Goal: Task Accomplishment & Management: Use online tool/utility

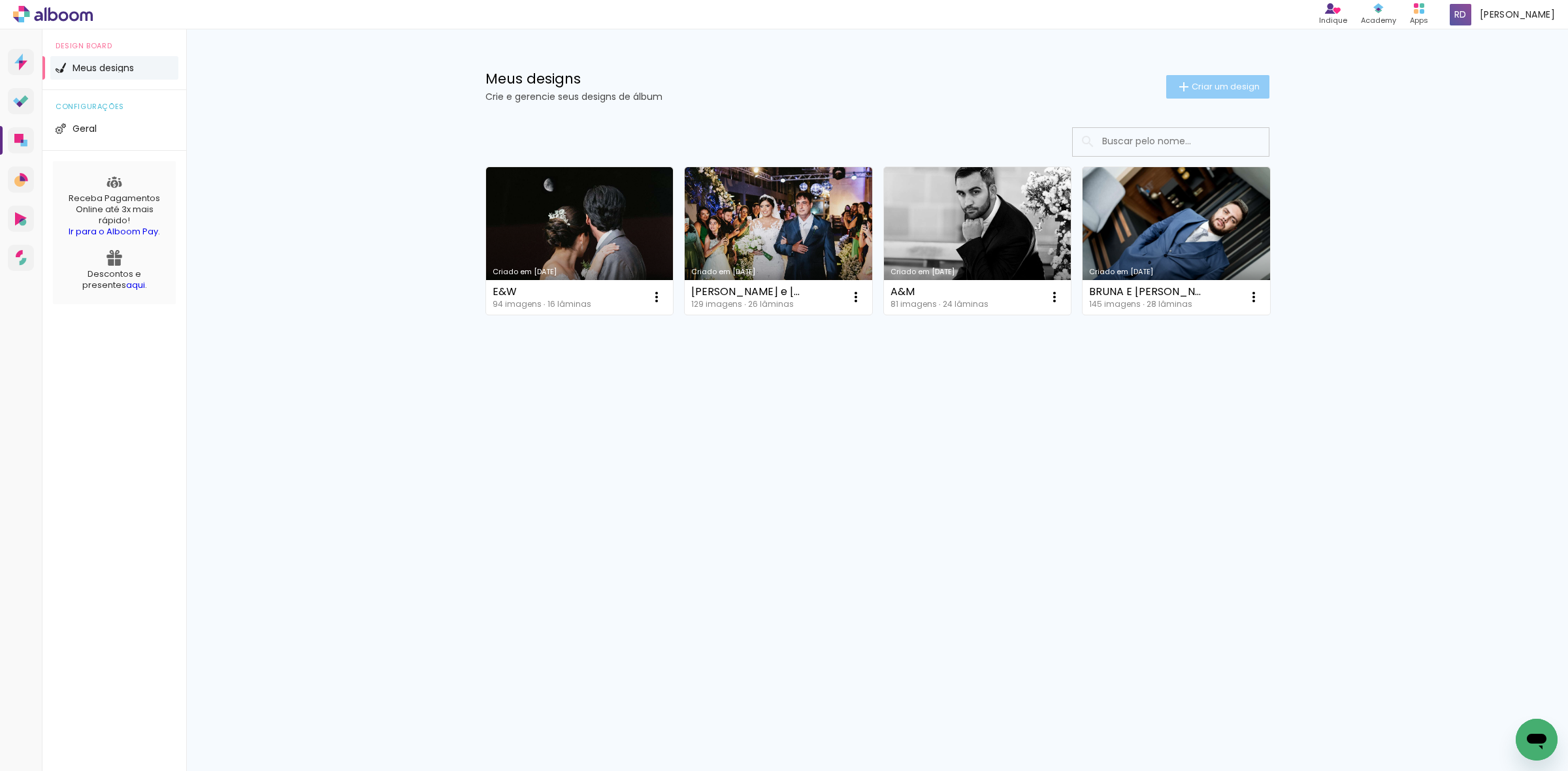
click at [1223, 85] on span "Criar um design" at bounding box center [1226, 86] width 68 height 9
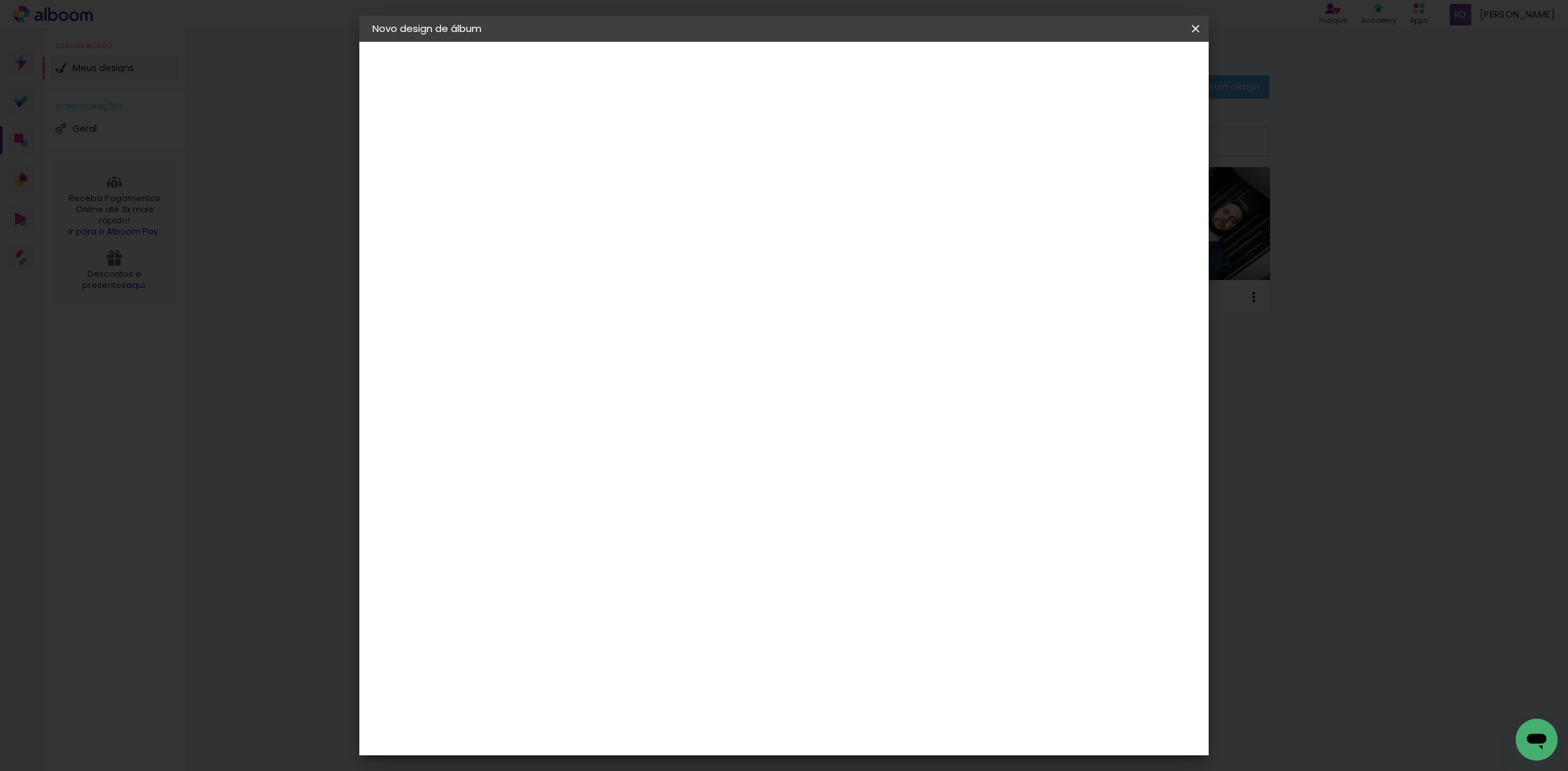
click at [586, 171] on input at bounding box center [586, 175] width 0 height 20
type input "C"
type input "Mayra e Leoncio"
type paper-input "Mayra e Leoncio"
click at [720, 70] on paper-button "Avançar" at bounding box center [688, 69] width 64 height 22
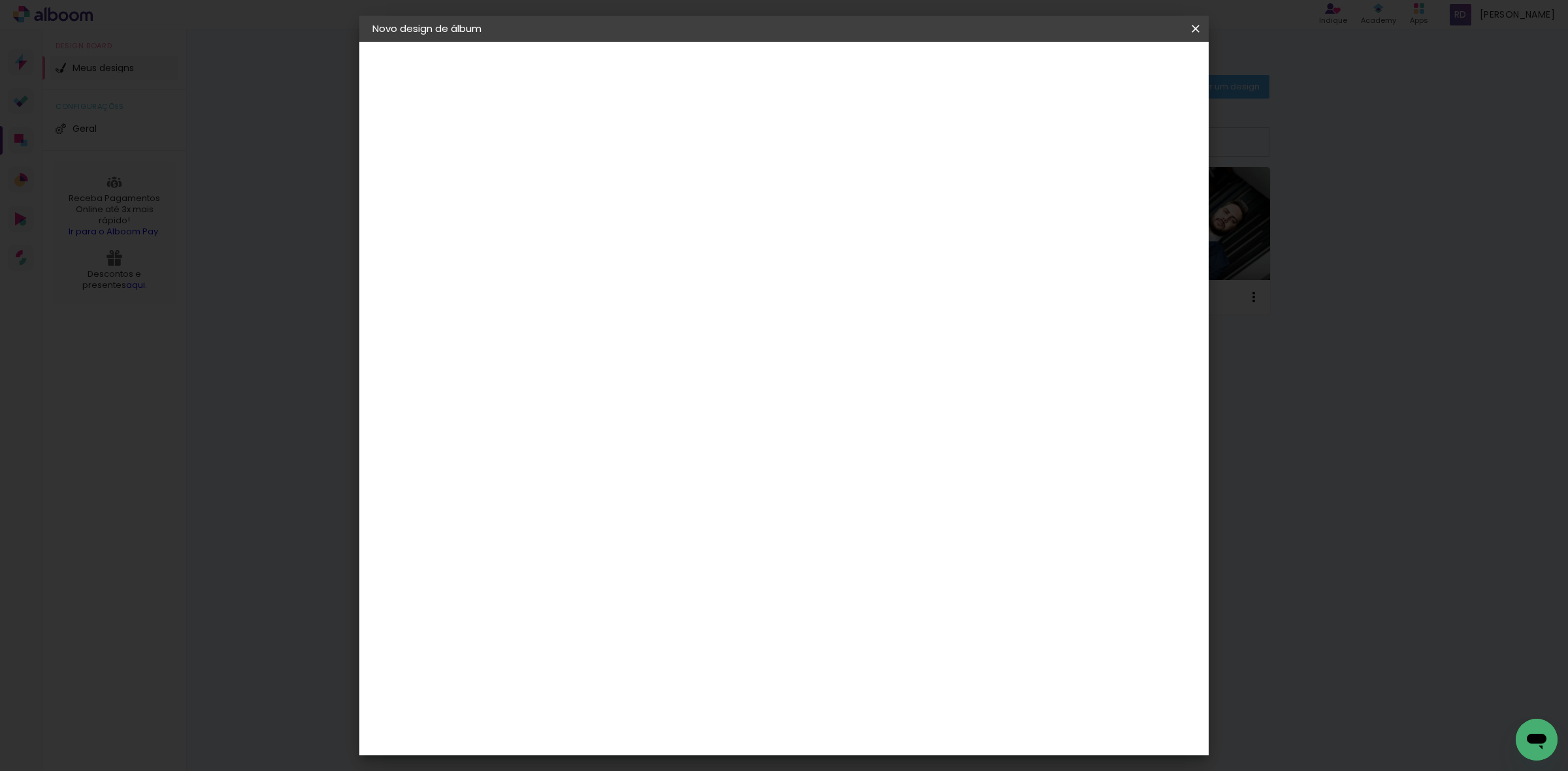
click at [642, 234] on paper-input-container at bounding box center [620, 249] width 141 height 29
click at [641, 243] on input at bounding box center [619, 249] width 132 height 16
type input "pro"
type paper-input "pro"
click at [629, 477] on div "Proalbuns" at bounding box center [603, 482] width 52 height 10
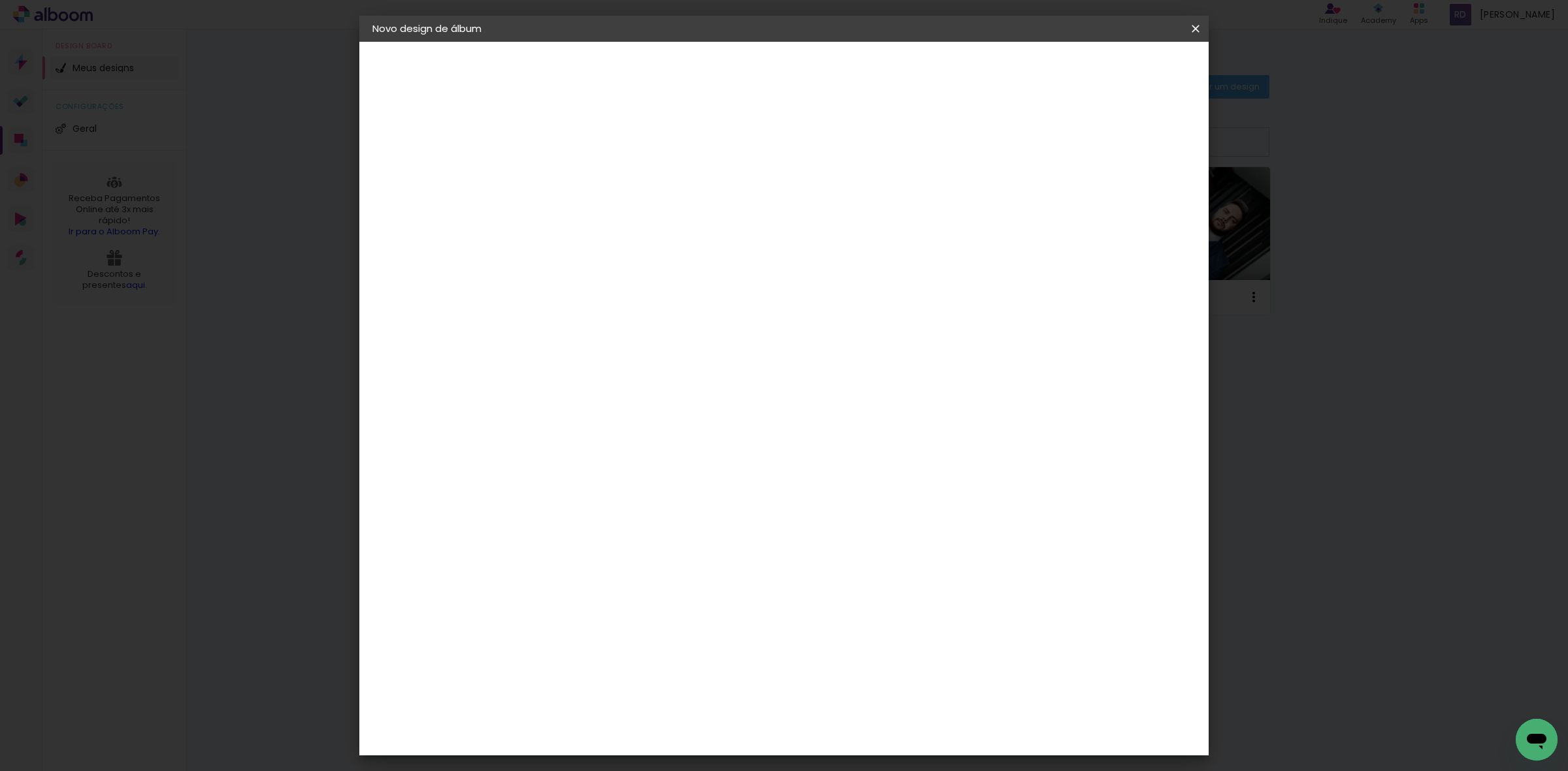
click at [0, 0] on slot "Avançar" at bounding box center [0, 0] width 0 height 0
click at [675, 299] on span "25 × 30" at bounding box center [644, 313] width 61 height 27
click at [0, 0] on slot "Avançar" at bounding box center [0, 0] width 0 height 0
click at [1089, 140] on div "Mostrar sangria" at bounding box center [1081, 142] width 87 height 16
type paper-checkbox "on"
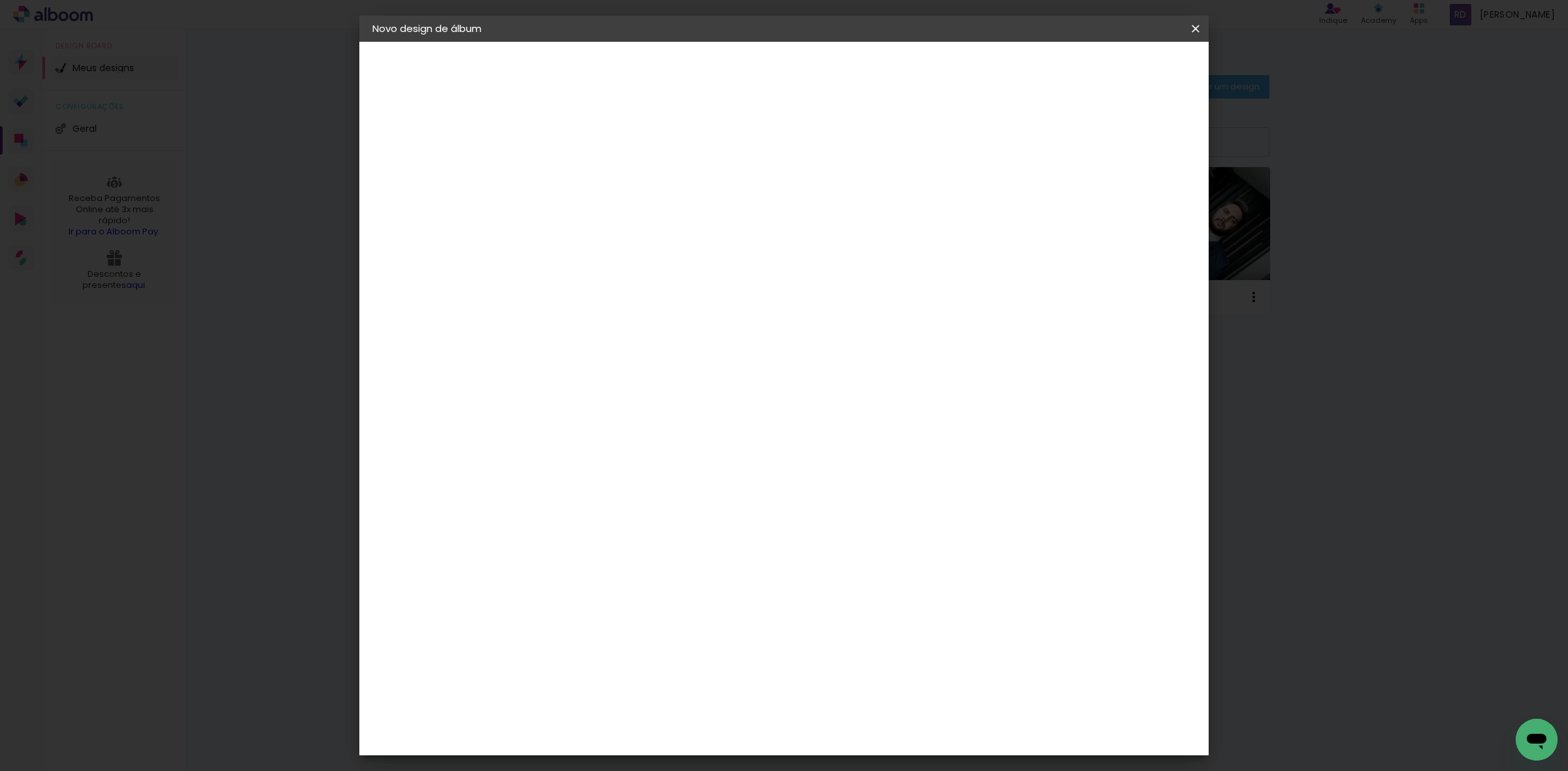
click at [1111, 69] on span "Iniciar design" at bounding box center [1082, 68] width 60 height 9
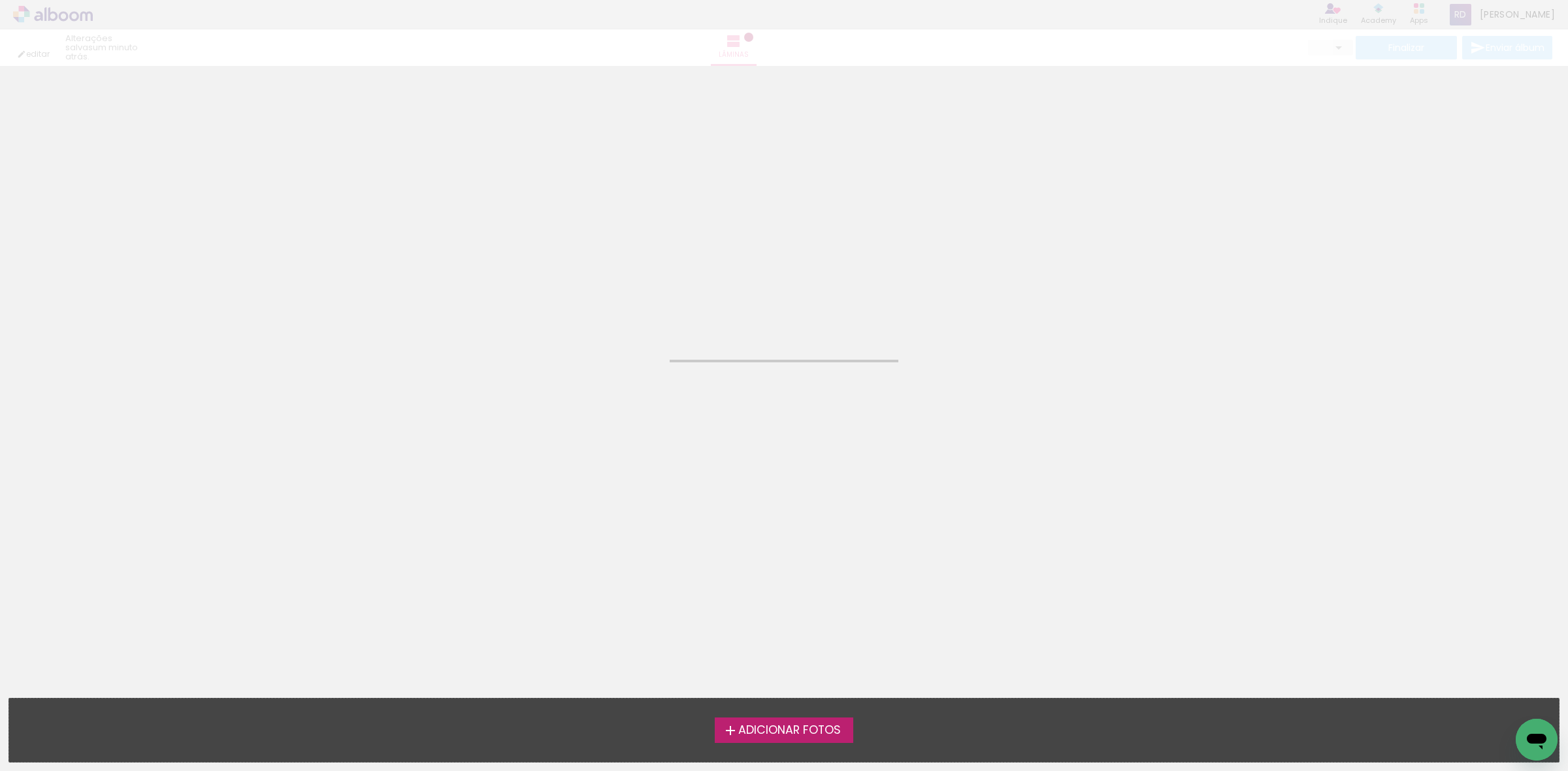
click at [809, 729] on span "Adicionar Fotos" at bounding box center [789, 730] width 102 height 12
click at [0, 0] on input "file" at bounding box center [0, 0] width 0 height 0
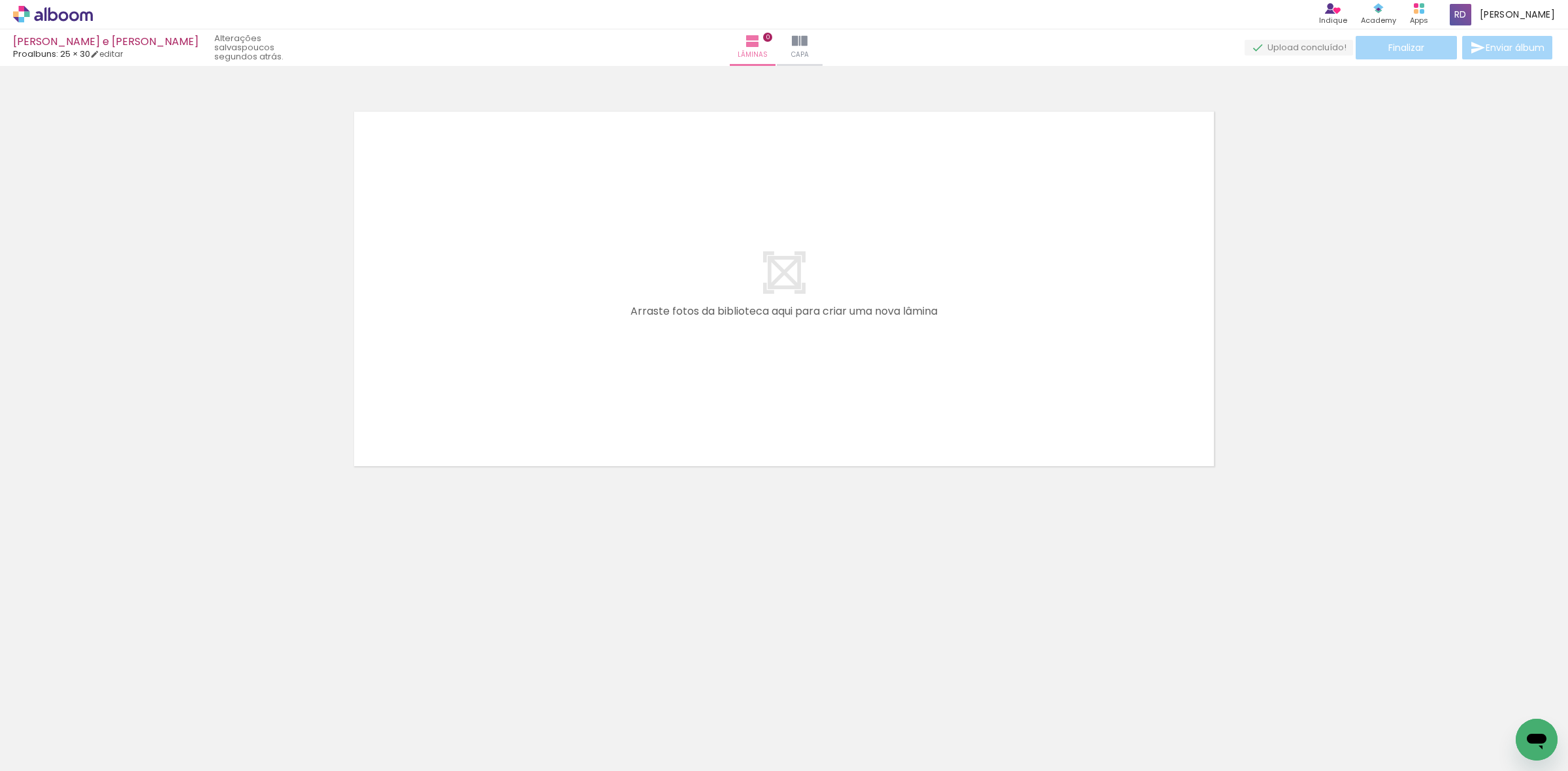
click at [1186, 301] on quentale-layouter at bounding box center [784, 289] width 875 height 370
click at [691, 533] on neon-animatable "Confirmar Cancelar" at bounding box center [784, 333] width 1568 height 535
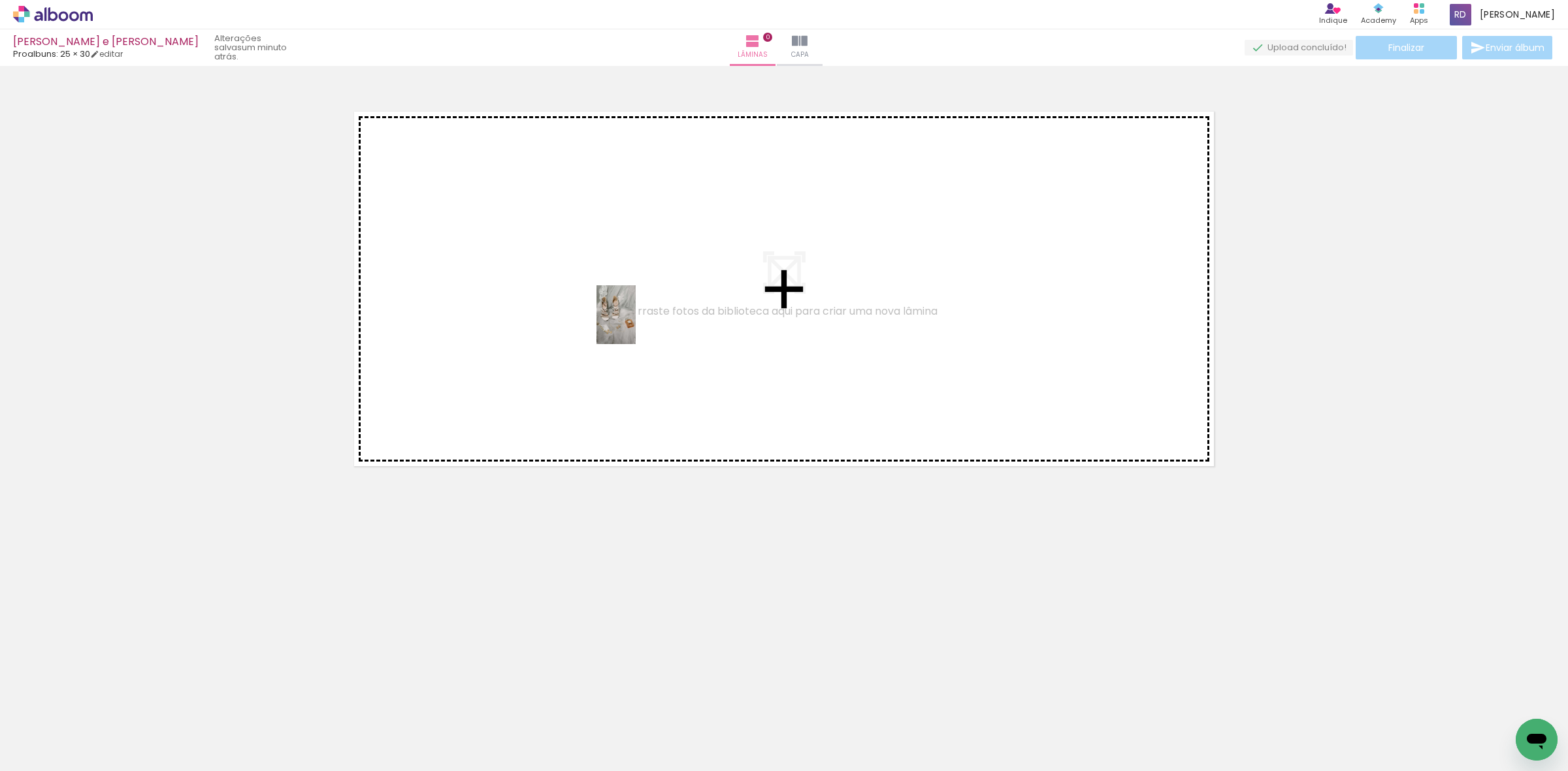
drag, startPoint x: 534, startPoint y: 738, endPoint x: 636, endPoint y: 325, distance: 425.4
click at [636, 325] on quentale-workspace at bounding box center [784, 386] width 1568 height 771
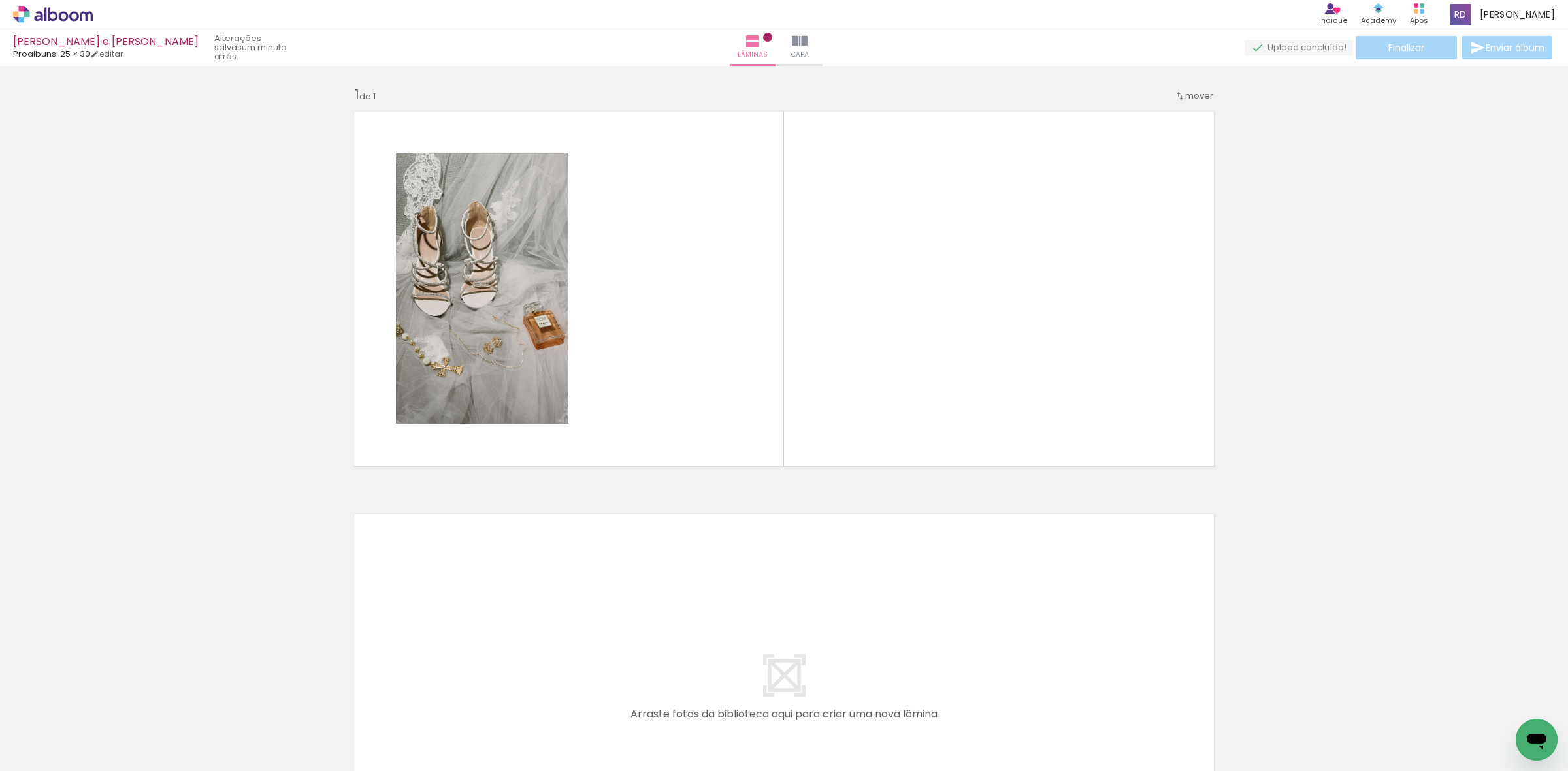
drag, startPoint x: 600, startPoint y: 736, endPoint x: 716, endPoint y: 581, distance: 193.6
click at [723, 384] on quentale-workspace at bounding box center [784, 386] width 1568 height 771
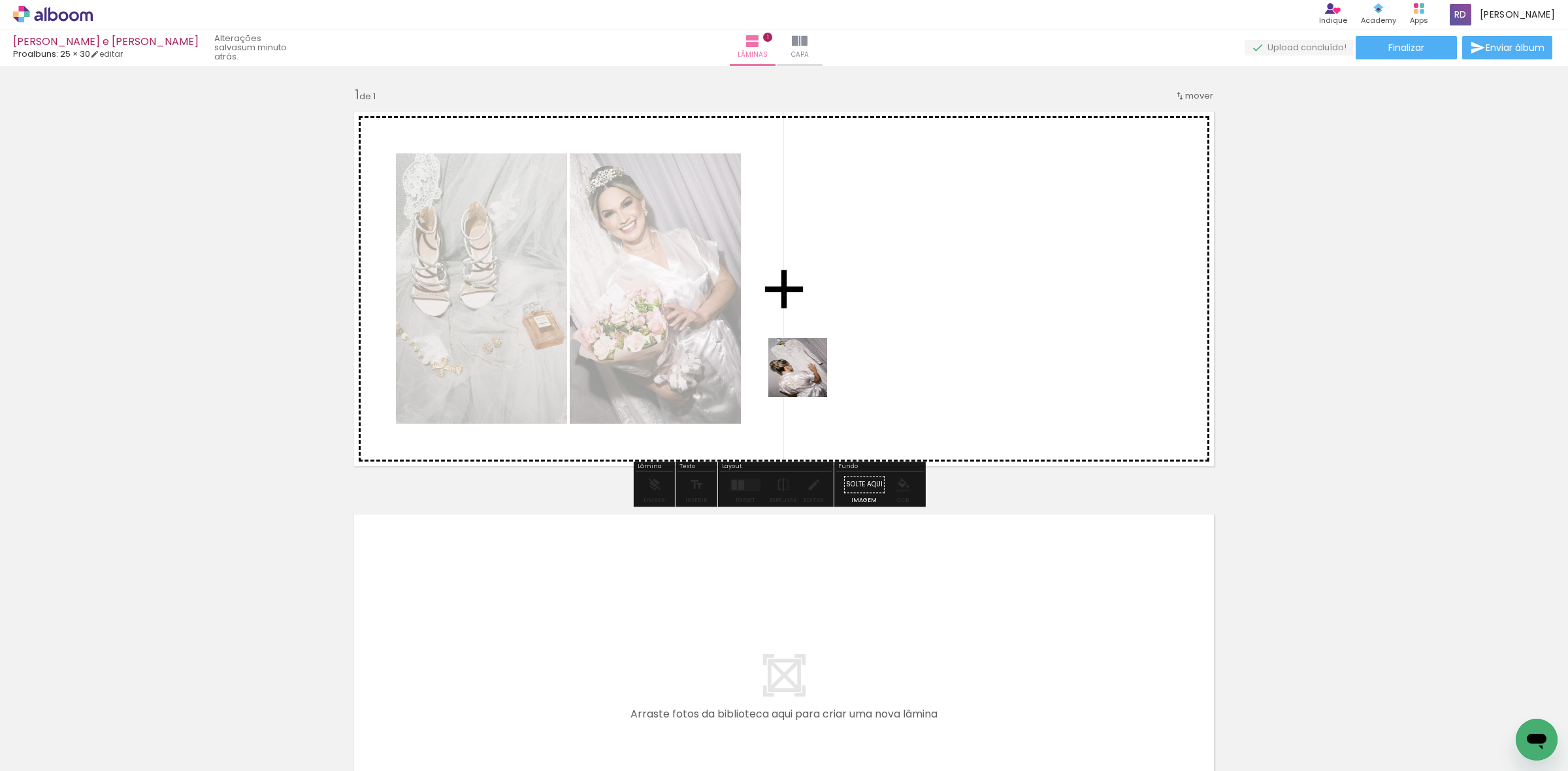
drag, startPoint x: 683, startPoint y: 736, endPoint x: 807, endPoint y: 377, distance: 379.8
click at [807, 377] on quentale-workspace at bounding box center [784, 386] width 1568 height 771
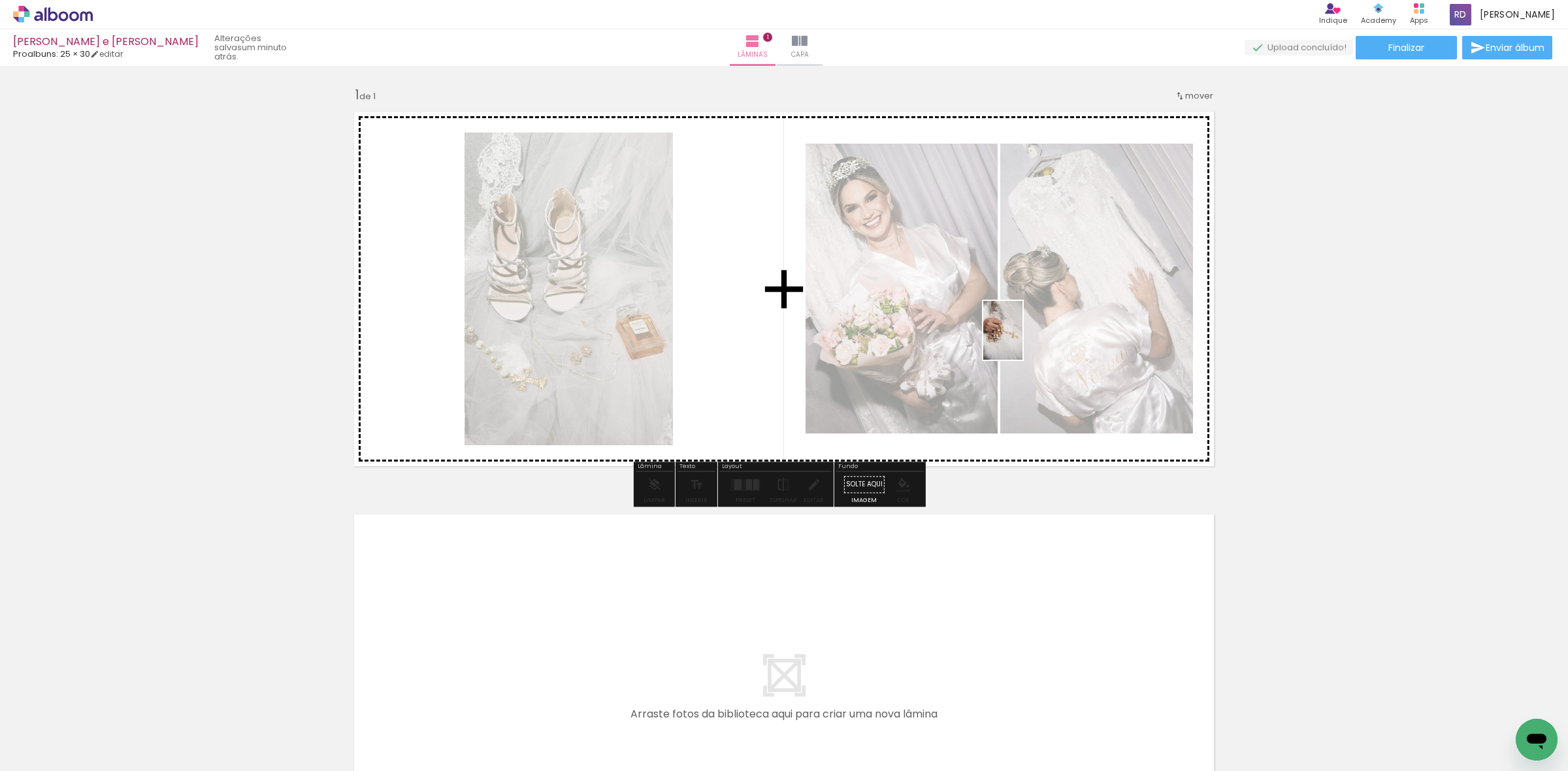
drag, startPoint x: 738, startPoint y: 743, endPoint x: 1022, endPoint y: 340, distance: 493.0
click at [1022, 340] on quentale-workspace at bounding box center [784, 386] width 1568 height 771
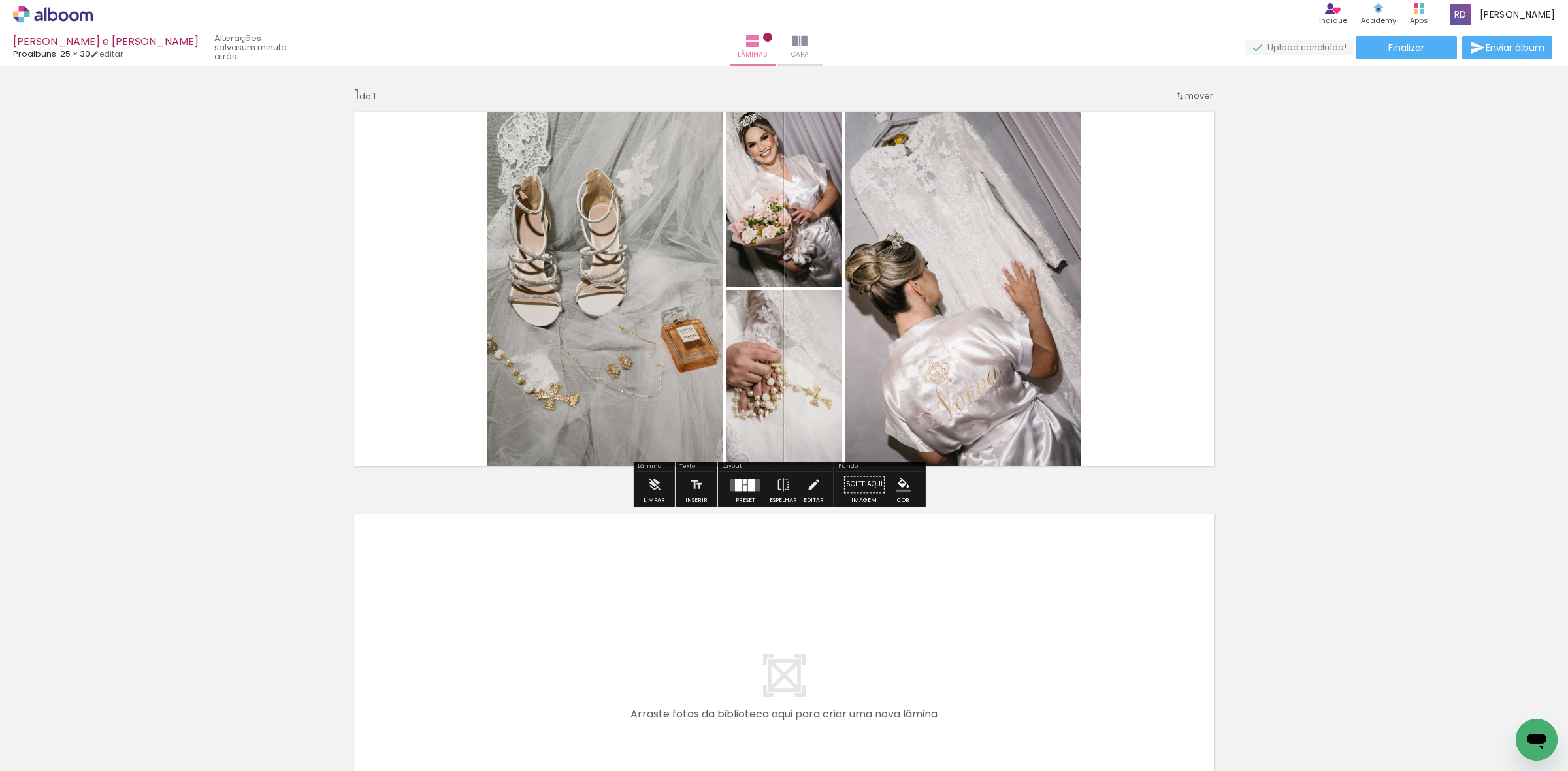
click at [744, 482] on div at bounding box center [745, 481] width 3 height 5
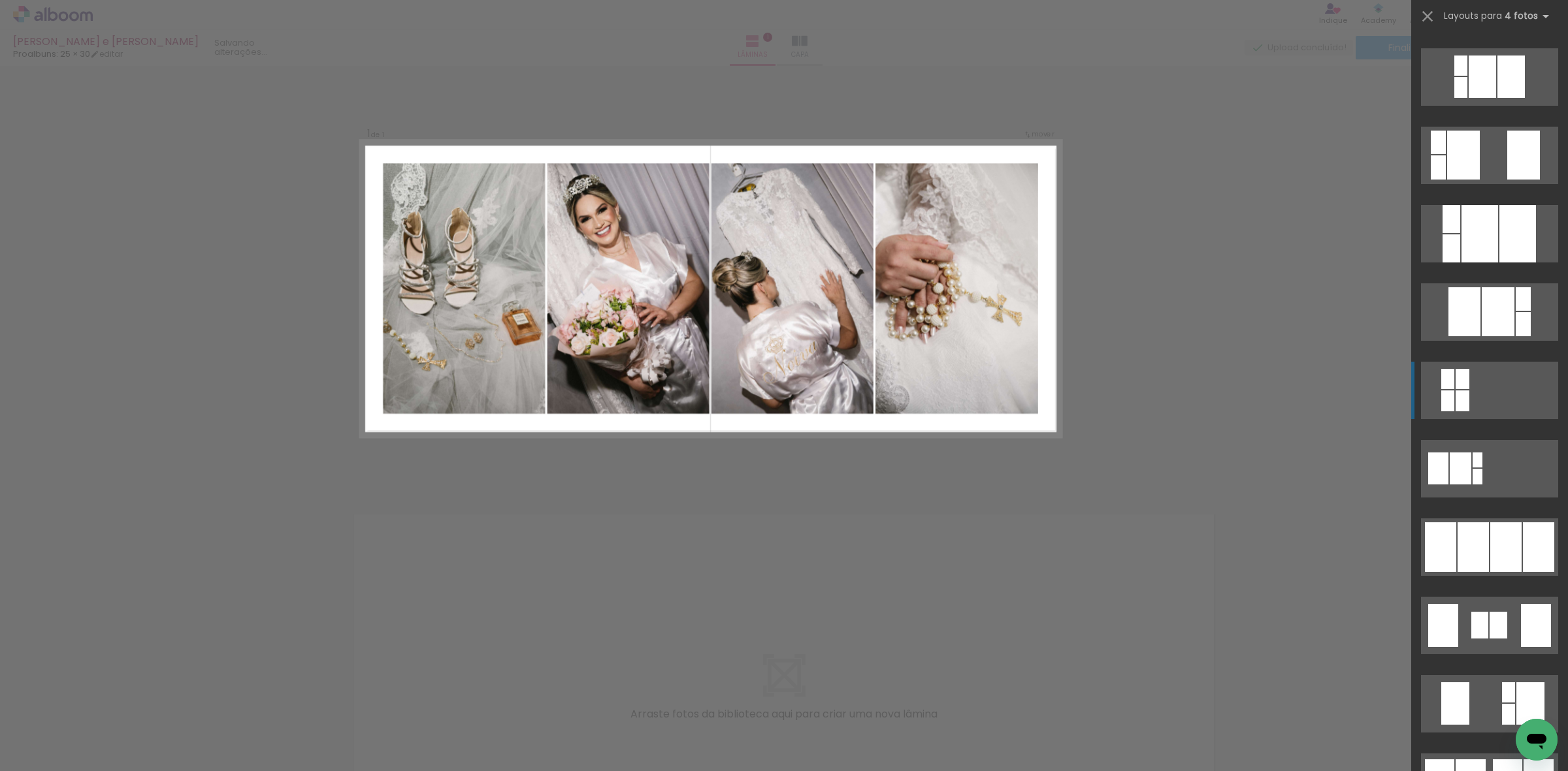
scroll to position [490, 0]
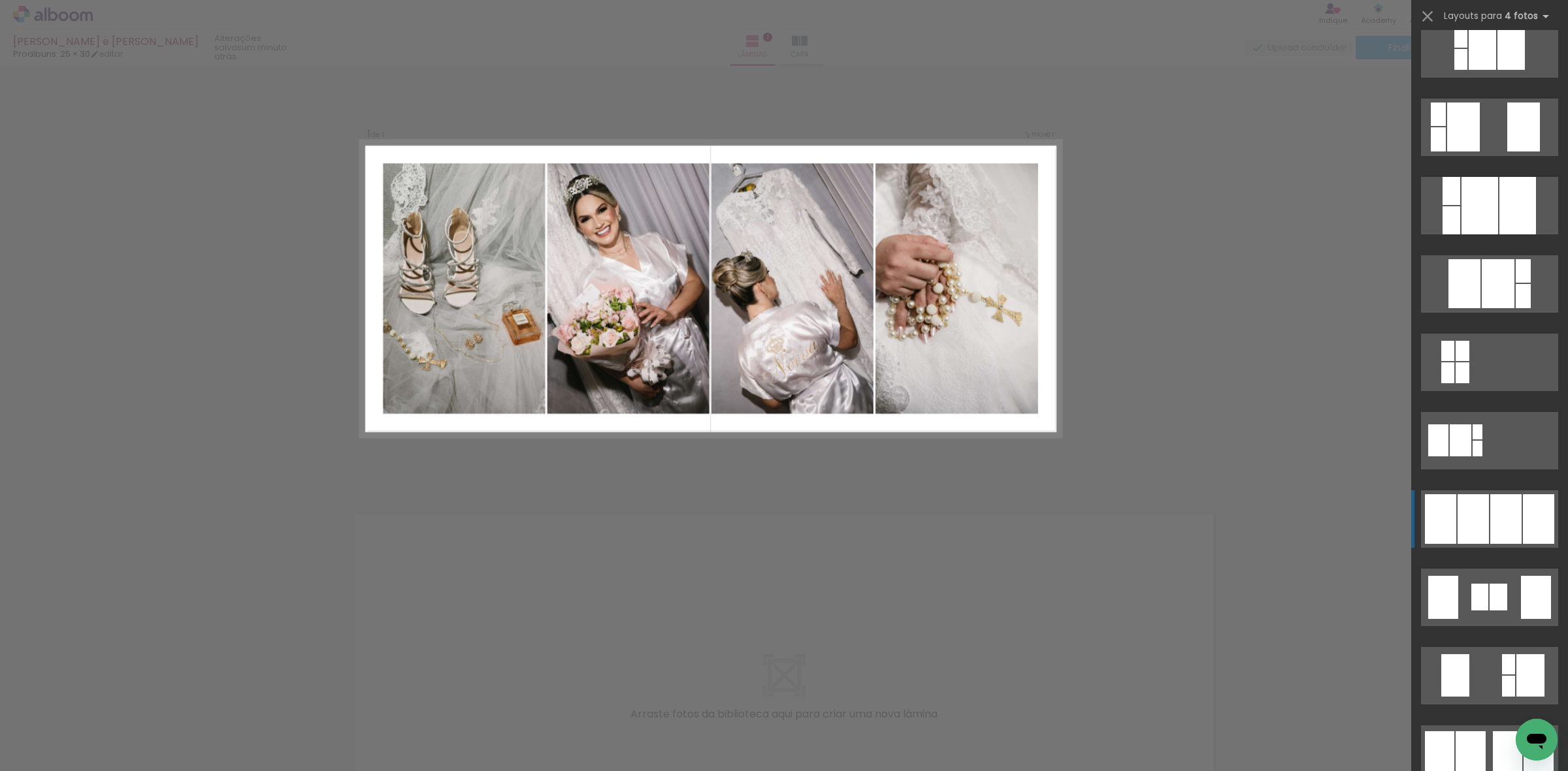
click at [1490, 521] on div at bounding box center [1506, 519] width 31 height 49
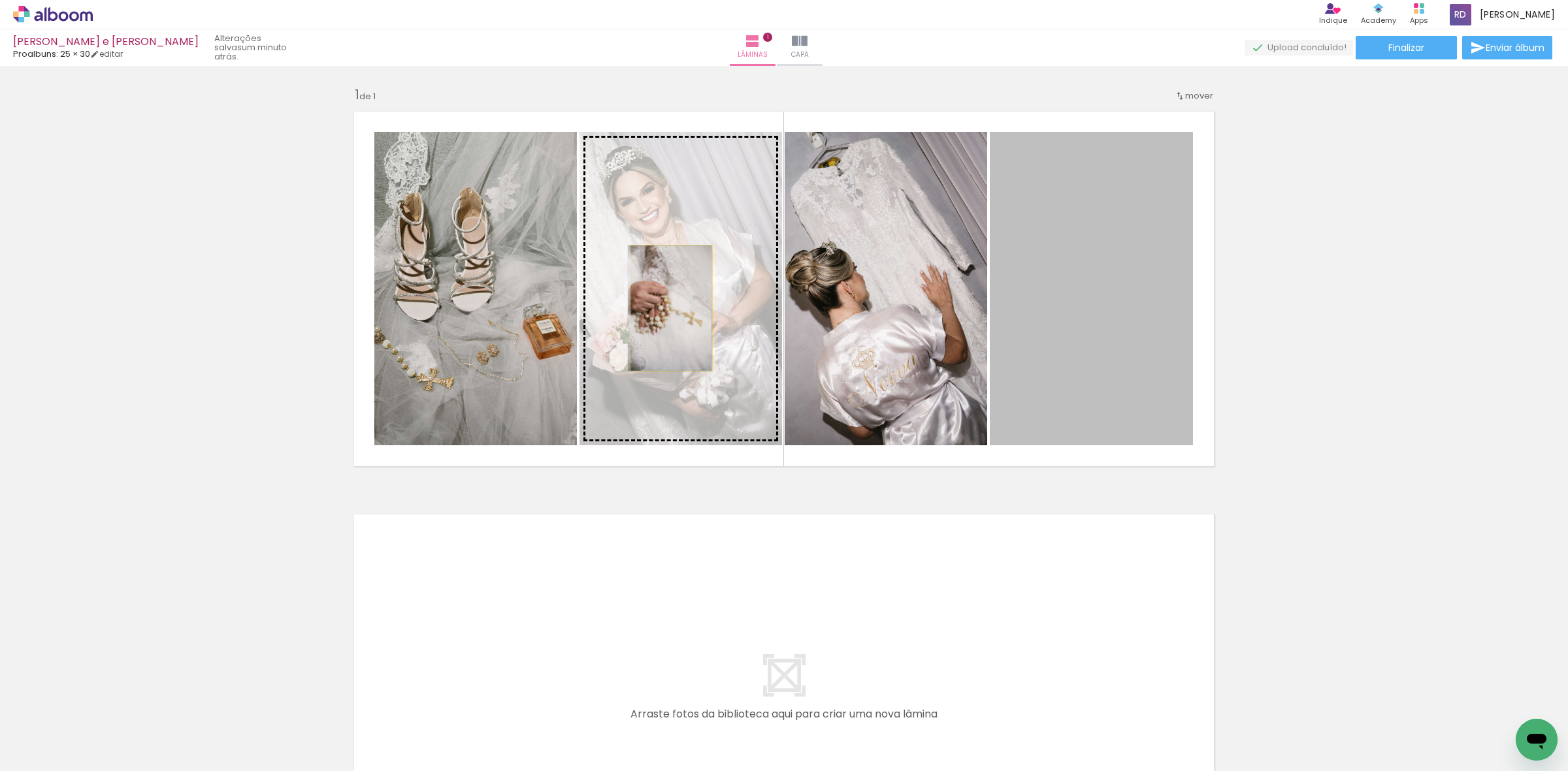
drag, startPoint x: 1108, startPoint y: 304, endPoint x: 665, endPoint y: 308, distance: 443.0
click at [0, 0] on slot at bounding box center [0, 0] width 0 height 0
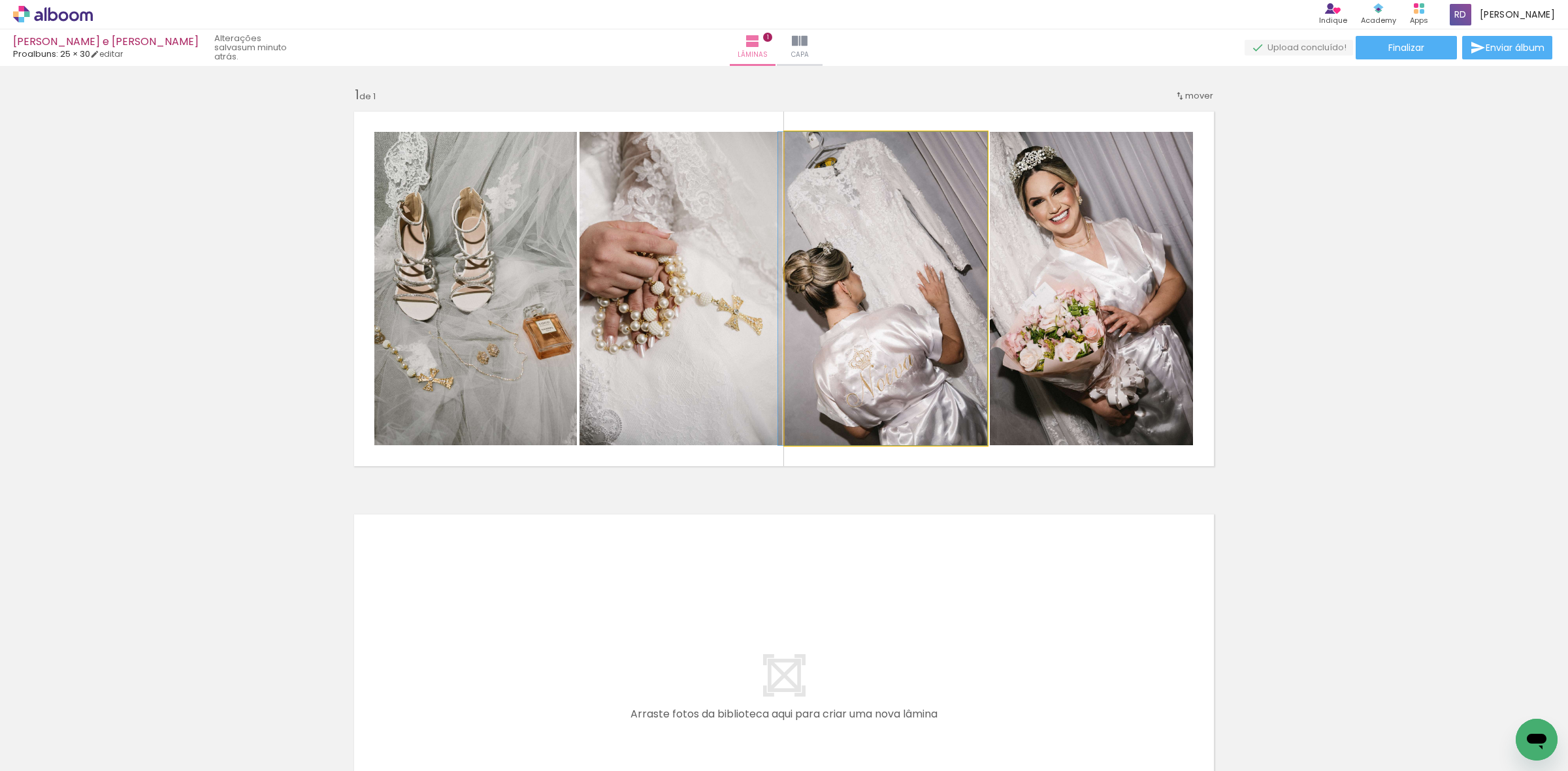
drag, startPoint x: 918, startPoint y: 333, endPoint x: 704, endPoint y: 324, distance: 214.2
click at [0, 0] on slot at bounding box center [0, 0] width 0 height 0
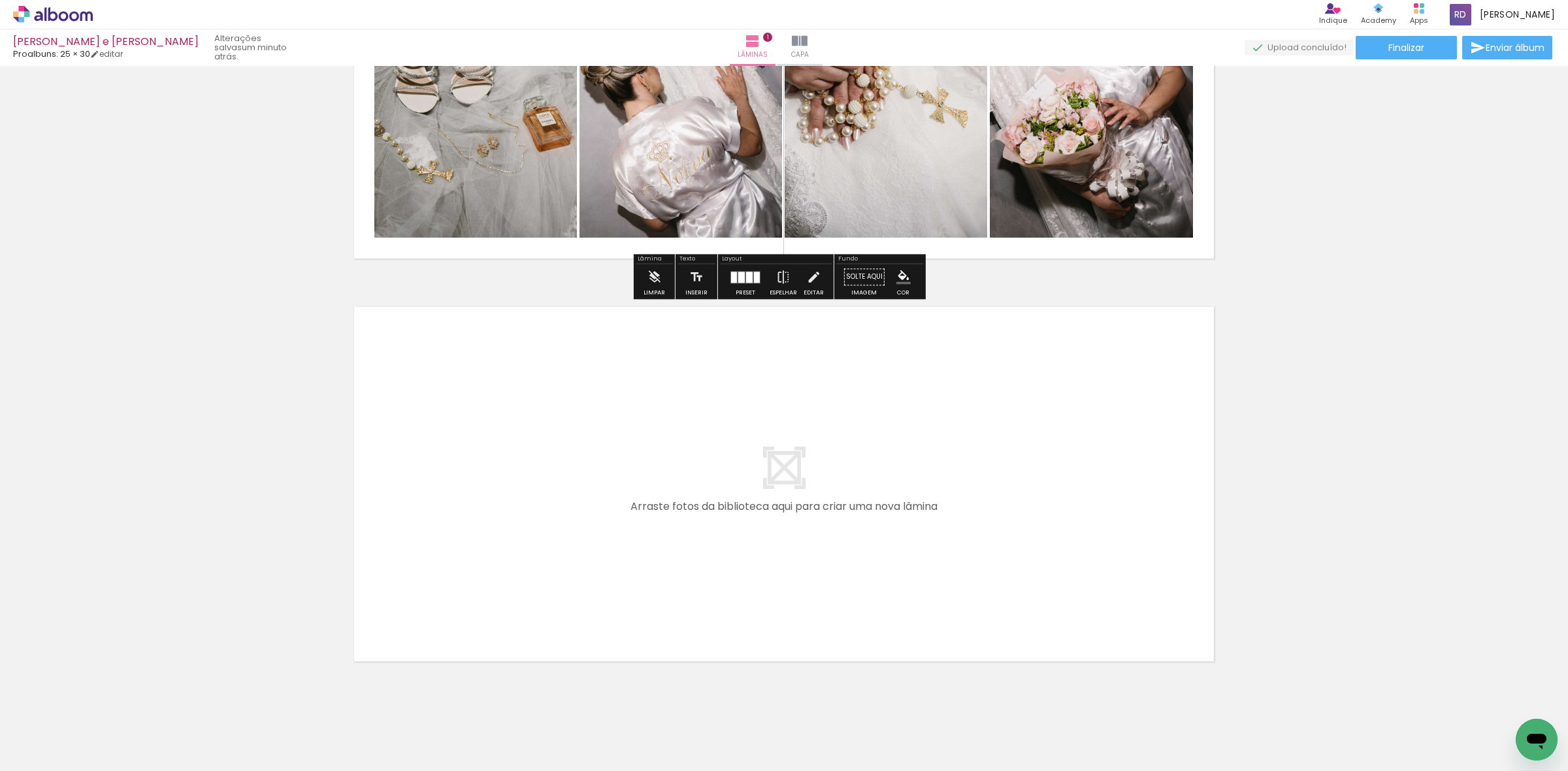
scroll to position [232, 0]
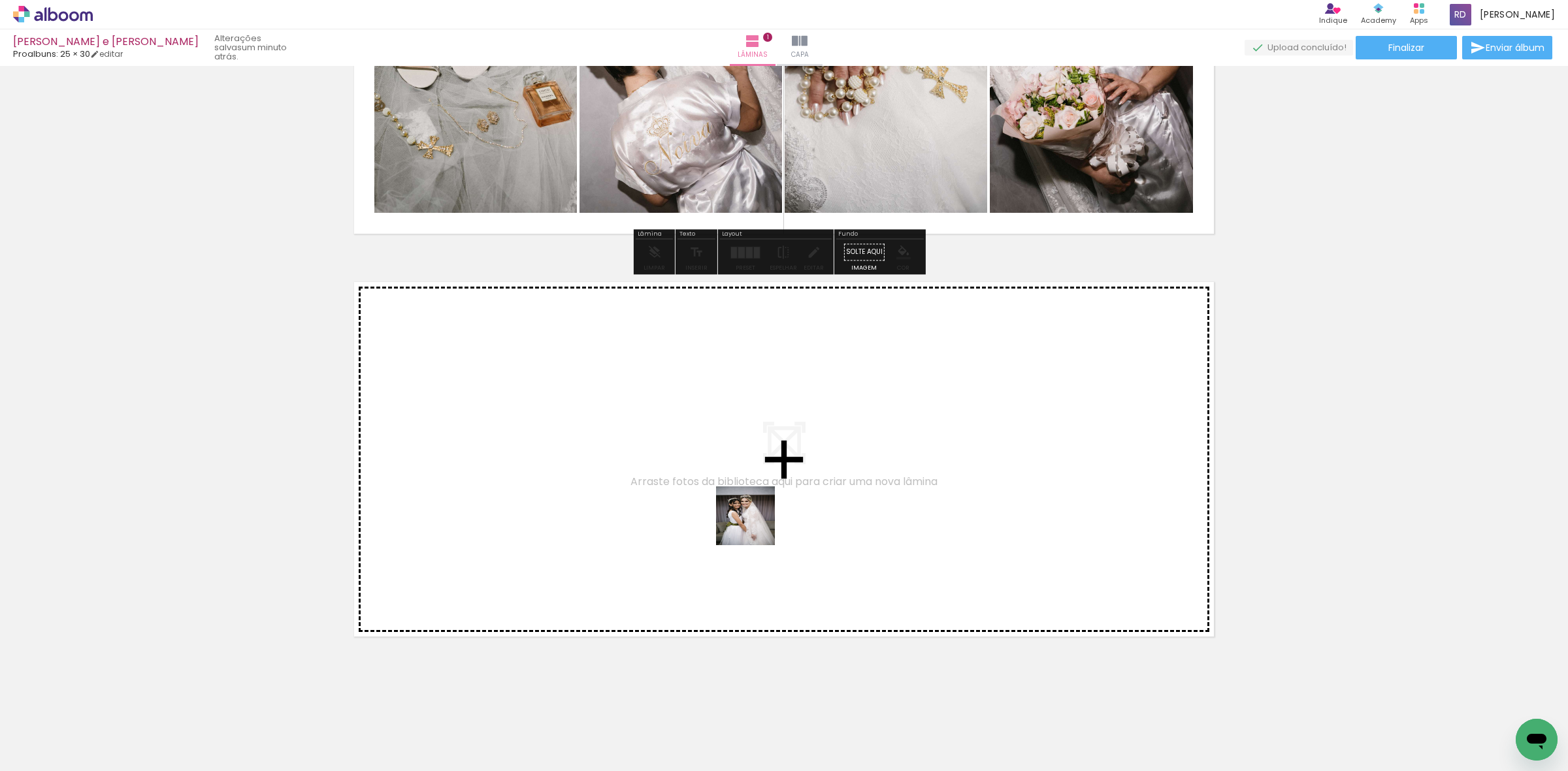
drag, startPoint x: 813, startPoint y: 726, endPoint x: 748, endPoint y: 497, distance: 238.0
click at [748, 497] on quentale-workspace at bounding box center [784, 386] width 1568 height 771
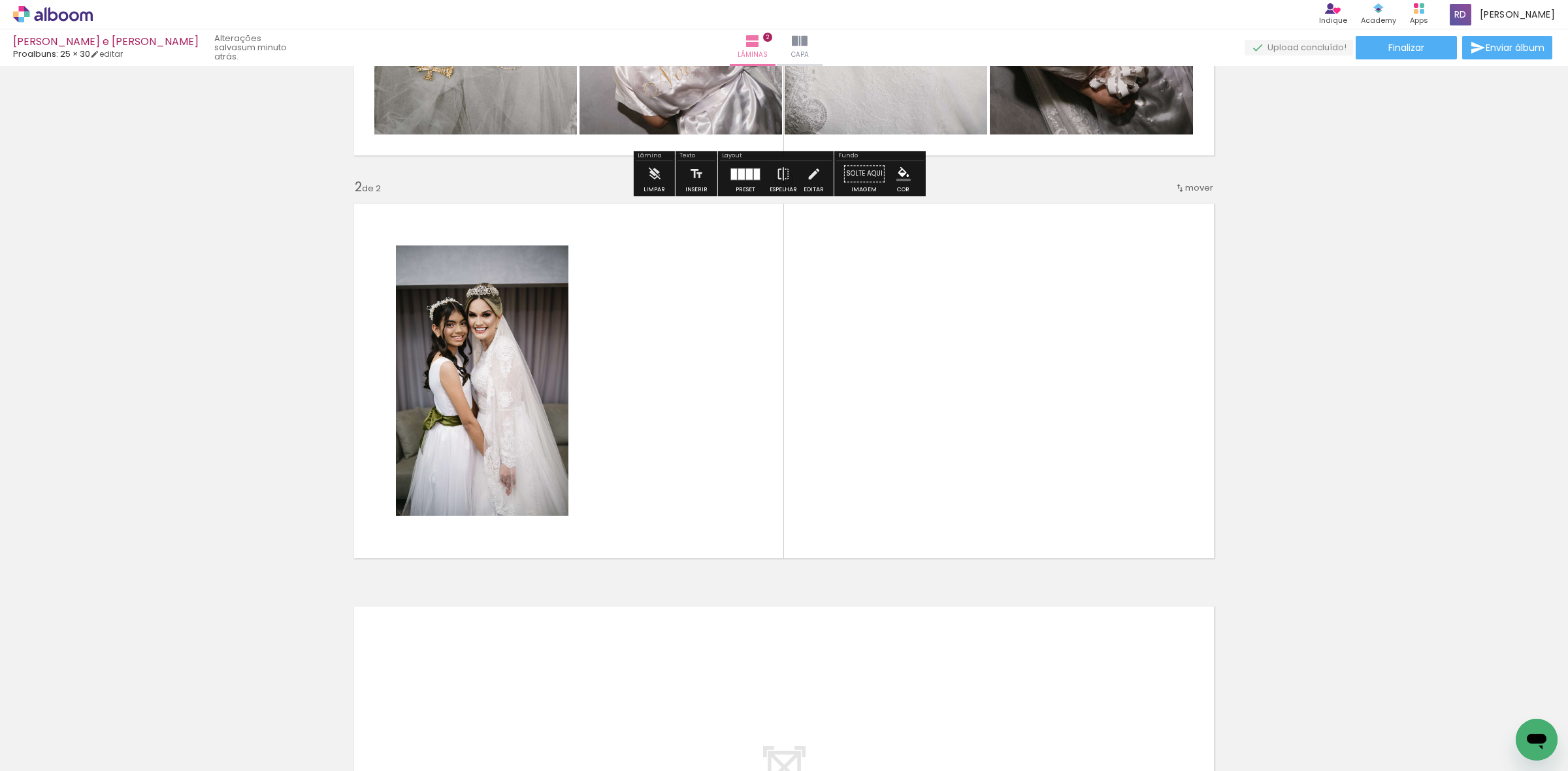
scroll to position [314, 0]
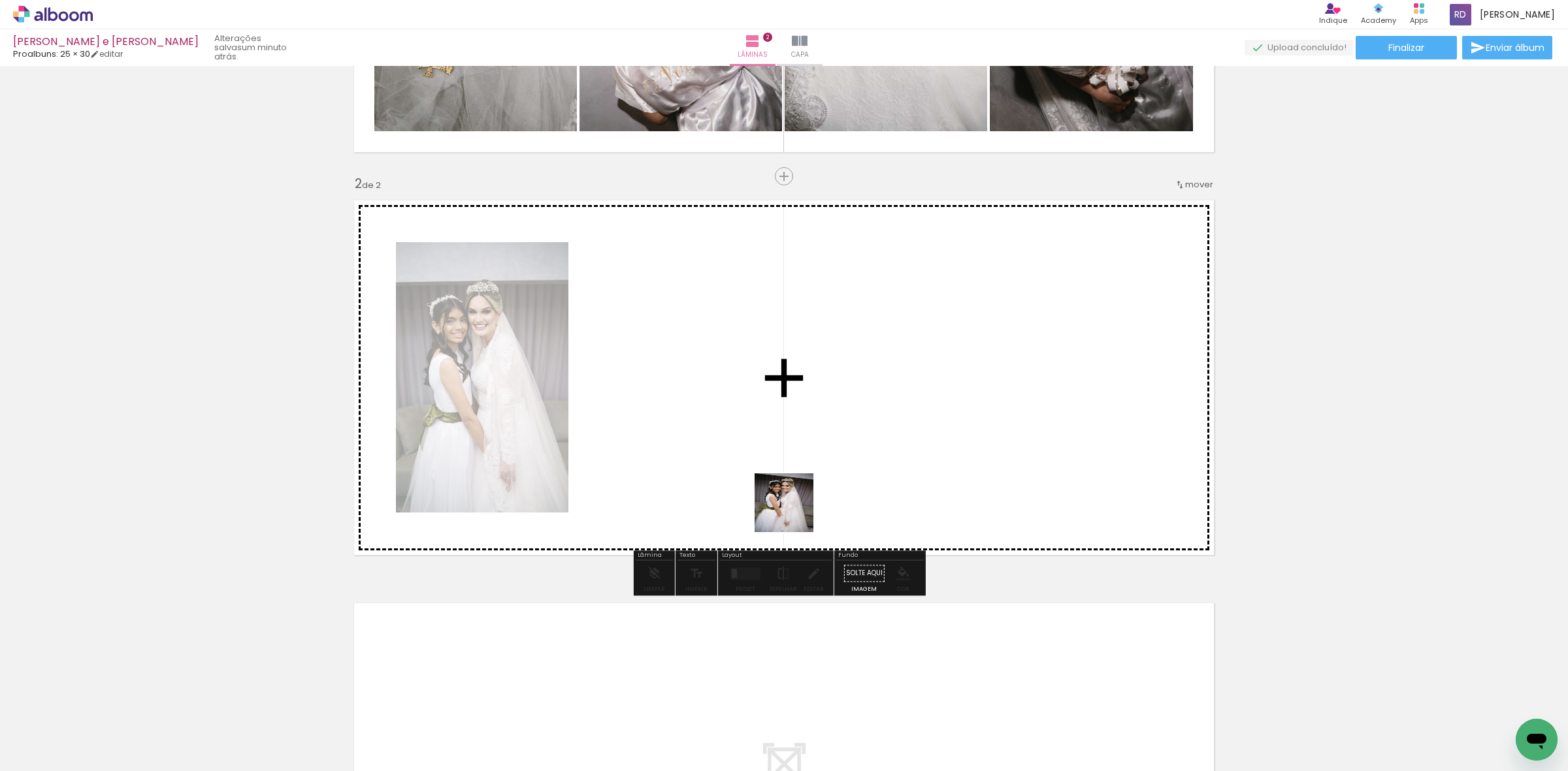
drag, startPoint x: 884, startPoint y: 726, endPoint x: 945, endPoint y: 654, distance: 94.4
click at [784, 497] on quentale-workspace at bounding box center [784, 386] width 1568 height 771
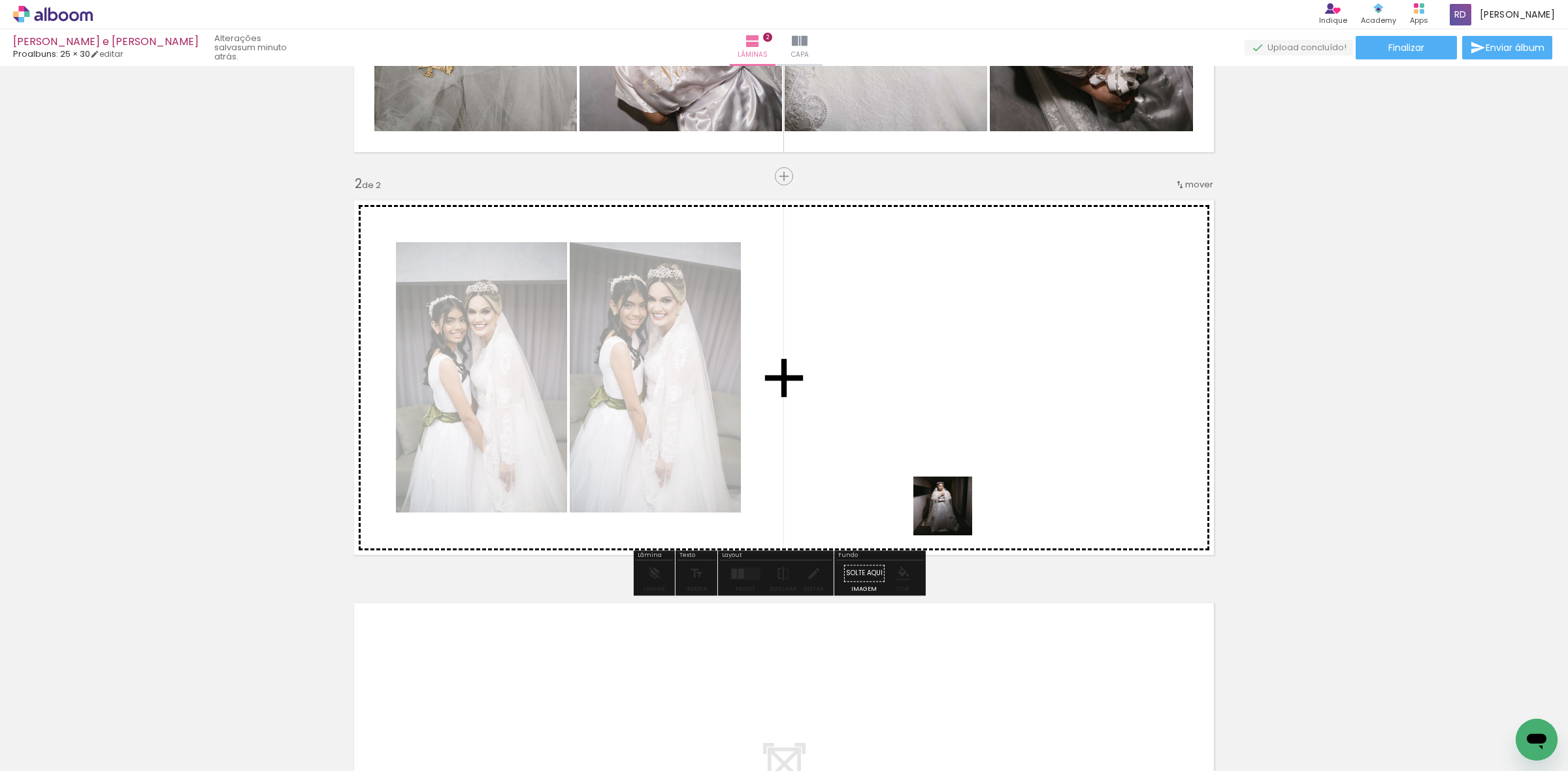
drag, startPoint x: 976, startPoint y: 730, endPoint x: 945, endPoint y: 436, distance: 295.6
click at [945, 436] on quentale-workspace at bounding box center [784, 386] width 1568 height 771
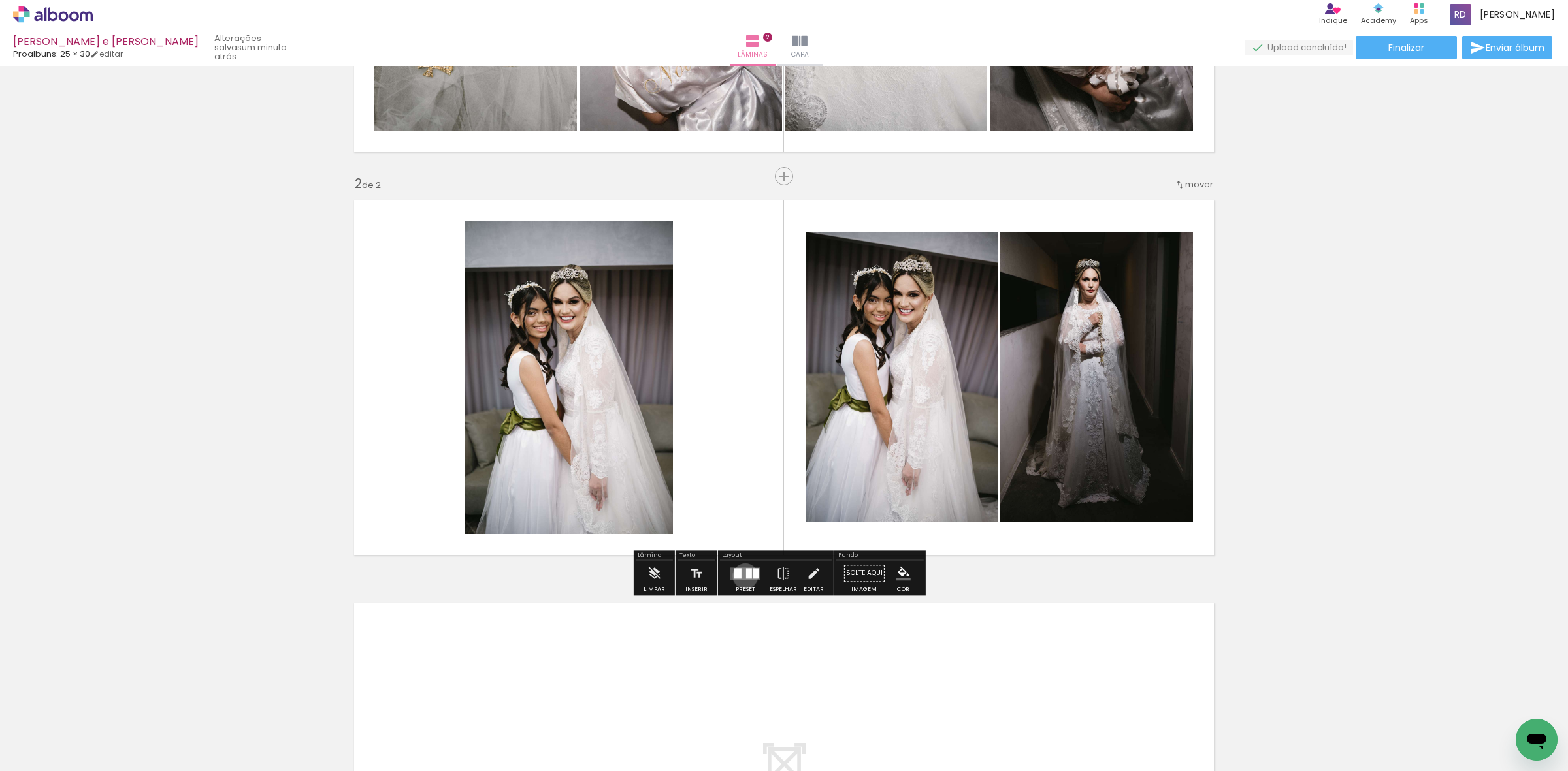
click at [746, 576] on div at bounding box center [749, 573] width 6 height 10
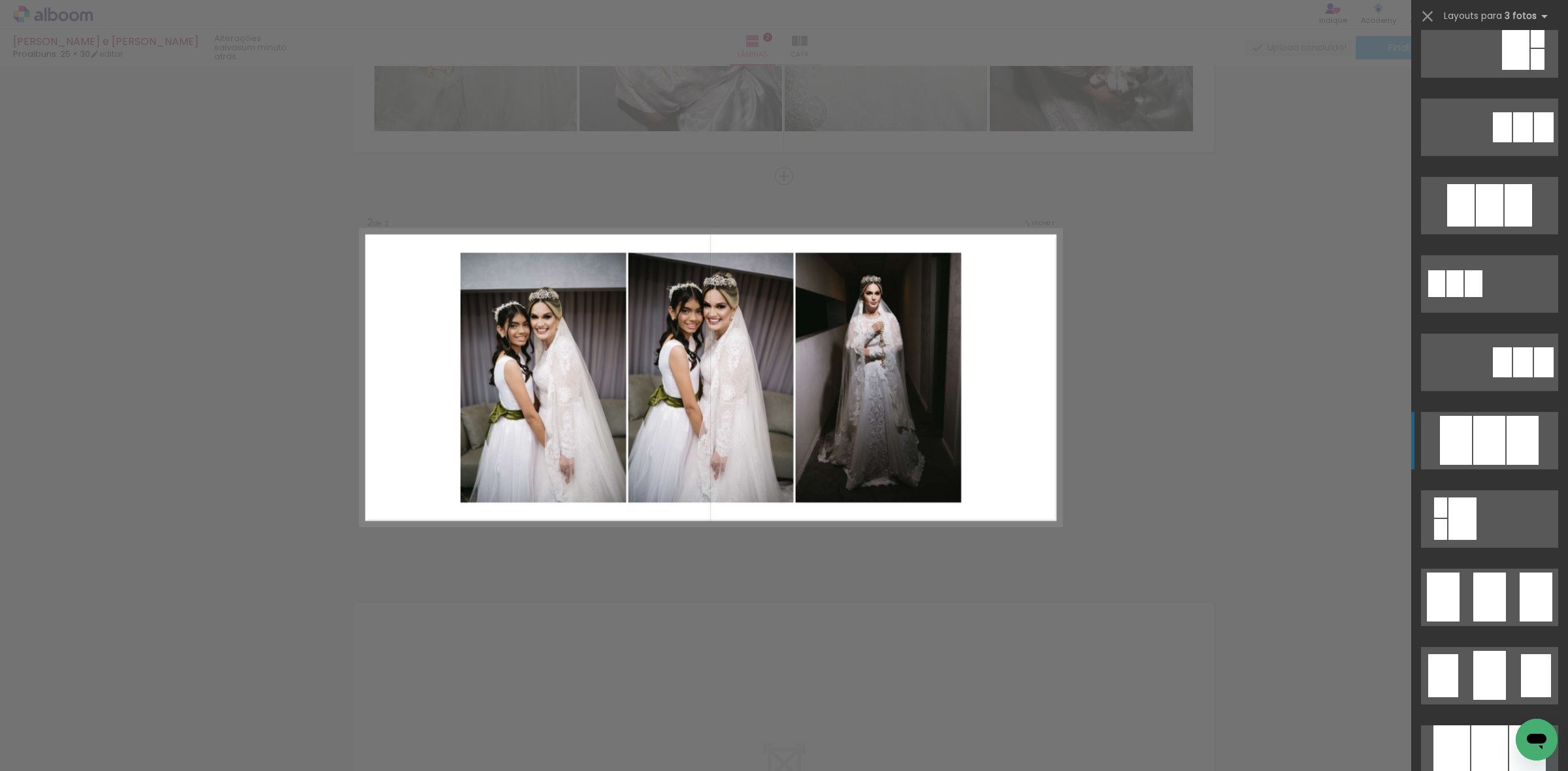
scroll to position [653, 0]
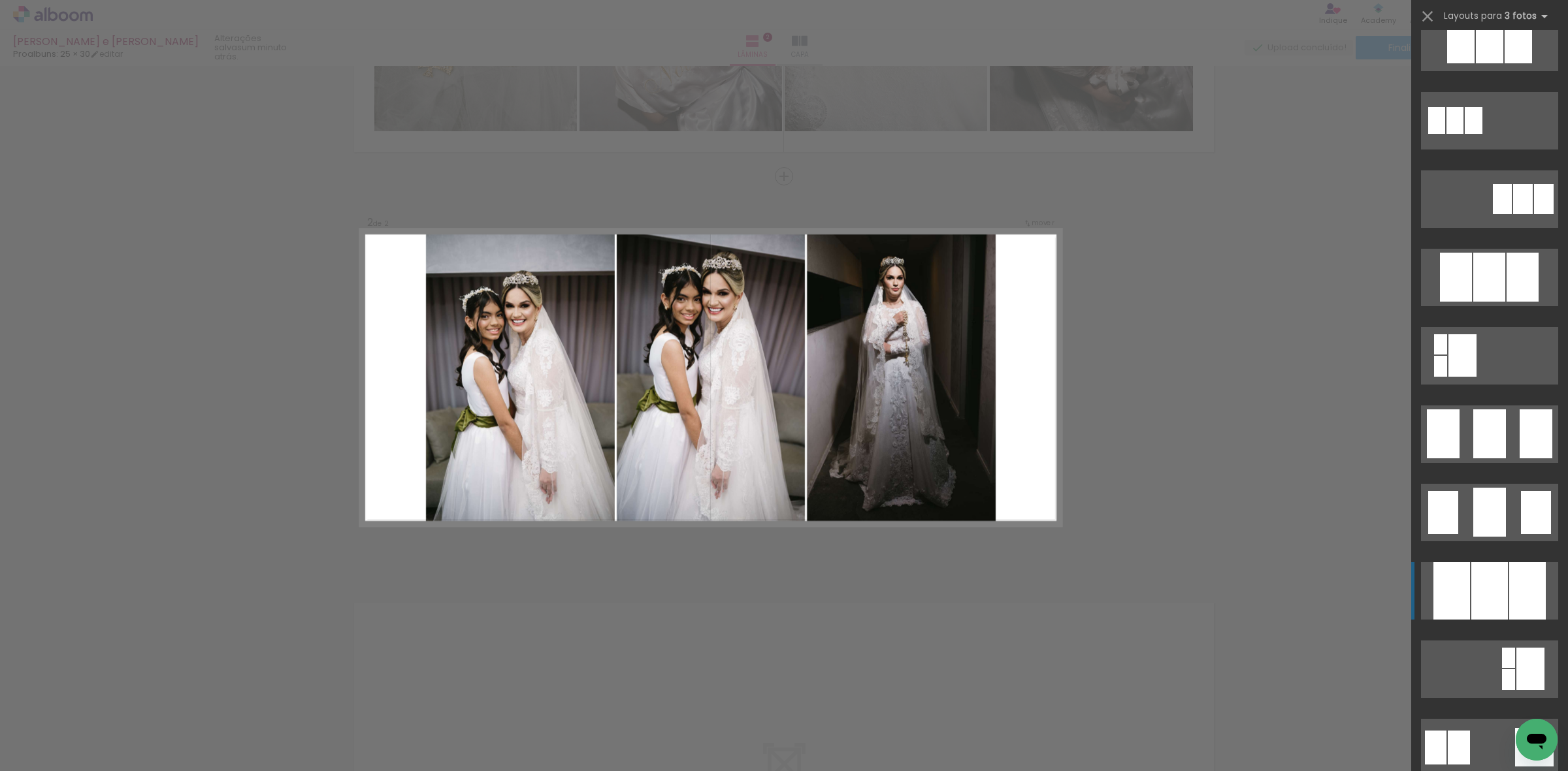
click at [1493, 579] on div at bounding box center [1489, 591] width 37 height 58
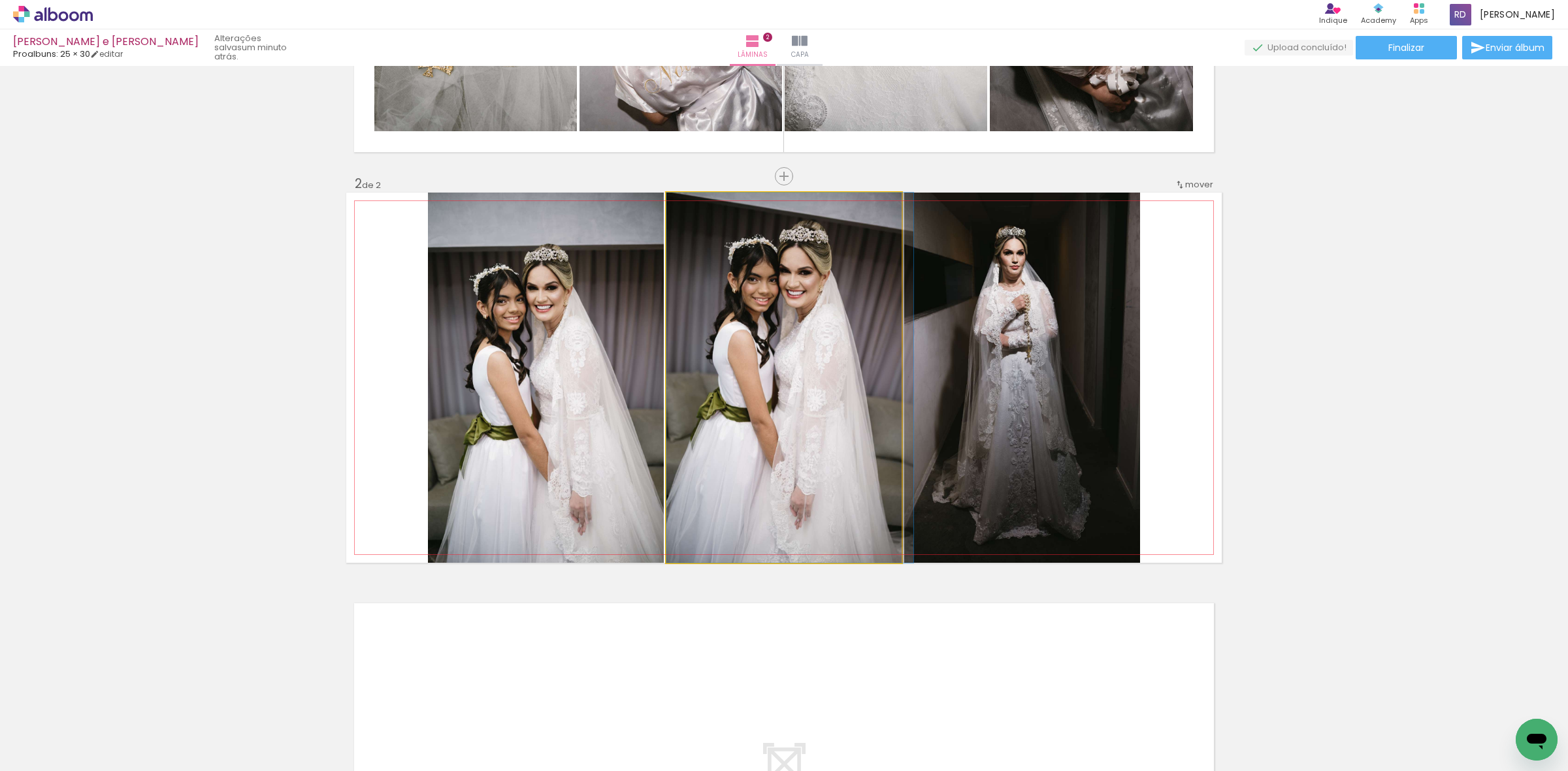
drag, startPoint x: 821, startPoint y: 372, endPoint x: 830, endPoint y: 372, distance: 9.0
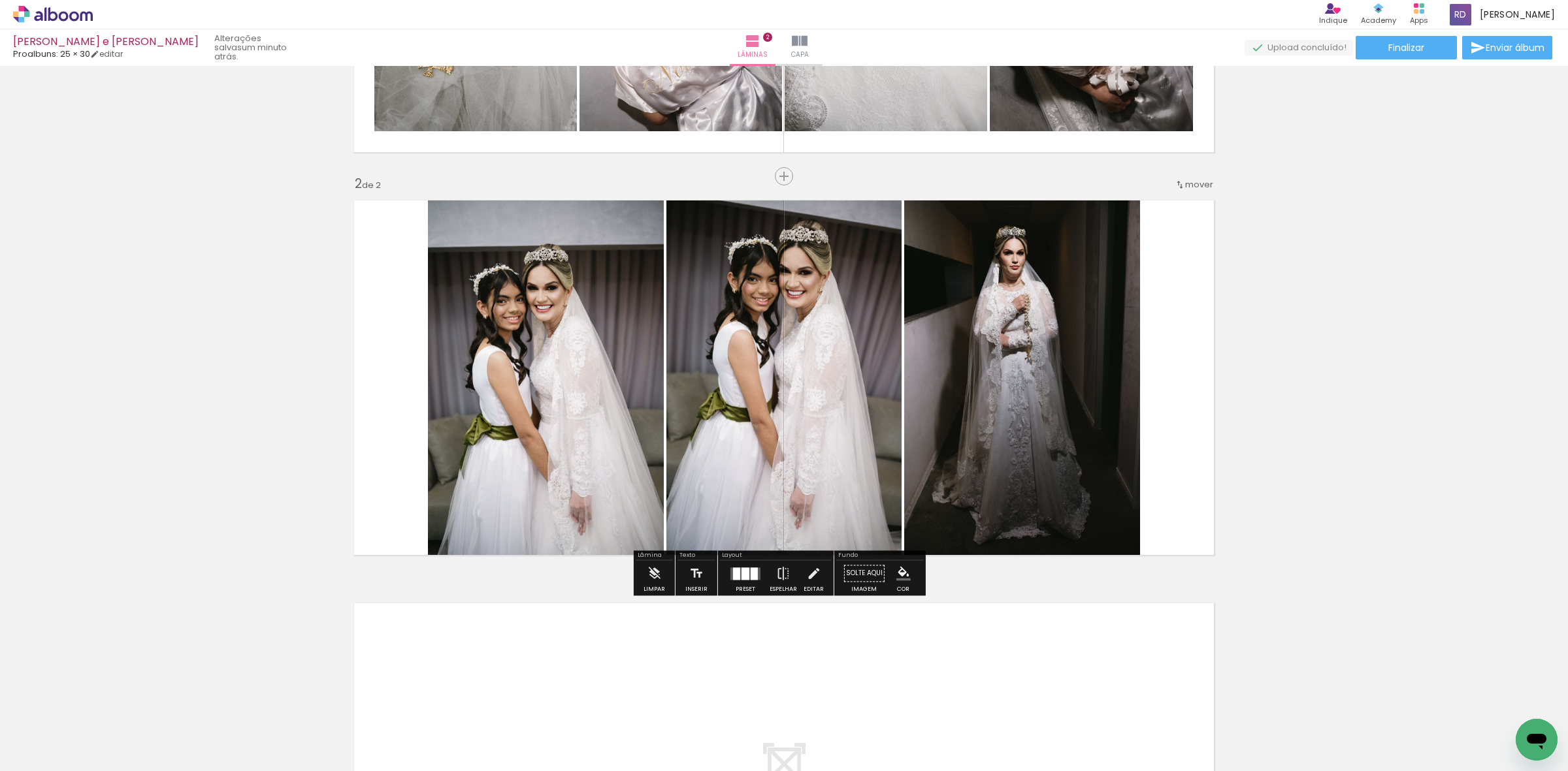
click at [554, 356] on quentale-photo at bounding box center [546, 377] width 236 height 370
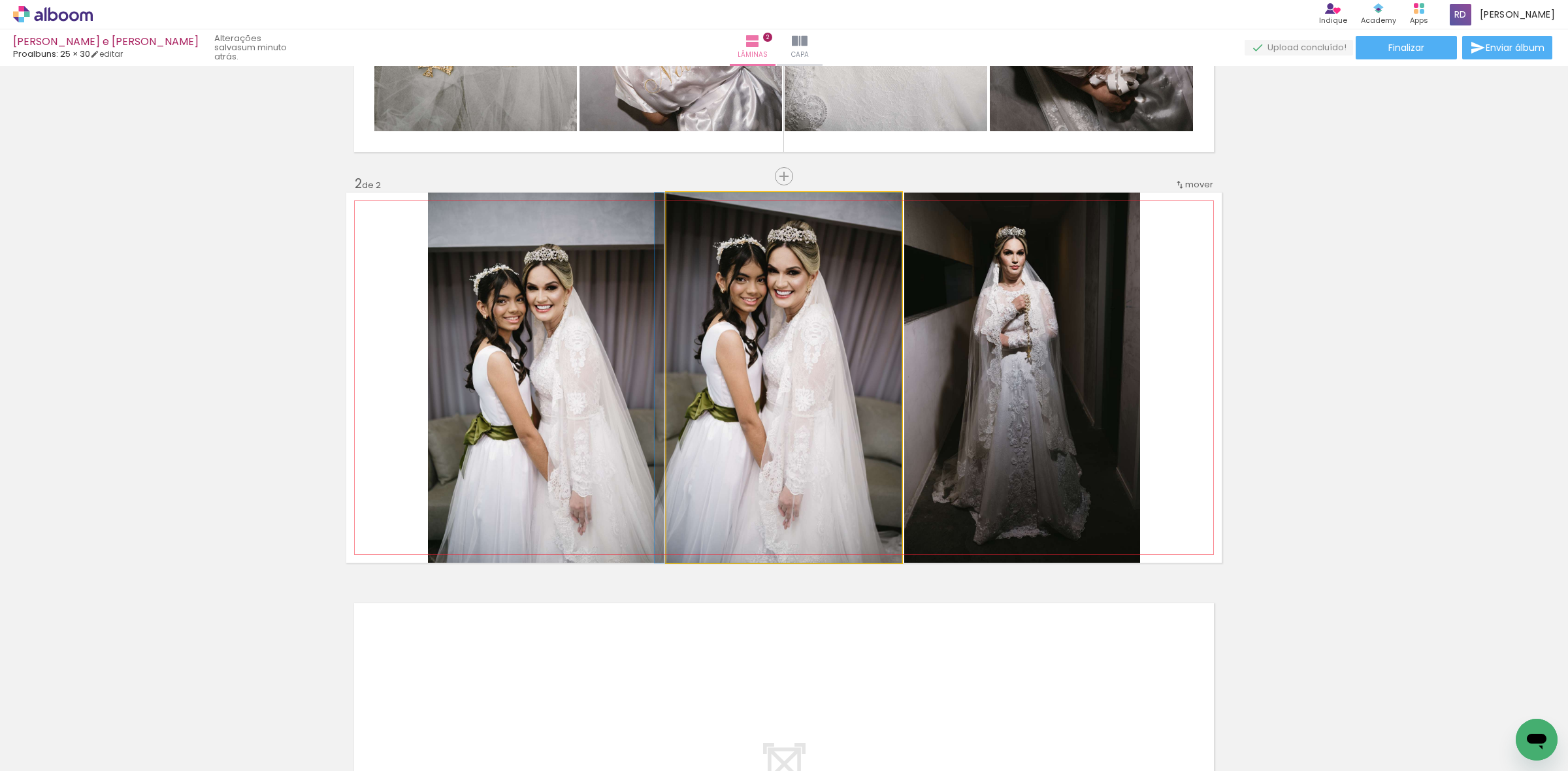
drag, startPoint x: 794, startPoint y: 354, endPoint x: 559, endPoint y: 354, distance: 235.0
click at [0, 0] on slot at bounding box center [0, 0] width 0 height 0
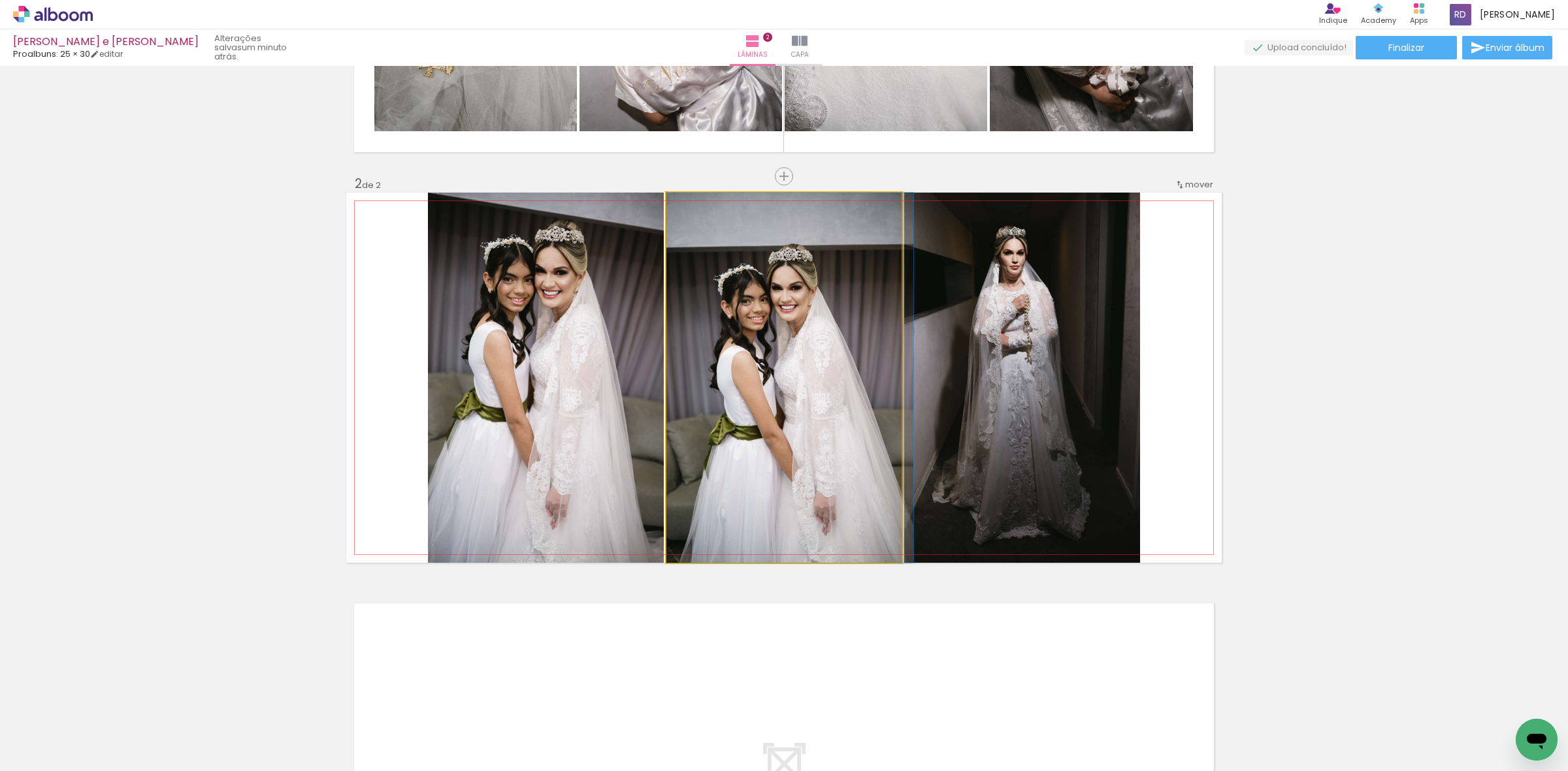
drag, startPoint x: 817, startPoint y: 350, endPoint x: 835, endPoint y: 352, distance: 18.1
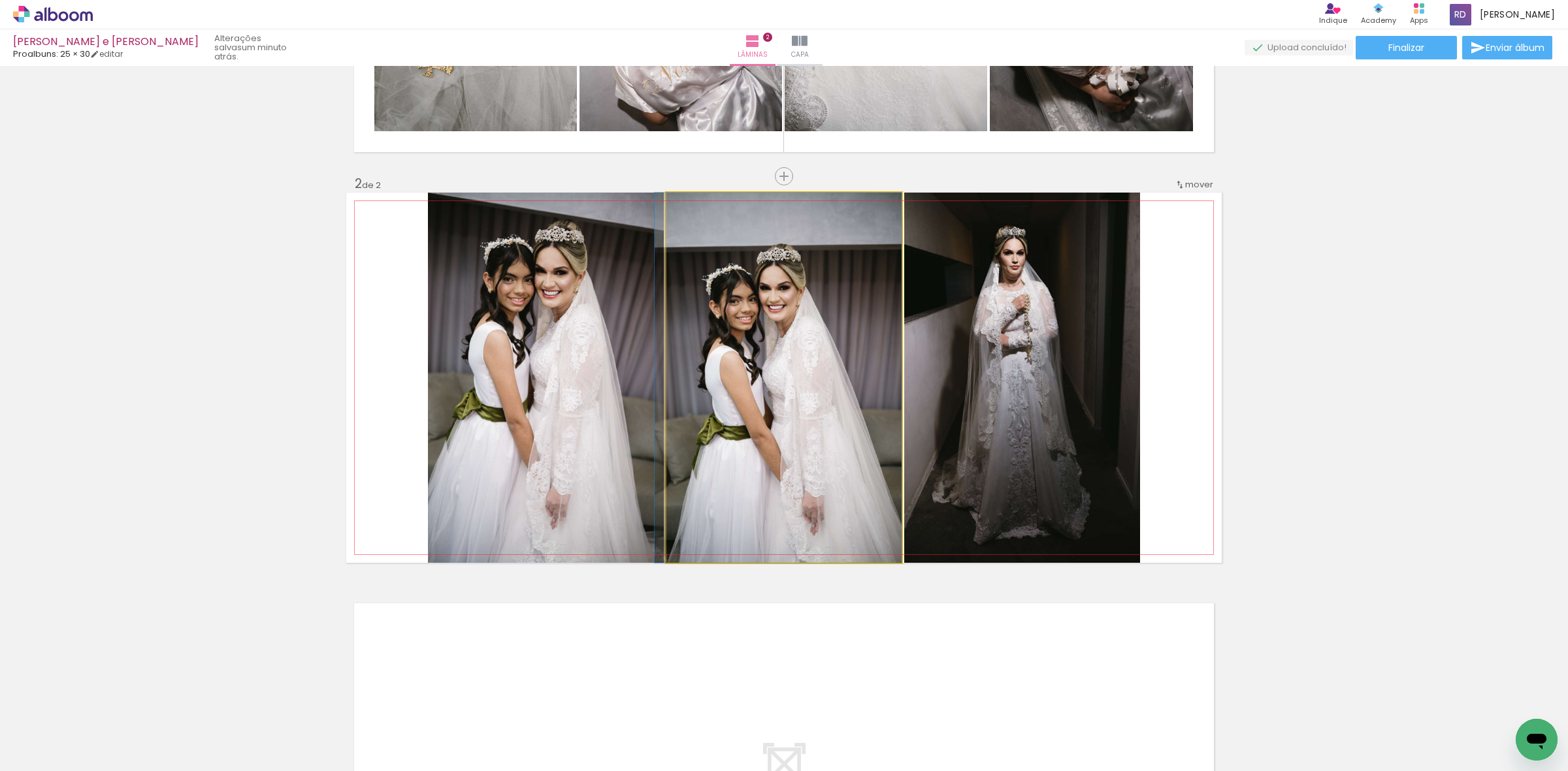
drag, startPoint x: 830, startPoint y: 352, endPoint x: 772, endPoint y: 348, distance: 58.1
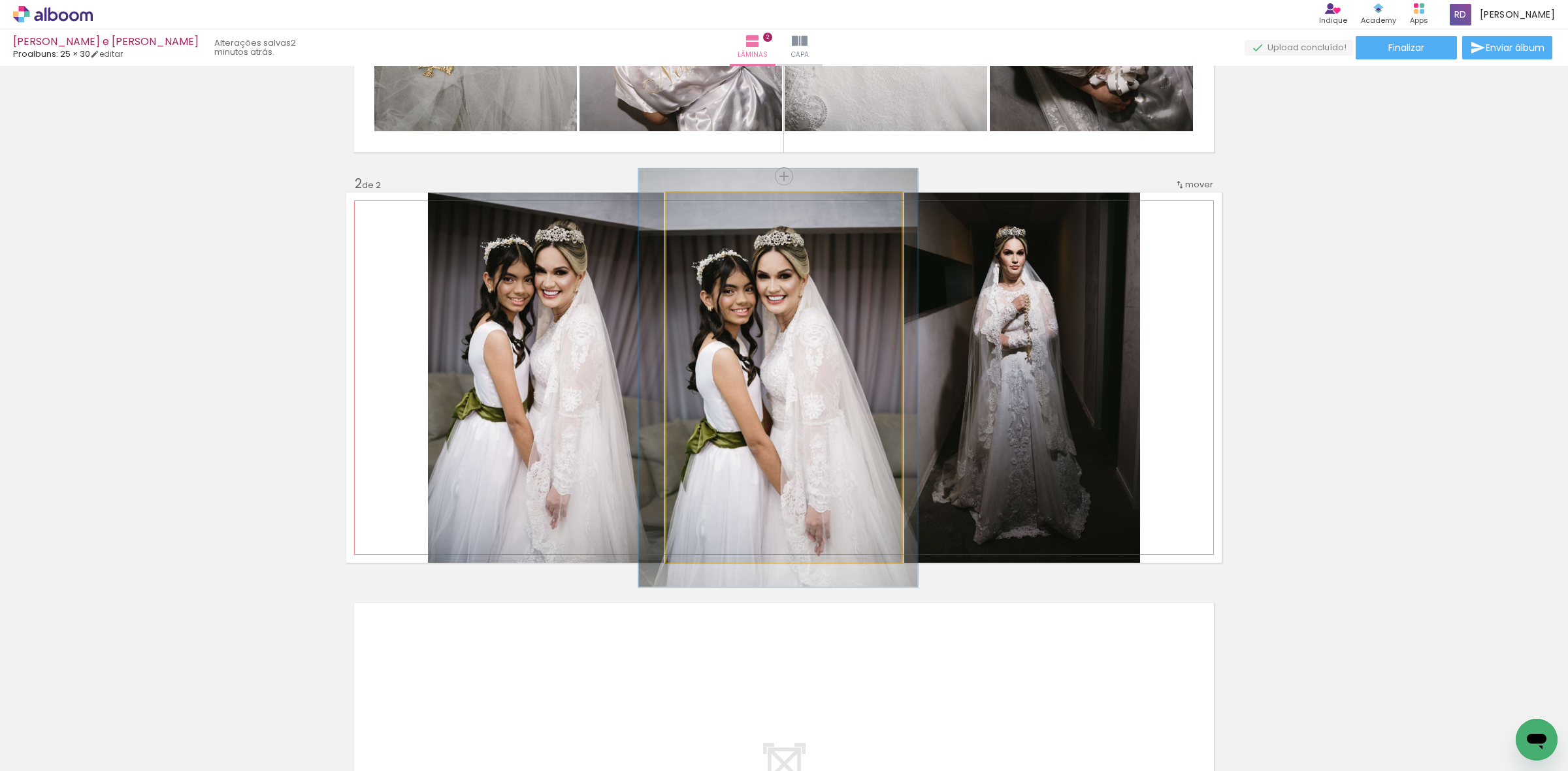
type paper-slider "113"
click at [697, 205] on div at bounding box center [702, 206] width 12 height 12
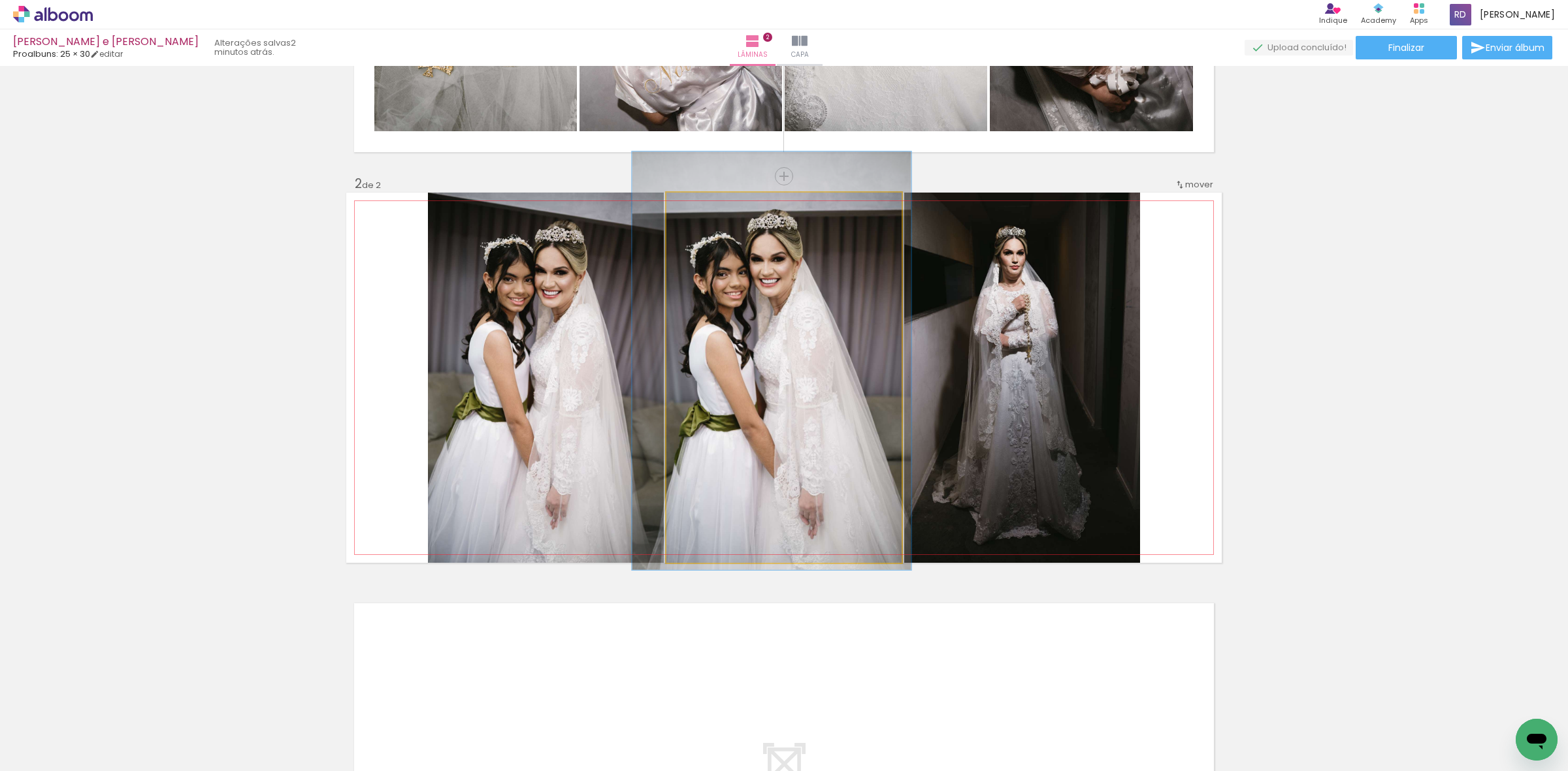
drag, startPoint x: 772, startPoint y: 276, endPoint x: 766, endPoint y: 259, distance: 18.0
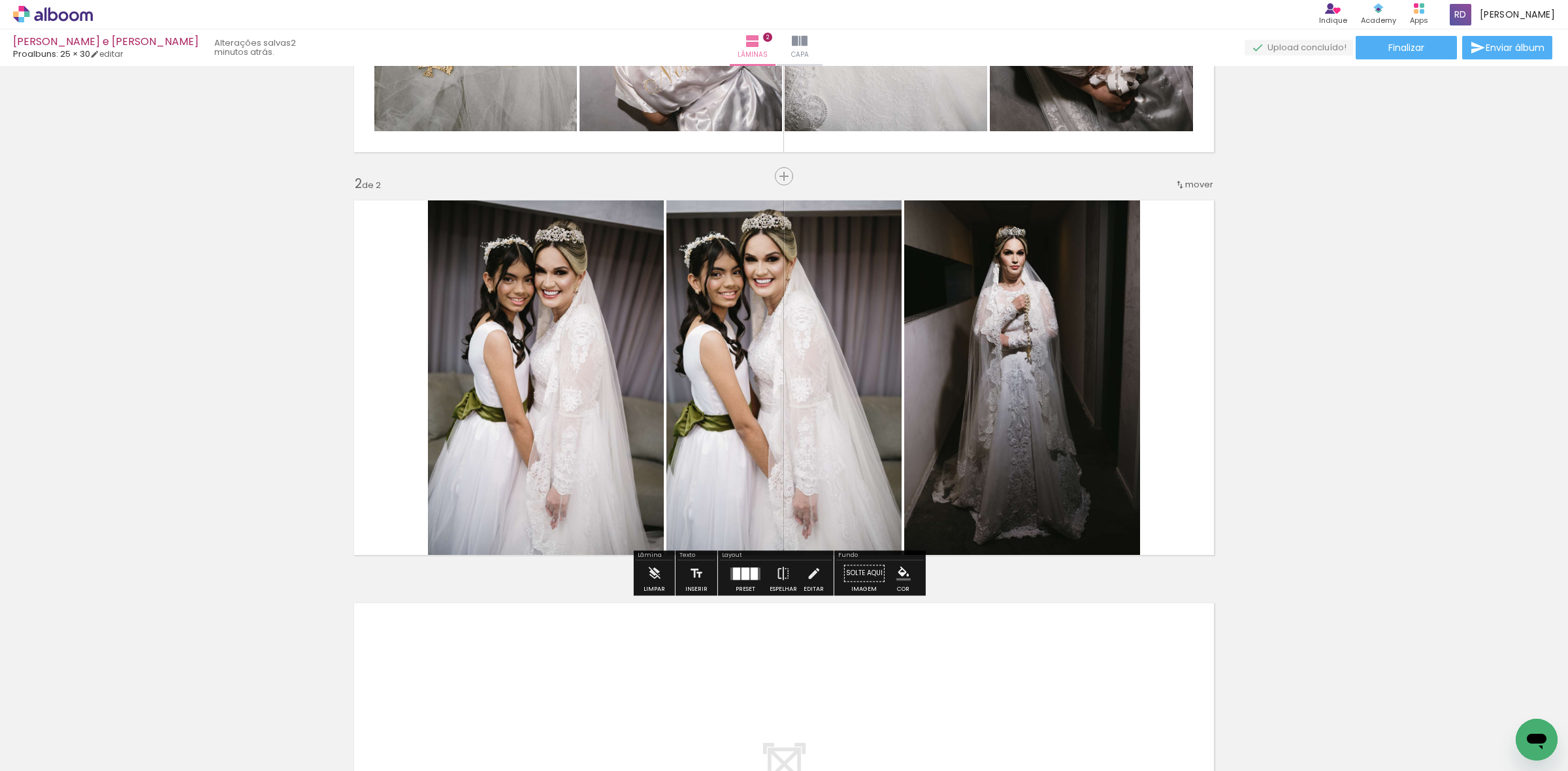
click at [1363, 361] on div "Inserir lâmina 1 de 2 Inserir lâmina 2 de 2" at bounding box center [784, 361] width 1568 height 1209
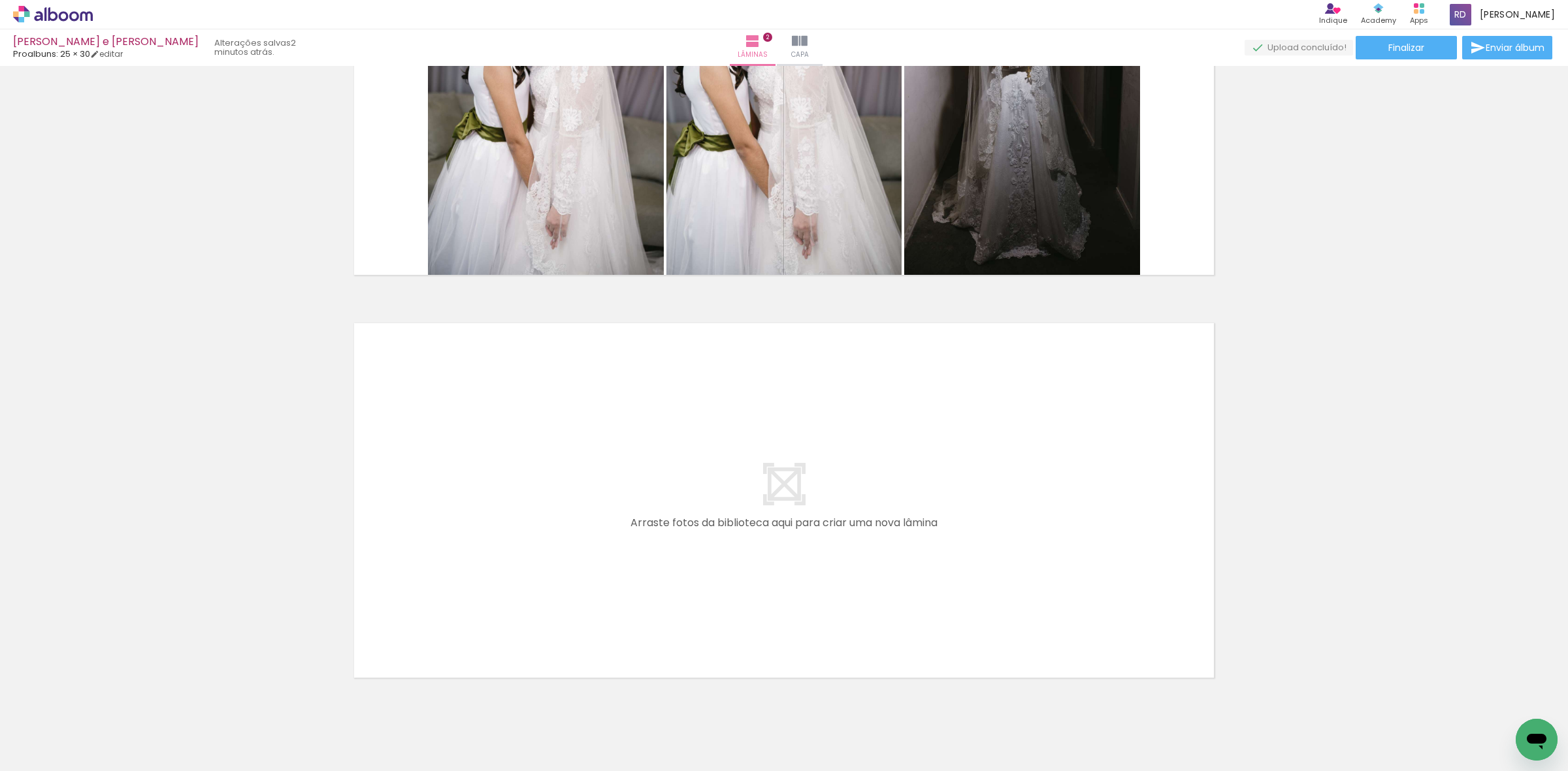
scroll to position [635, 0]
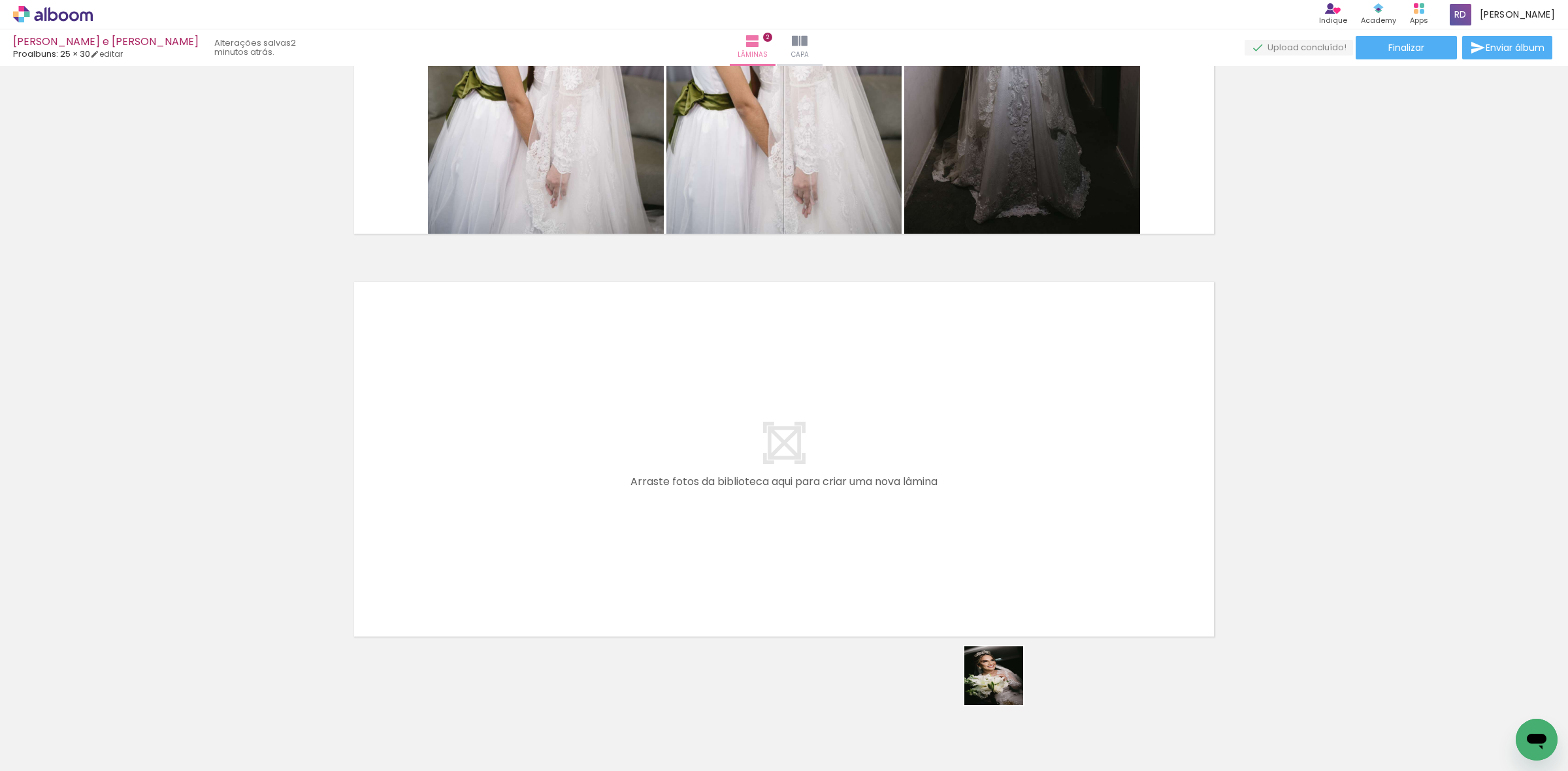
drag, startPoint x: 1046, startPoint y: 732, endPoint x: 766, endPoint y: 472, distance: 382.1
click at [766, 472] on quentale-workspace at bounding box center [784, 386] width 1568 height 771
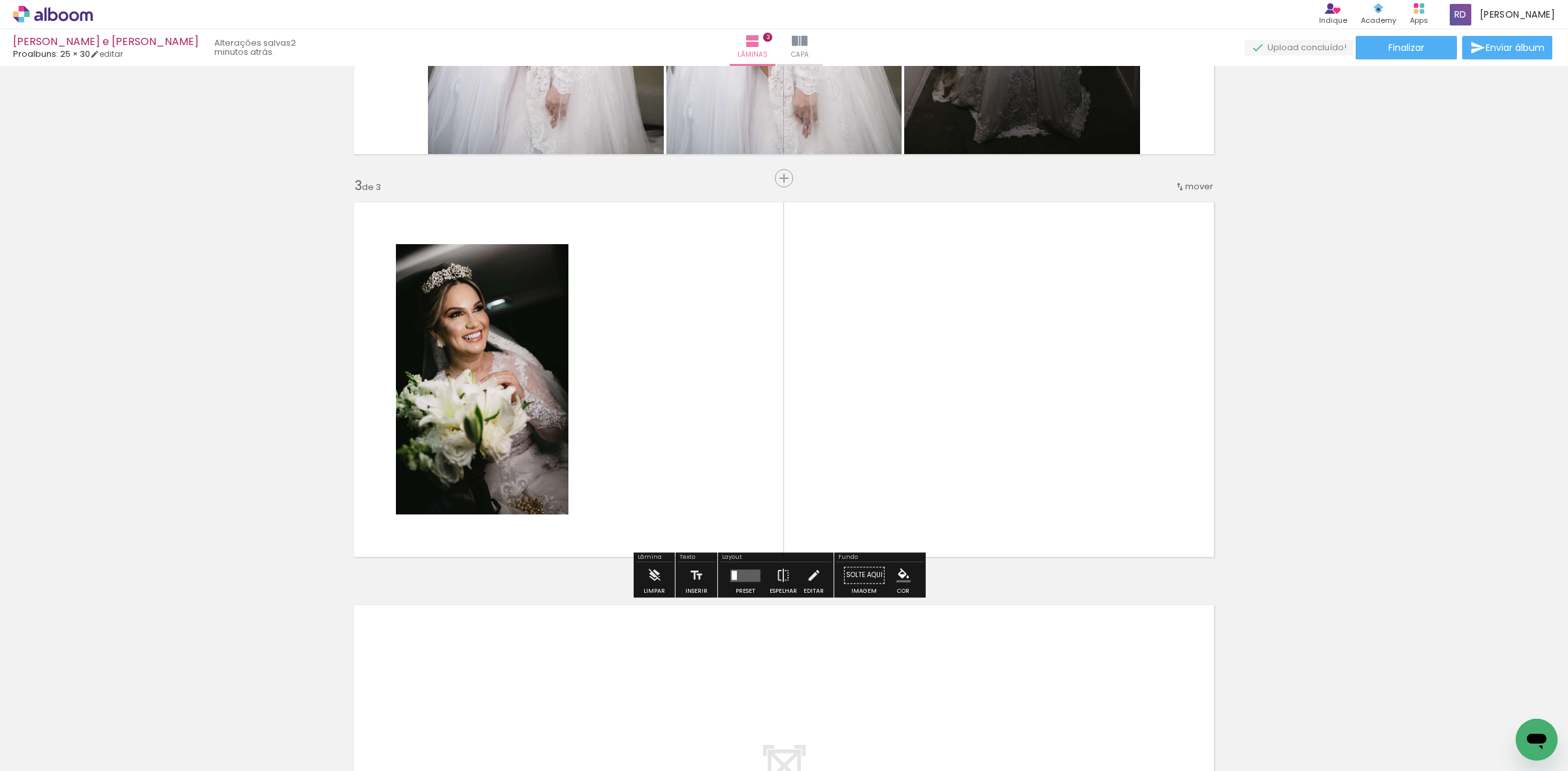
scroll to position [716, 0]
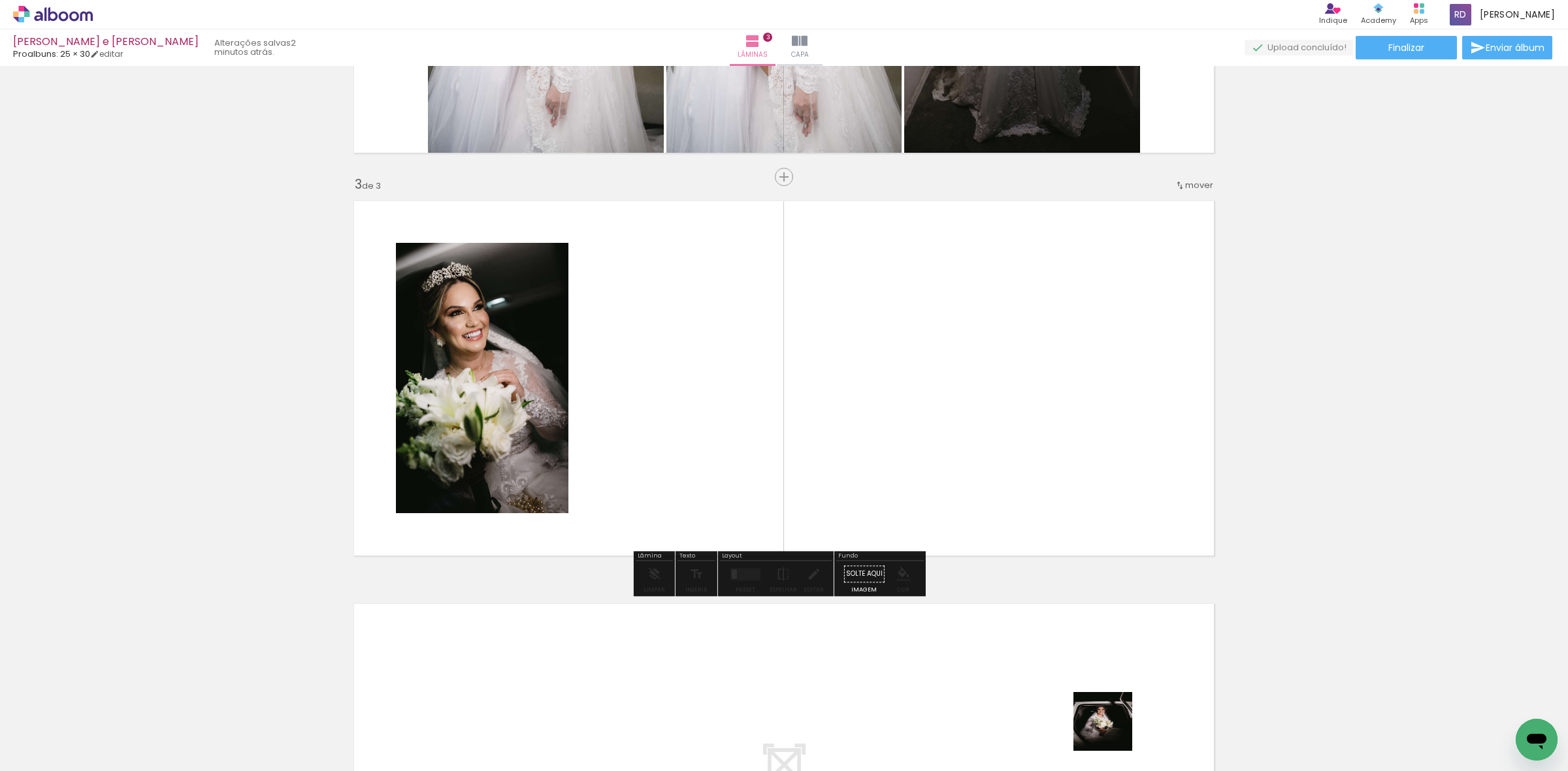
drag, startPoint x: 1118, startPoint y: 738, endPoint x: 733, endPoint y: 415, distance: 502.5
click at [733, 415] on quentale-workspace at bounding box center [784, 386] width 1568 height 771
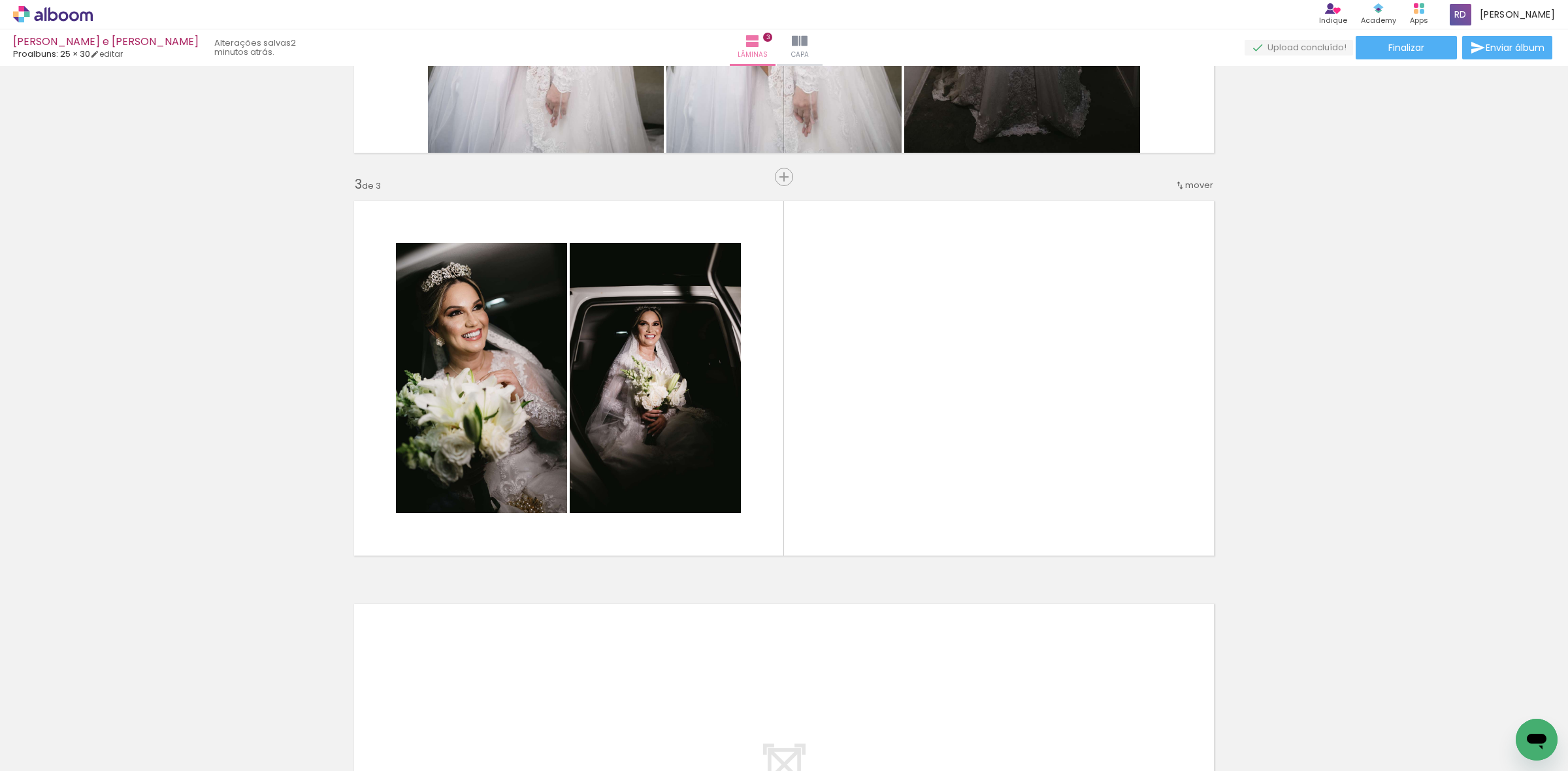
scroll to position [0, 2522]
drag, startPoint x: 758, startPoint y: 745, endPoint x: 872, endPoint y: 374, distance: 388.1
click at [872, 375] on quentale-workspace at bounding box center [784, 386] width 1568 height 771
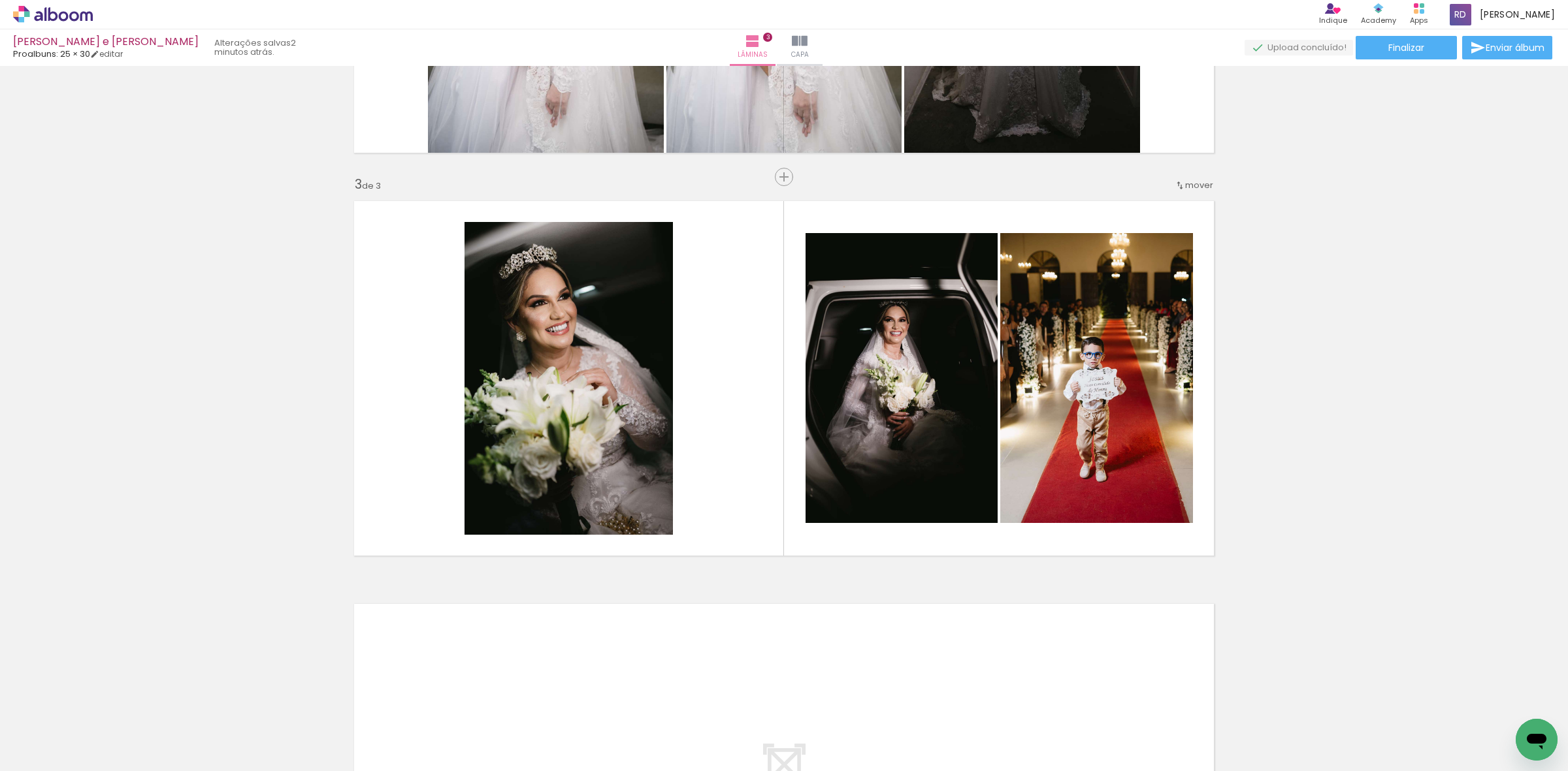
scroll to position [0, 2976]
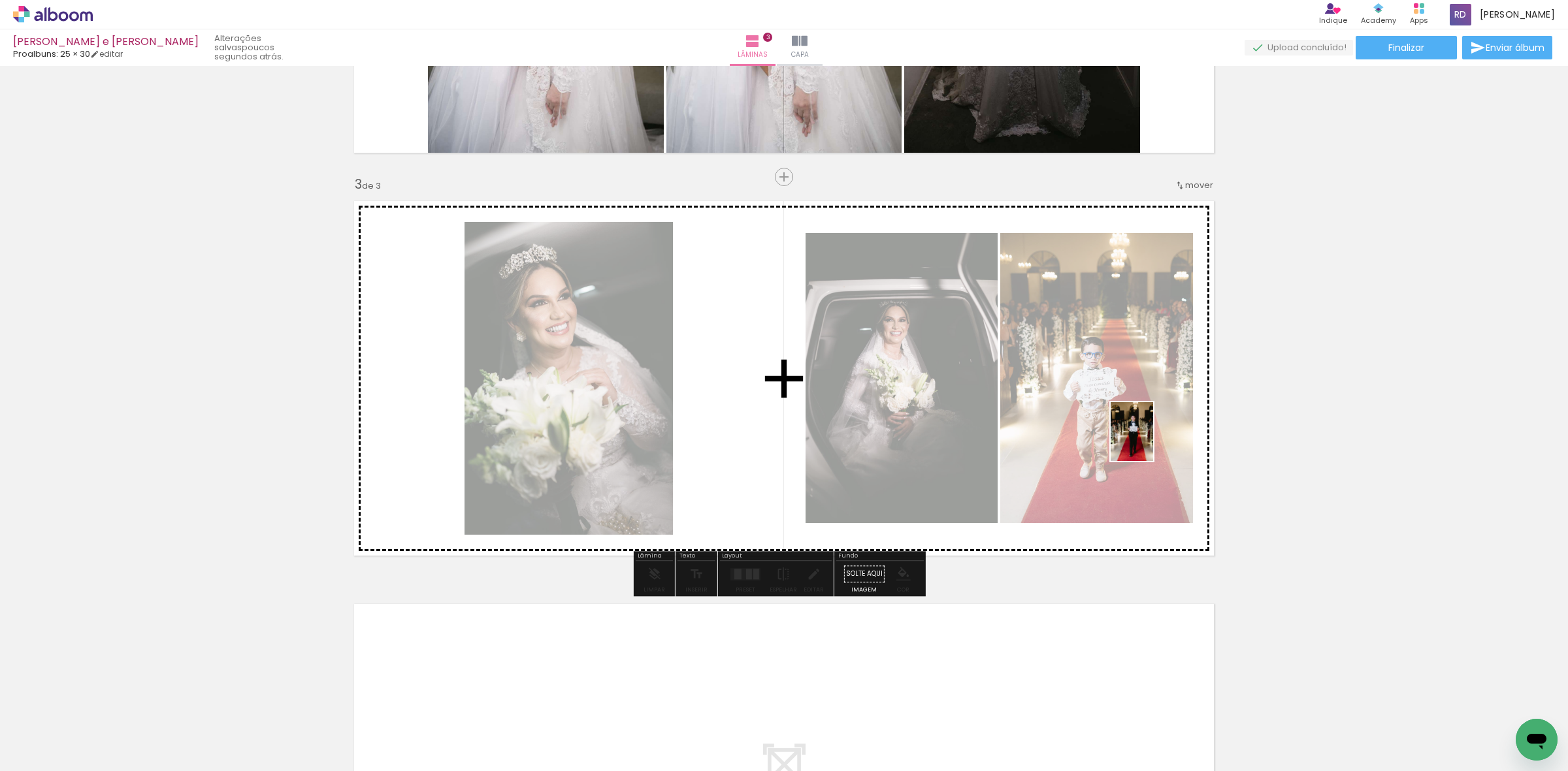
drag, startPoint x: 887, startPoint y: 743, endPoint x: 1150, endPoint y: 442, distance: 399.7
click at [1150, 442] on quentale-workspace at bounding box center [784, 386] width 1568 height 771
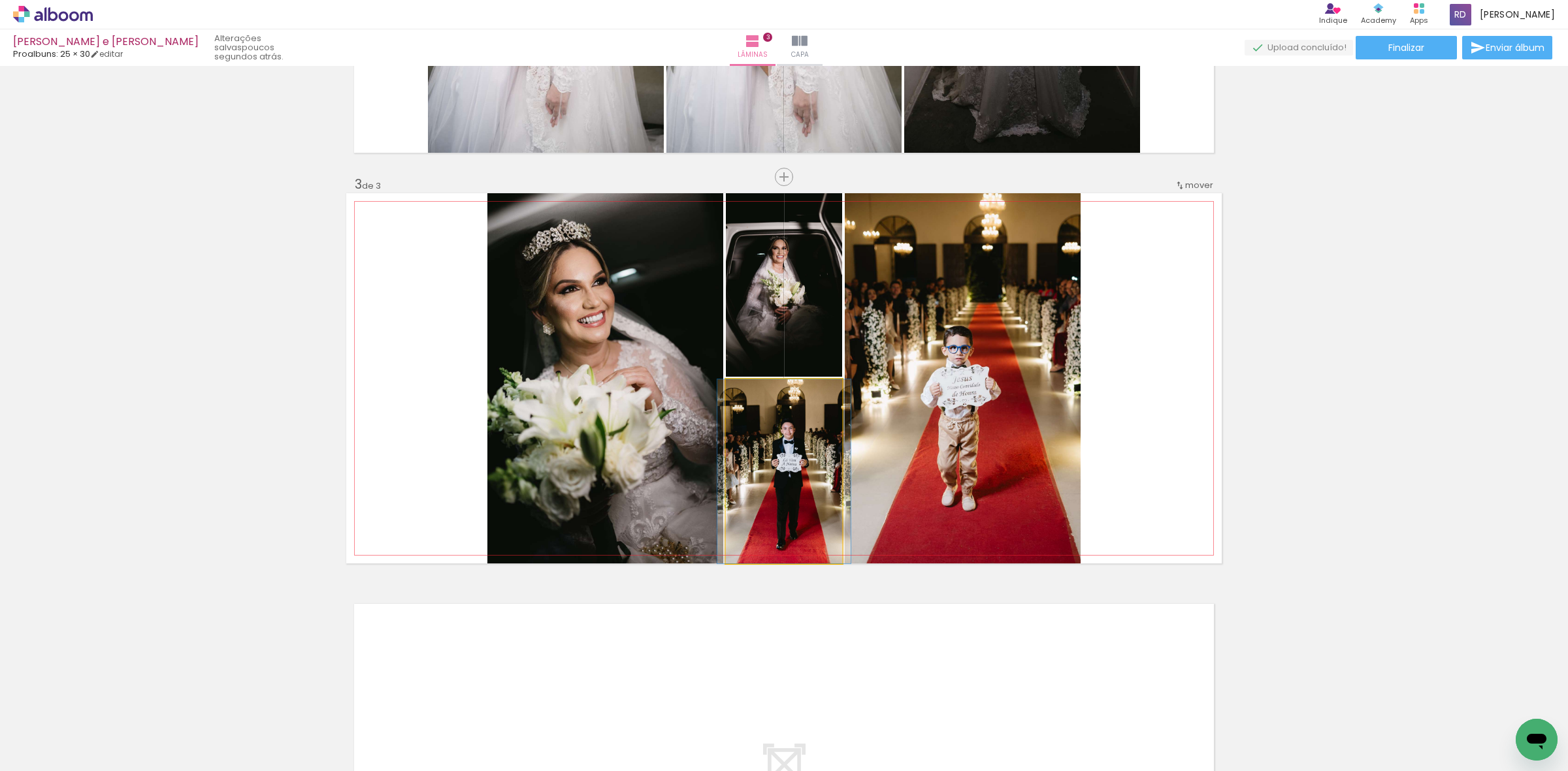
drag, startPoint x: 752, startPoint y: 393, endPoint x: 714, endPoint y: 392, distance: 38.0
type paper-slider "100"
click at [726, 392] on quentale-photo at bounding box center [784, 472] width 117 height 184
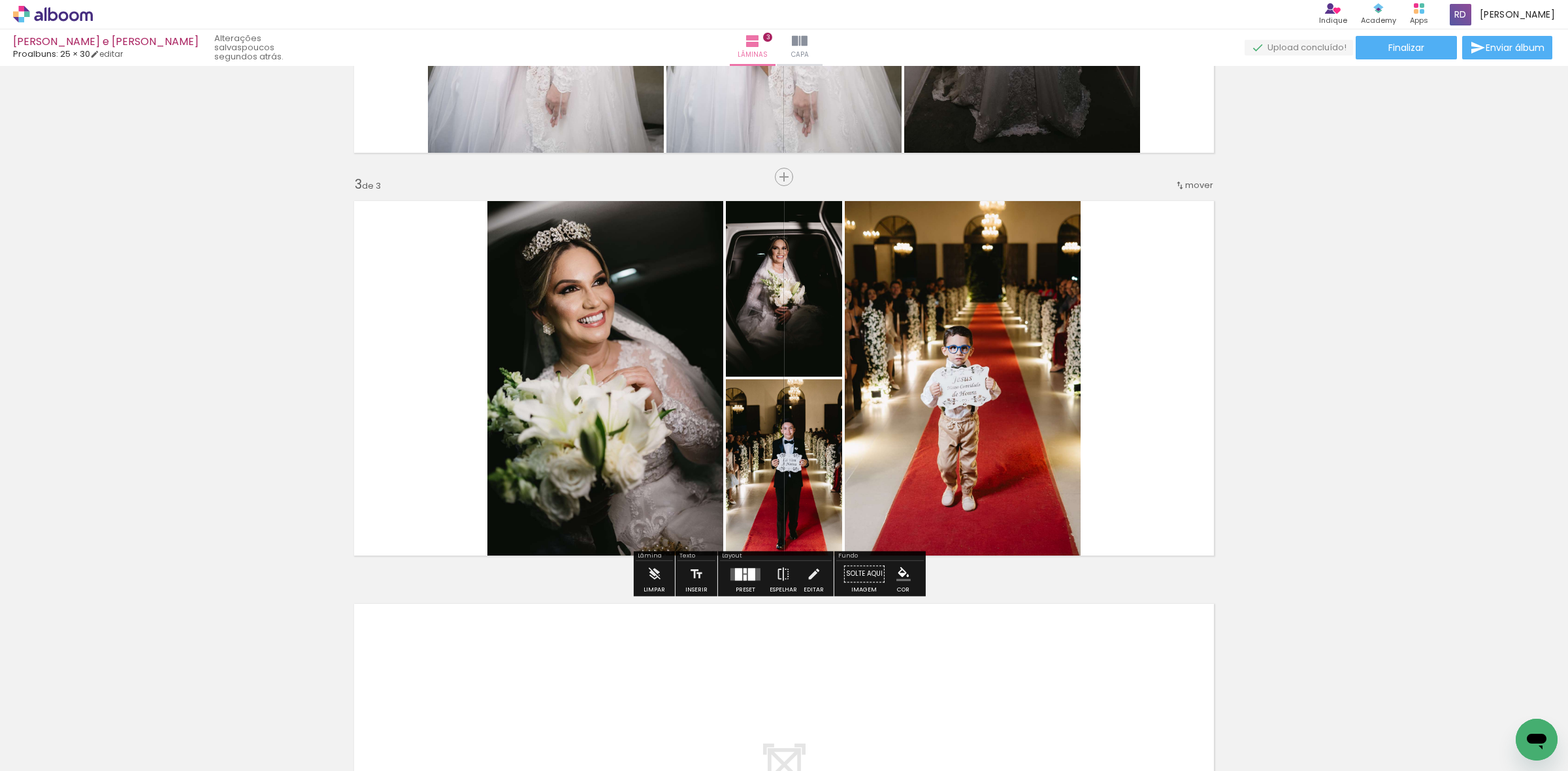
click at [1265, 478] on div "Inserir lâmina 1 de 3 Inserir lâmina 2 de 3 Inserir lâmina 3 de 3" at bounding box center [784, 161] width 1568 height 1612
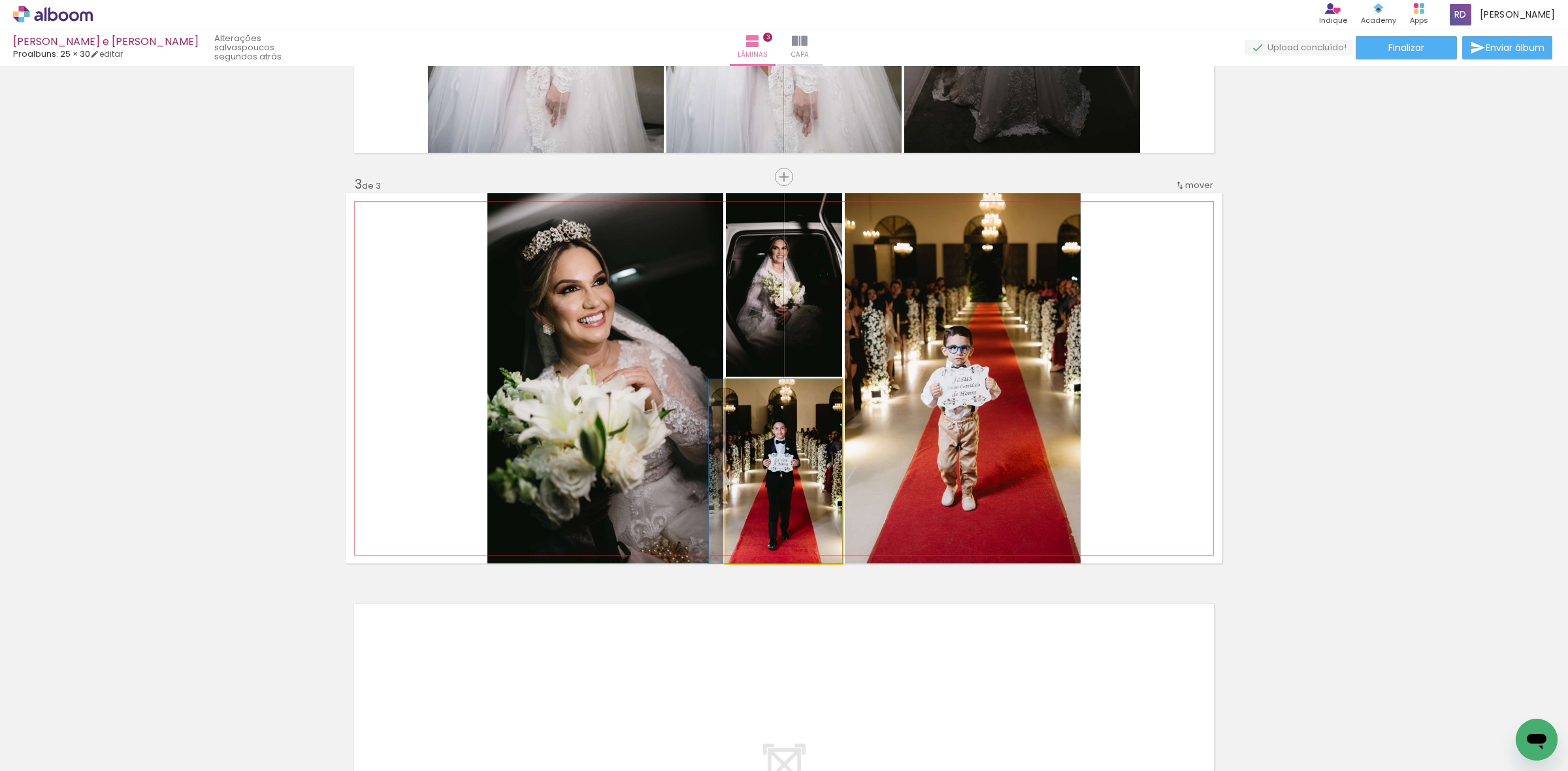
drag, startPoint x: 791, startPoint y: 462, endPoint x: 774, endPoint y: 533, distance: 73.0
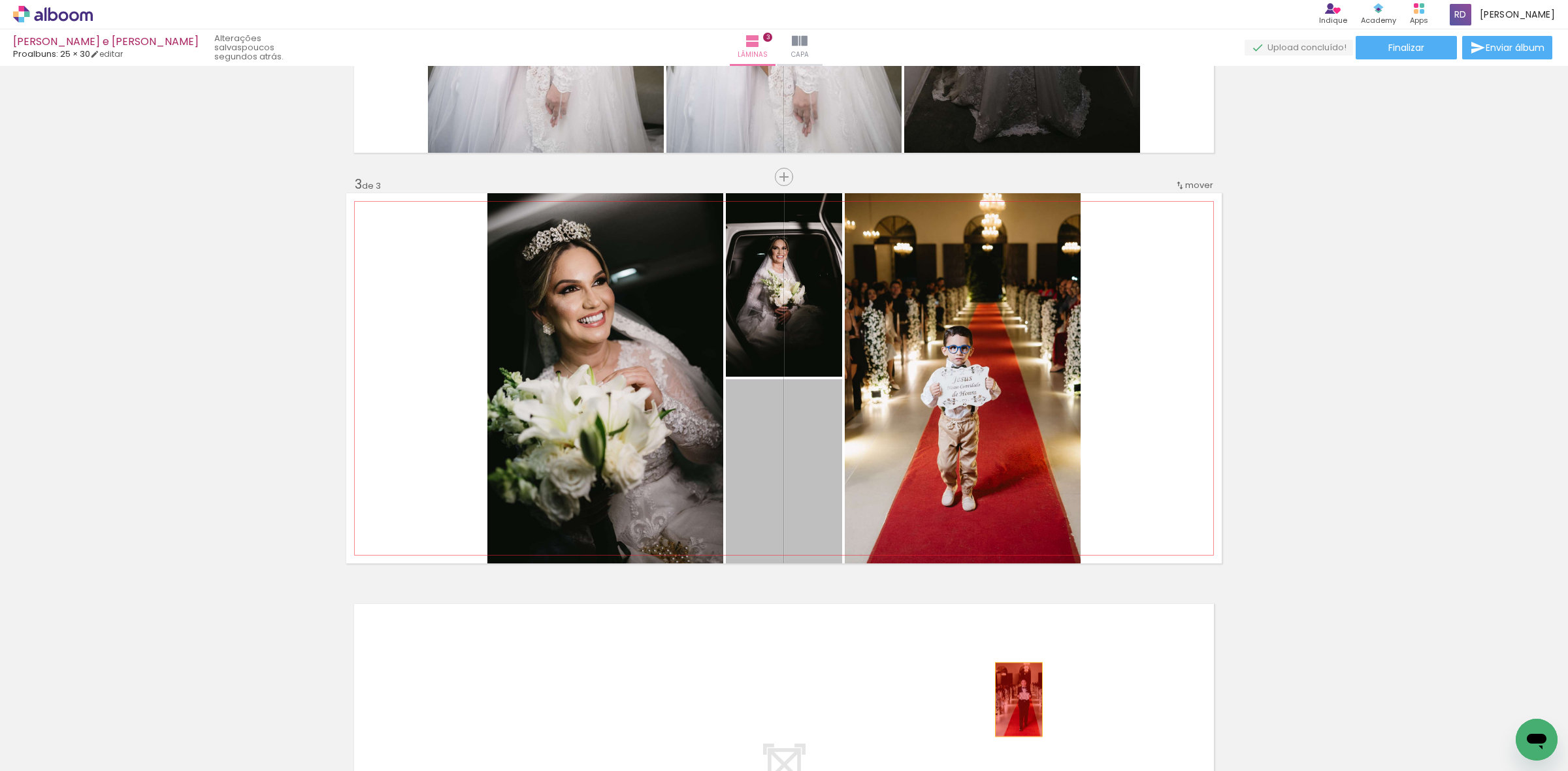
drag, startPoint x: 773, startPoint y: 467, endPoint x: 1013, endPoint y: 699, distance: 333.8
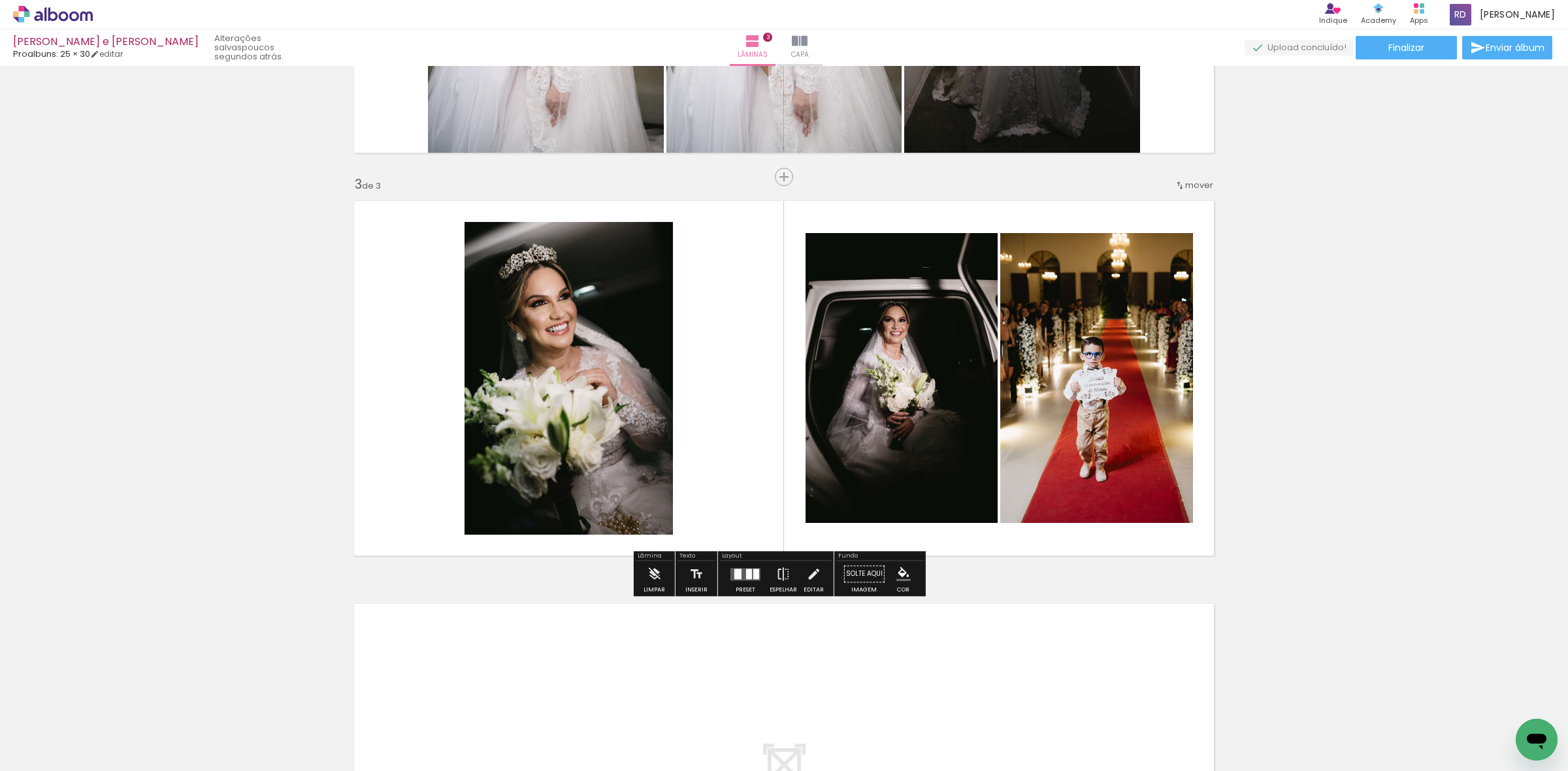
click at [746, 575] on div at bounding box center [749, 573] width 6 height 10
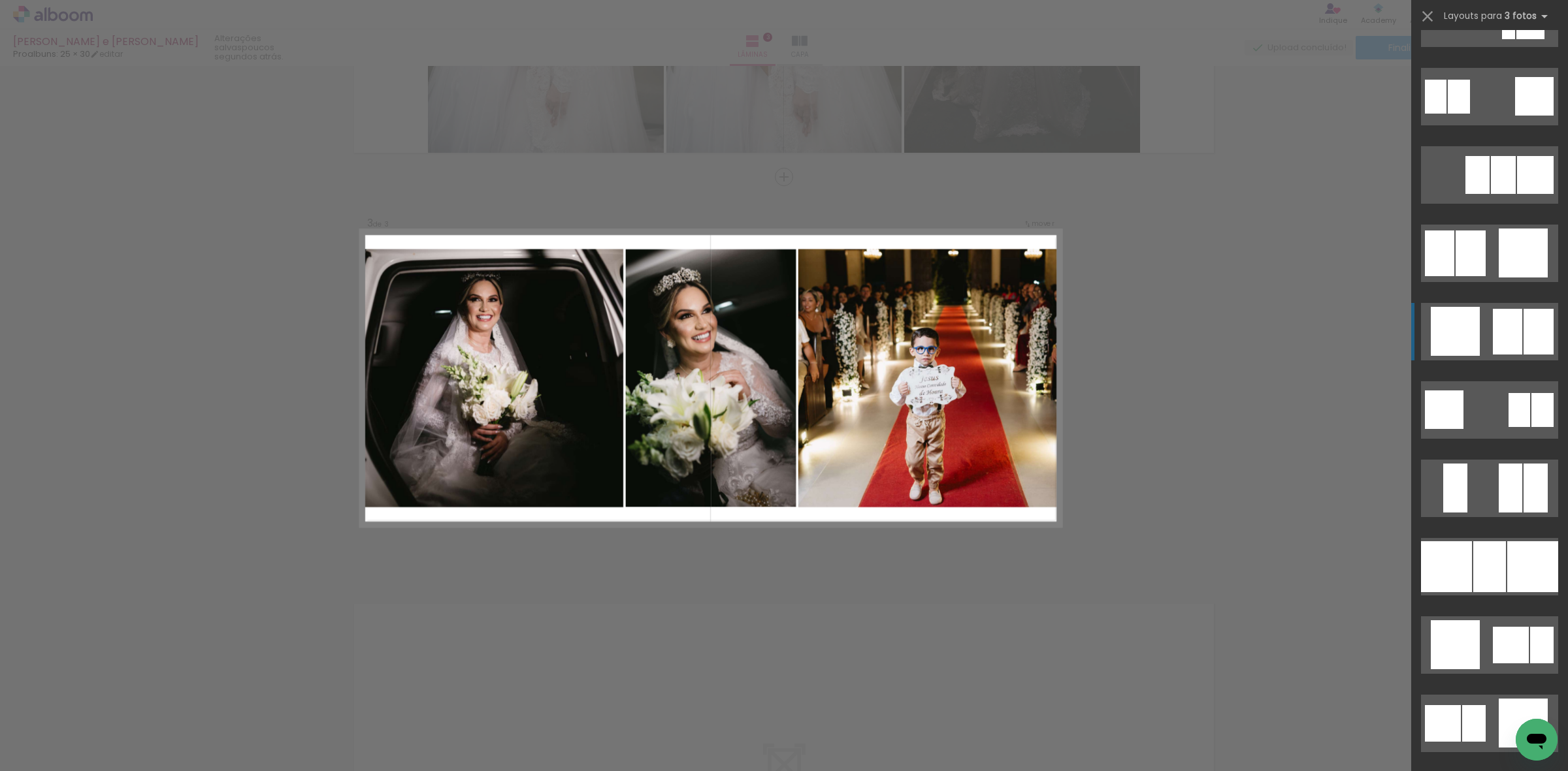
scroll to position [1306, 0]
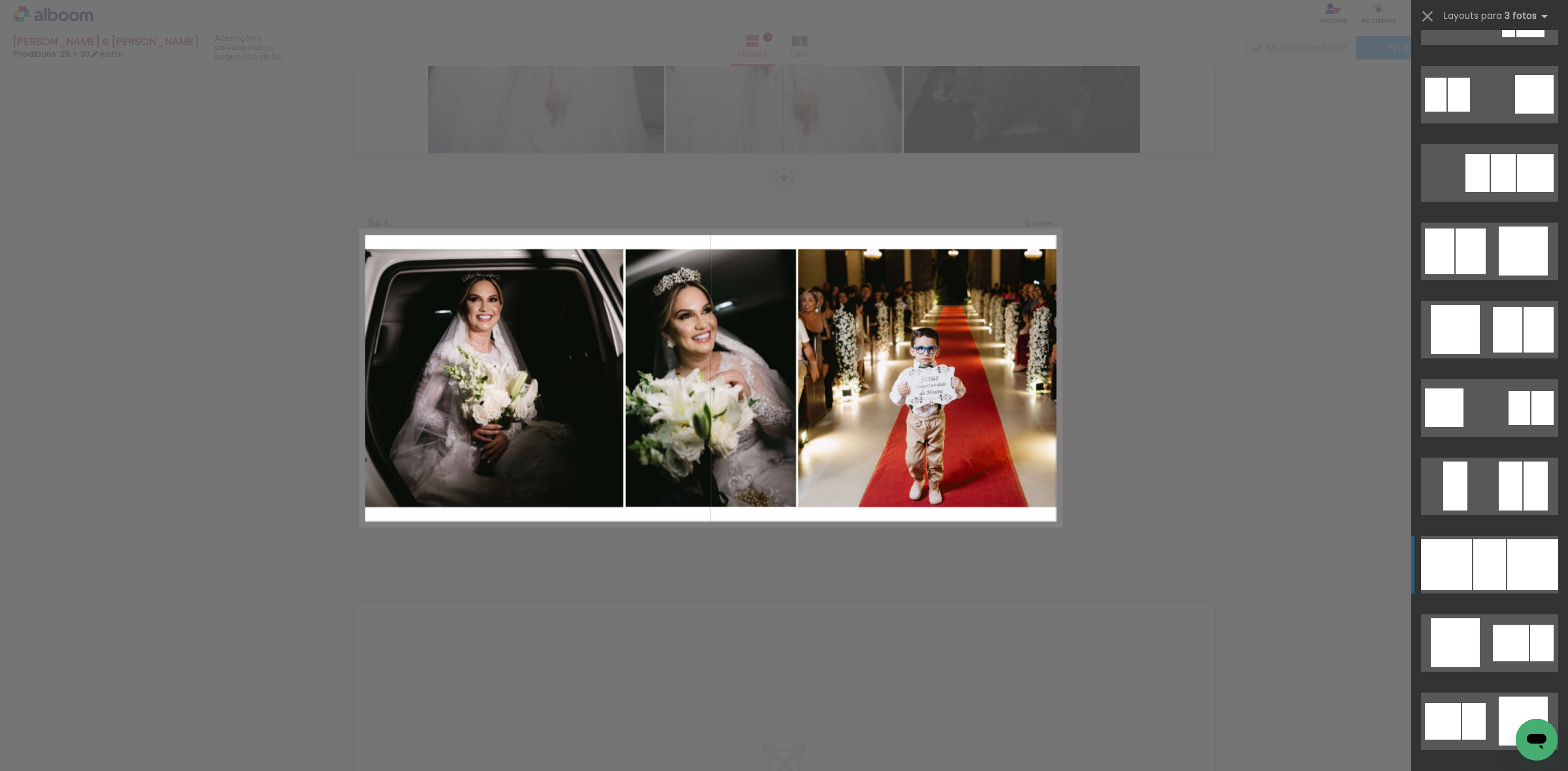
click at [1481, 575] on div at bounding box center [1489, 564] width 33 height 51
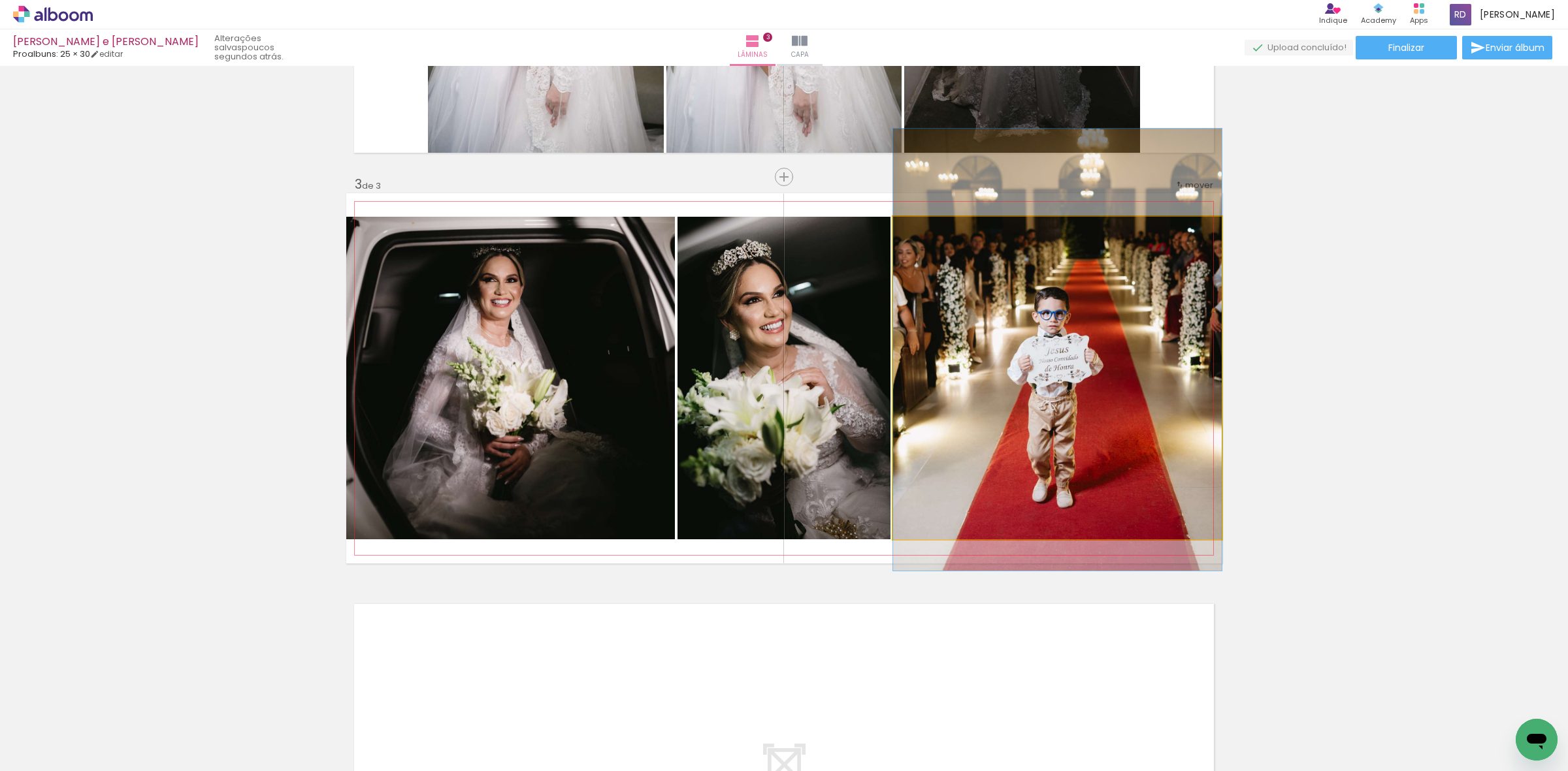
drag, startPoint x: 1147, startPoint y: 436, endPoint x: 1152, endPoint y: 408, distance: 28.4
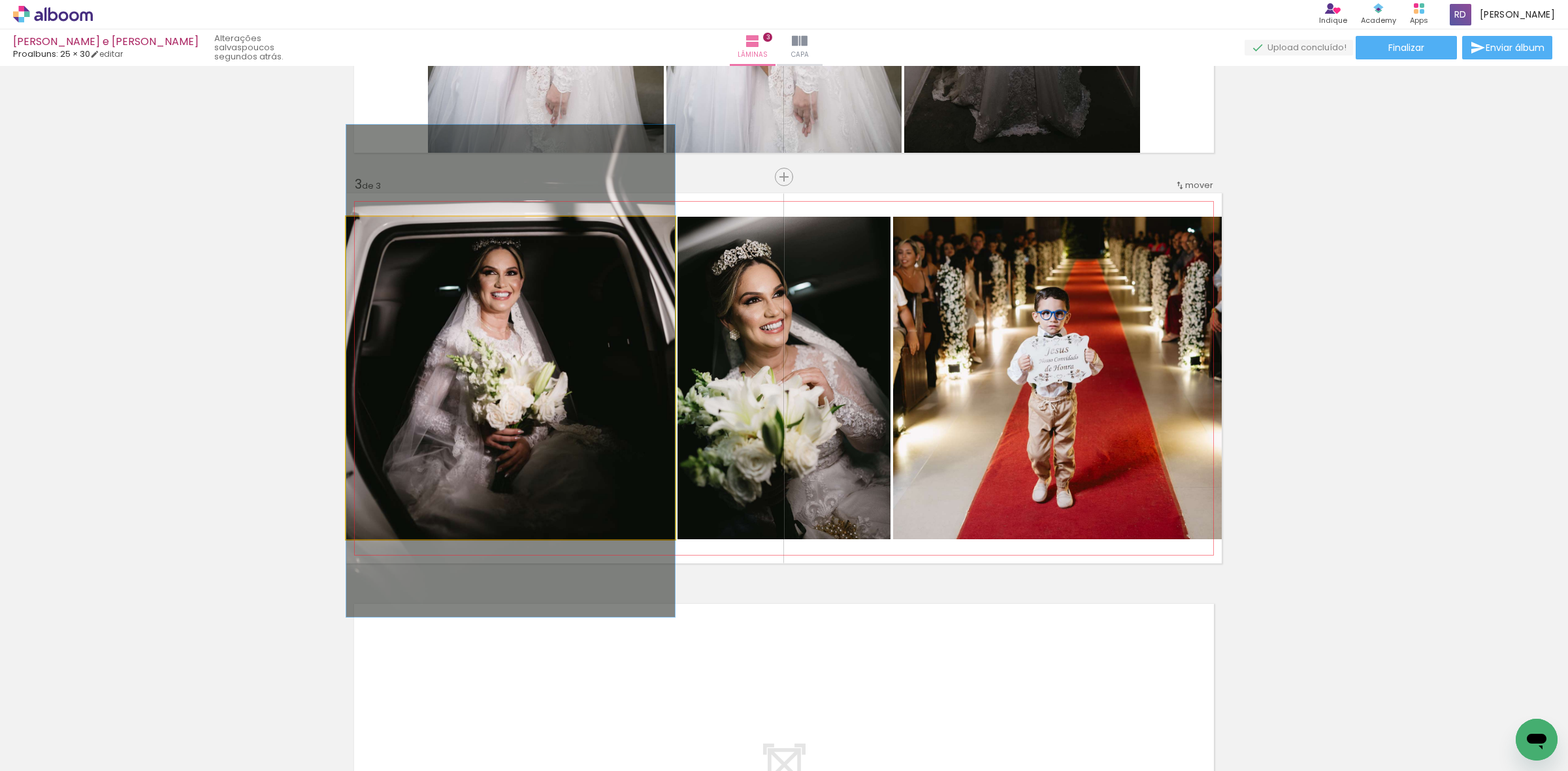
drag, startPoint x: 582, startPoint y: 383, endPoint x: 566, endPoint y: 375, distance: 17.9
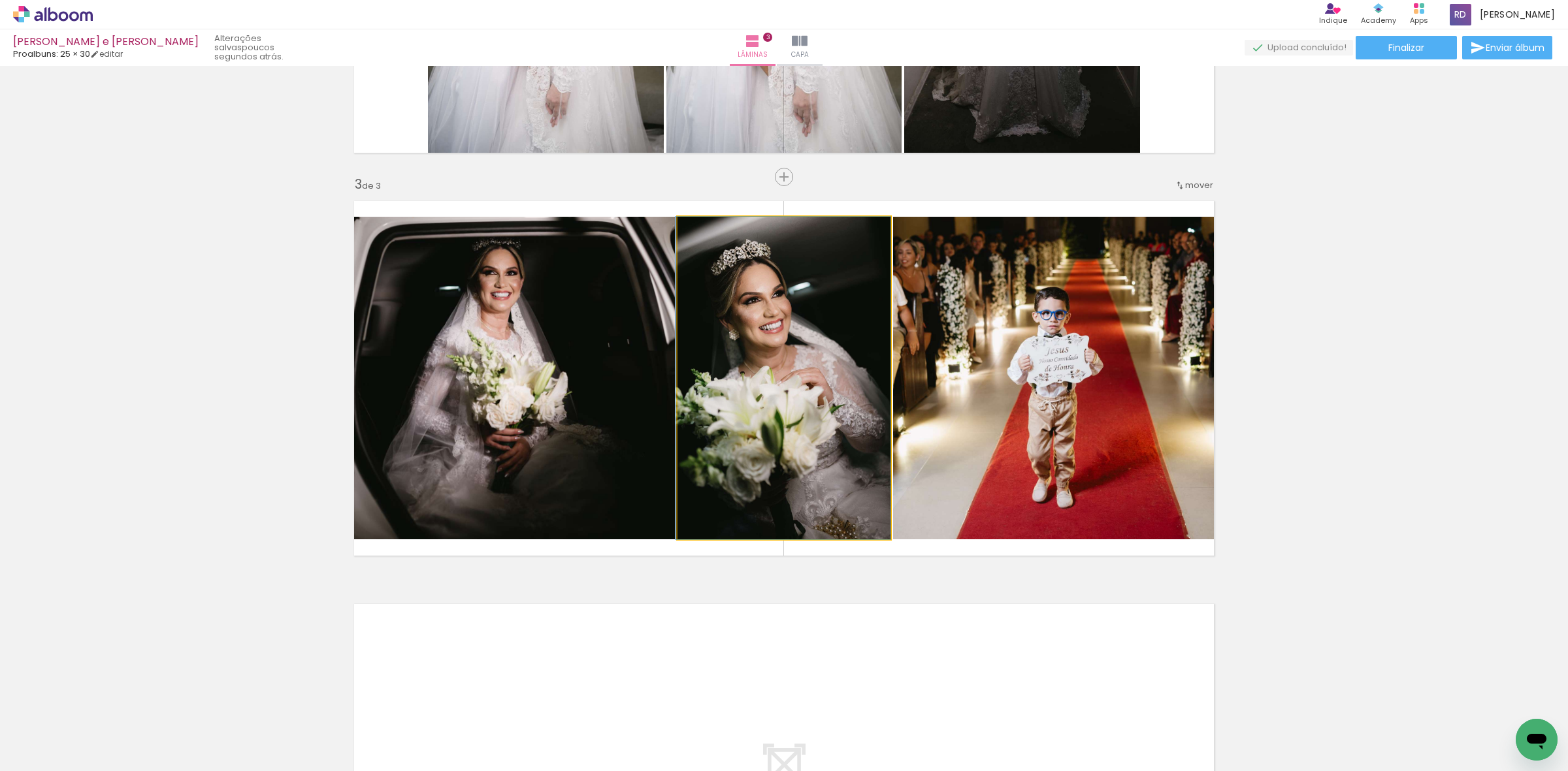
drag, startPoint x: 787, startPoint y: 383, endPoint x: 769, endPoint y: 369, distance: 22.8
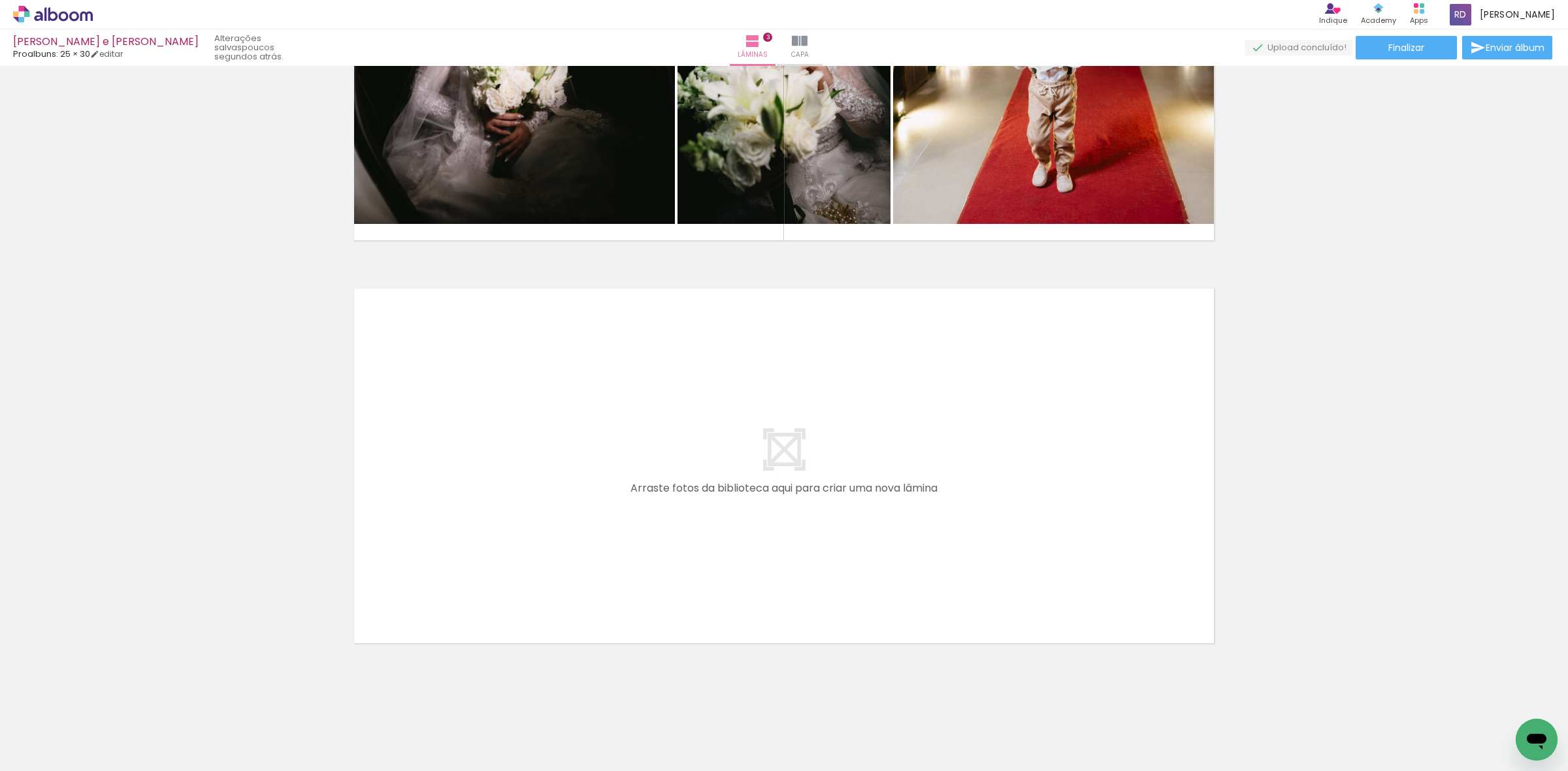
scroll to position [1039, 0]
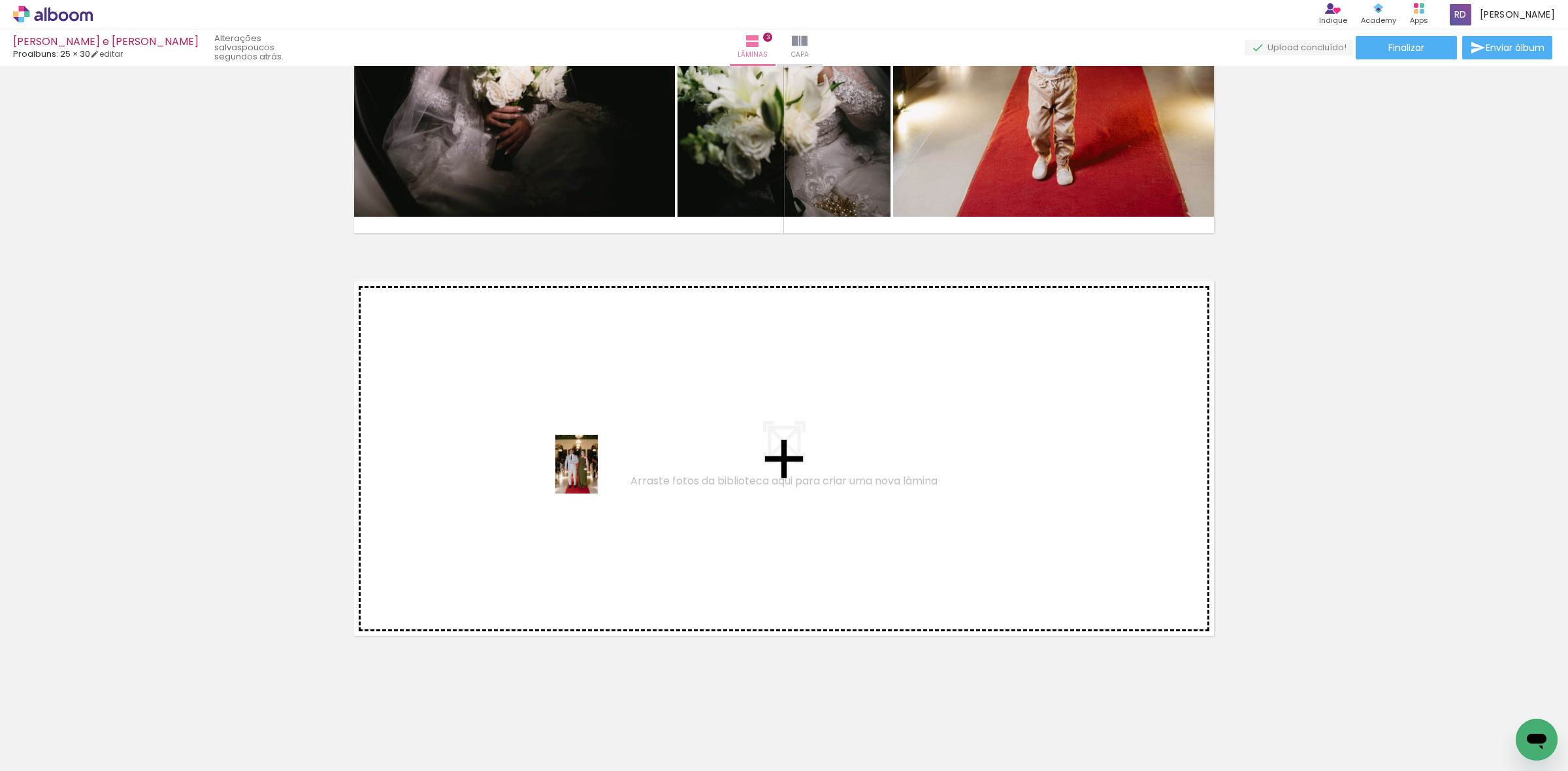
drag, startPoint x: 384, startPoint y: 740, endPoint x: 595, endPoint y: 474, distance: 339.5
click at [595, 474] on quentale-workspace at bounding box center [784, 386] width 1568 height 771
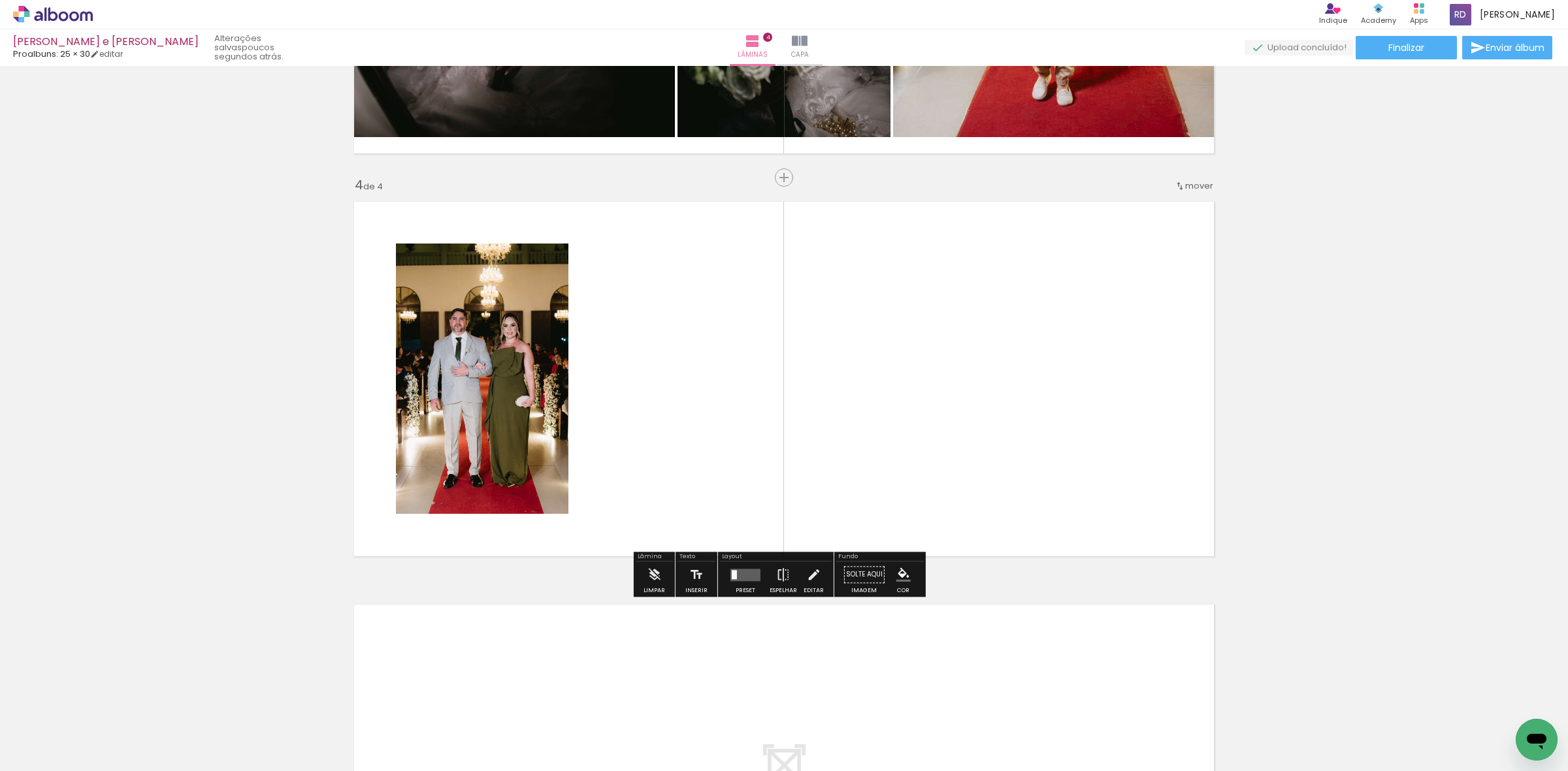
scroll to position [1120, 0]
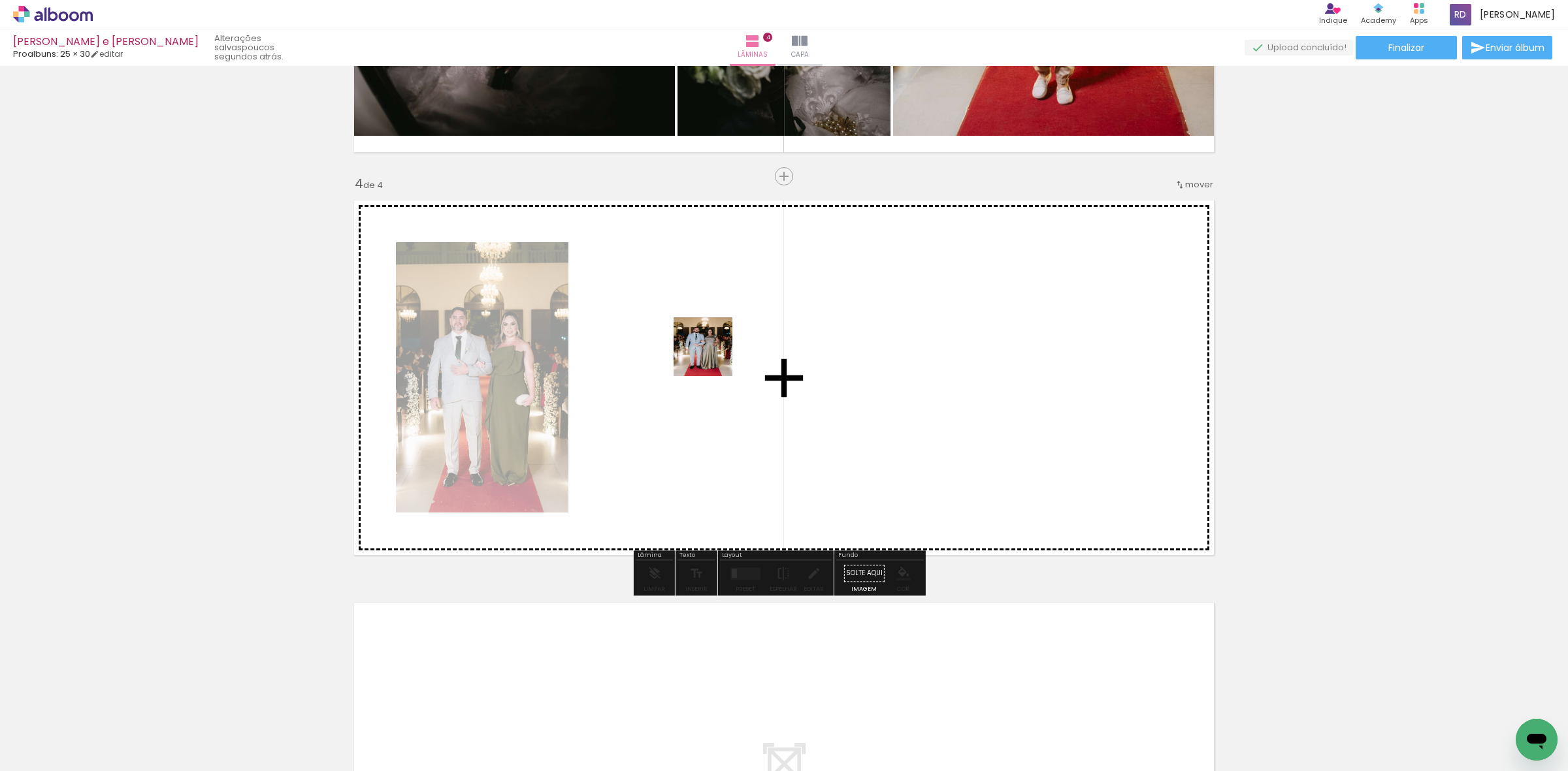
drag, startPoint x: 452, startPoint y: 743, endPoint x: 713, endPoint y: 356, distance: 466.8
click at [713, 356] on quentale-workspace at bounding box center [784, 386] width 1568 height 771
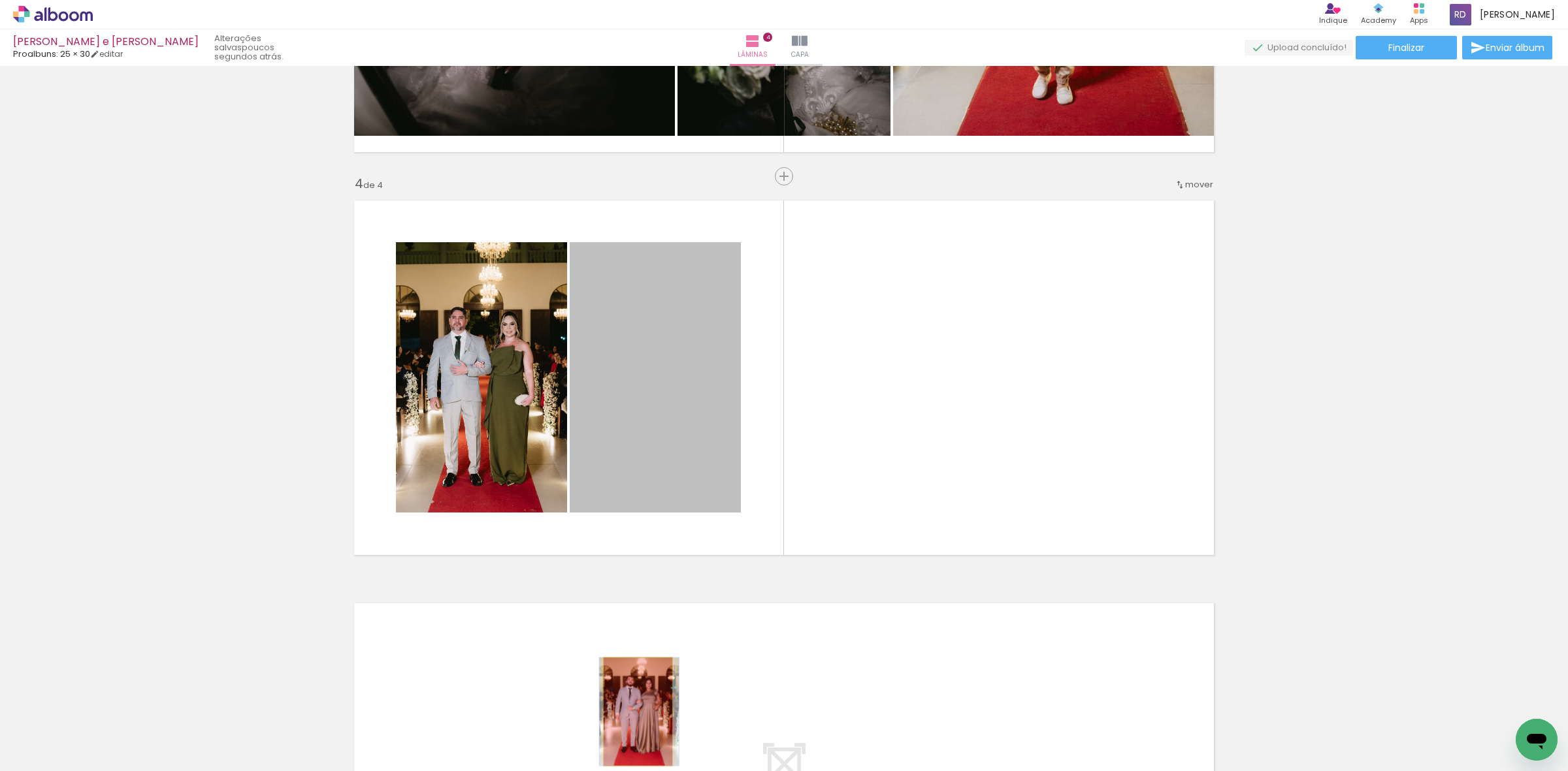
drag, startPoint x: 660, startPoint y: 341, endPoint x: 632, endPoint y: 712, distance: 372.1
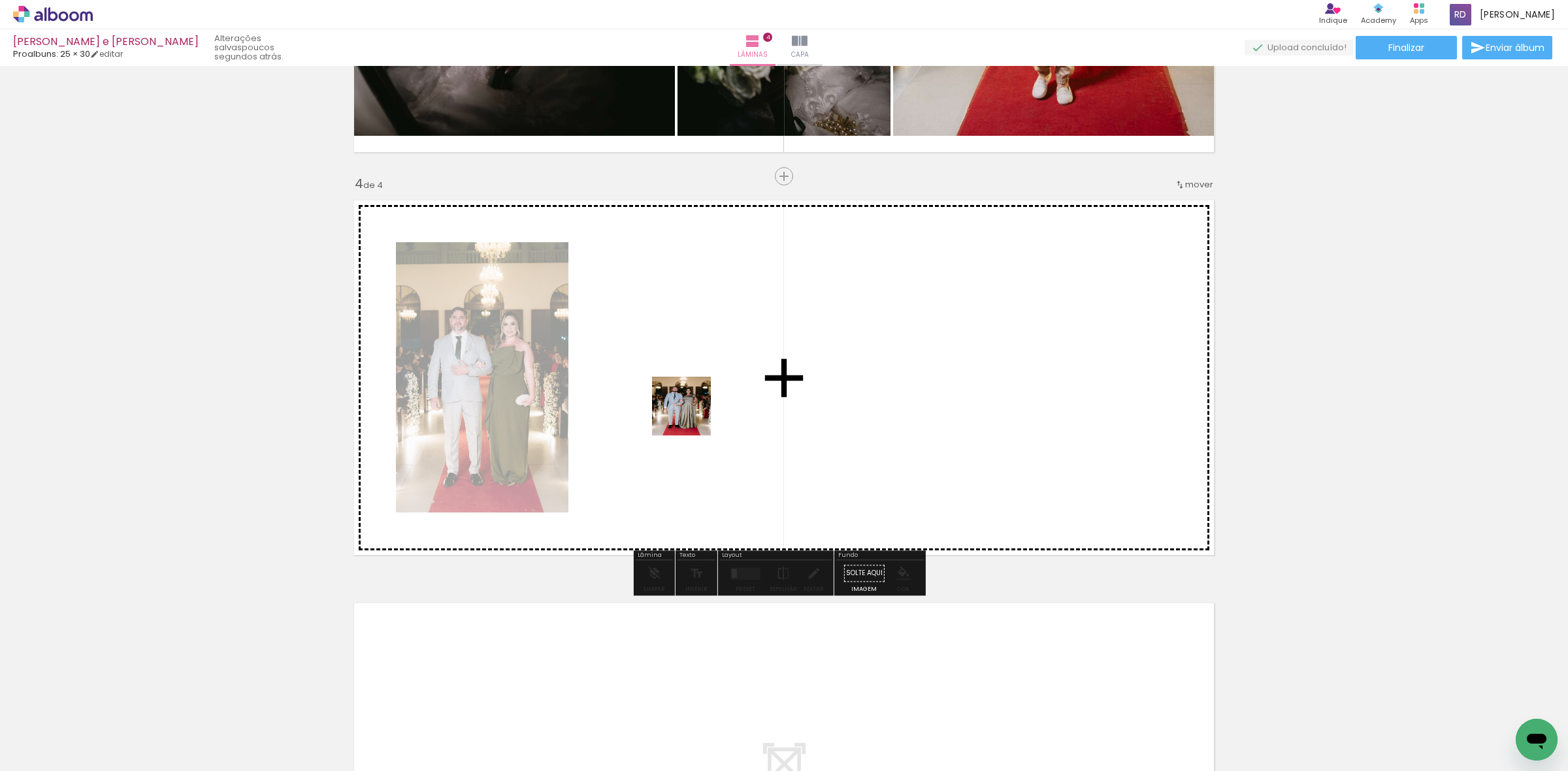
drag, startPoint x: 445, startPoint y: 747, endPoint x: 593, endPoint y: 666, distance: 168.7
click at [693, 416] on quentale-workspace at bounding box center [784, 386] width 1568 height 771
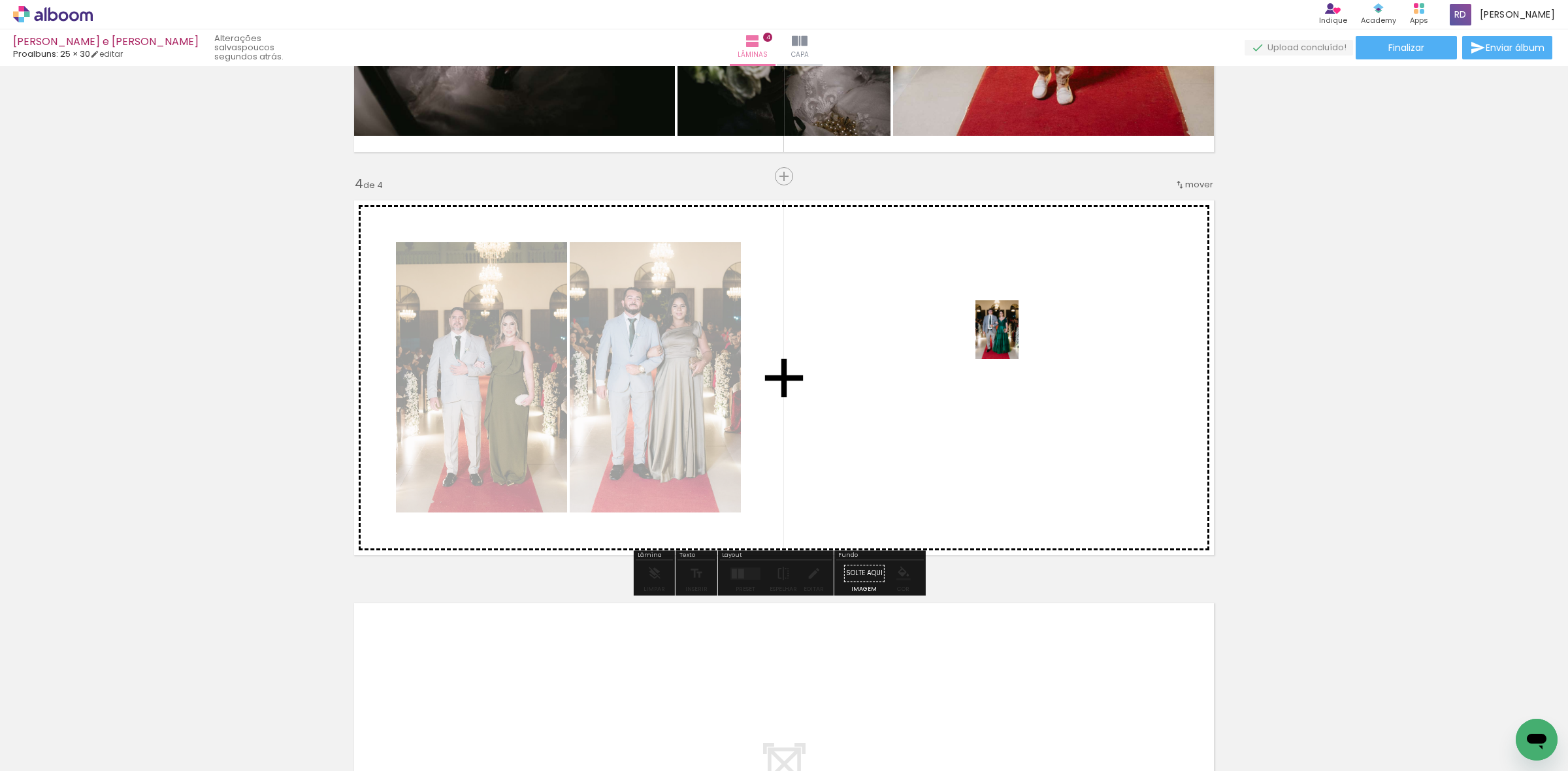
drag, startPoint x: 521, startPoint y: 732, endPoint x: 1015, endPoint y: 339, distance: 631.3
click at [1015, 339] on quentale-workspace at bounding box center [784, 386] width 1568 height 771
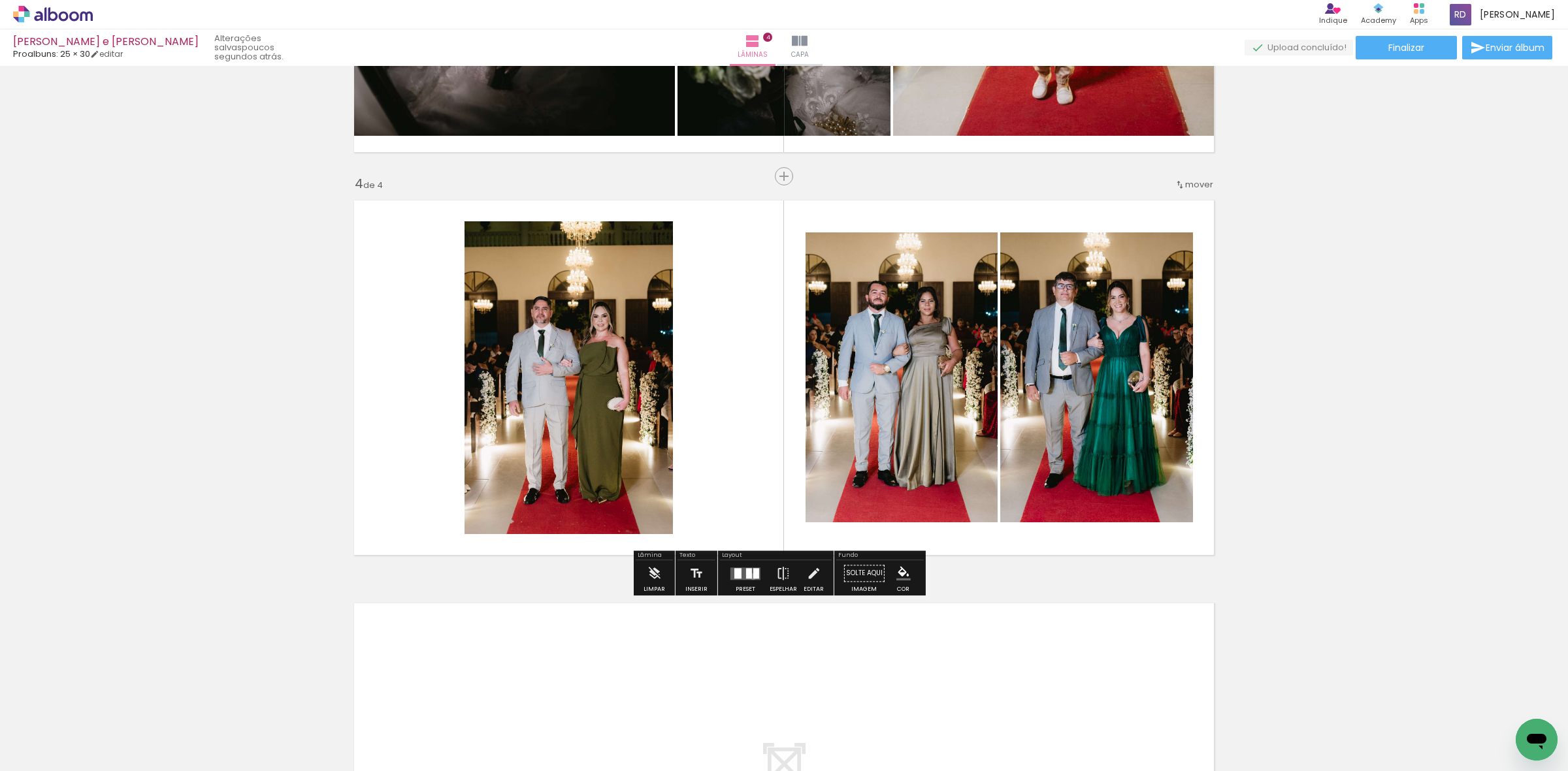
click at [753, 577] on div at bounding box center [756, 573] width 6 height 10
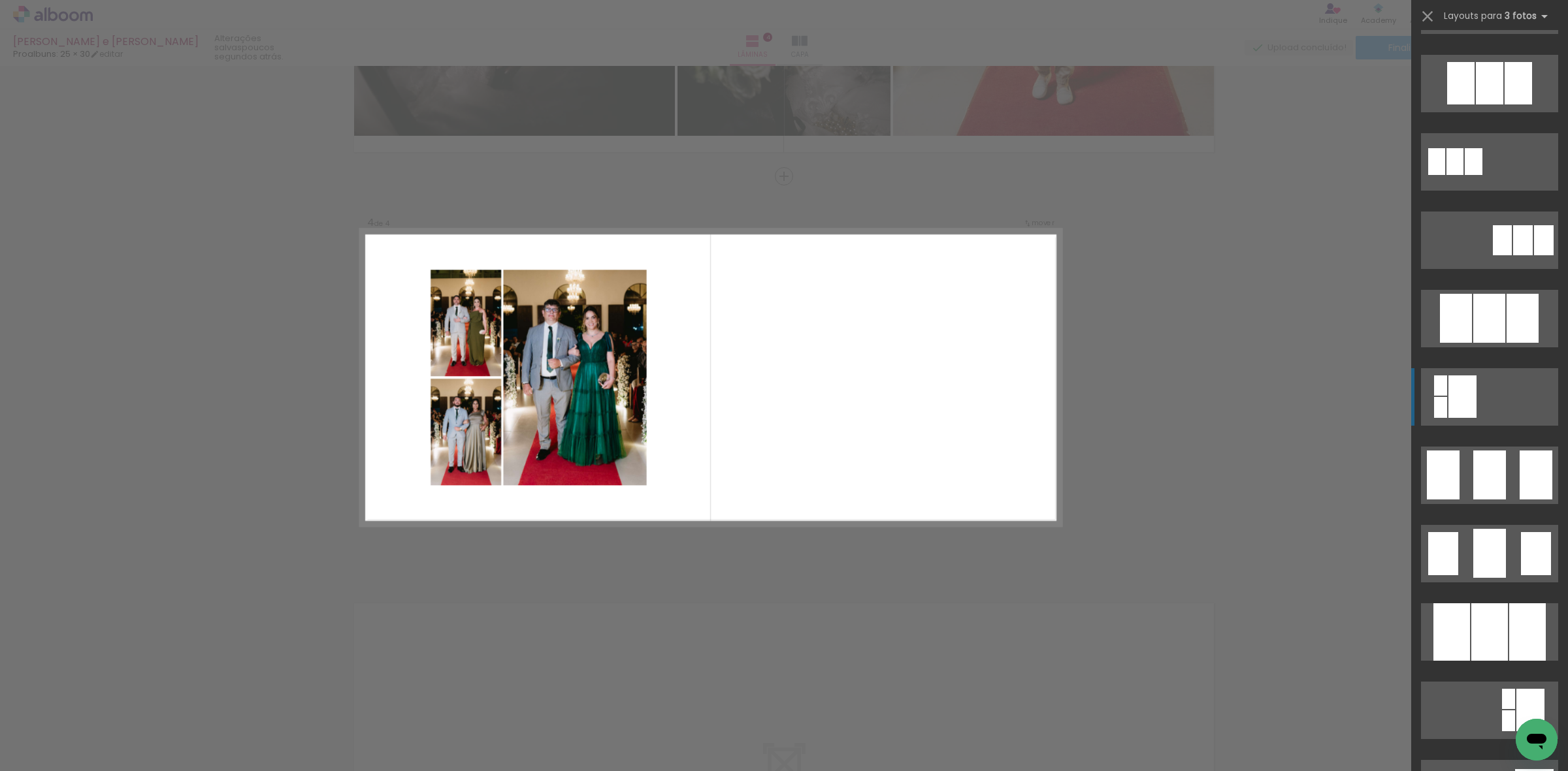
scroll to position [653, 0]
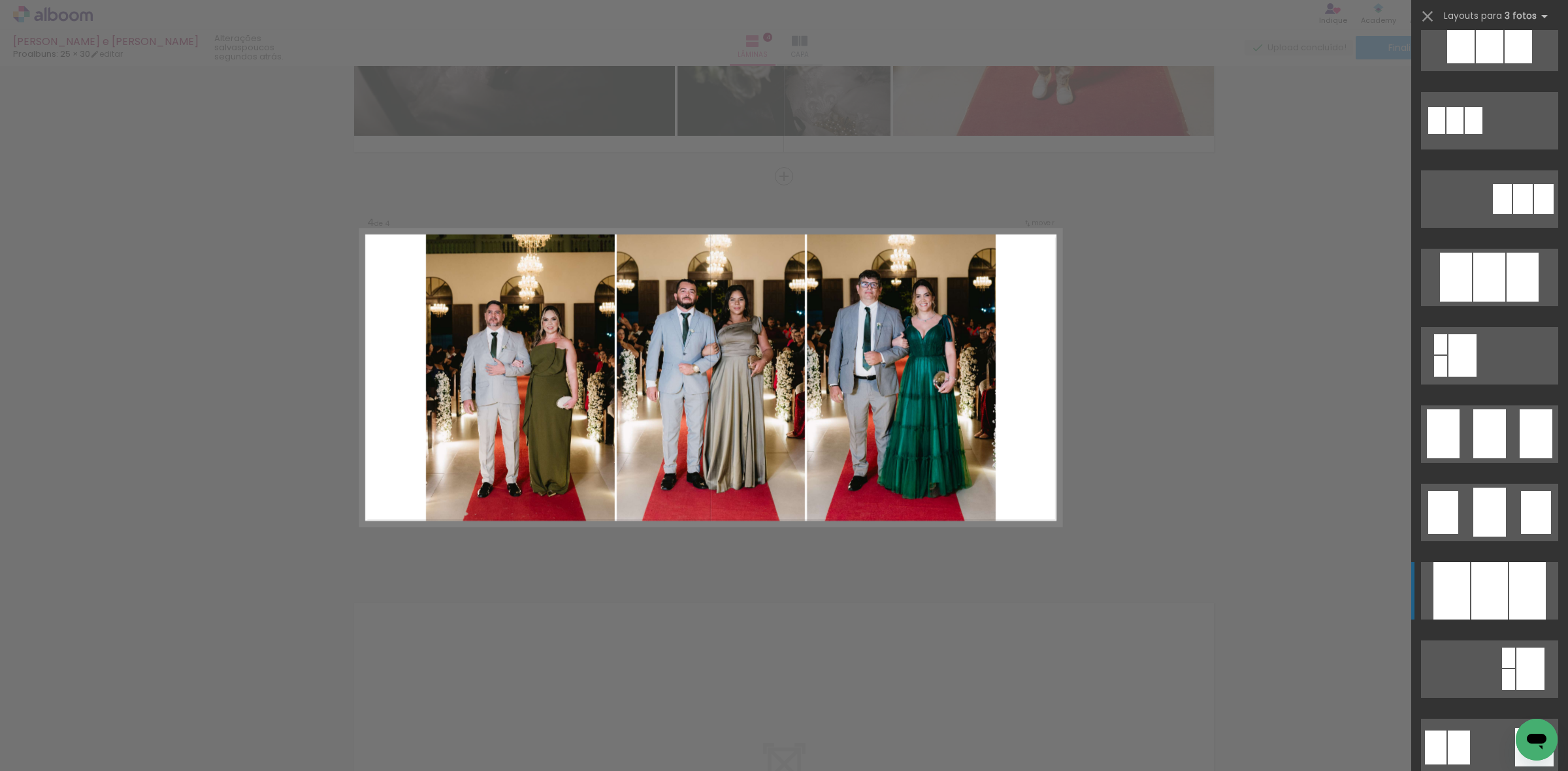
click at [1487, 583] on div at bounding box center [1489, 591] width 37 height 58
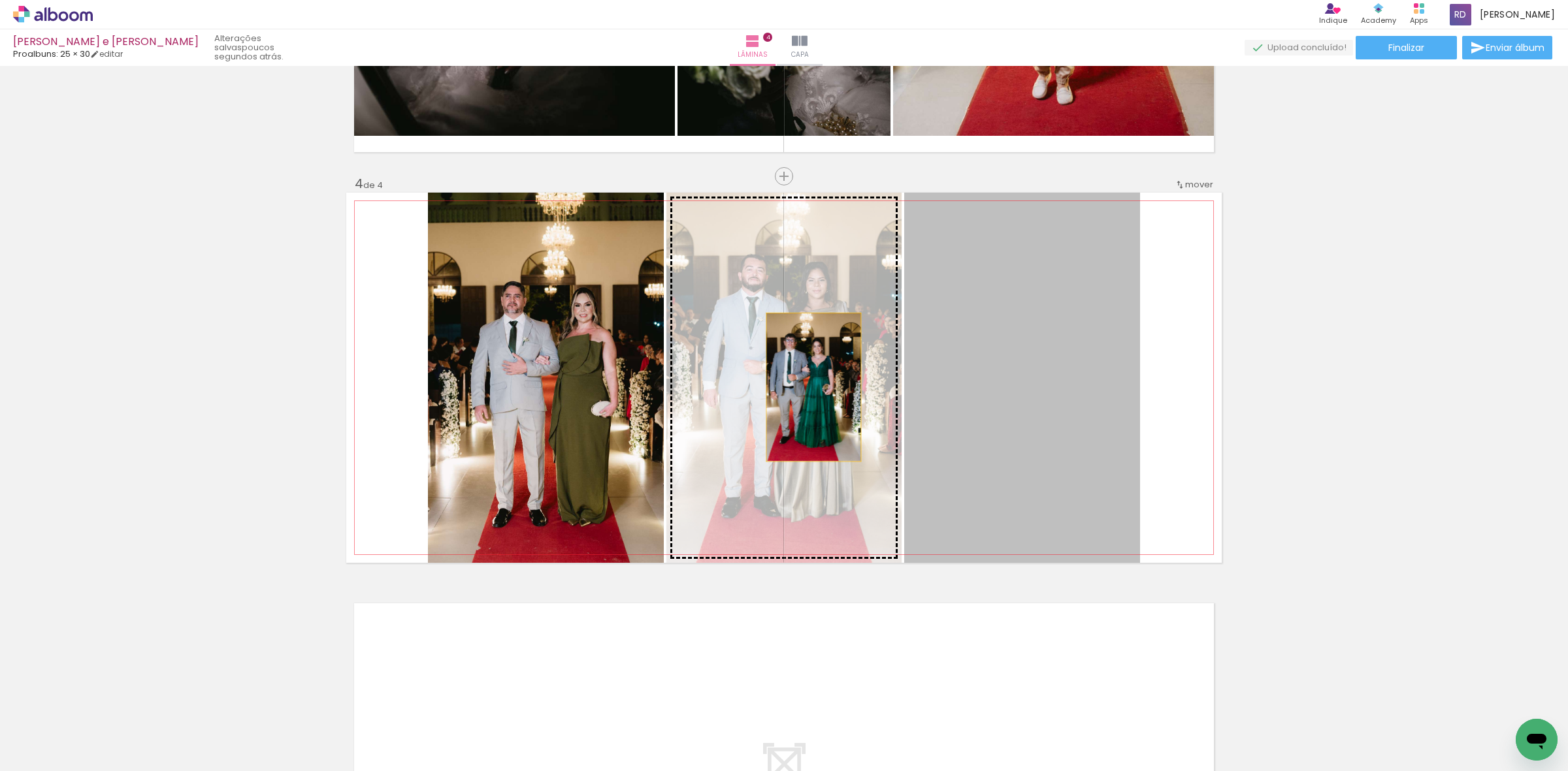
drag, startPoint x: 1085, startPoint y: 406, endPoint x: 804, endPoint y: 388, distance: 281.6
click at [0, 0] on slot at bounding box center [0, 0] width 0 height 0
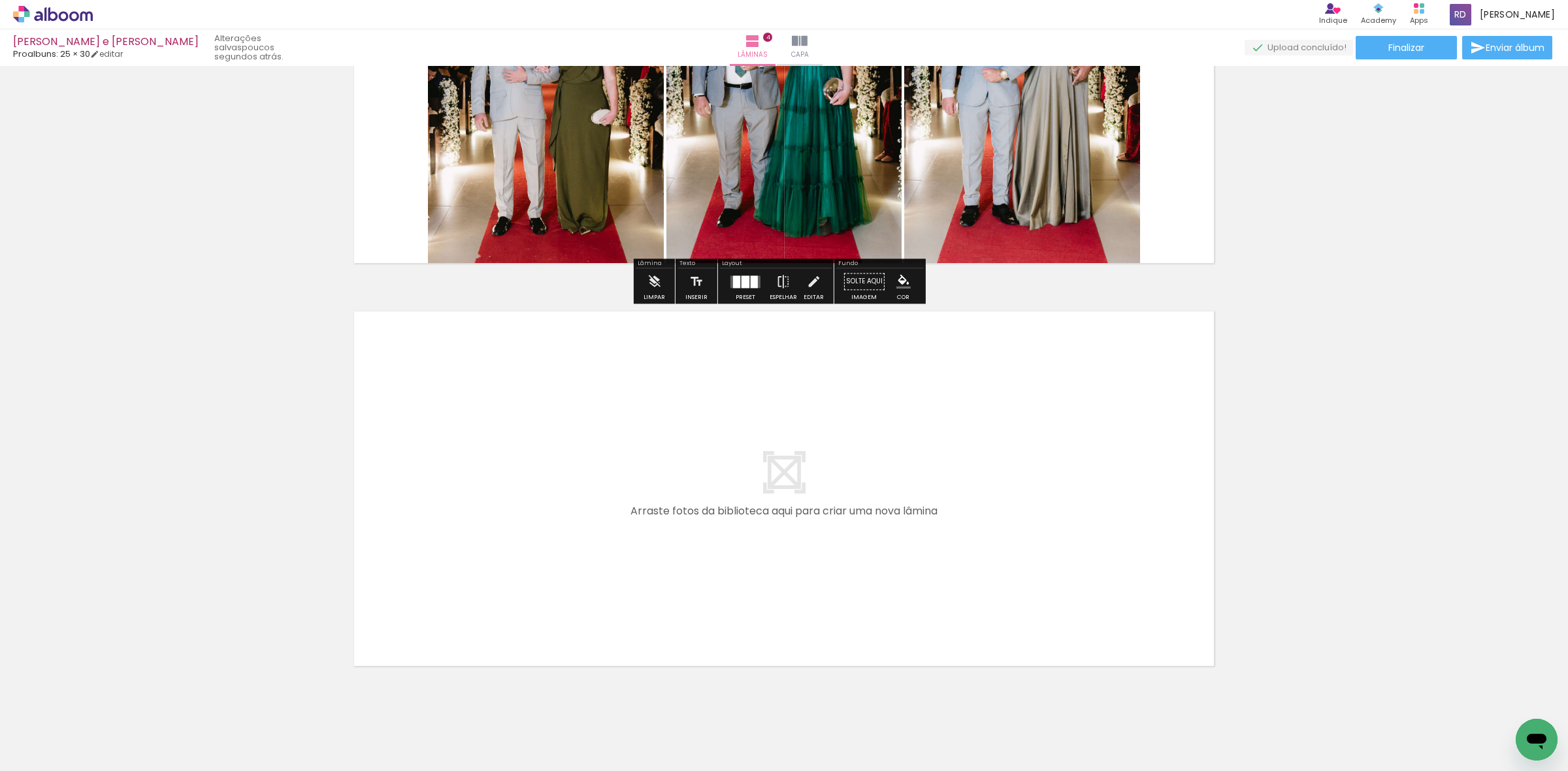
scroll to position [1441, 0]
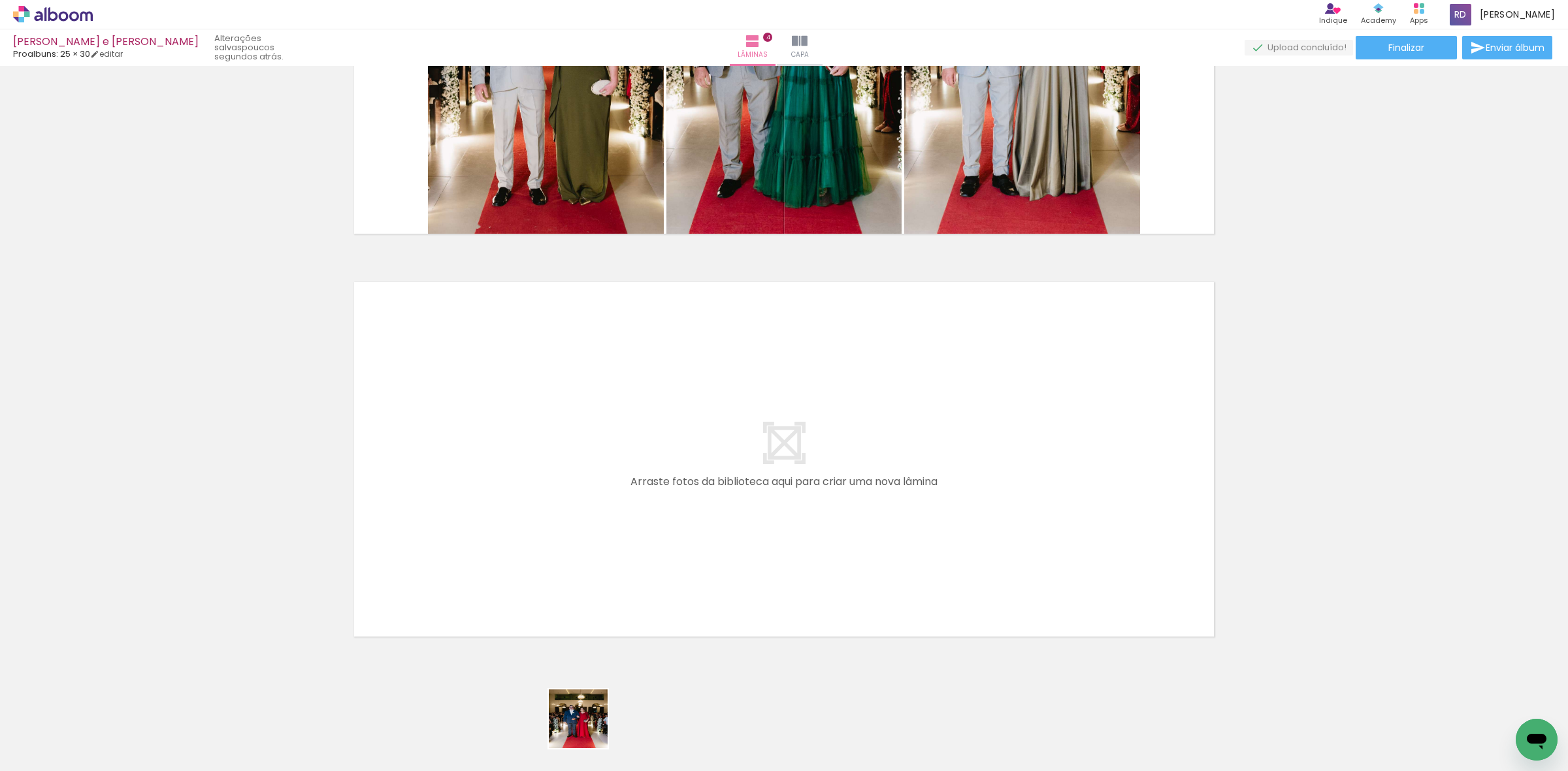
drag, startPoint x: 586, startPoint y: 742, endPoint x: 673, endPoint y: 730, distance: 87.8
click at [635, 563] on quentale-workspace at bounding box center [784, 386] width 1568 height 771
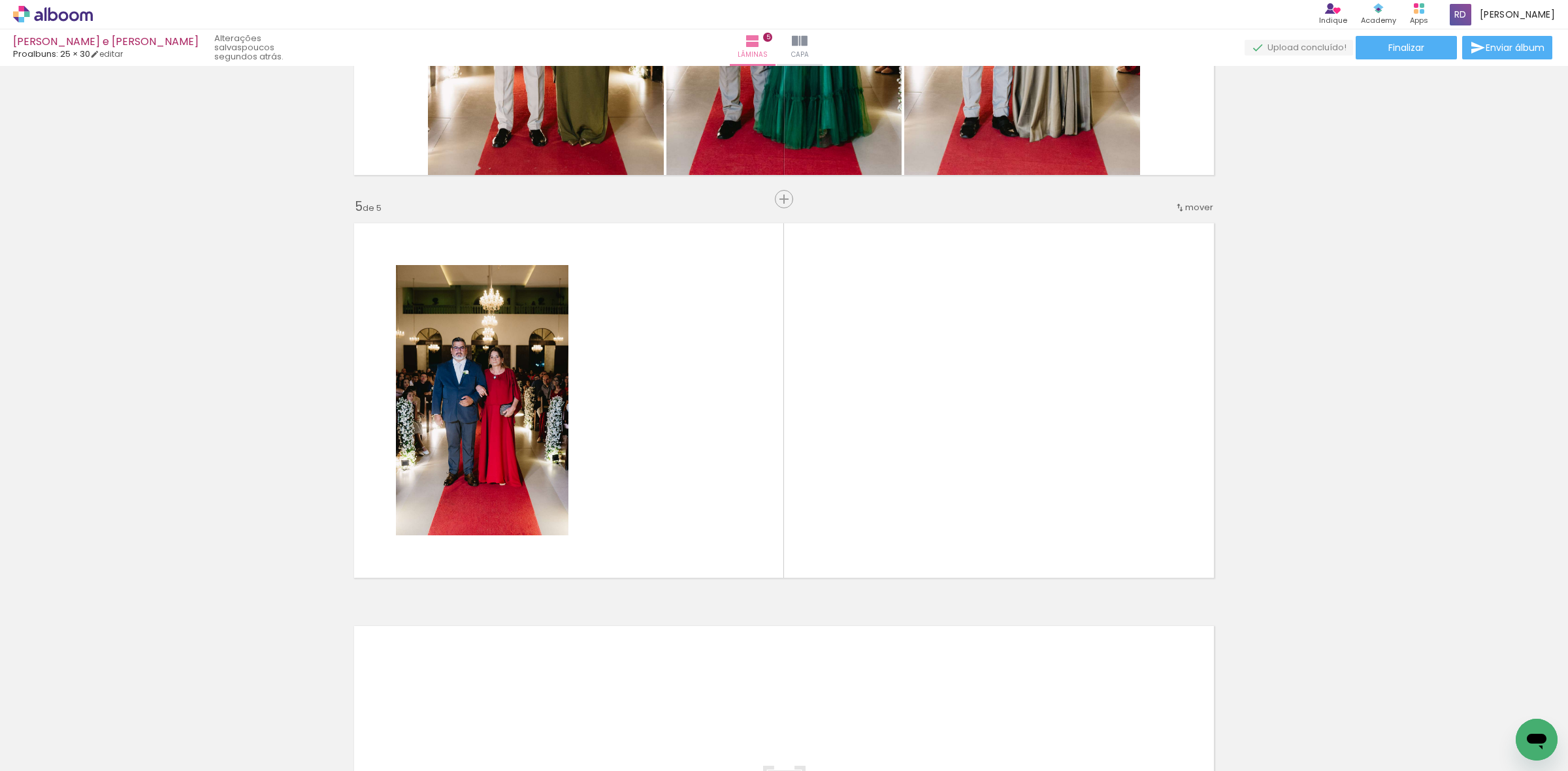
scroll to position [1522, 0]
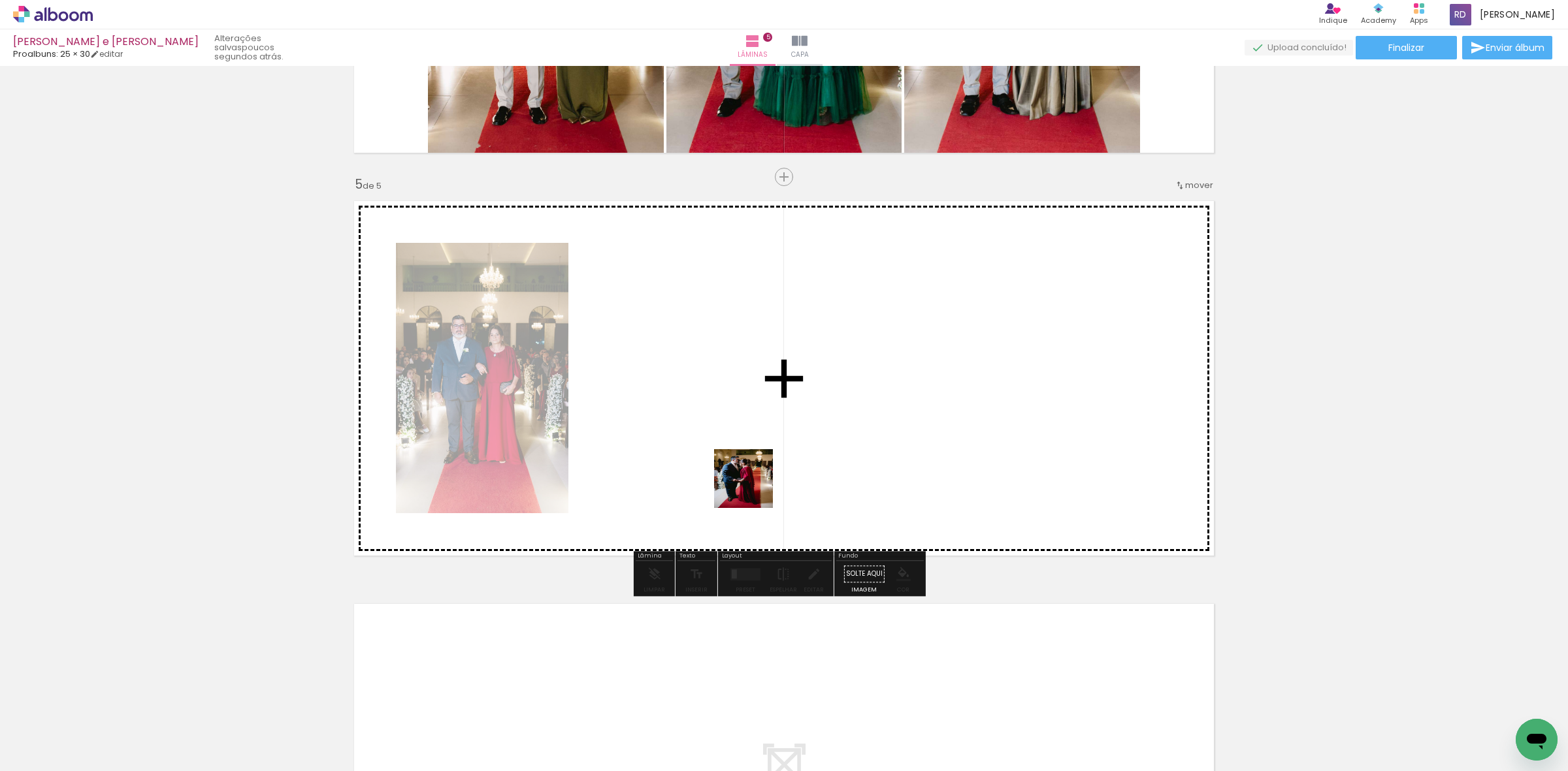
drag, startPoint x: 673, startPoint y: 738, endPoint x: 753, endPoint y: 488, distance: 262.5
click at [753, 488] on quentale-workspace at bounding box center [784, 386] width 1568 height 771
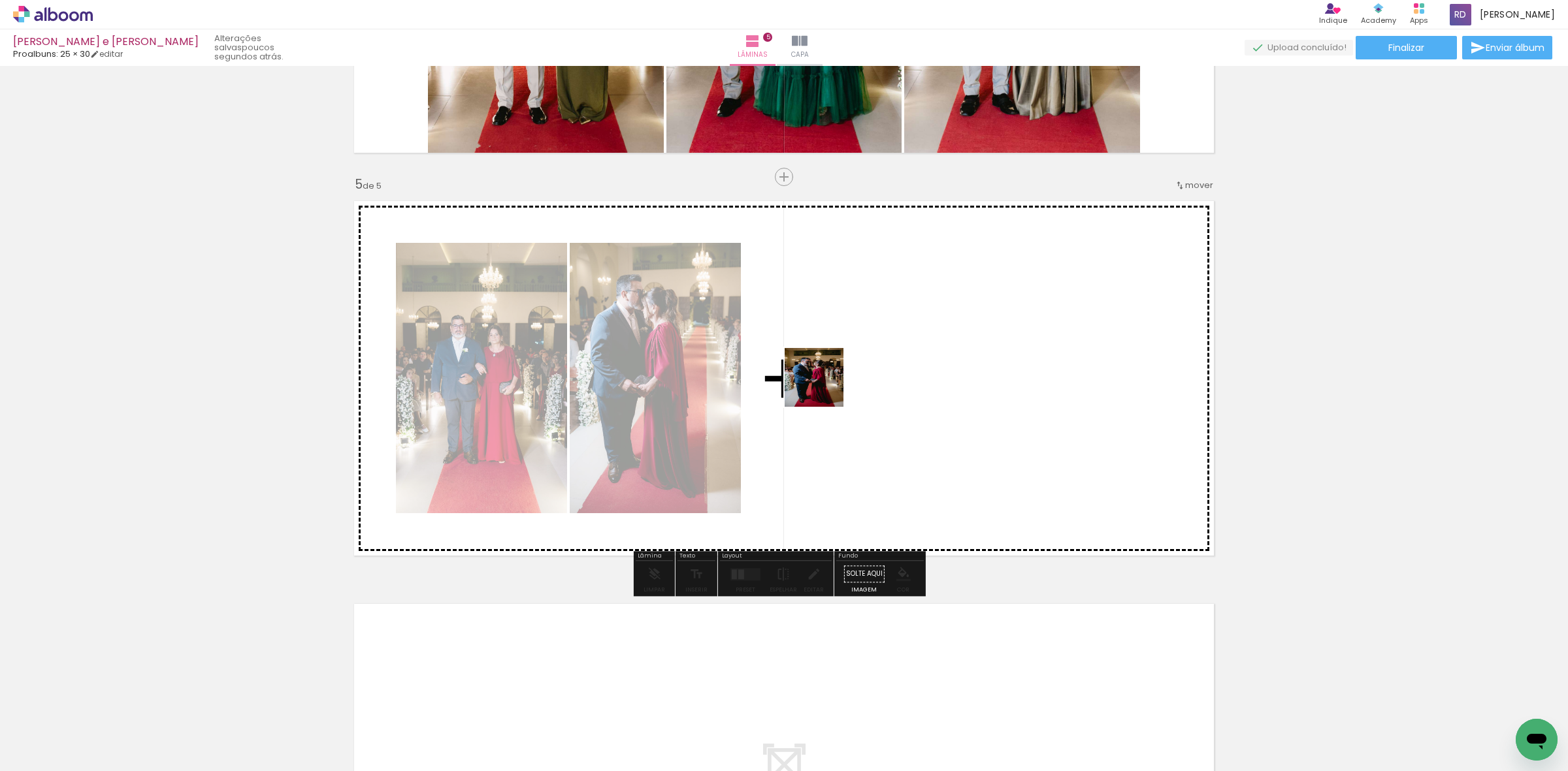
drag, startPoint x: 740, startPoint y: 734, endPoint x: 824, endPoint y: 388, distance: 356.1
click at [824, 388] on quentale-workspace at bounding box center [784, 386] width 1568 height 771
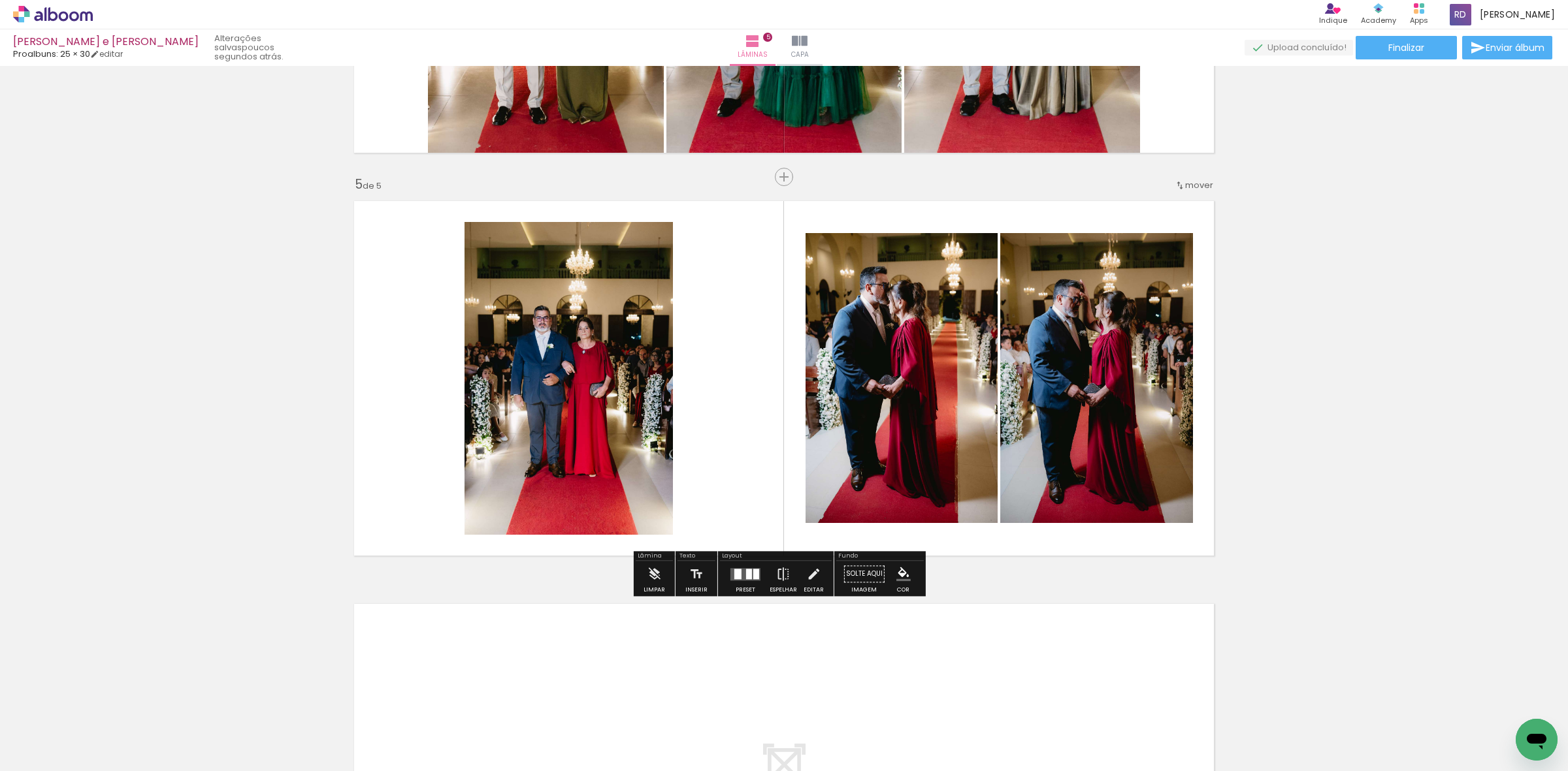
click at [737, 577] on div at bounding box center [738, 573] width 7 height 10
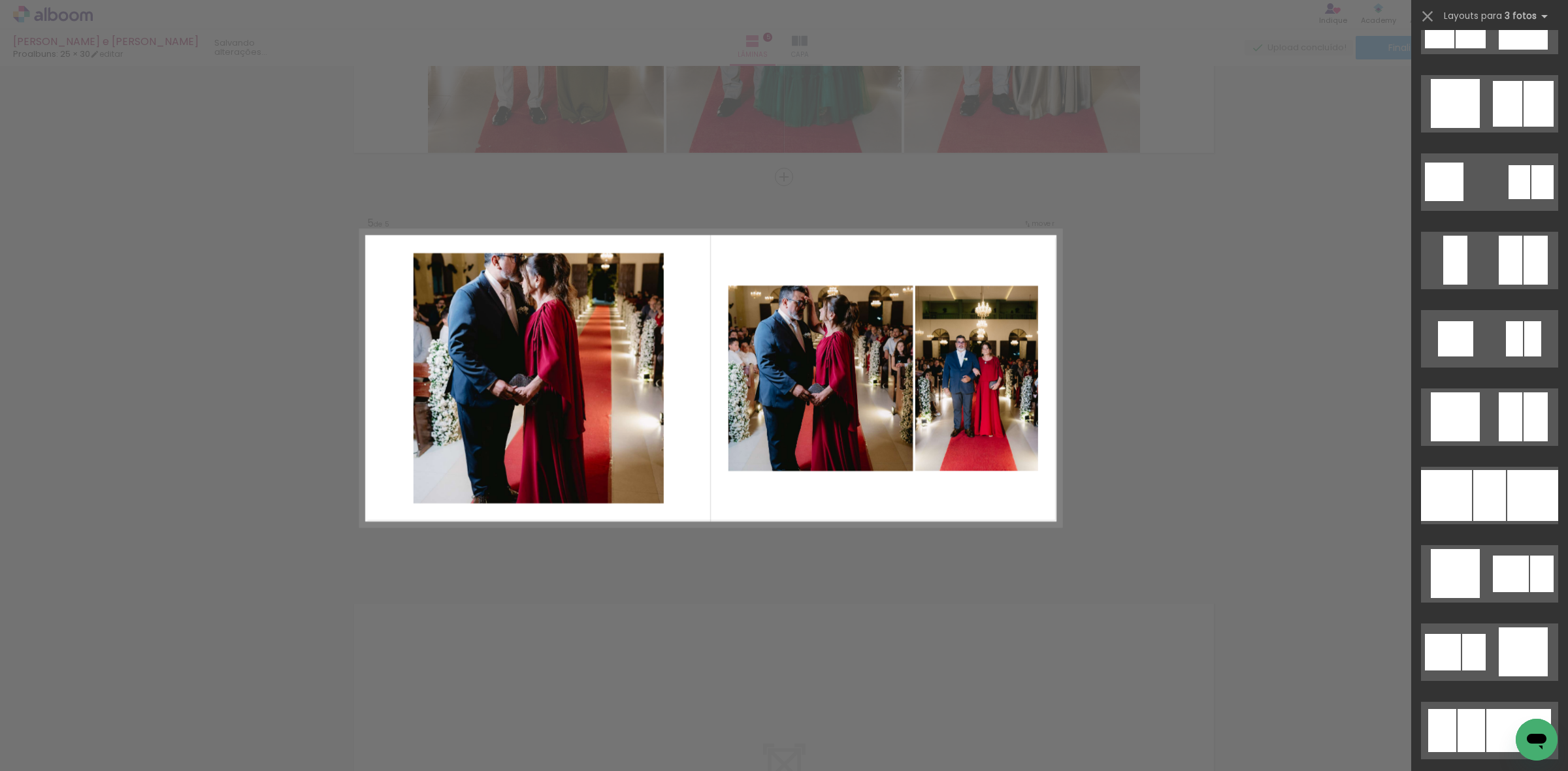
scroll to position [1551, 0]
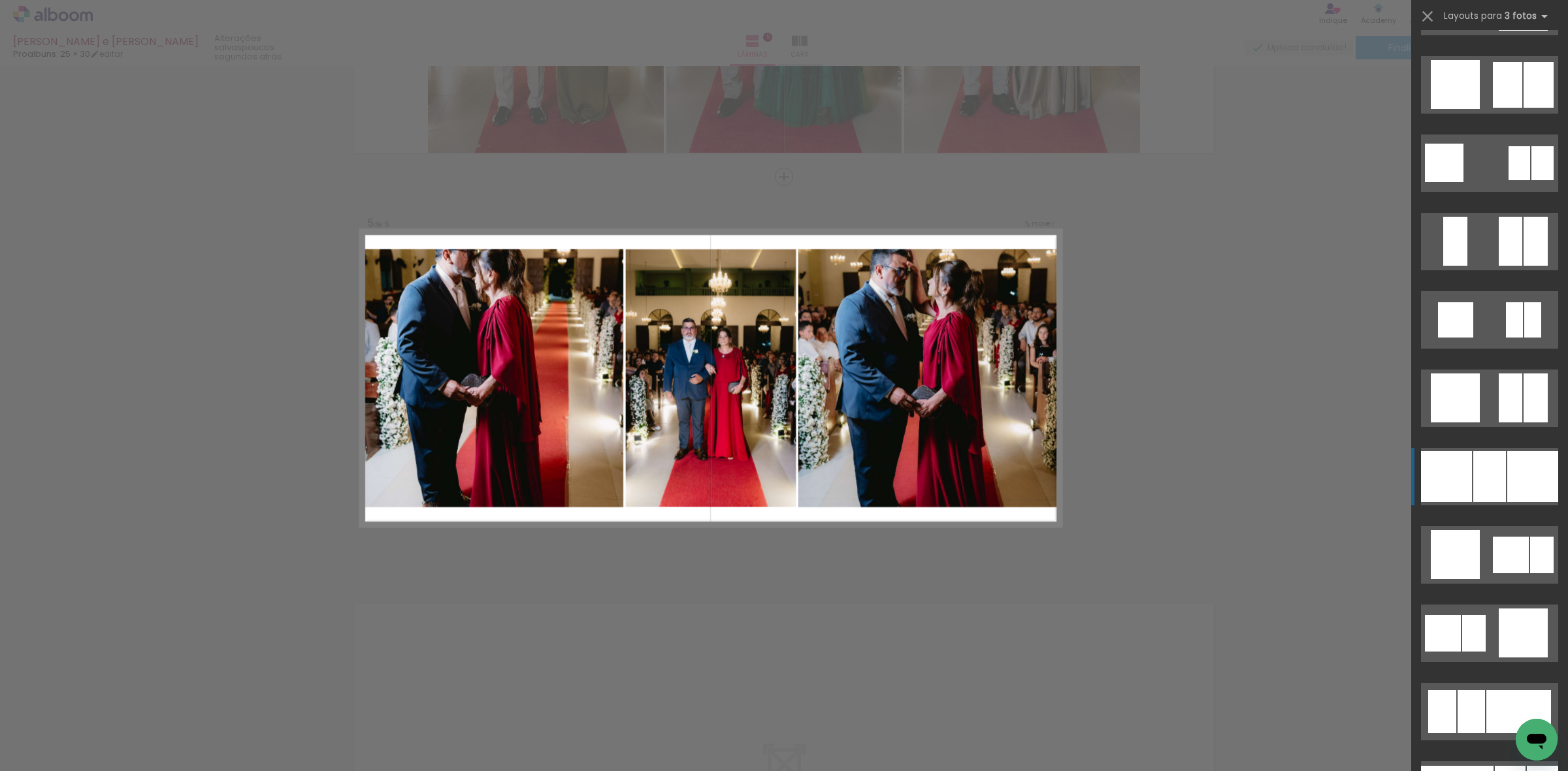
click at [1500, 474] on quentale-layouter at bounding box center [1489, 476] width 137 height 58
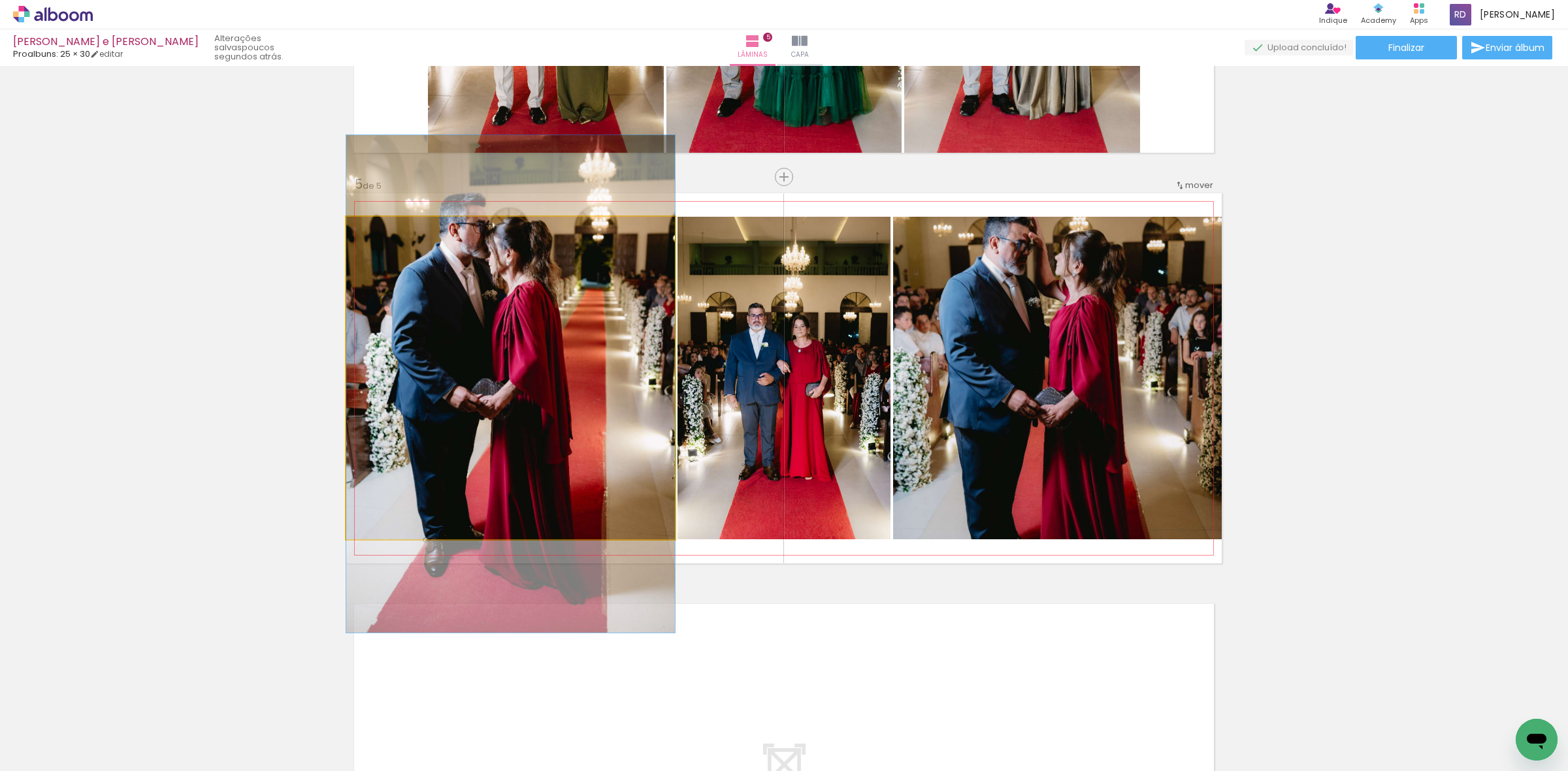
drag, startPoint x: 514, startPoint y: 328, endPoint x: 519, endPoint y: 333, distance: 7.1
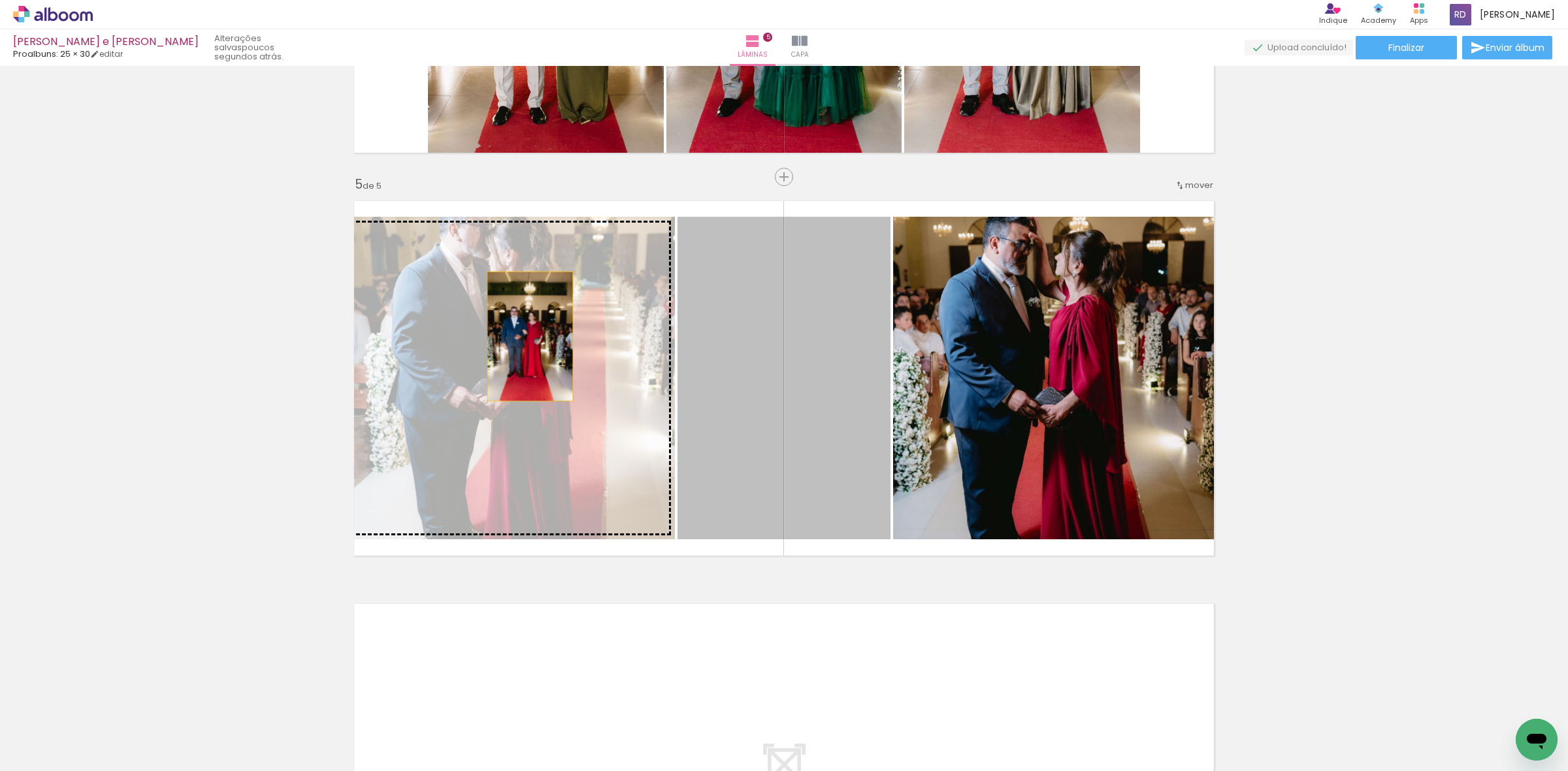
drag, startPoint x: 808, startPoint y: 366, endPoint x: 524, endPoint y: 336, distance: 285.6
click at [0, 0] on slot at bounding box center [0, 0] width 0 height 0
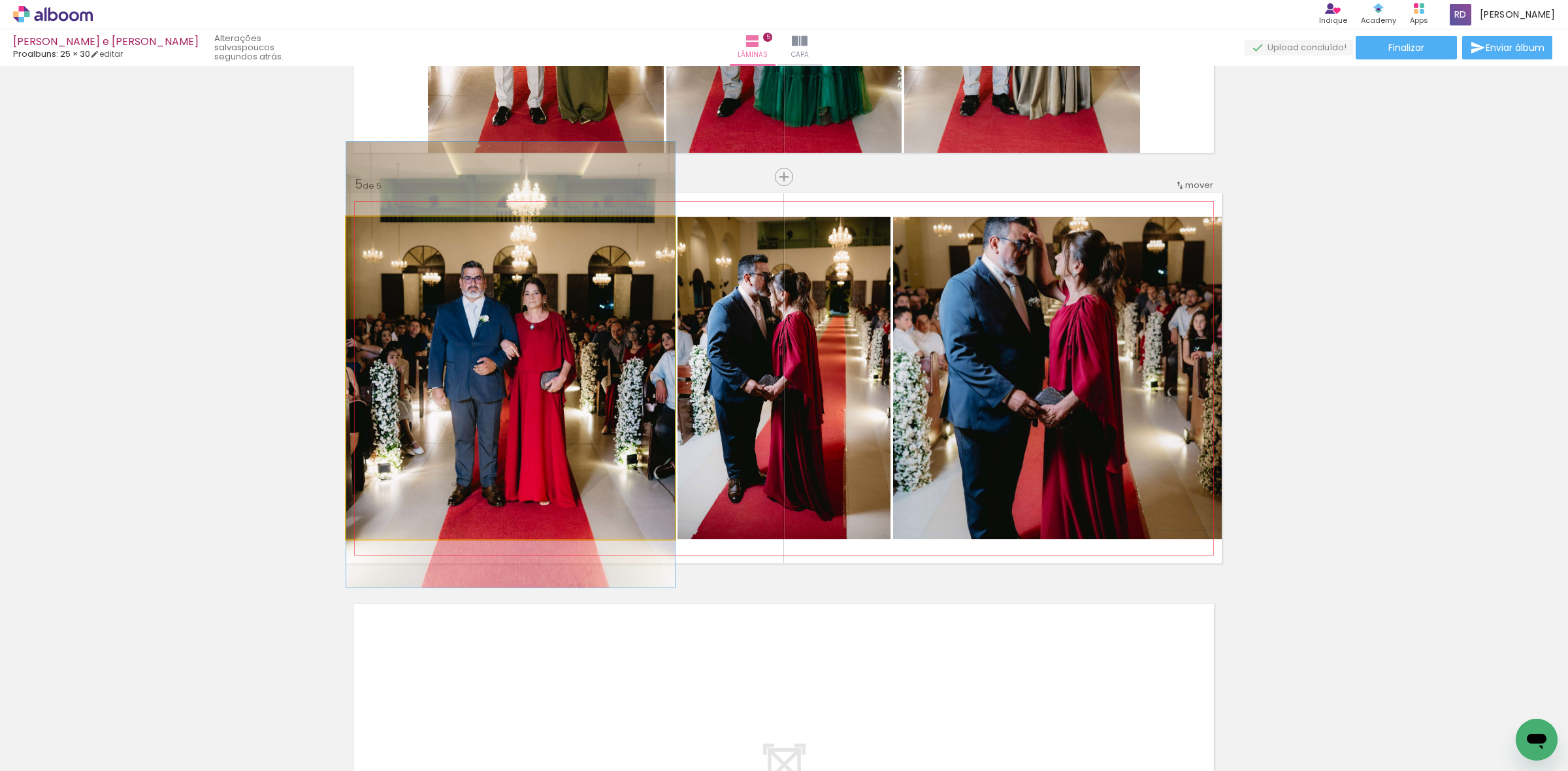
drag, startPoint x: 592, startPoint y: 352, endPoint x: 592, endPoint y: 339, distance: 13.0
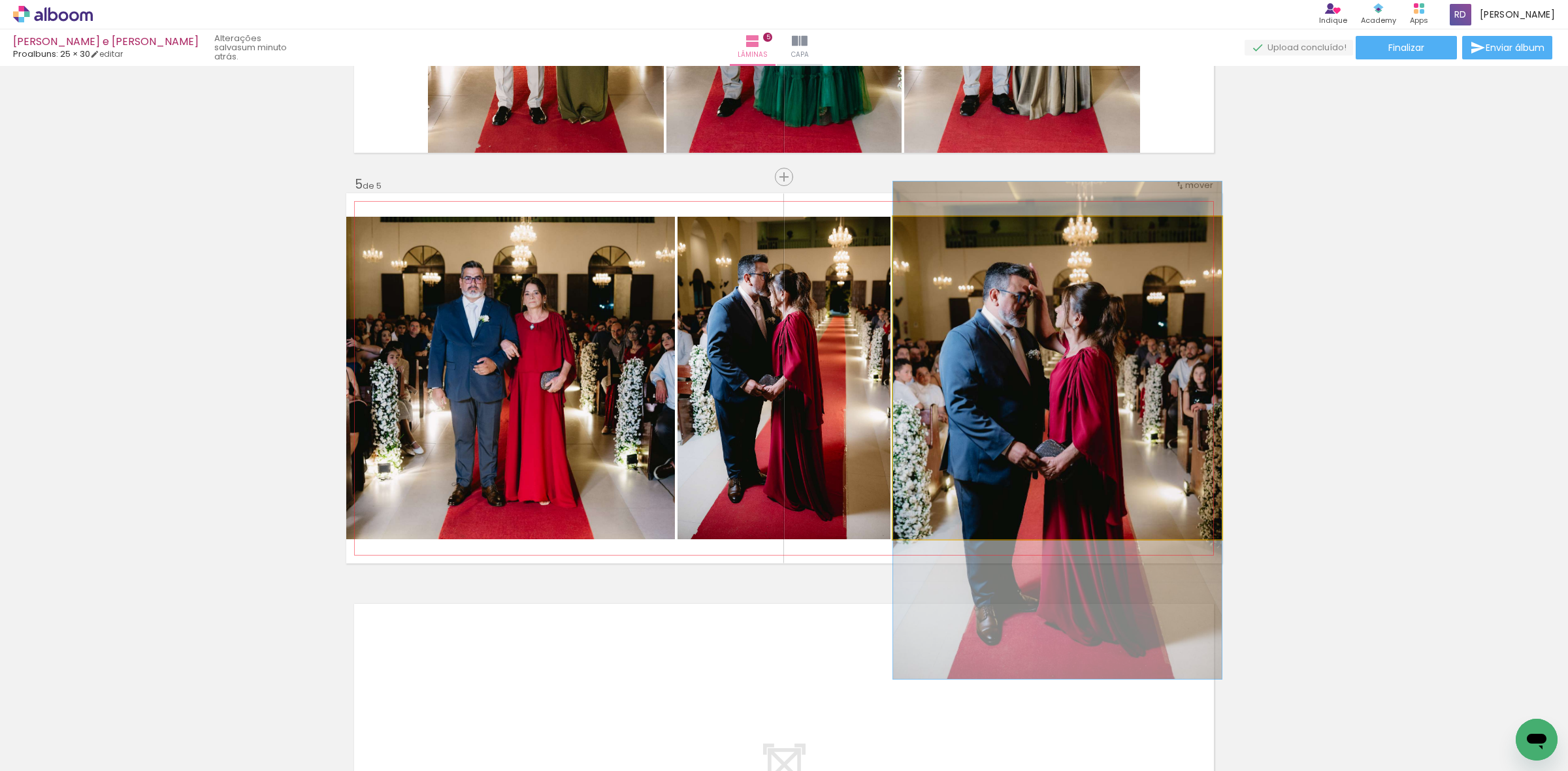
drag, startPoint x: 1066, startPoint y: 360, endPoint x: 1067, endPoint y: 413, distance: 53.0
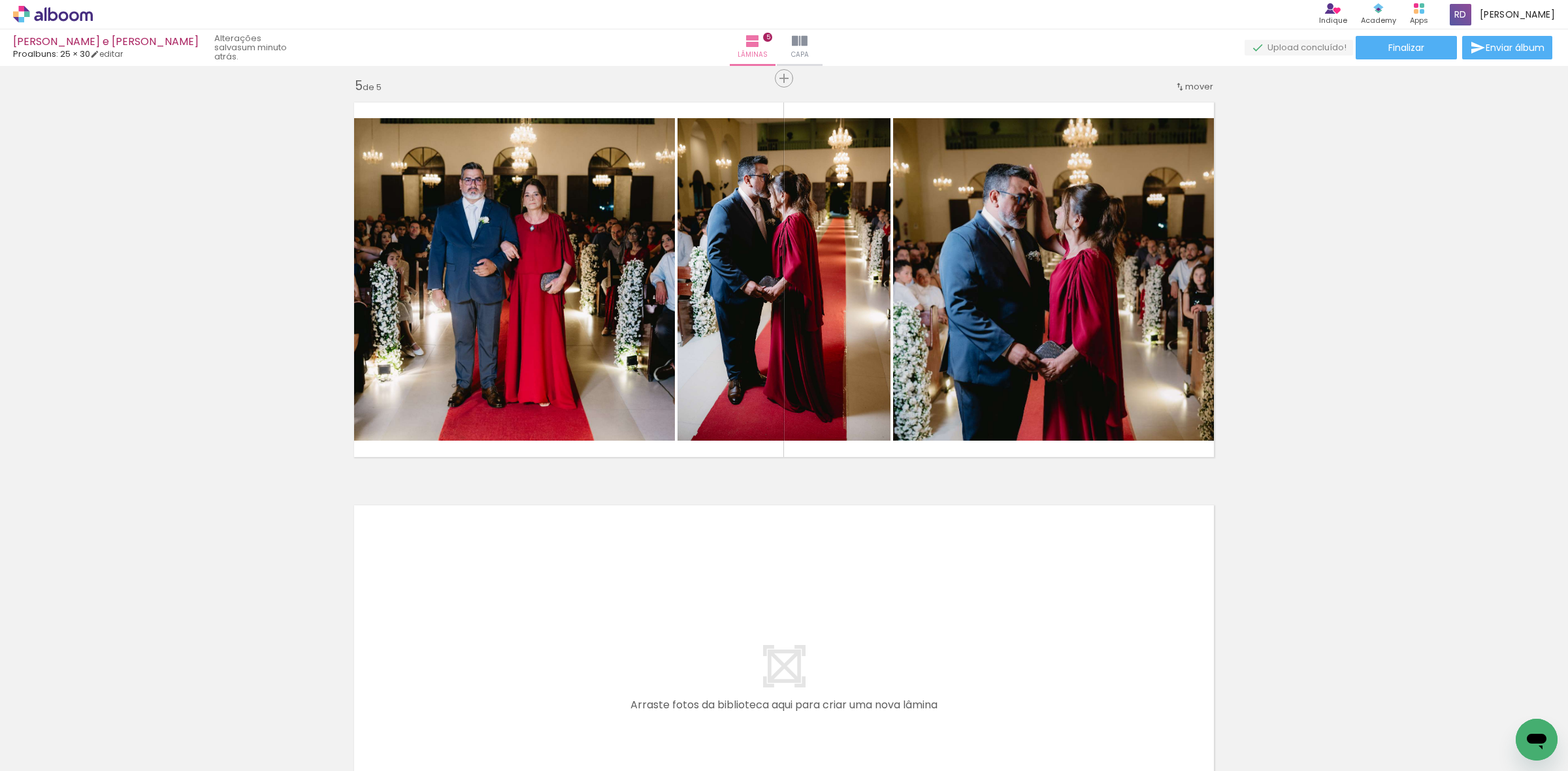
scroll to position [1604, 0]
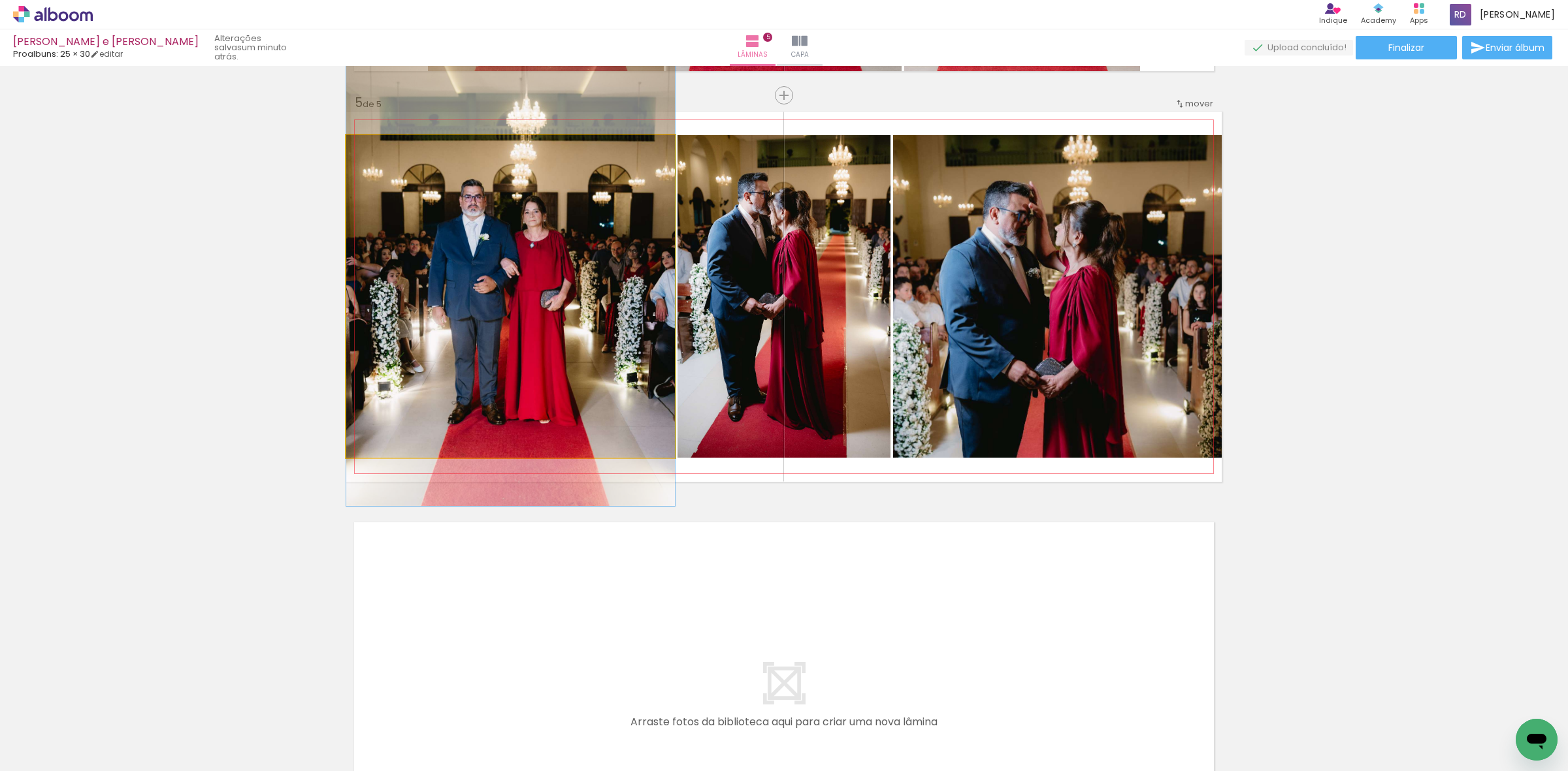
click at [446, 273] on quentale-photo at bounding box center [510, 297] width 329 height 322
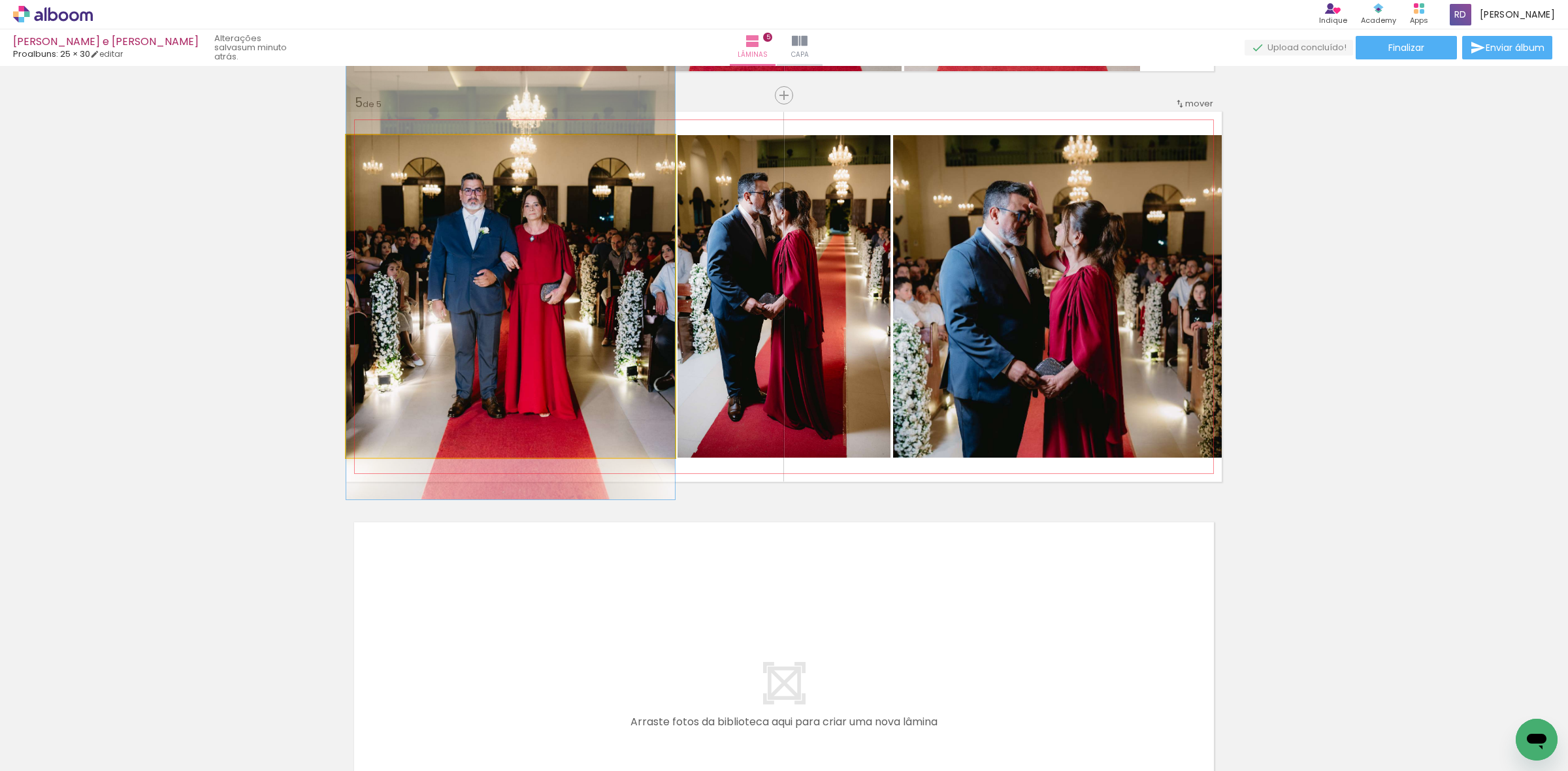
drag, startPoint x: 557, startPoint y: 278, endPoint x: 559, endPoint y: 271, distance: 7.3
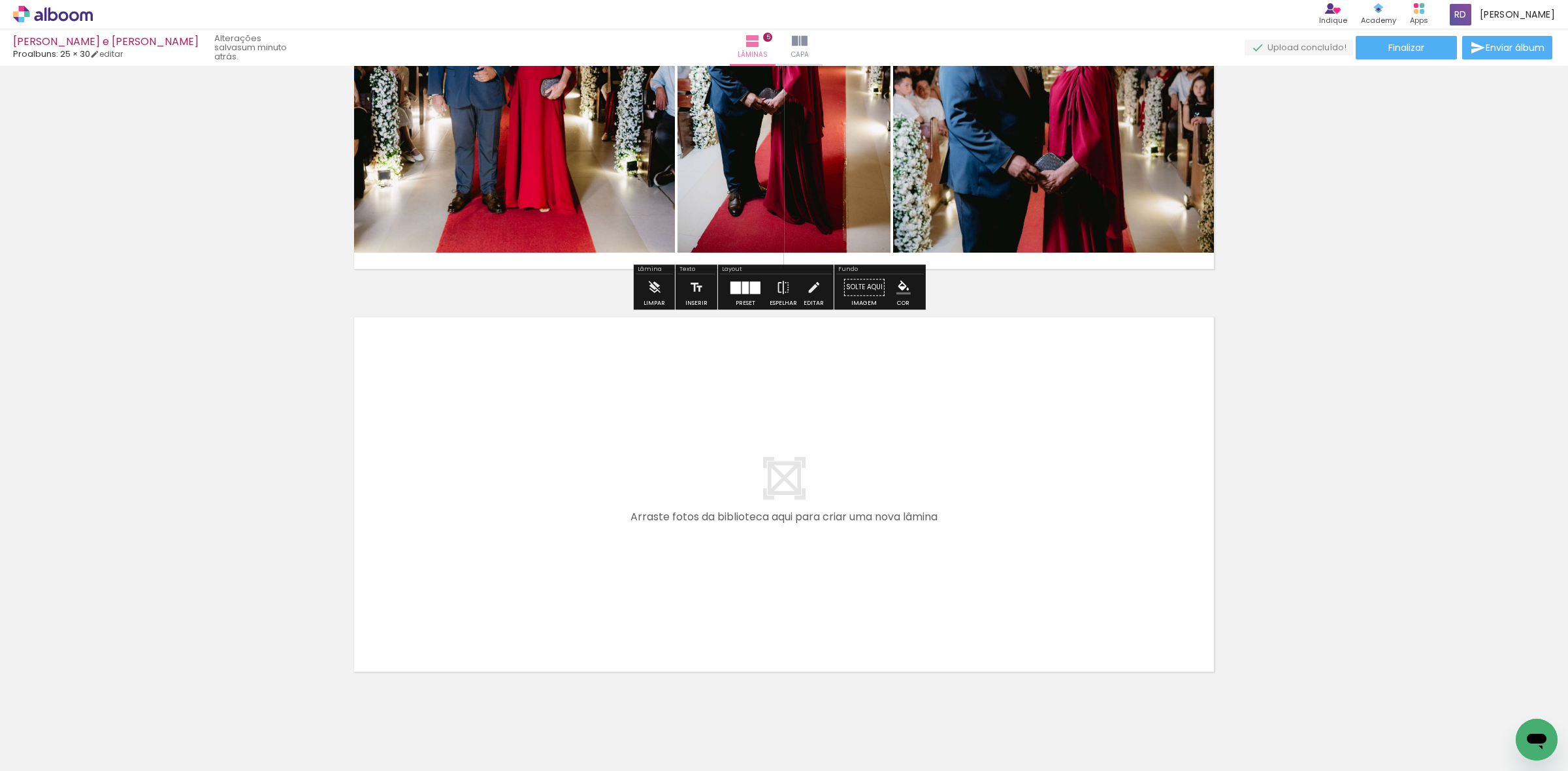
scroll to position [1845, 0]
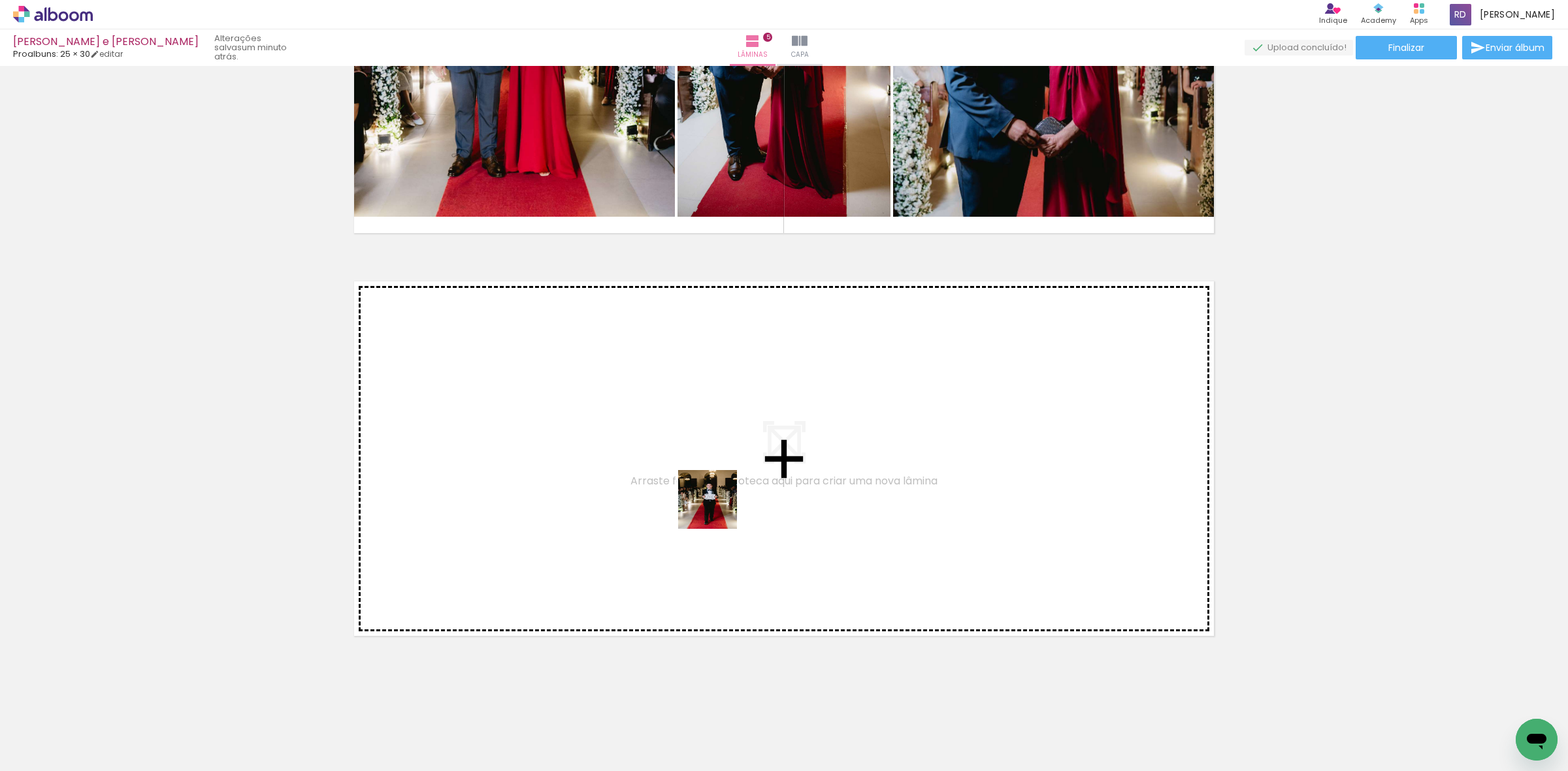
drag, startPoint x: 899, startPoint y: 743, endPoint x: 717, endPoint y: 507, distance: 298.0
click at [717, 507] on quentale-workspace at bounding box center [784, 386] width 1568 height 771
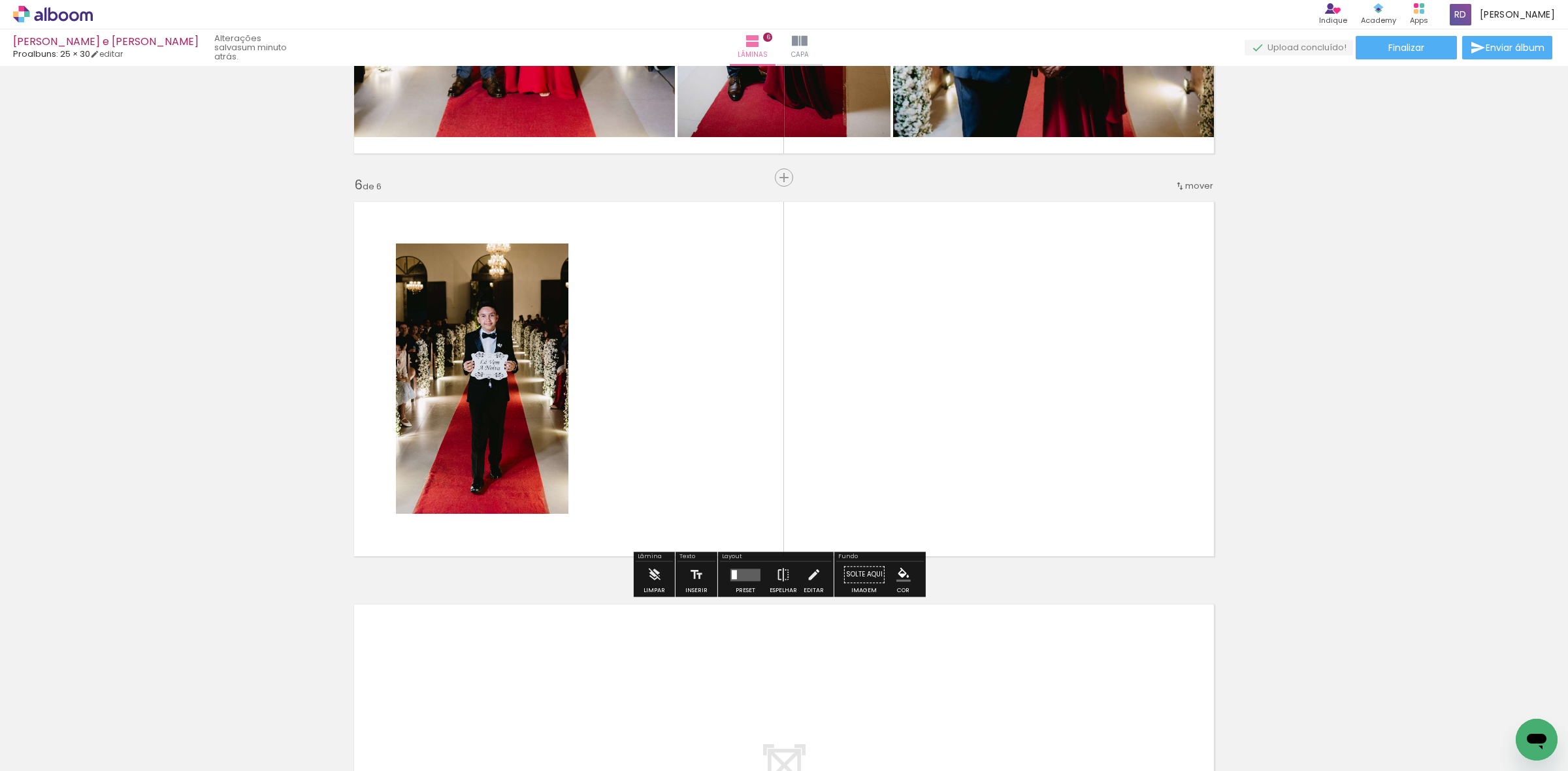
scroll to position [1925, 0]
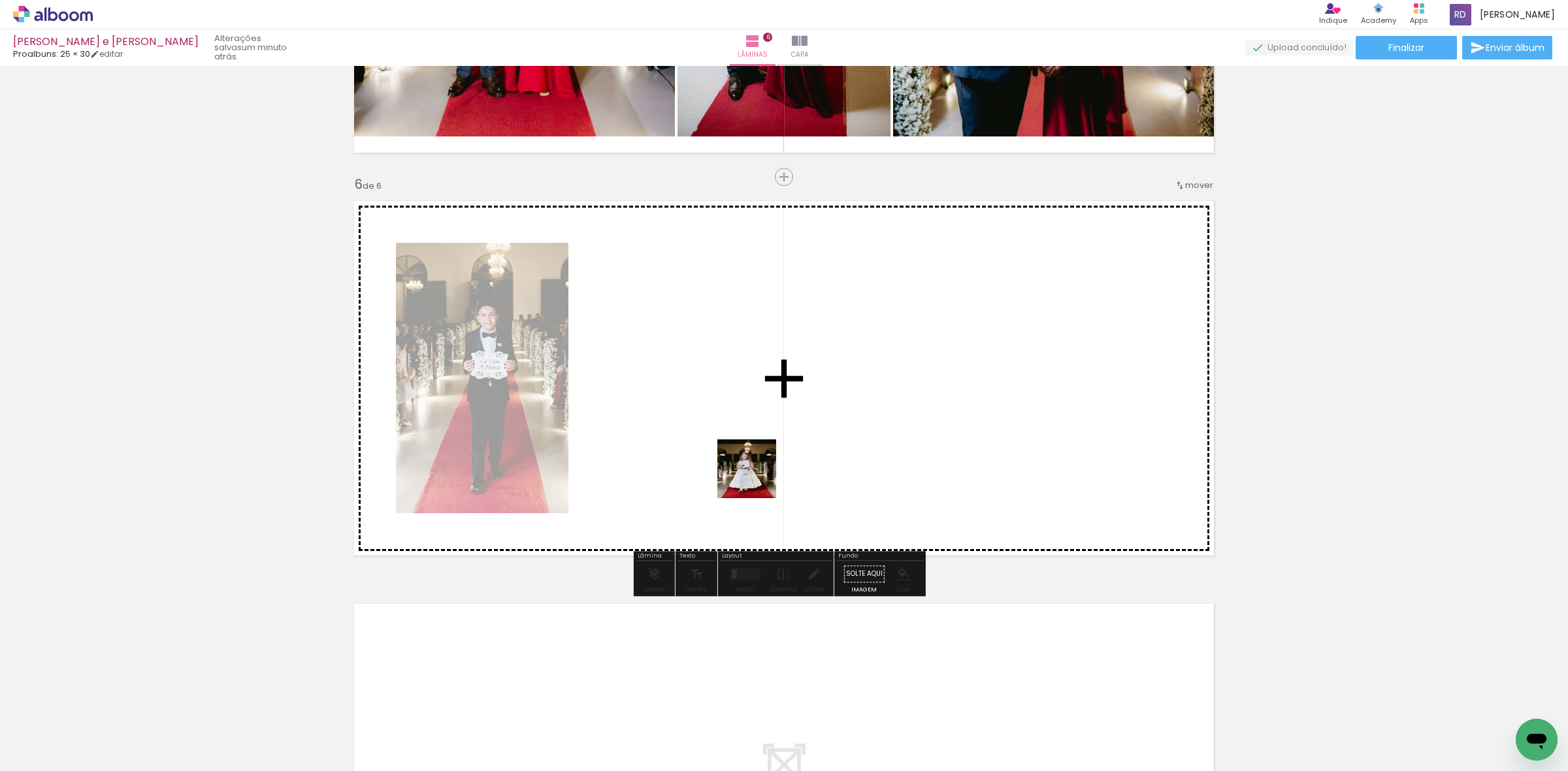
drag, startPoint x: 821, startPoint y: 739, endPoint x: 885, endPoint y: 581, distance: 170.5
click at [736, 449] on quentale-workspace at bounding box center [784, 386] width 1568 height 771
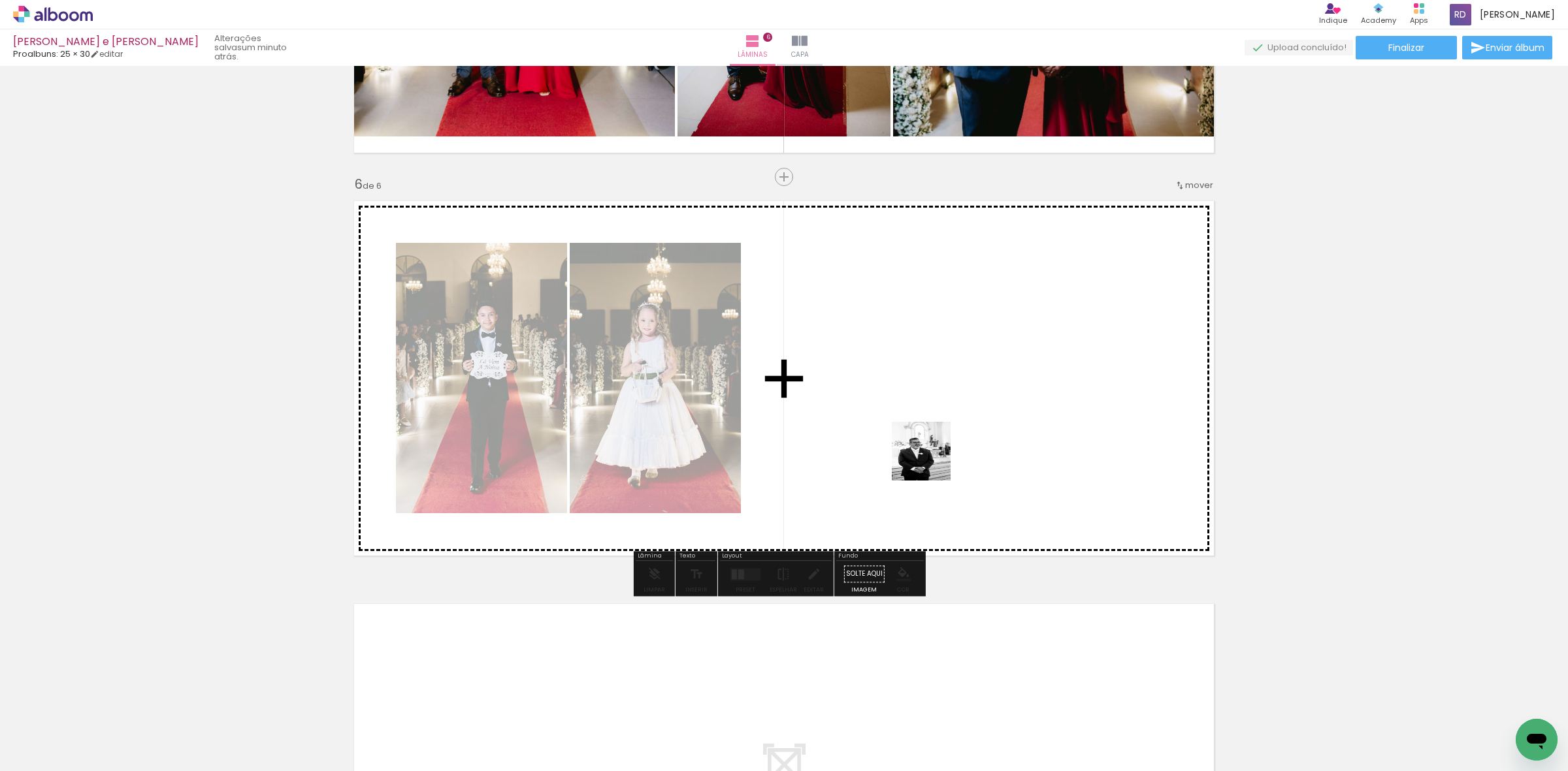
drag, startPoint x: 968, startPoint y: 741, endPoint x: 925, endPoint y: 410, distance: 333.8
click at [925, 410] on quentale-workspace at bounding box center [784, 386] width 1568 height 771
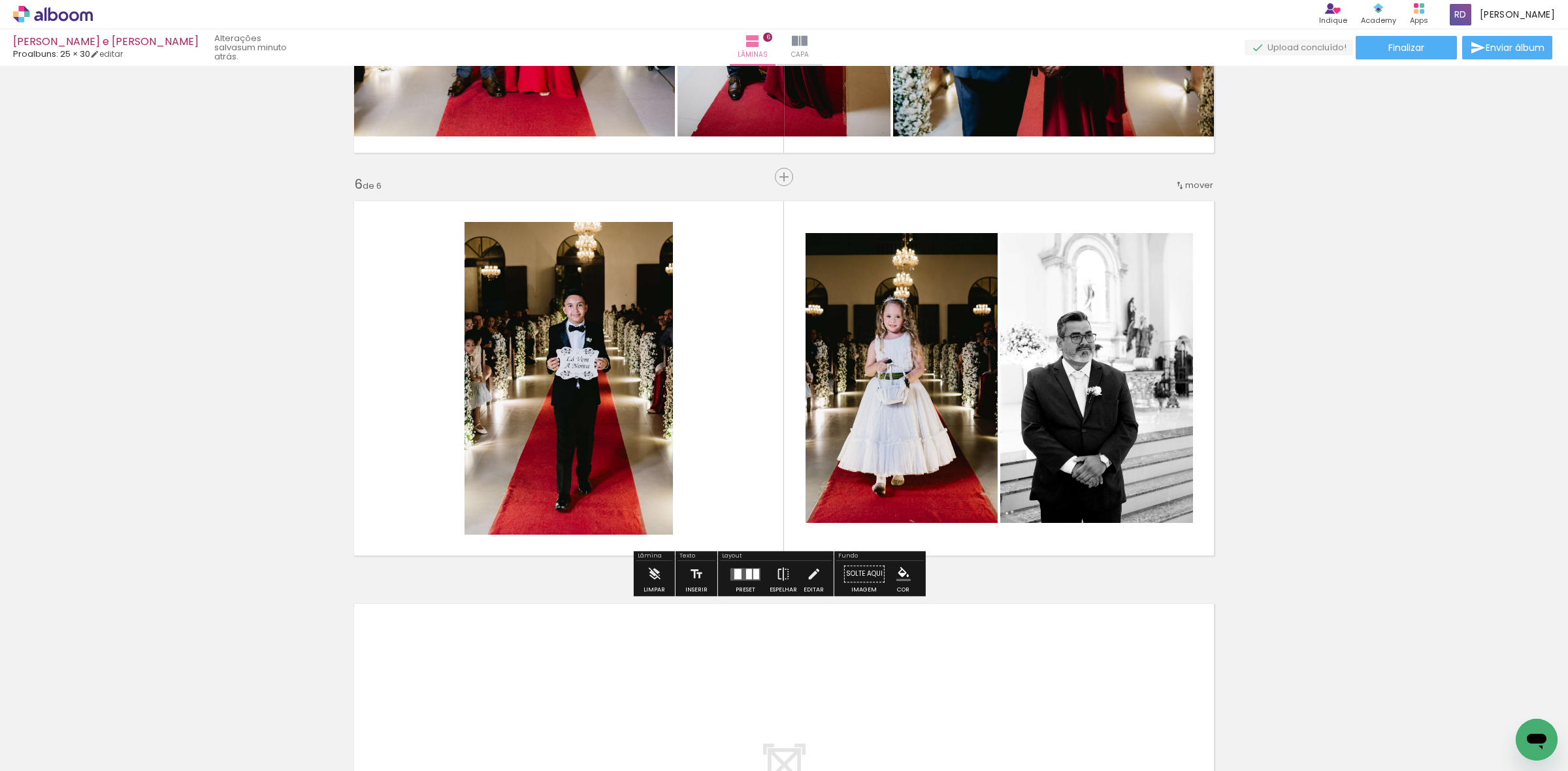
click at [742, 583] on div at bounding box center [746, 574] width 35 height 26
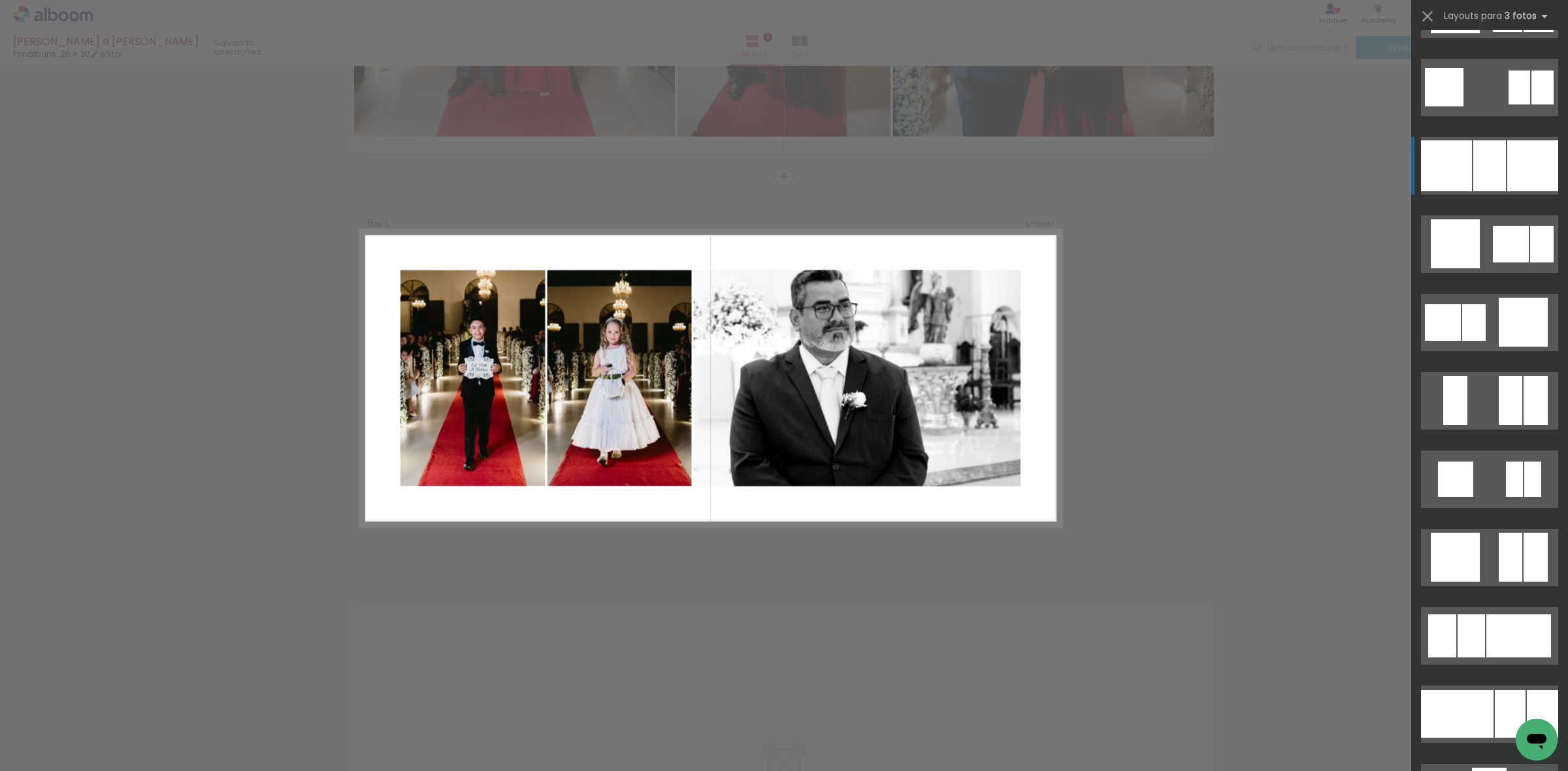
scroll to position [1714, 0]
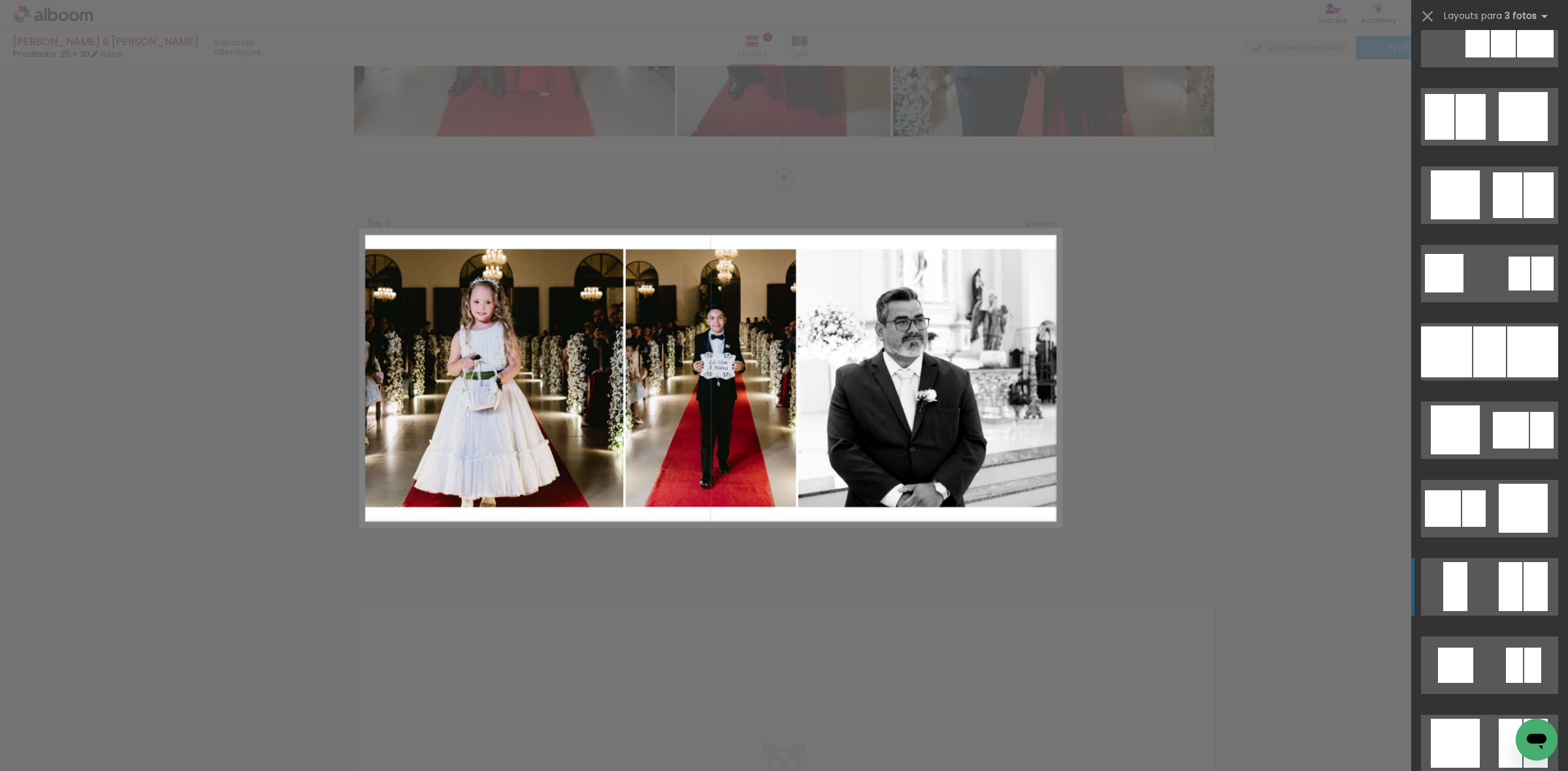
scroll to position [1388, 0]
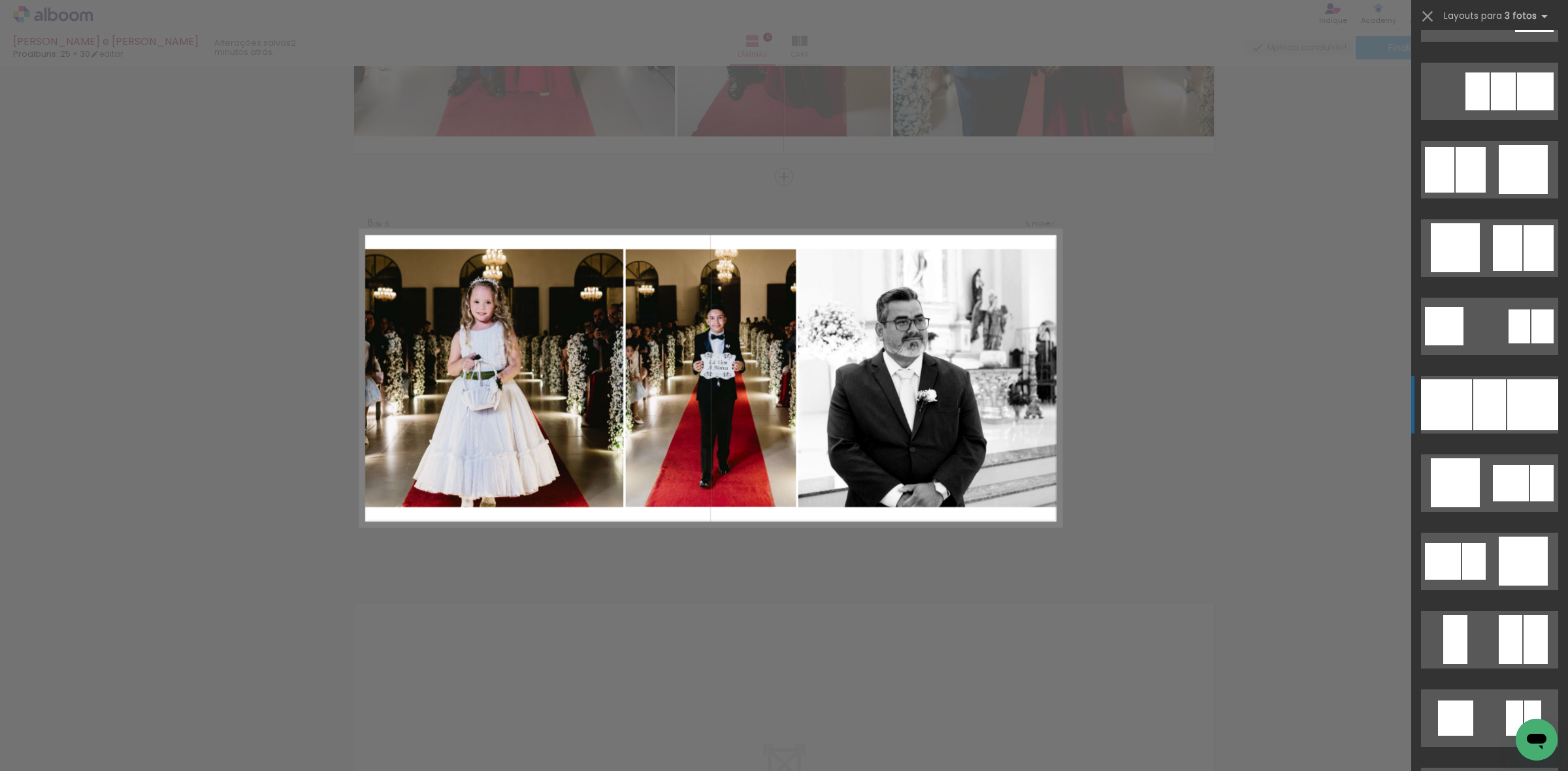
click at [1489, 389] on div at bounding box center [1489, 404] width 33 height 51
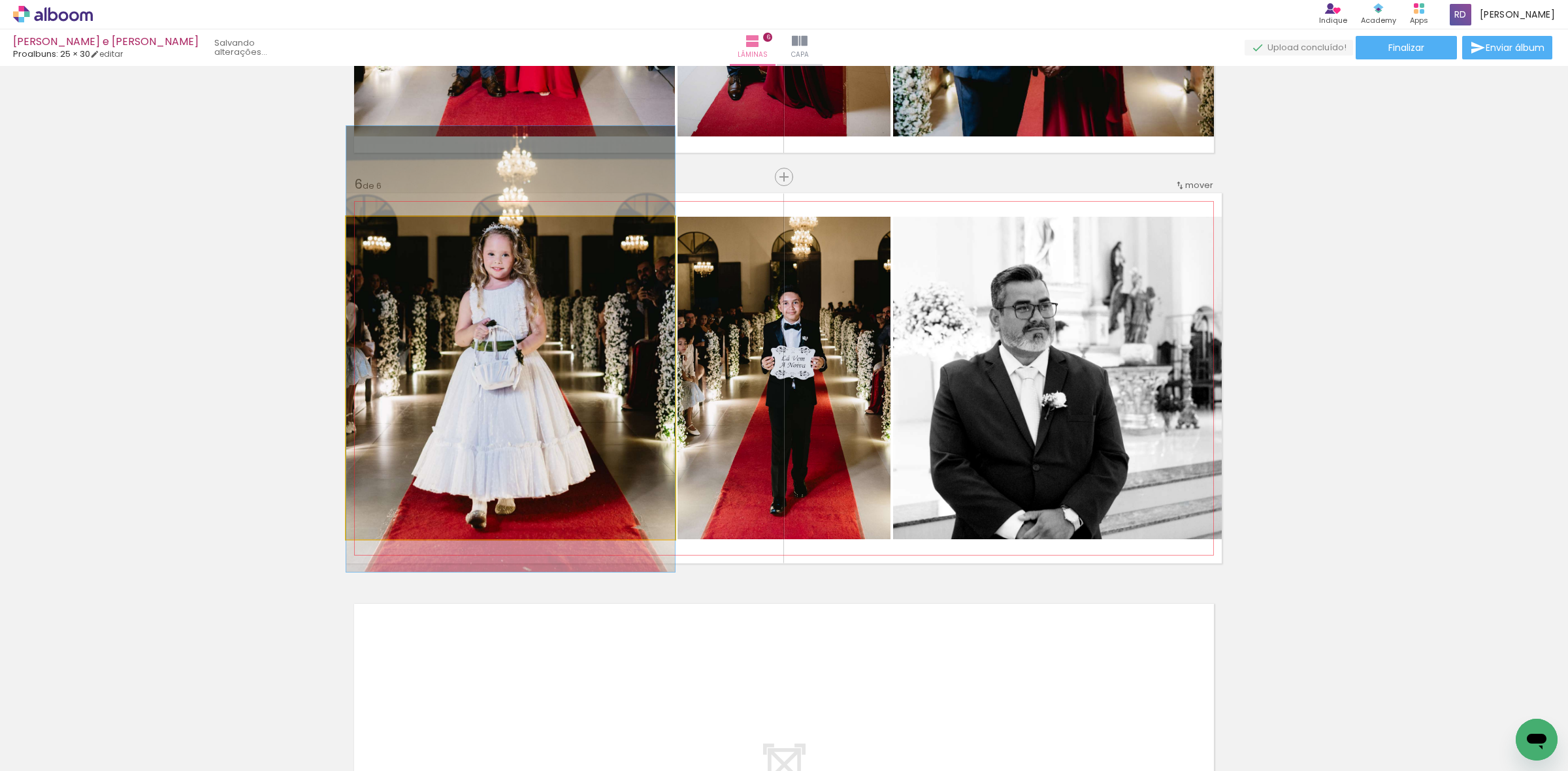
drag, startPoint x: 474, startPoint y: 439, endPoint x: 475, endPoint y: 410, distance: 29.0
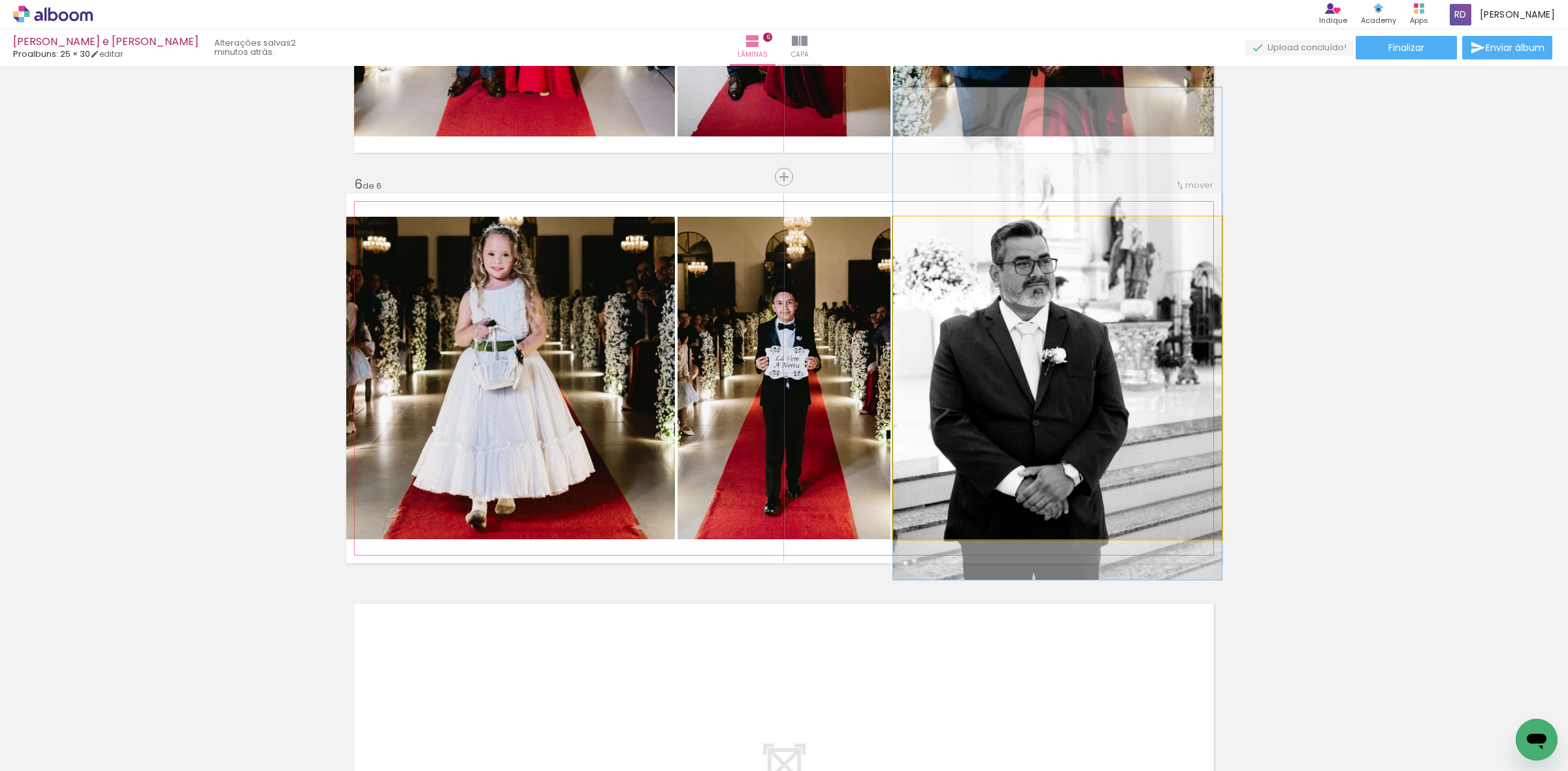
drag, startPoint x: 1133, startPoint y: 417, endPoint x: 1135, endPoint y: 372, distance: 45.0
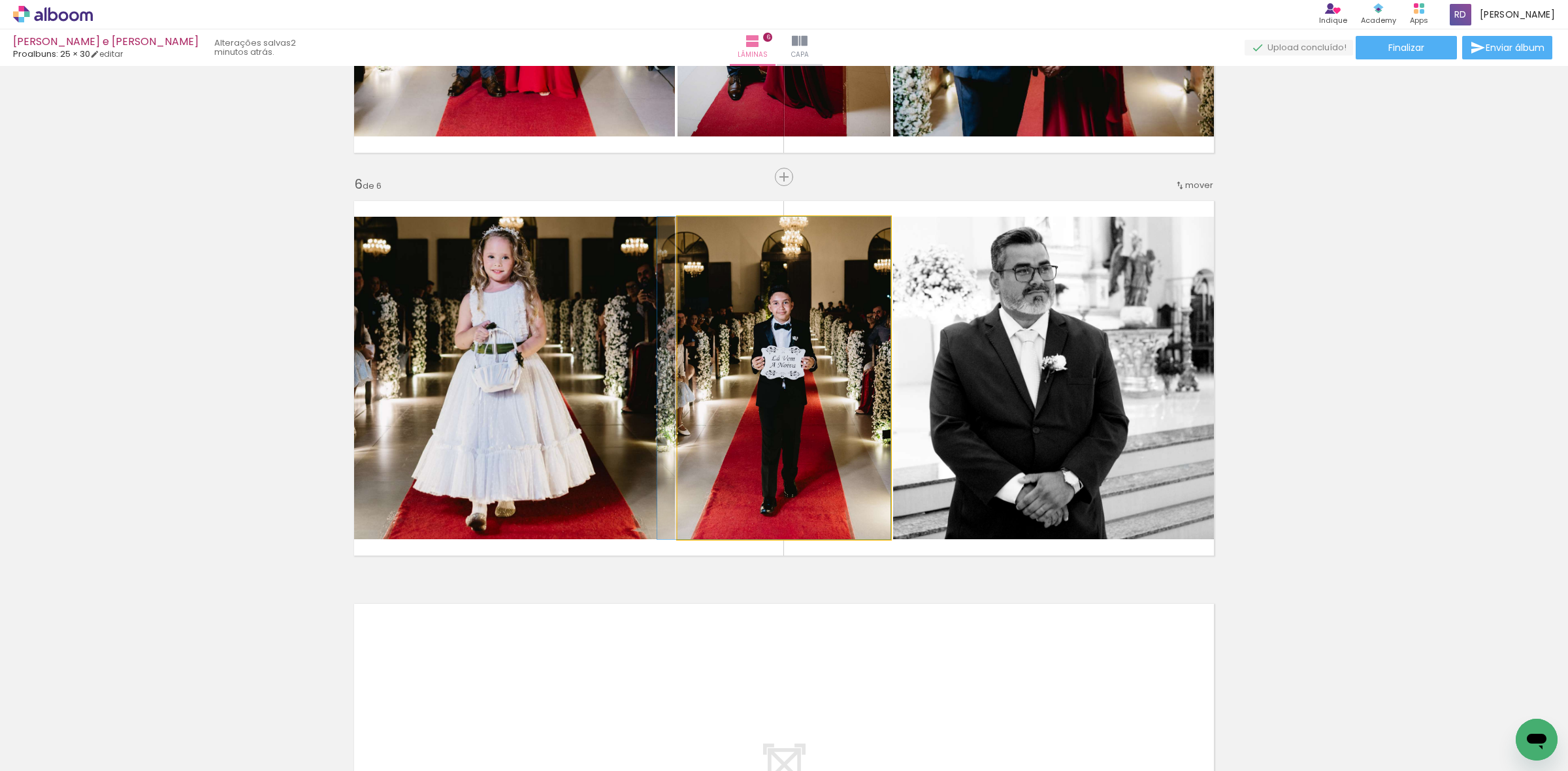
drag, startPoint x: 797, startPoint y: 390, endPoint x: 786, endPoint y: 389, distance: 11.0
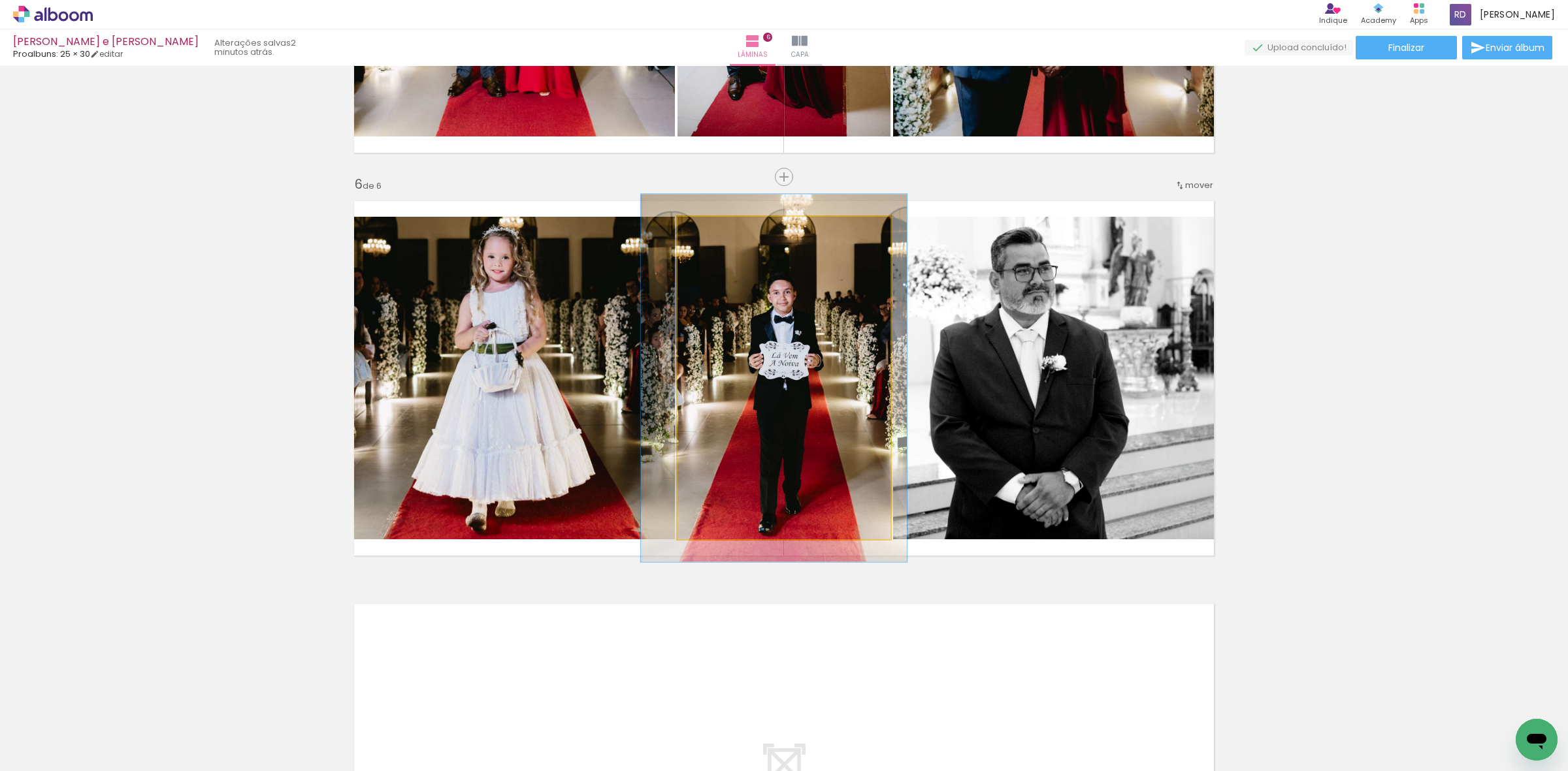
drag, startPoint x: 703, startPoint y: 232, endPoint x: 710, endPoint y: 233, distance: 7.1
type paper-slider "114"
click at [710, 233] on div at bounding box center [715, 230] width 12 height 12
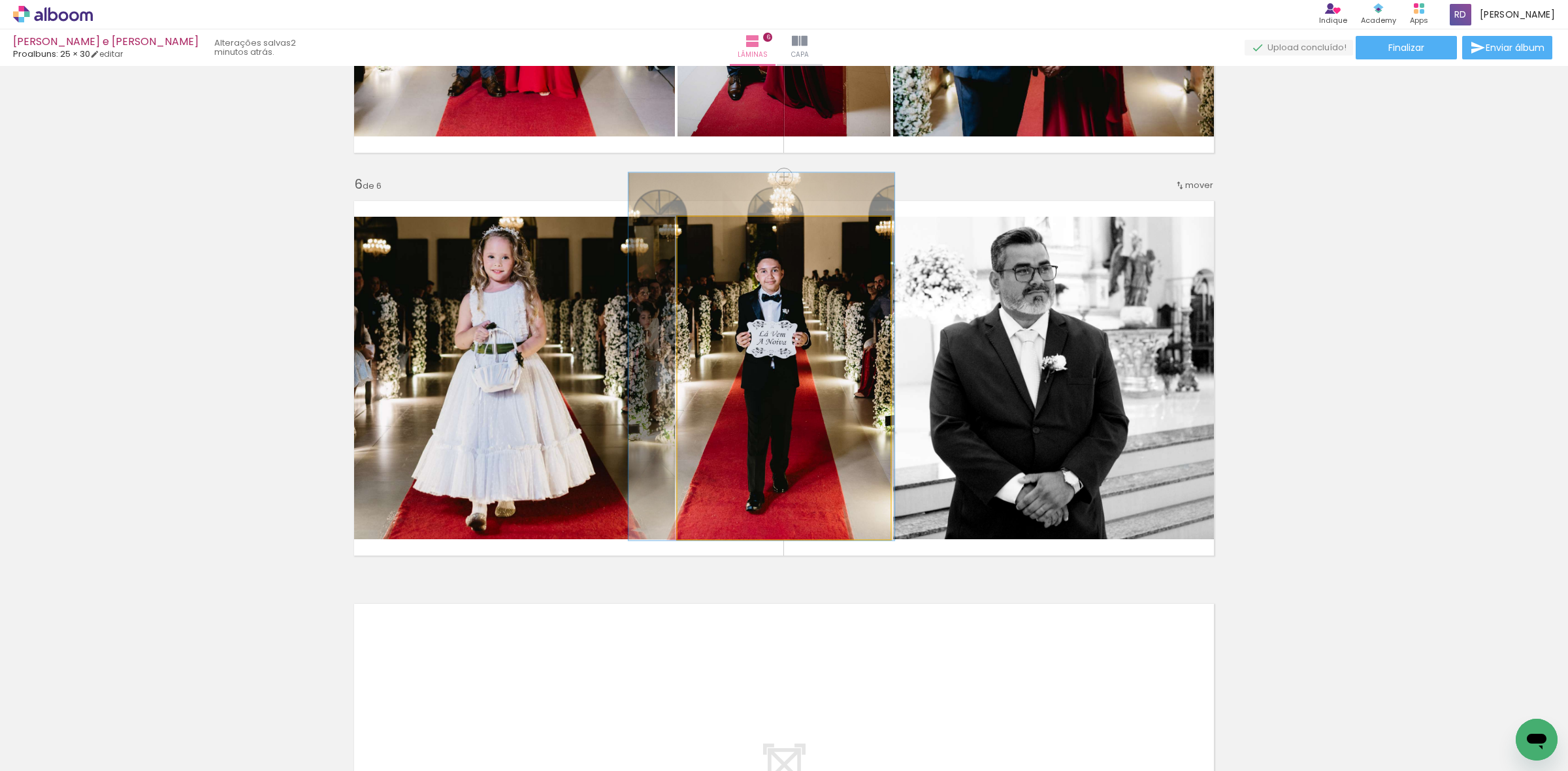
drag, startPoint x: 828, startPoint y: 339, endPoint x: 816, endPoint y: 318, distance: 24.2
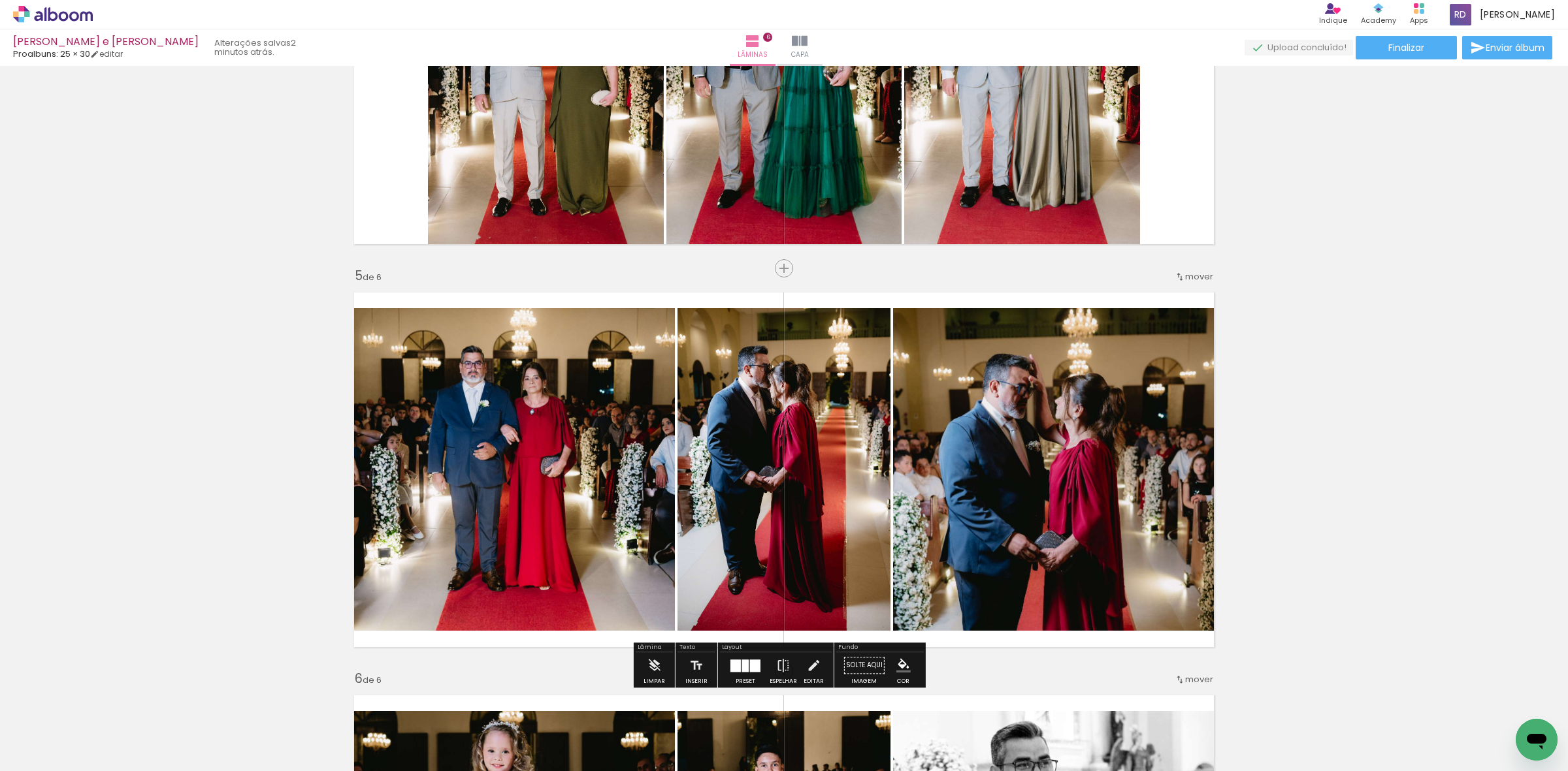
scroll to position [1349, 0]
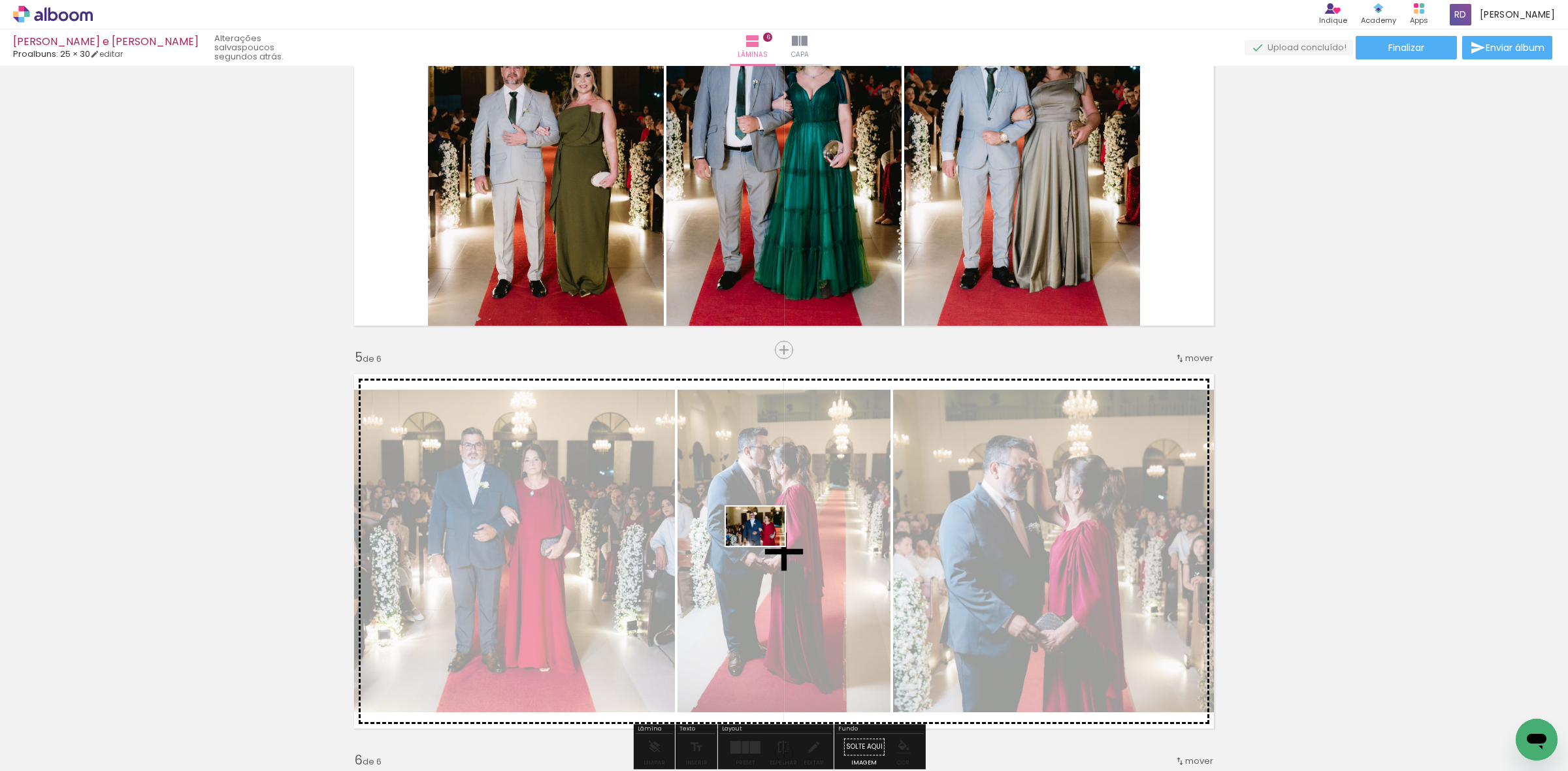
drag, startPoint x: 428, startPoint y: 740, endPoint x: 765, endPoint y: 546, distance: 388.9
click at [765, 546] on quentale-workspace at bounding box center [784, 386] width 1568 height 771
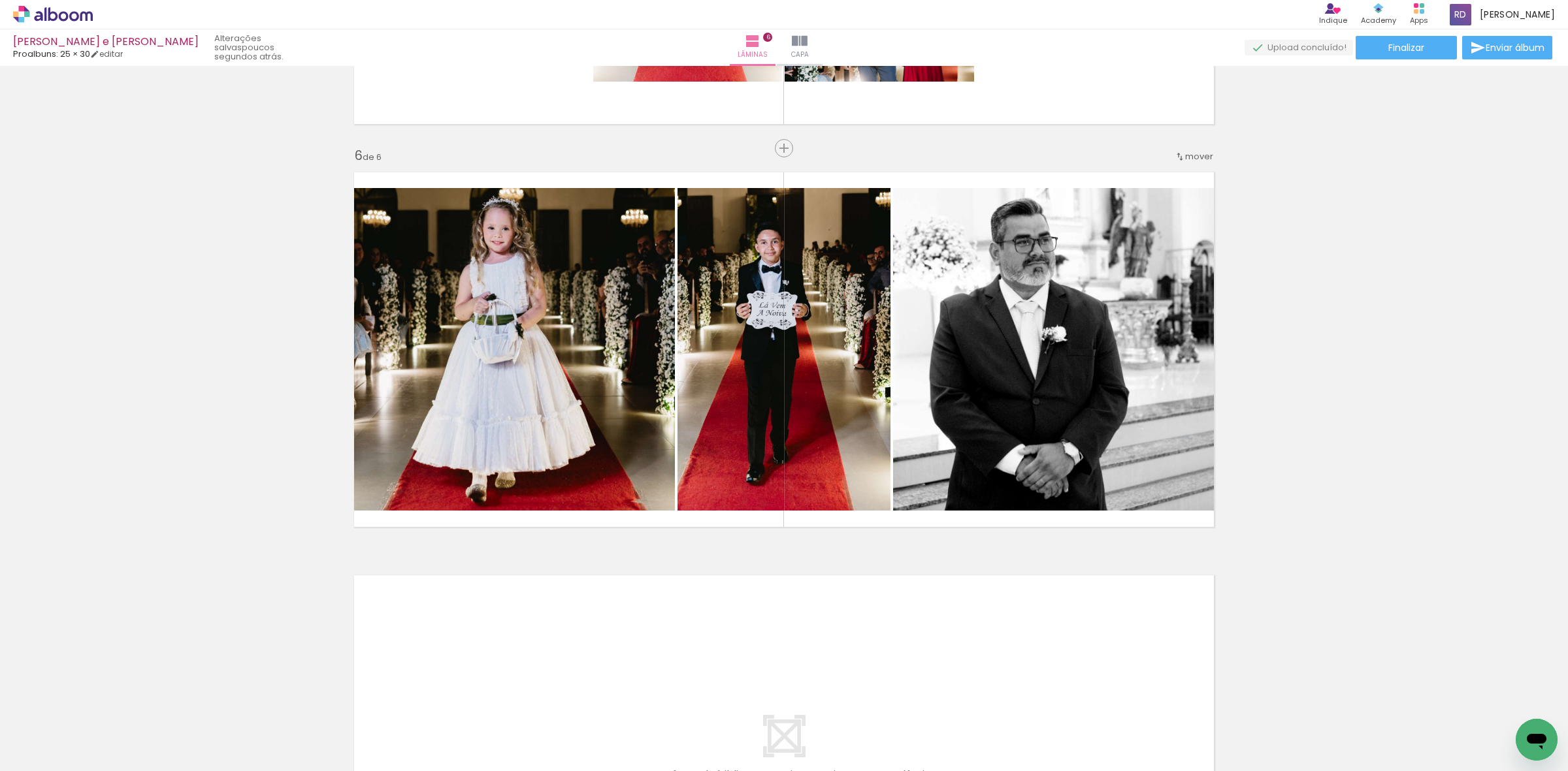
scroll to position [2002, 0]
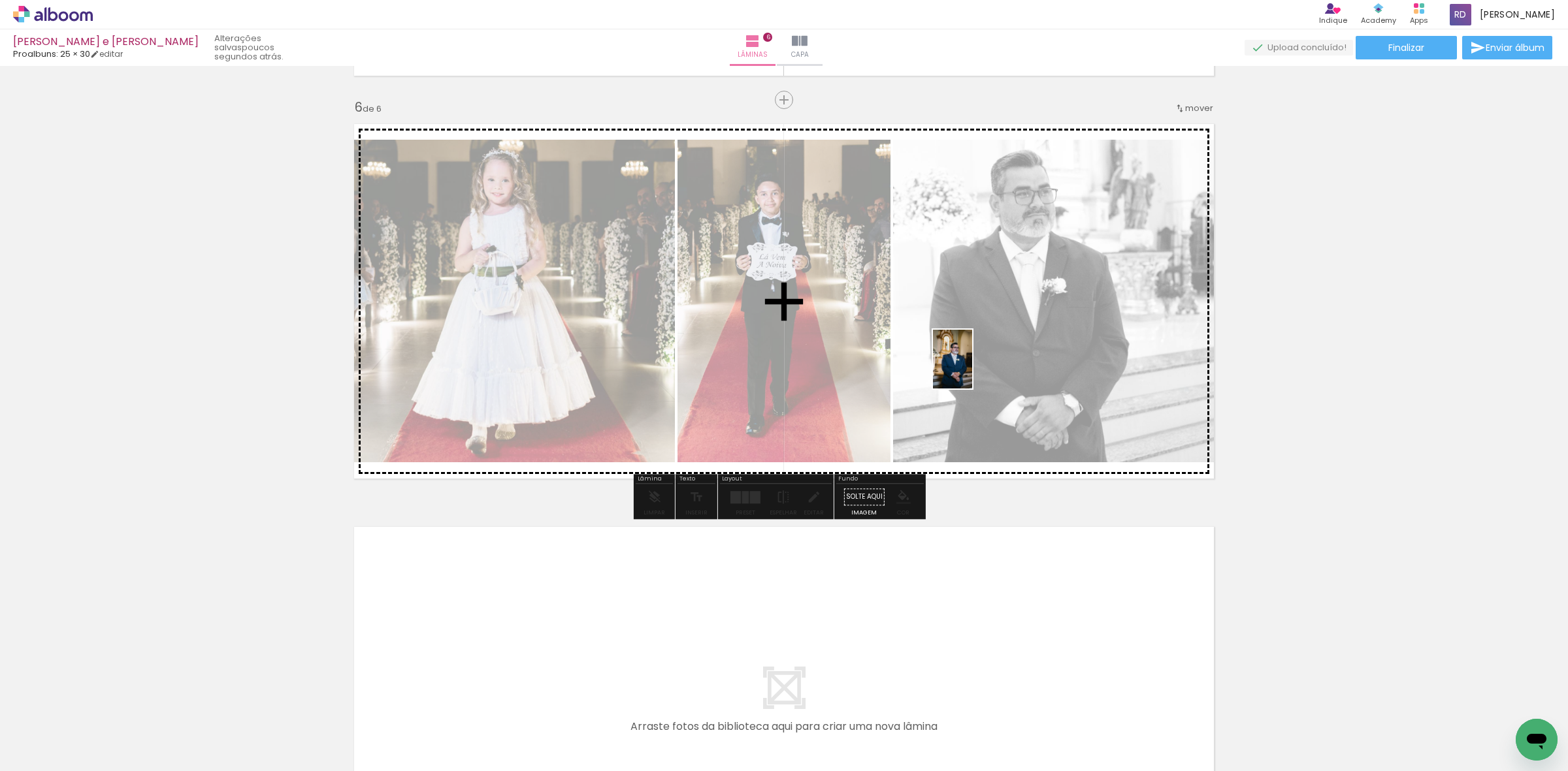
drag, startPoint x: 582, startPoint y: 739, endPoint x: 972, endPoint y: 369, distance: 537.6
click at [972, 369] on quentale-workspace at bounding box center [784, 386] width 1568 height 771
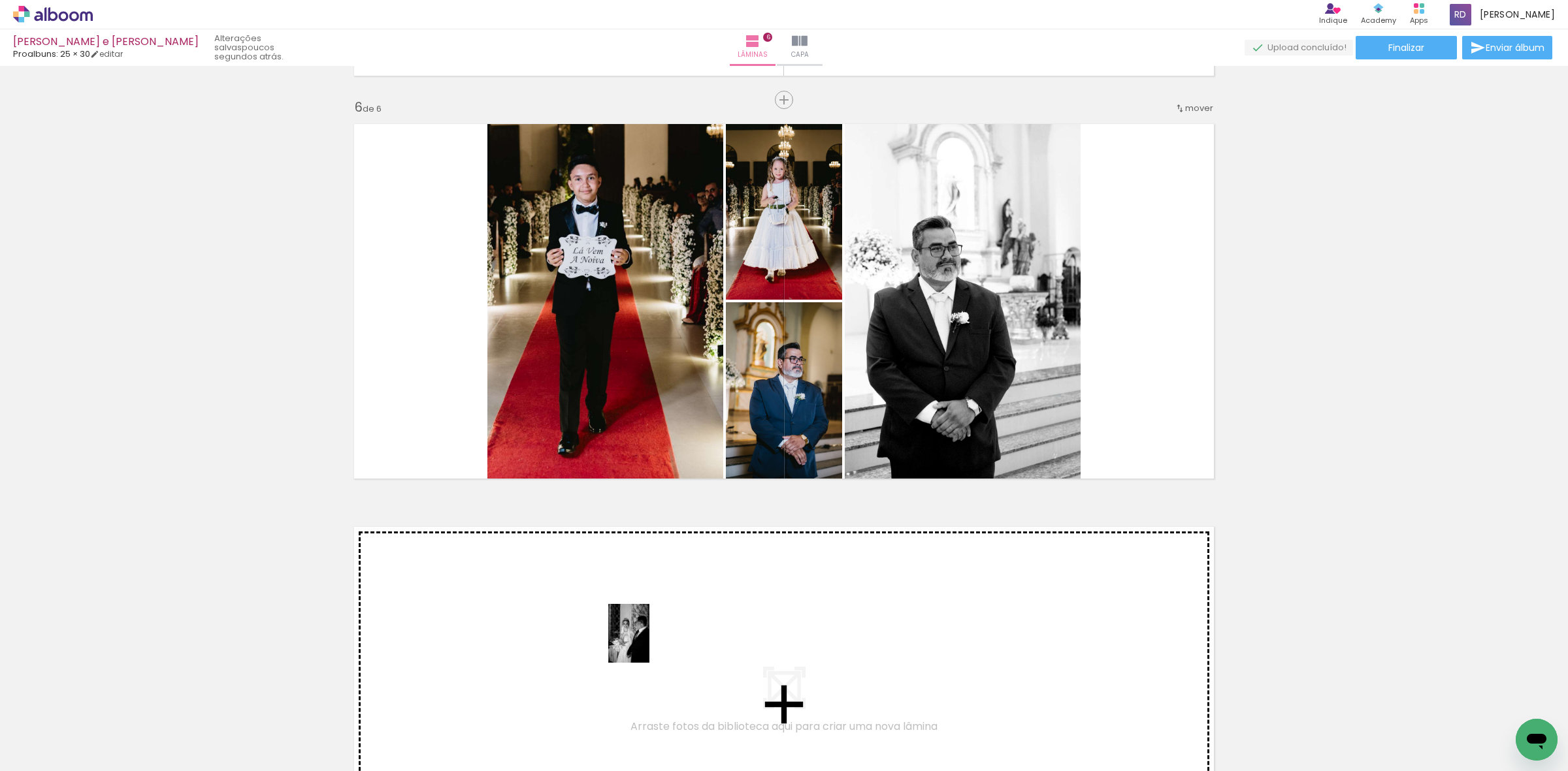
drag, startPoint x: 496, startPoint y: 730, endPoint x: 647, endPoint y: 643, distance: 174.3
click at [647, 643] on quentale-workspace at bounding box center [784, 386] width 1568 height 771
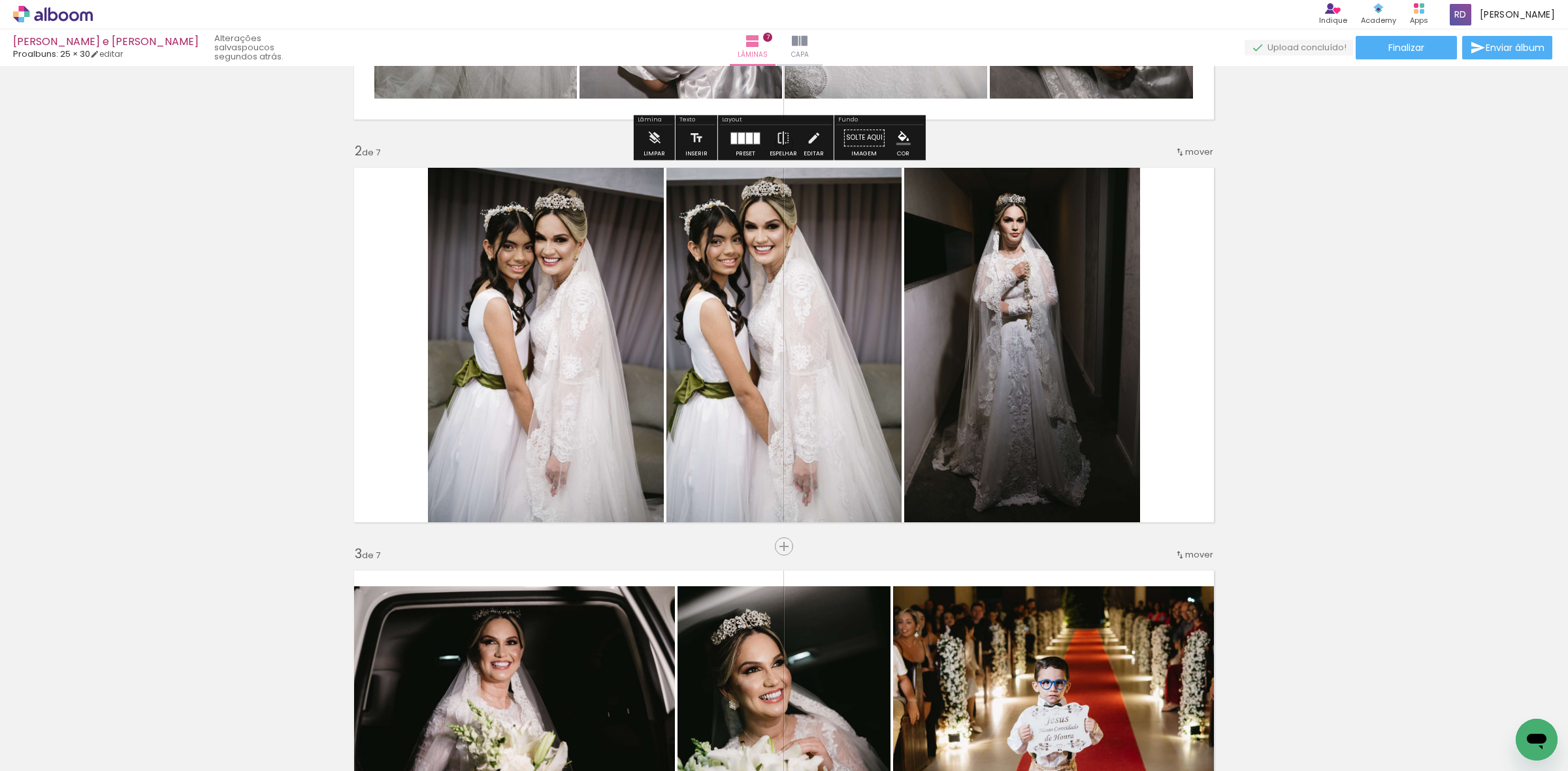
scroll to position [408, 0]
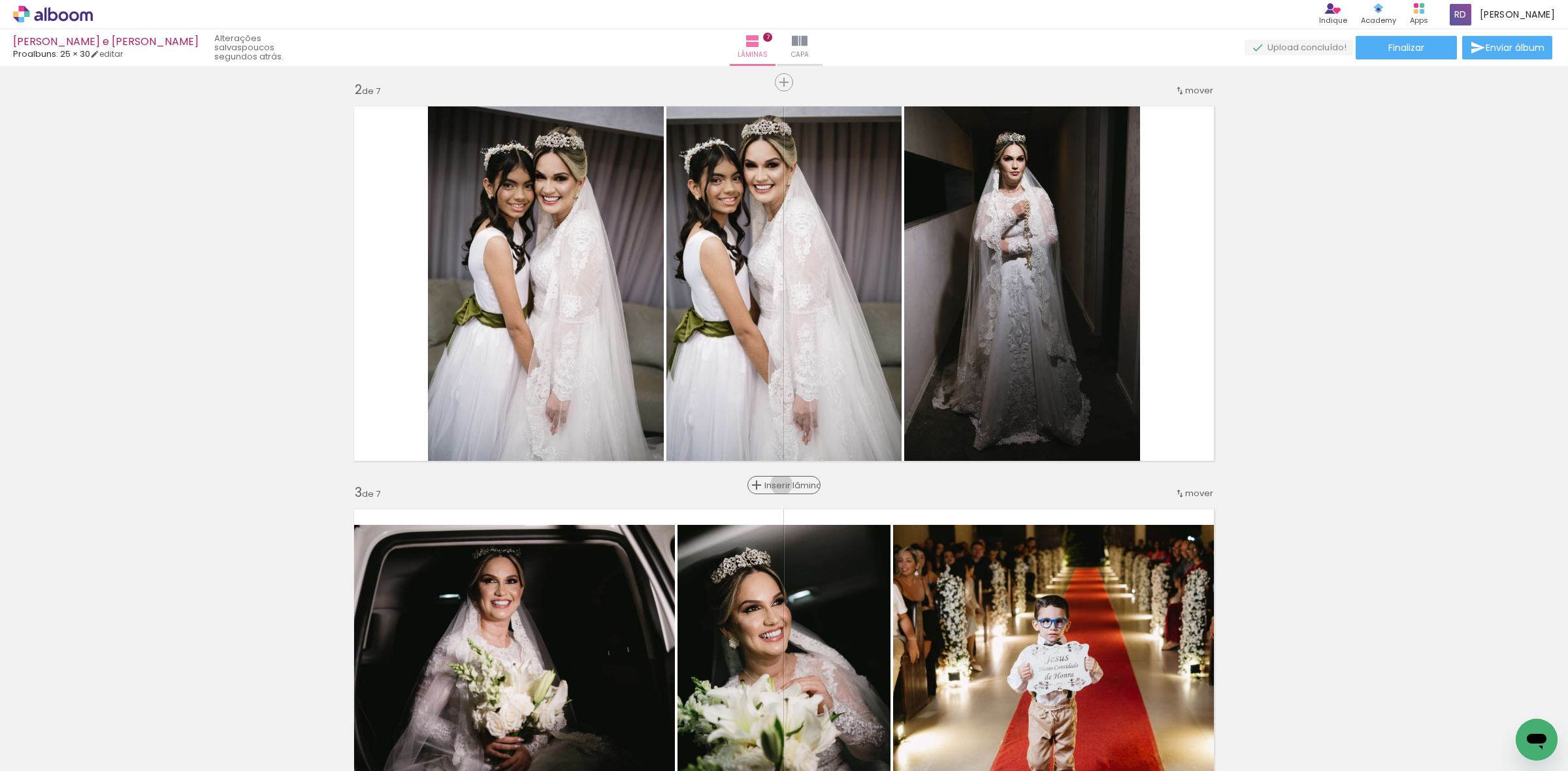
click at [776, 484] on span "Inserir lâmina" at bounding box center [790, 485] width 51 height 9
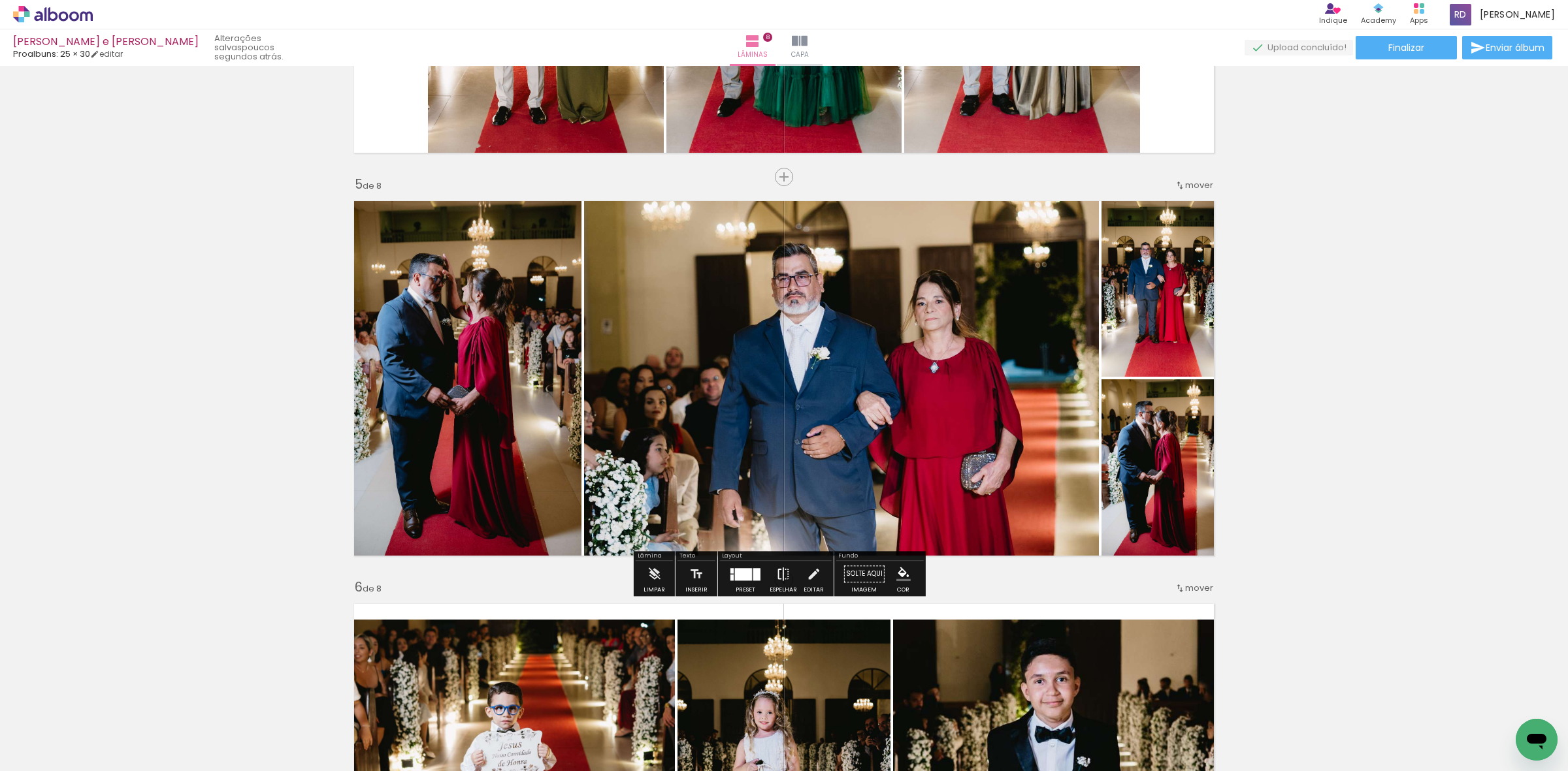
scroll to position [0, 2917]
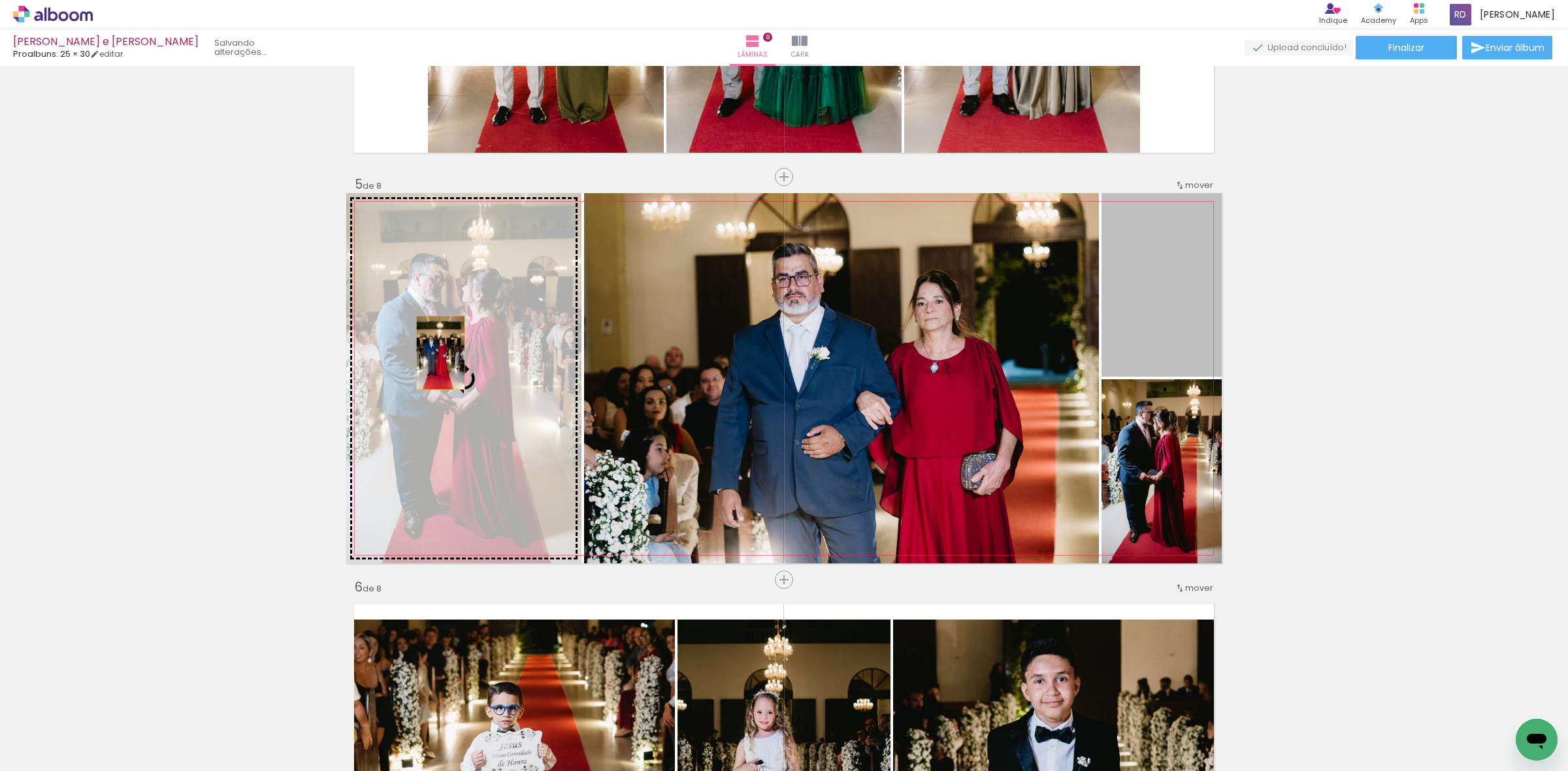
drag, startPoint x: 1164, startPoint y: 302, endPoint x: 435, endPoint y: 352, distance: 730.7
click at [0, 0] on slot at bounding box center [0, 0] width 0 height 0
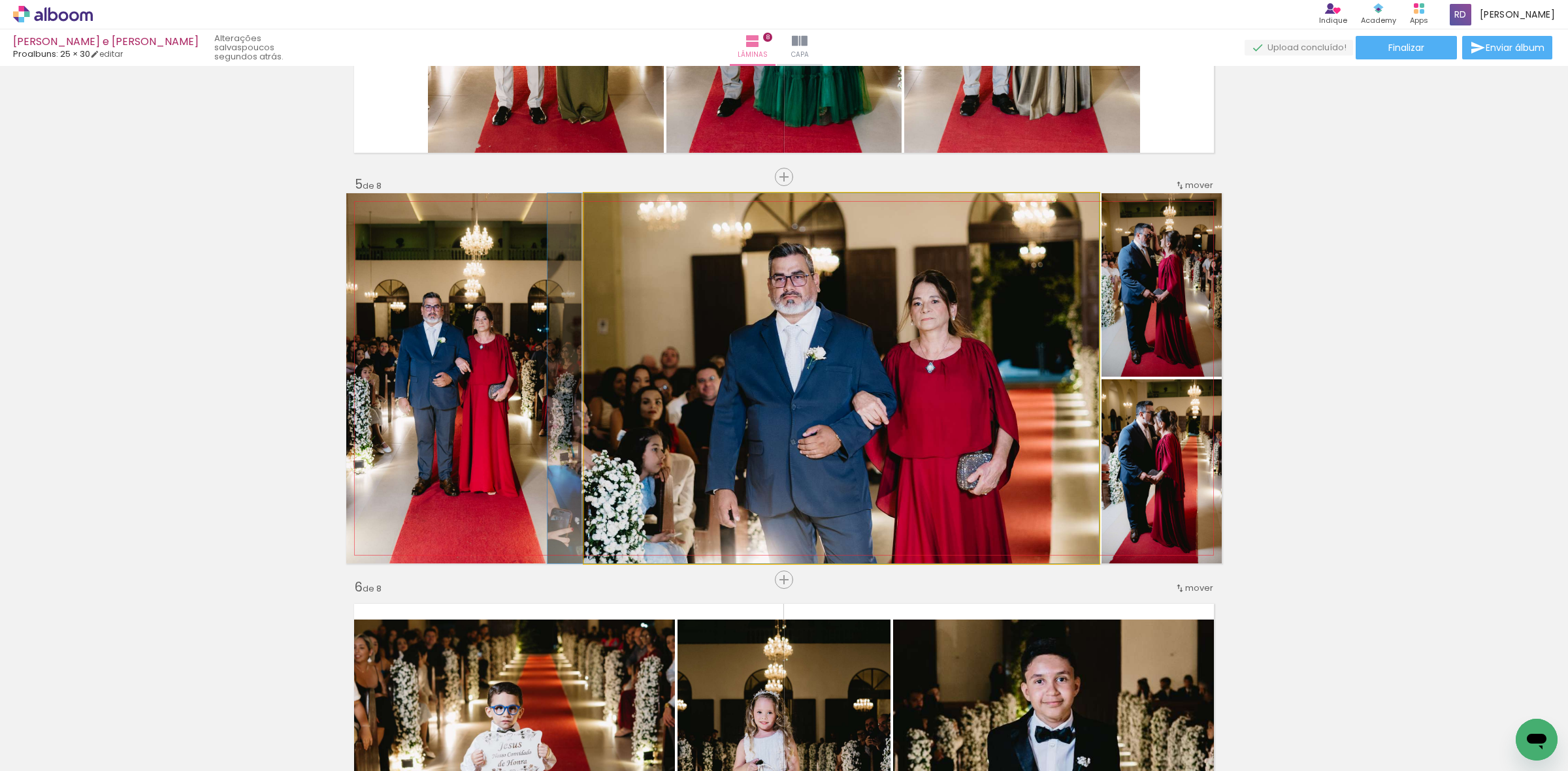
drag, startPoint x: 946, startPoint y: 330, endPoint x: 890, endPoint y: 330, distance: 56.0
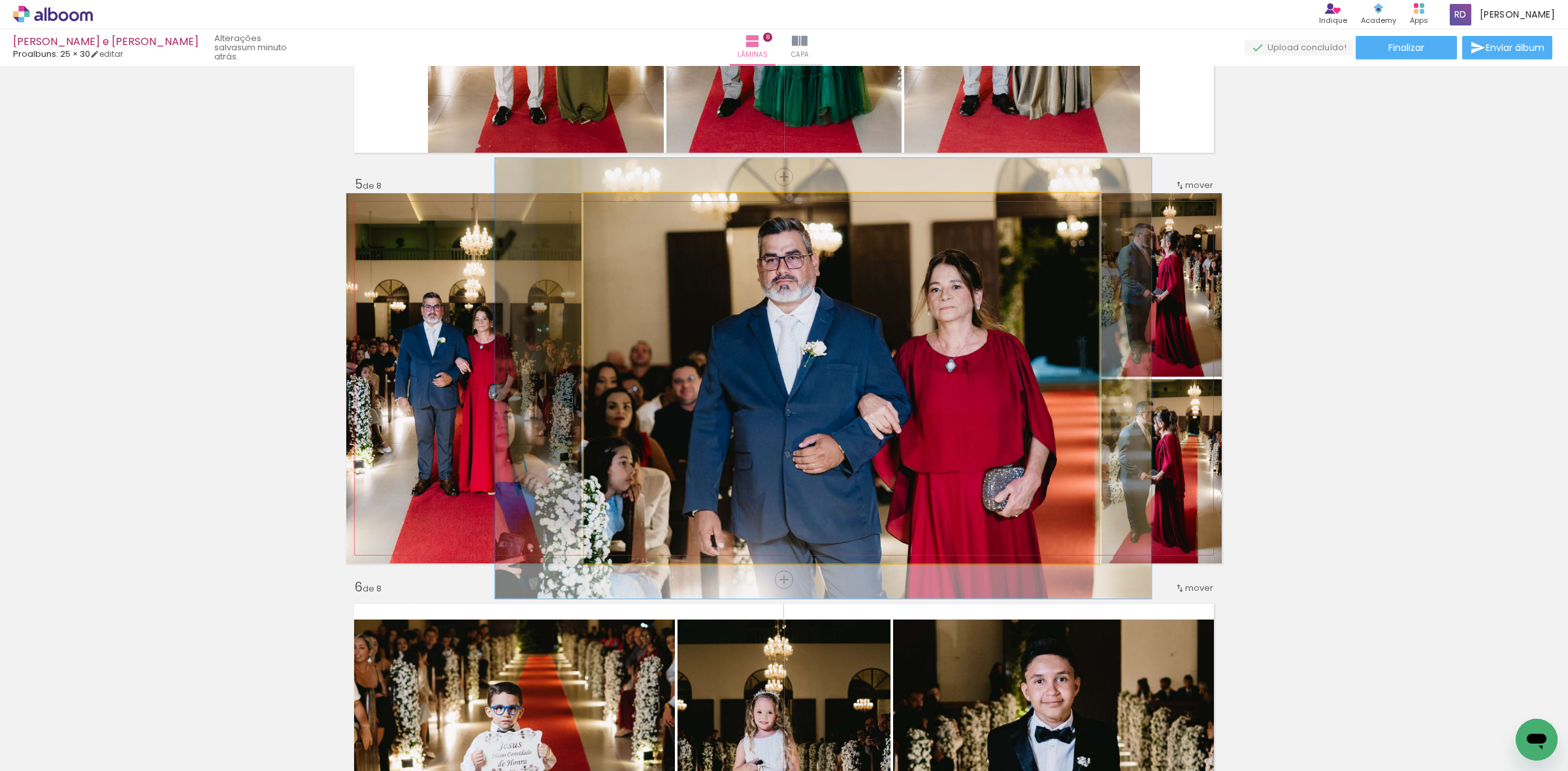
drag, startPoint x: 611, startPoint y: 207, endPoint x: 620, endPoint y: 209, distance: 9.2
type paper-slider "119"
click at [620, 209] on div at bounding box center [623, 207] width 12 height 12
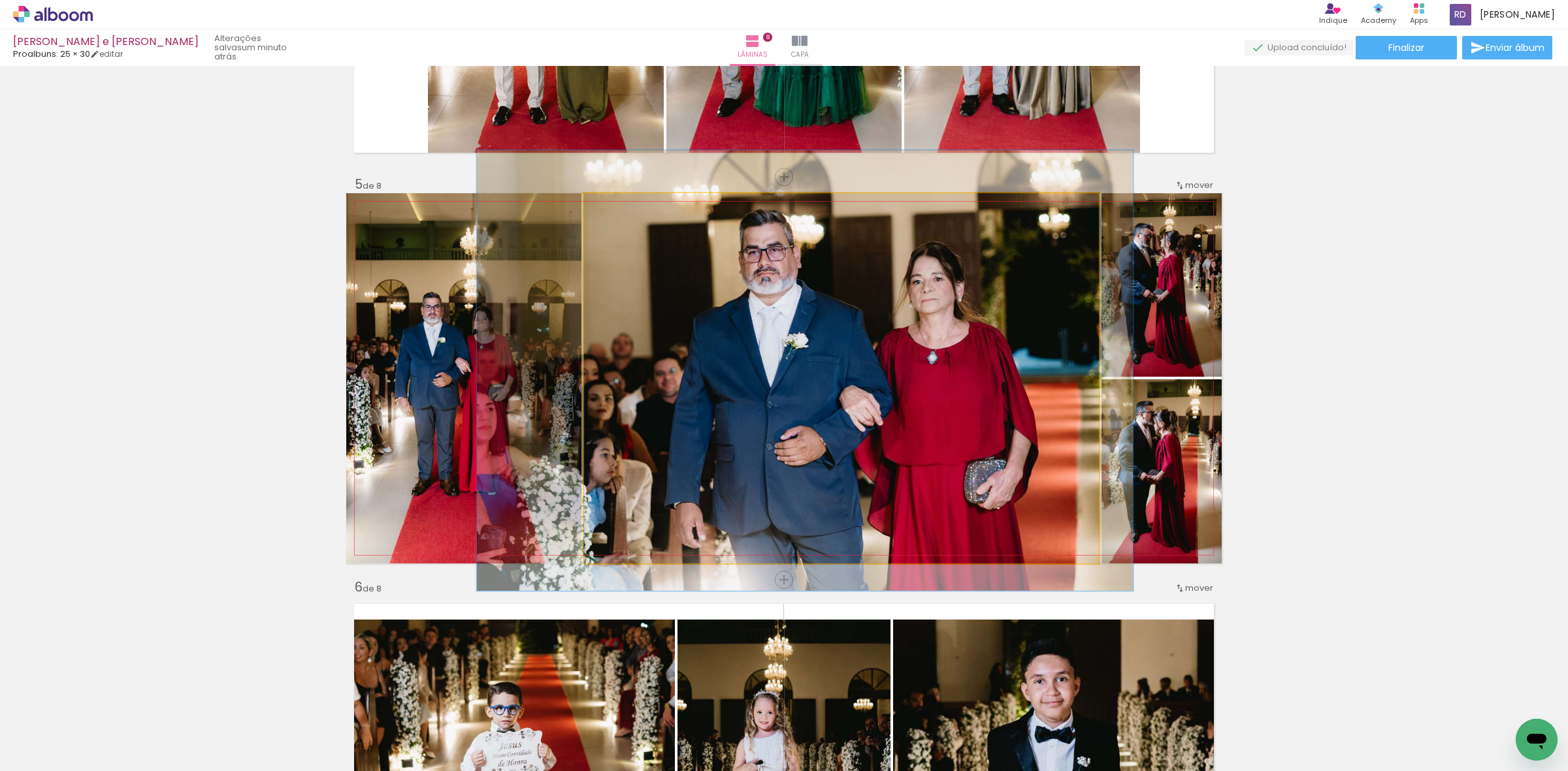
drag, startPoint x: 895, startPoint y: 286, endPoint x: 877, endPoint y: 278, distance: 19.7
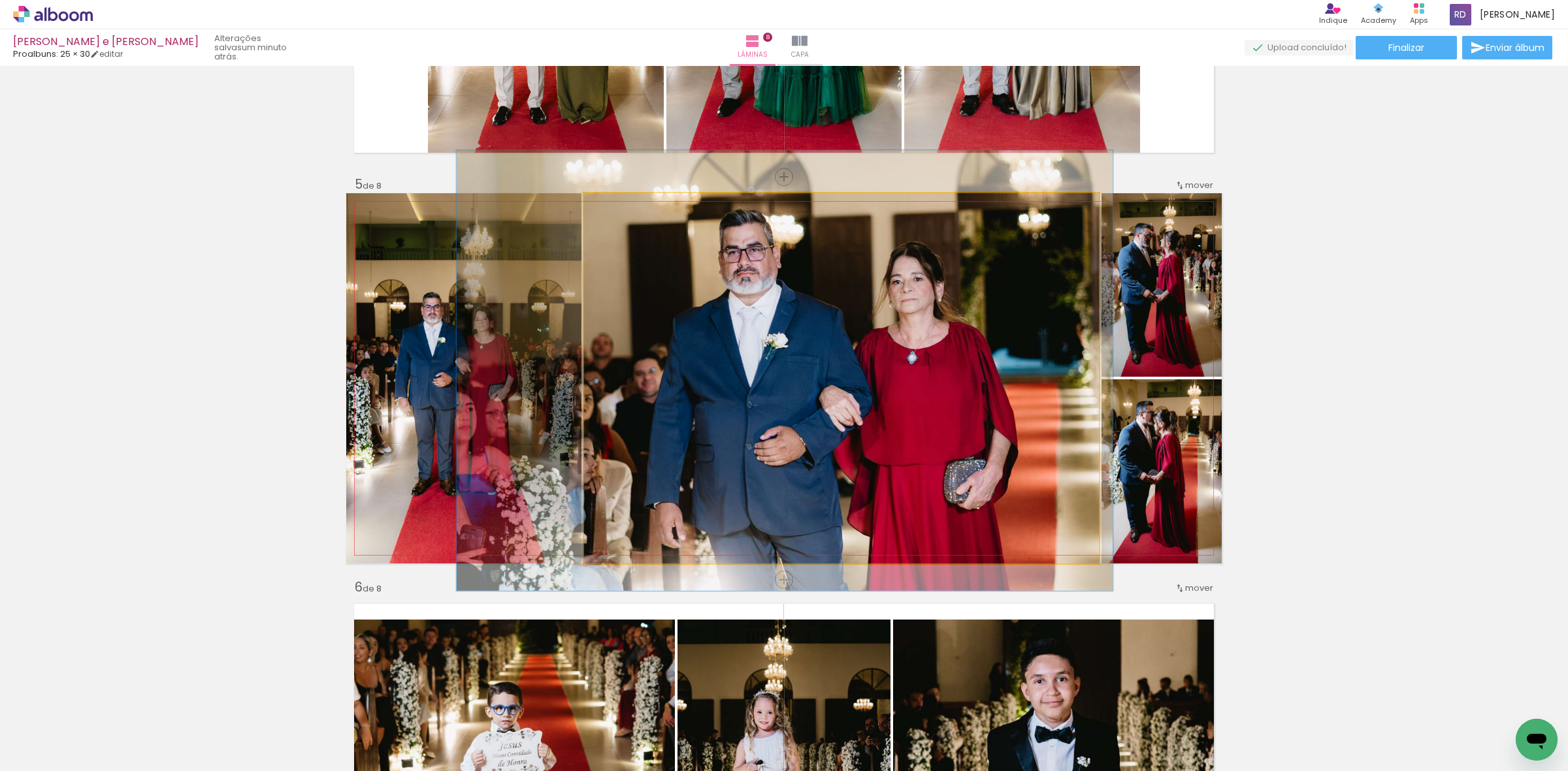
drag, startPoint x: 916, startPoint y: 296, endPoint x: 906, endPoint y: 295, distance: 10.0
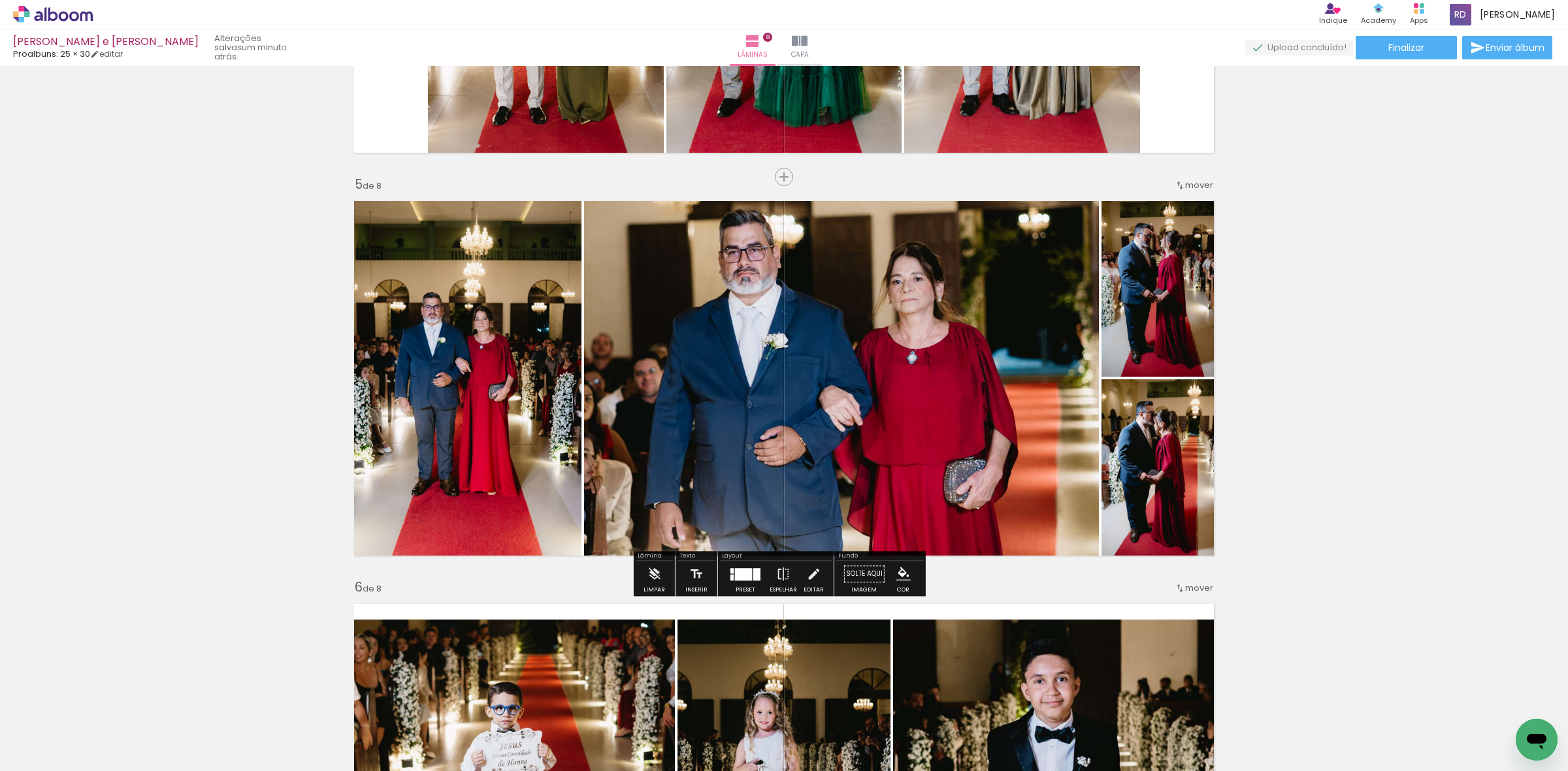
click at [1306, 339] on div "Inserir lâmina 1 de 8 Inserir lâmina 2 de 8 Inserir lâmina 3 de 8 Inserir lâmin…" at bounding box center [784, 361] width 1568 height 3627
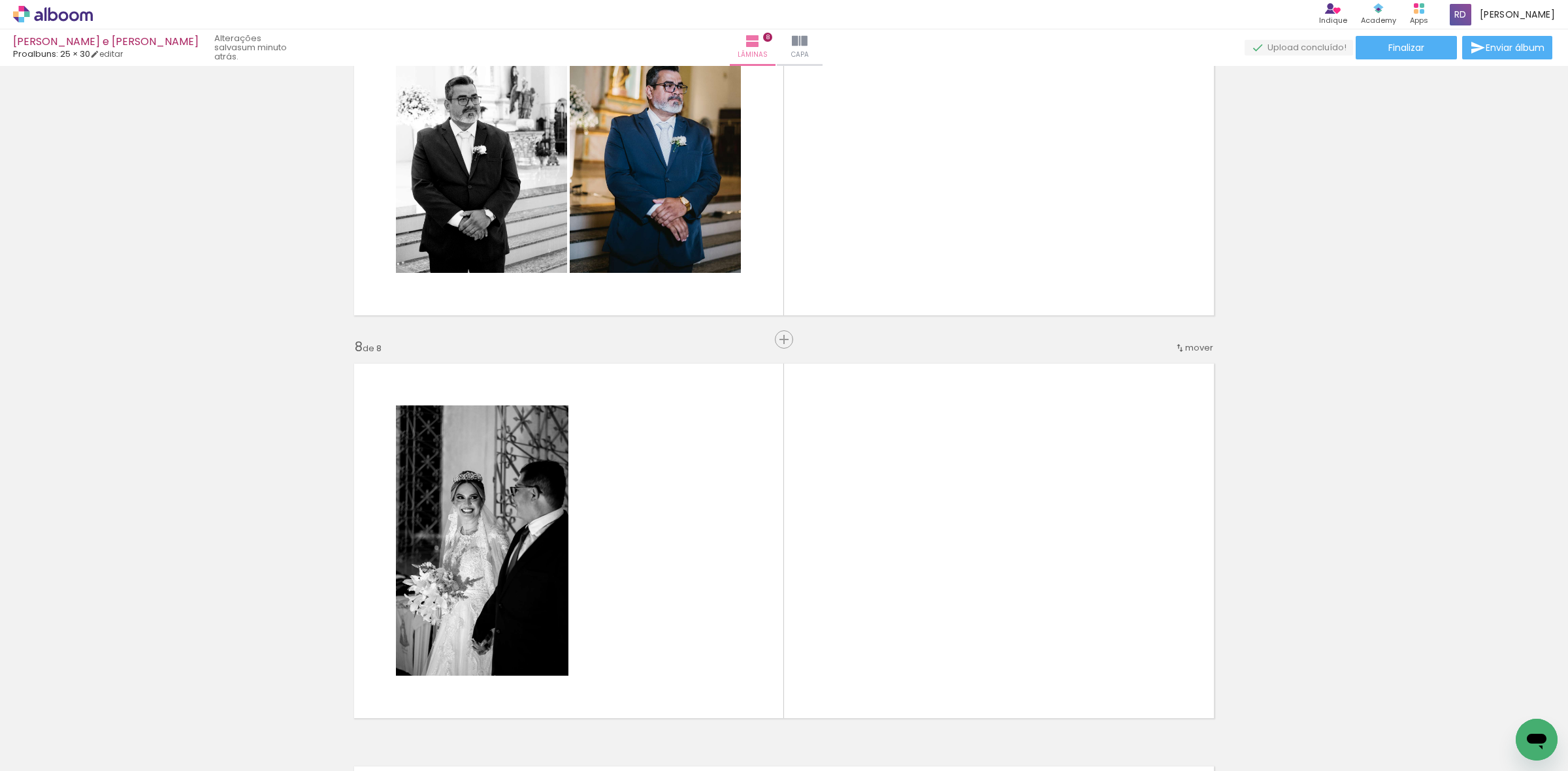
scroll to position [2583, 0]
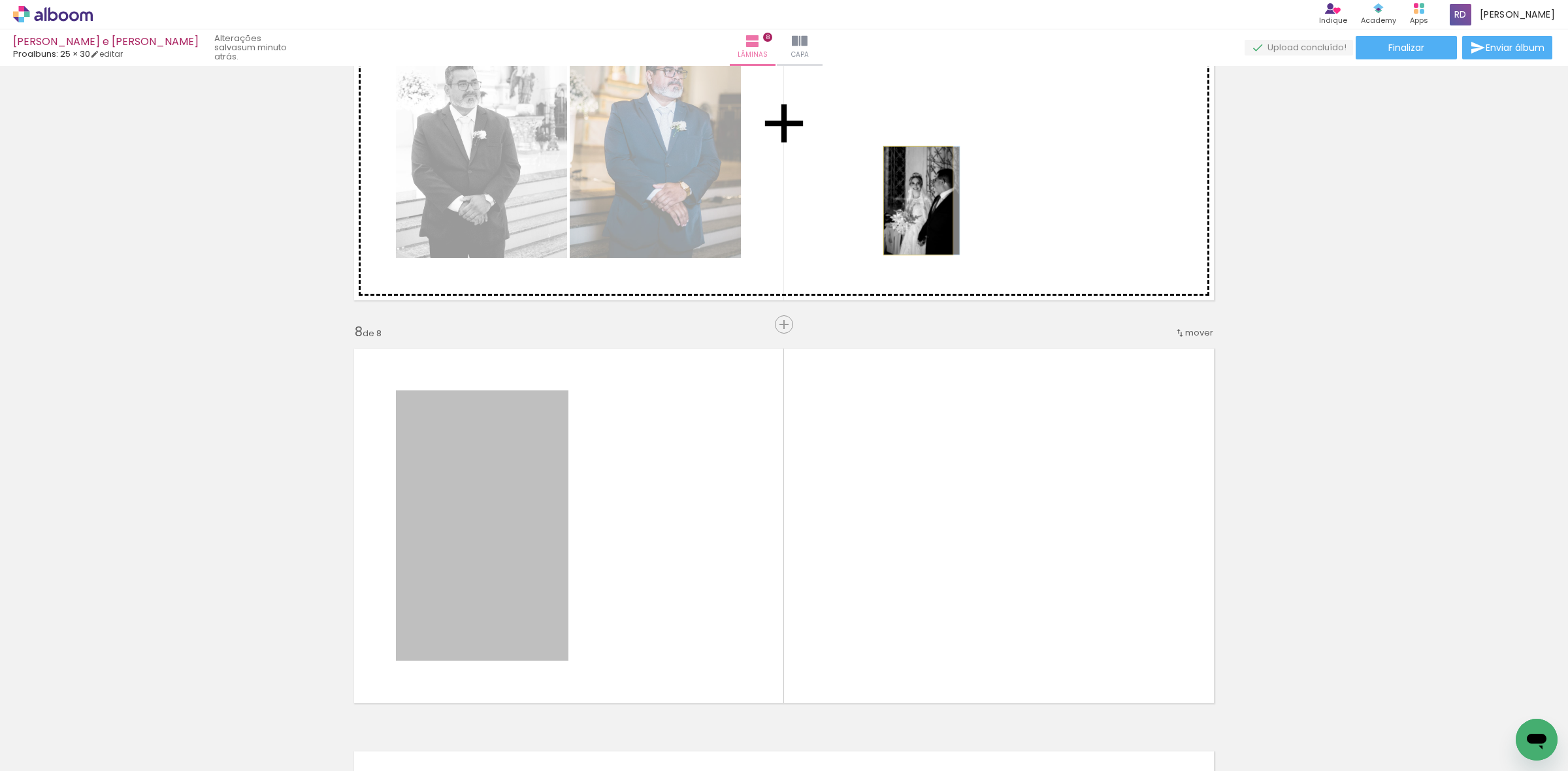
drag, startPoint x: 498, startPoint y: 540, endPoint x: 912, endPoint y: 201, distance: 535.1
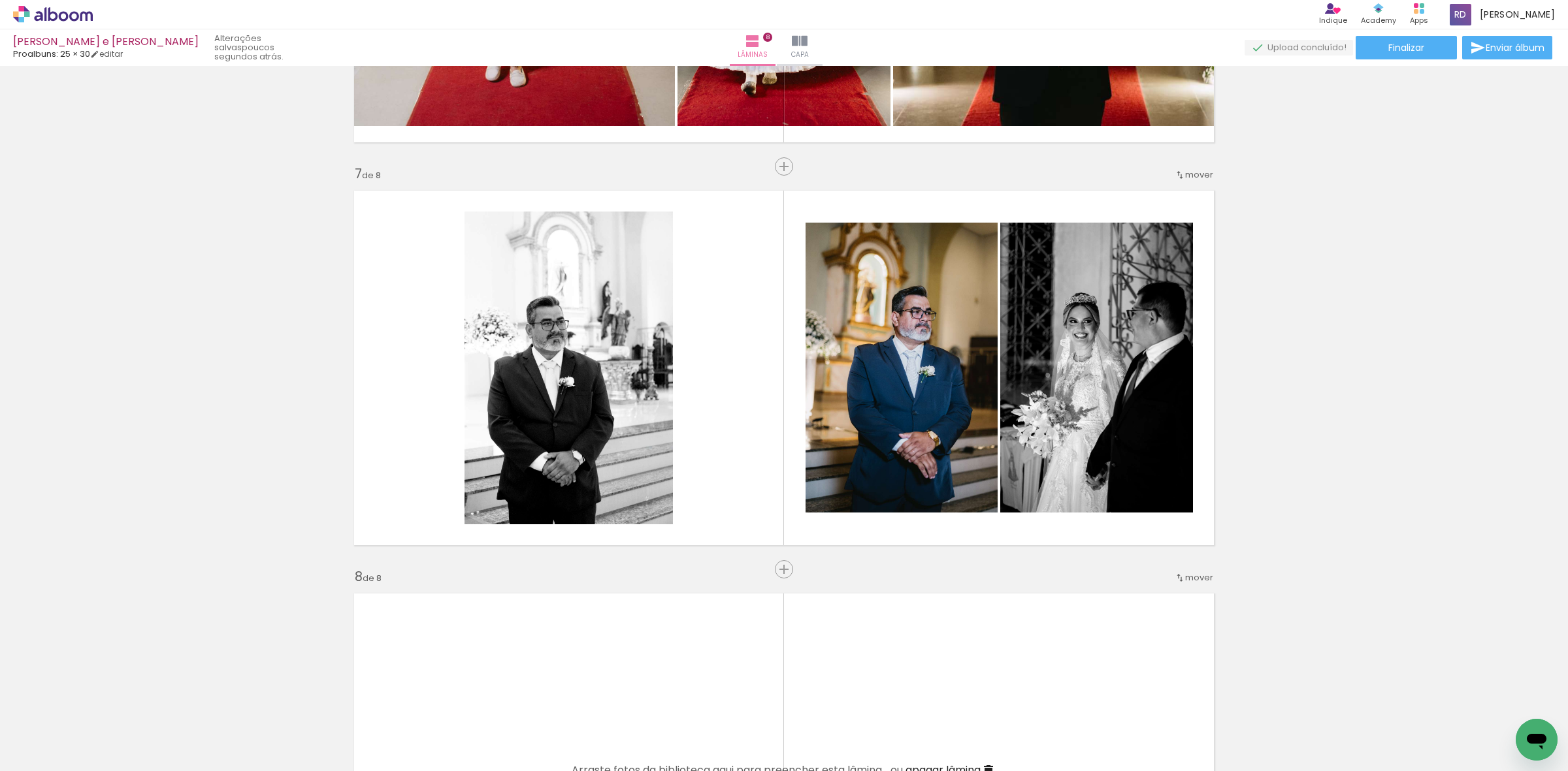
scroll to position [0, 929]
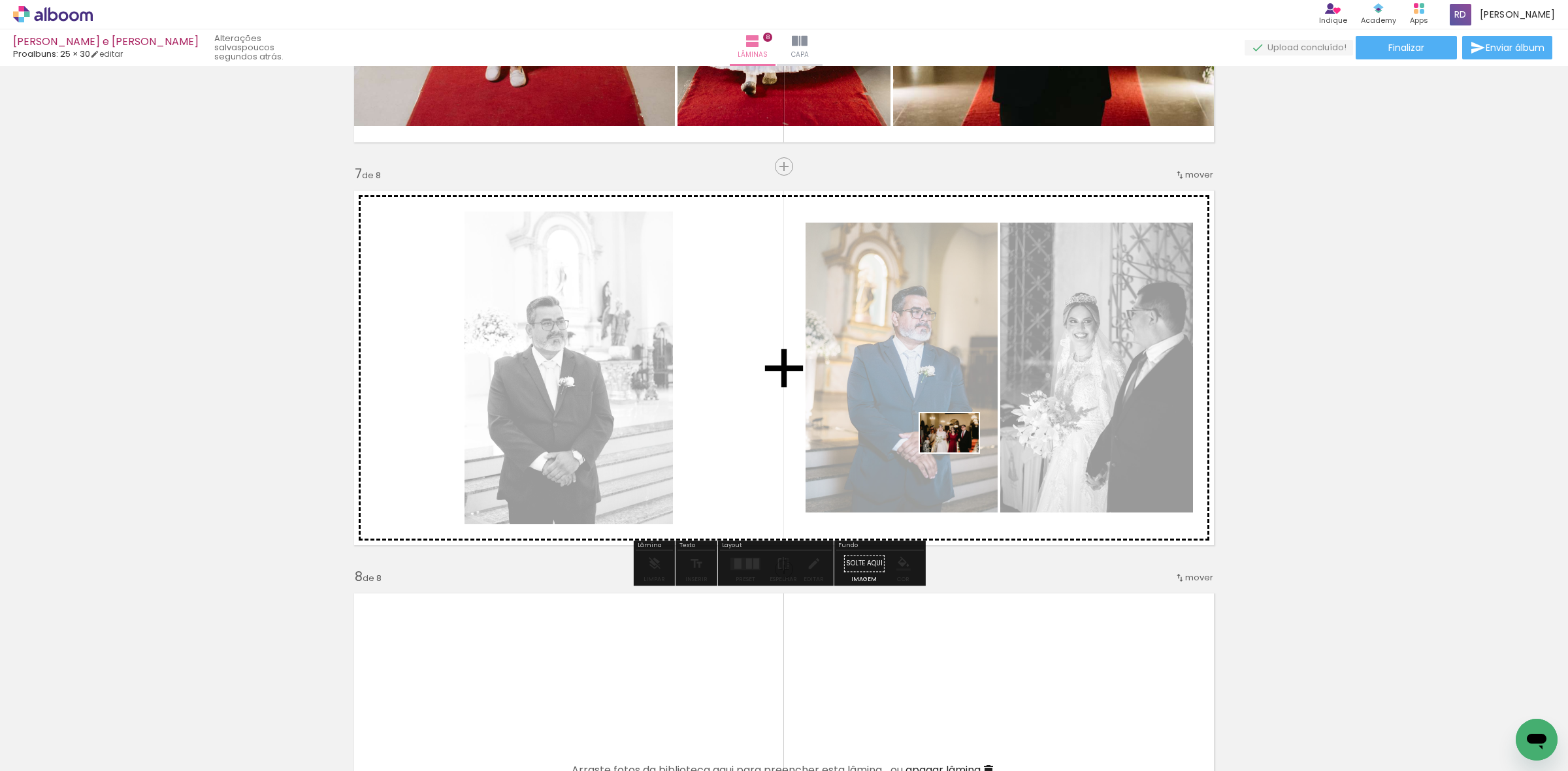
drag, startPoint x: 439, startPoint y: 741, endPoint x: 959, endPoint y: 453, distance: 594.4
click quentale-workspace
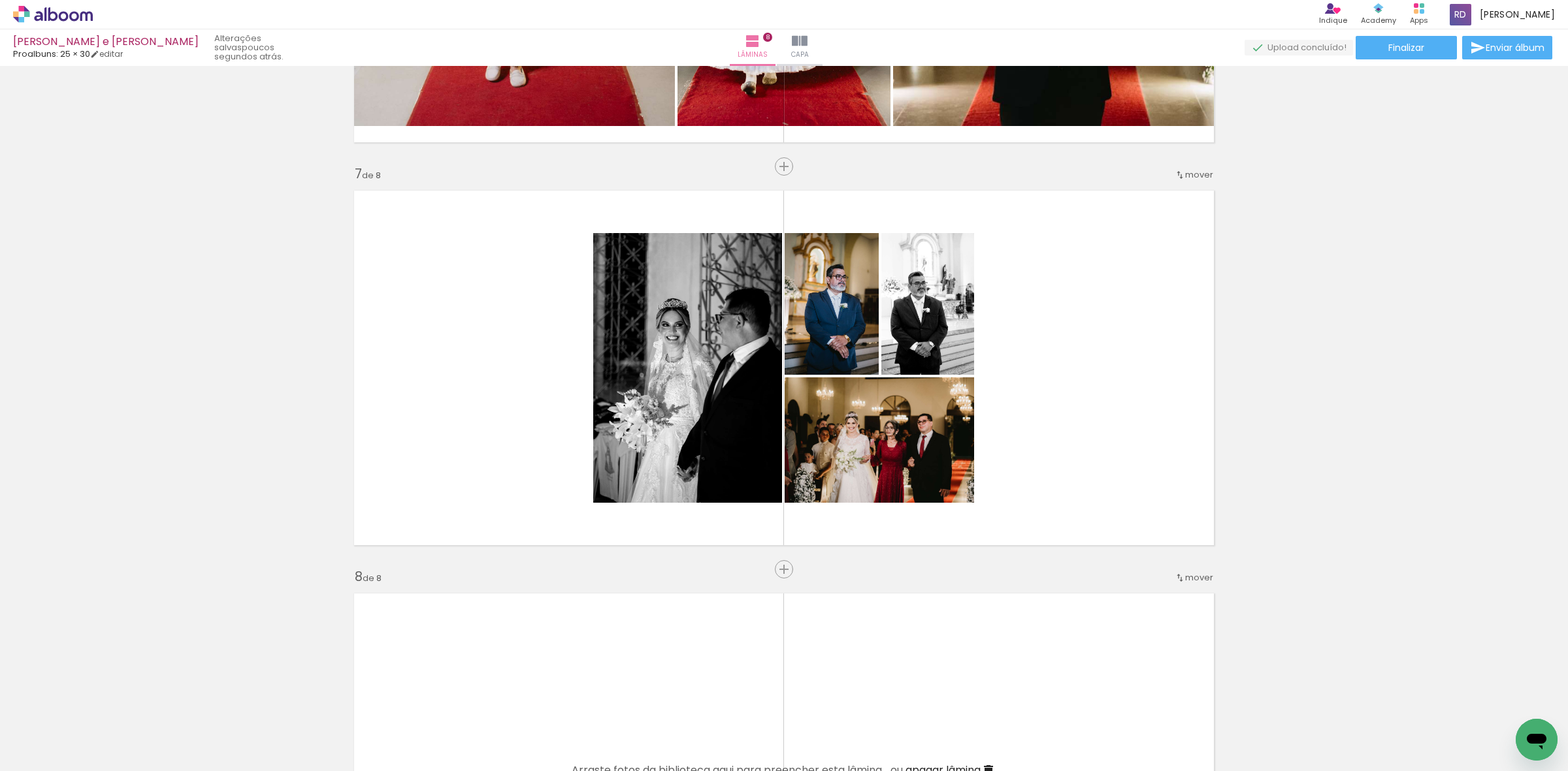
scroll to position [0, 3376]
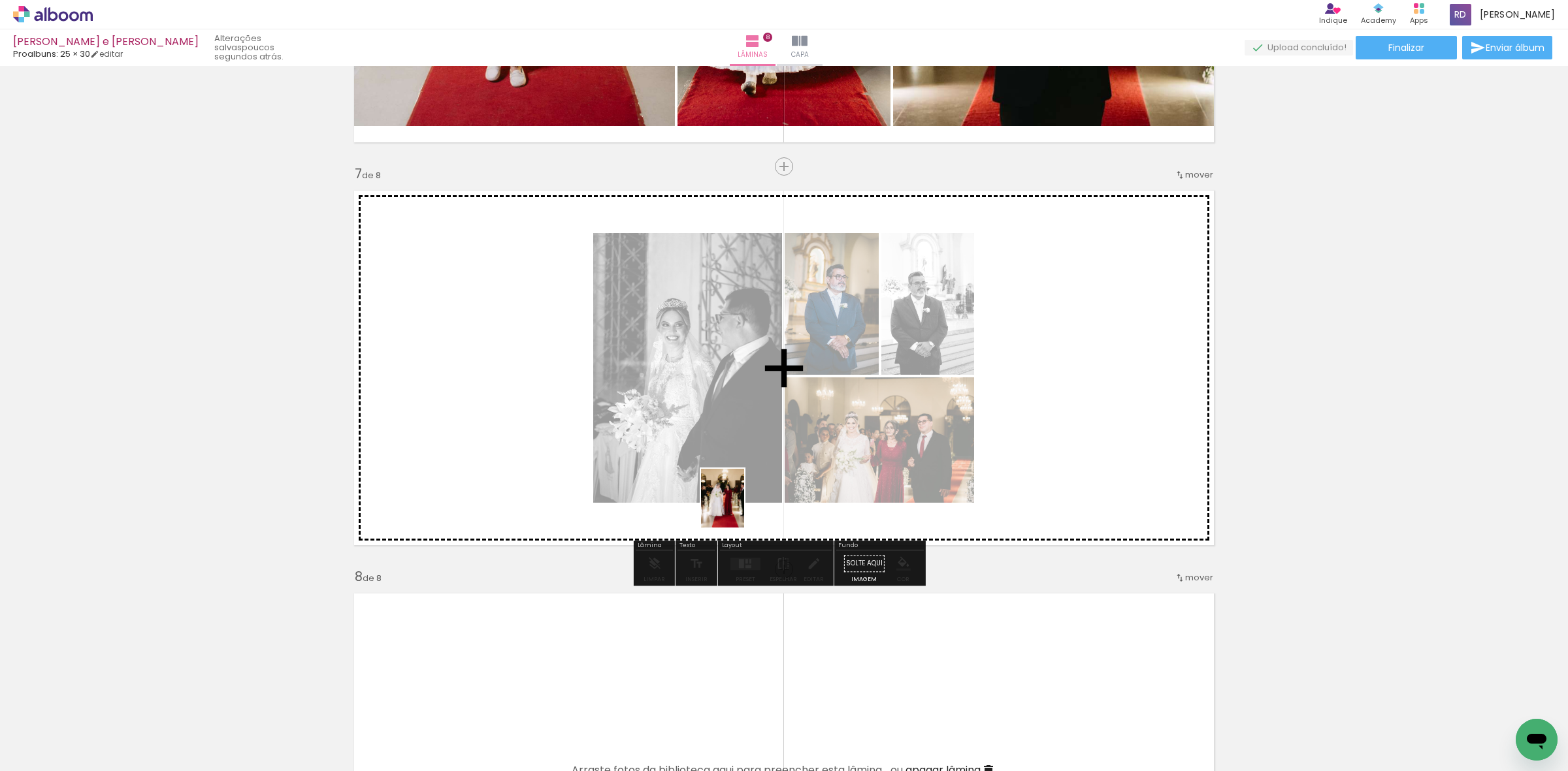
drag, startPoint x: 635, startPoint y: 749, endPoint x: 789, endPoint y: 485, distance: 305.6
click quentale-workspace
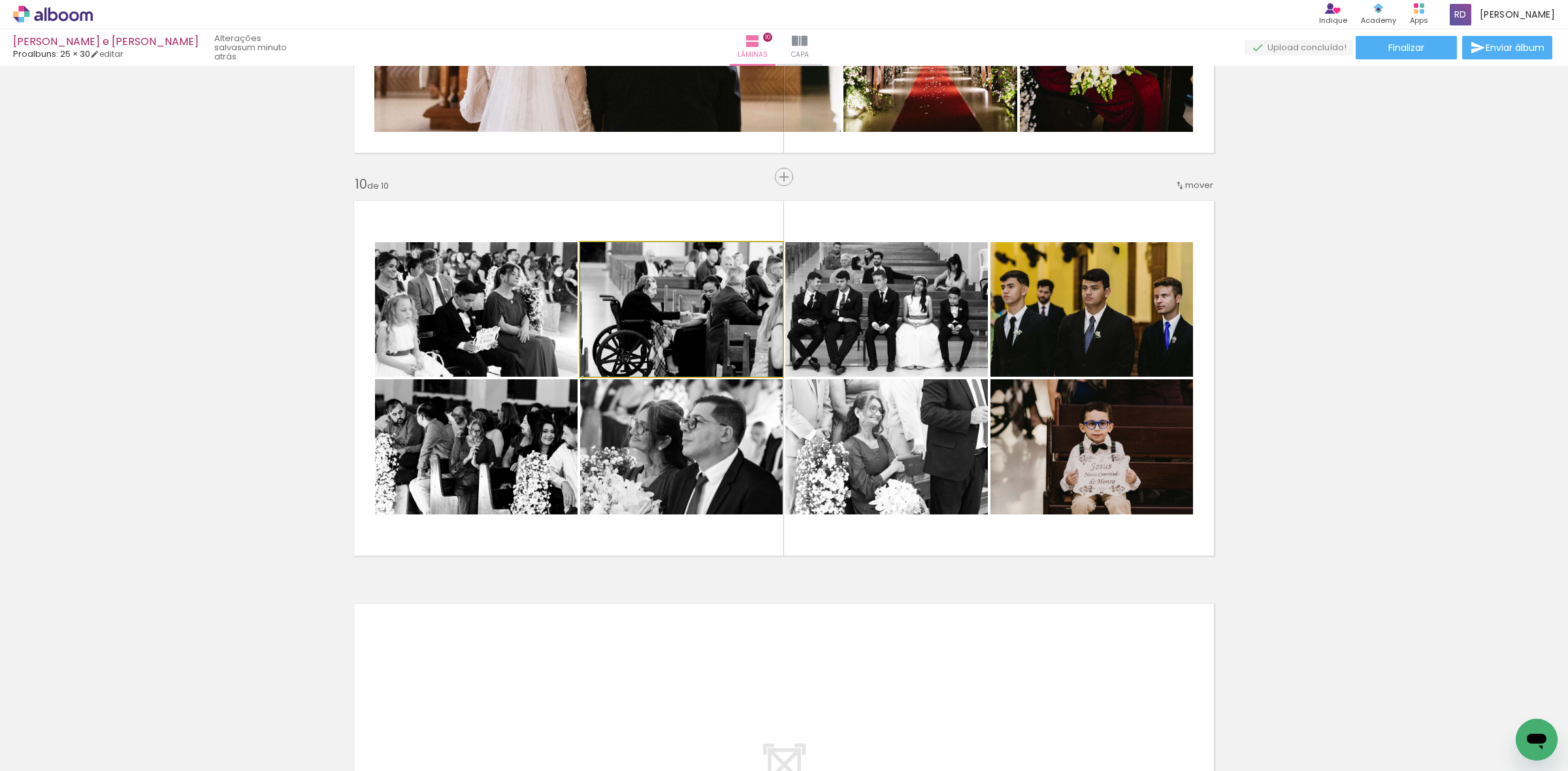
scroll to position [980, 0]
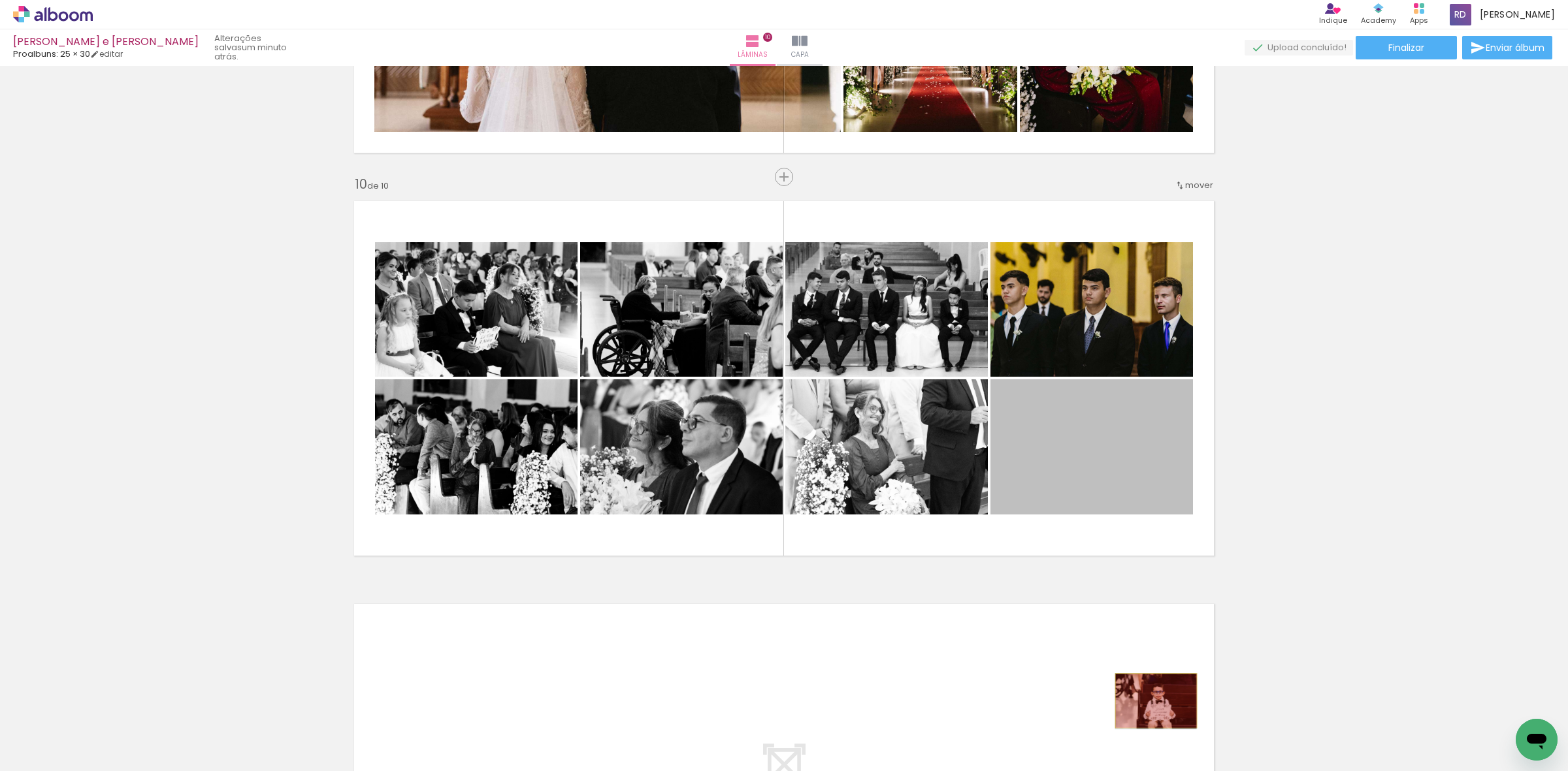
drag, startPoint x: 1095, startPoint y: 447, endPoint x: 1138, endPoint y: 307, distance: 146.5
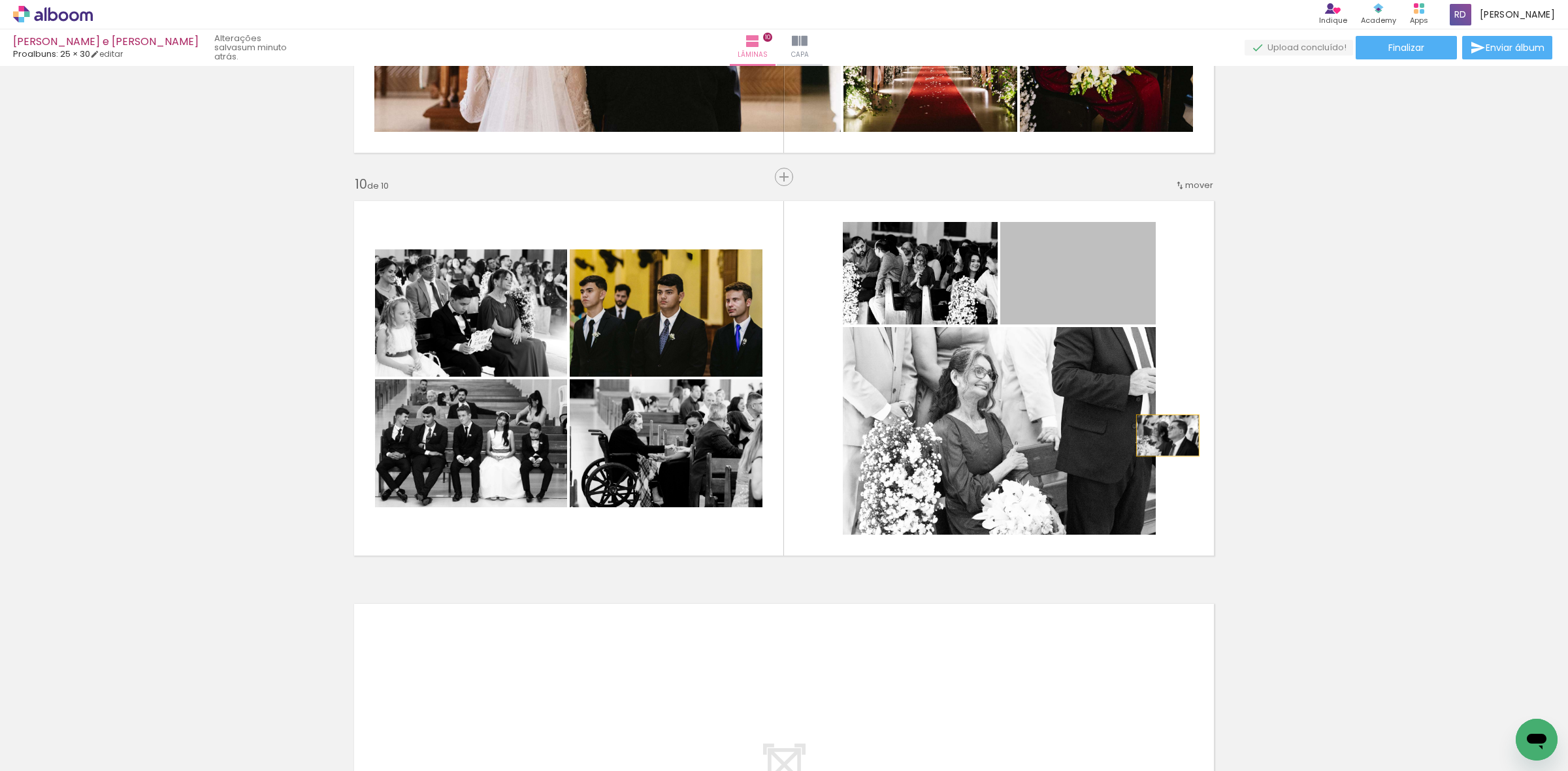
drag, startPoint x: 1116, startPoint y: 283, endPoint x: 1155, endPoint y: 438, distance: 159.8
click at [1155, 438] on quentale-layouter at bounding box center [784, 378] width 875 height 370
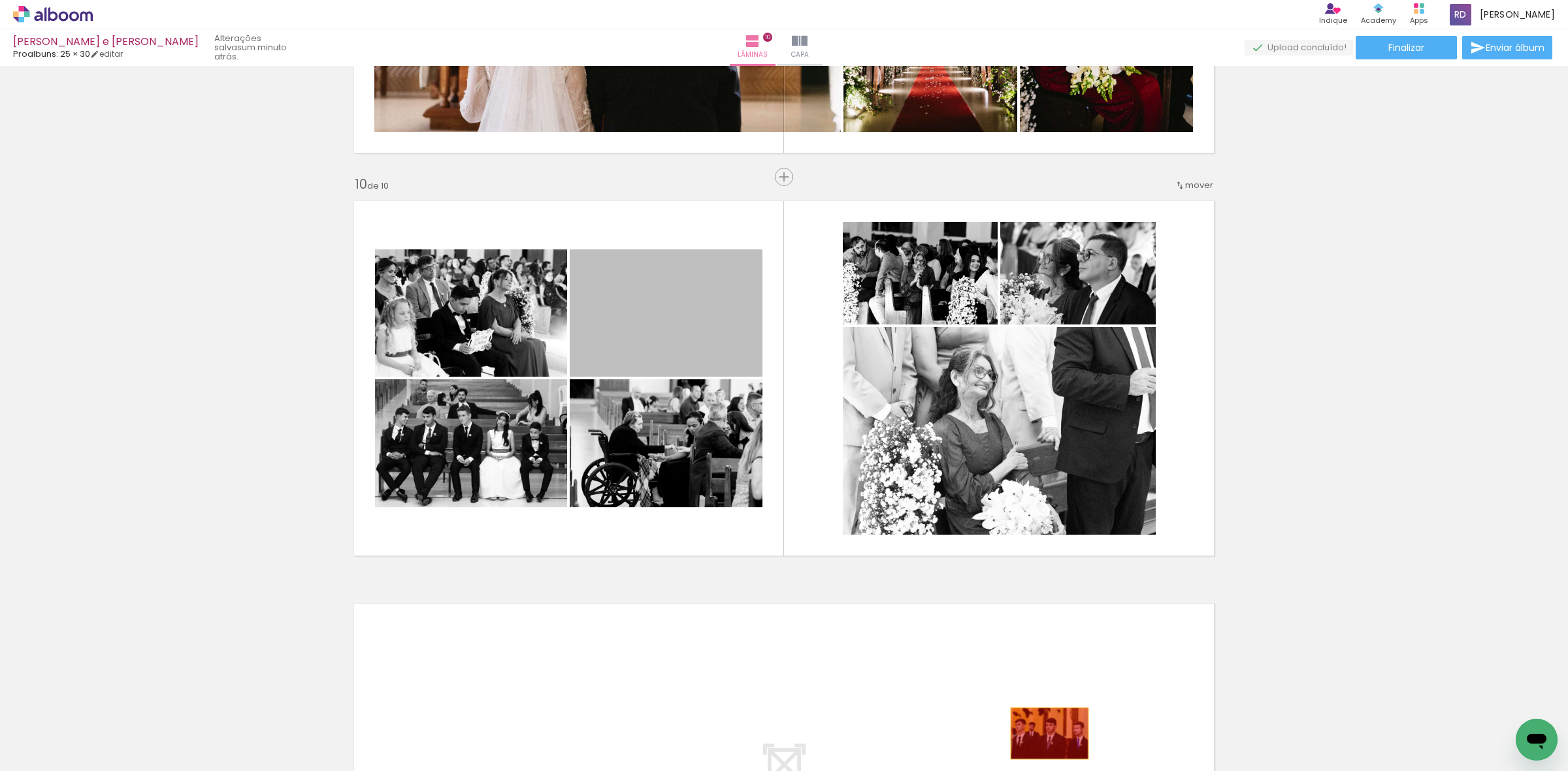
drag, startPoint x: 678, startPoint y: 302, endPoint x: 1043, endPoint y: 733, distance: 564.8
click at [1043, 733] on quentale-workspace at bounding box center [784, 386] width 1568 height 771
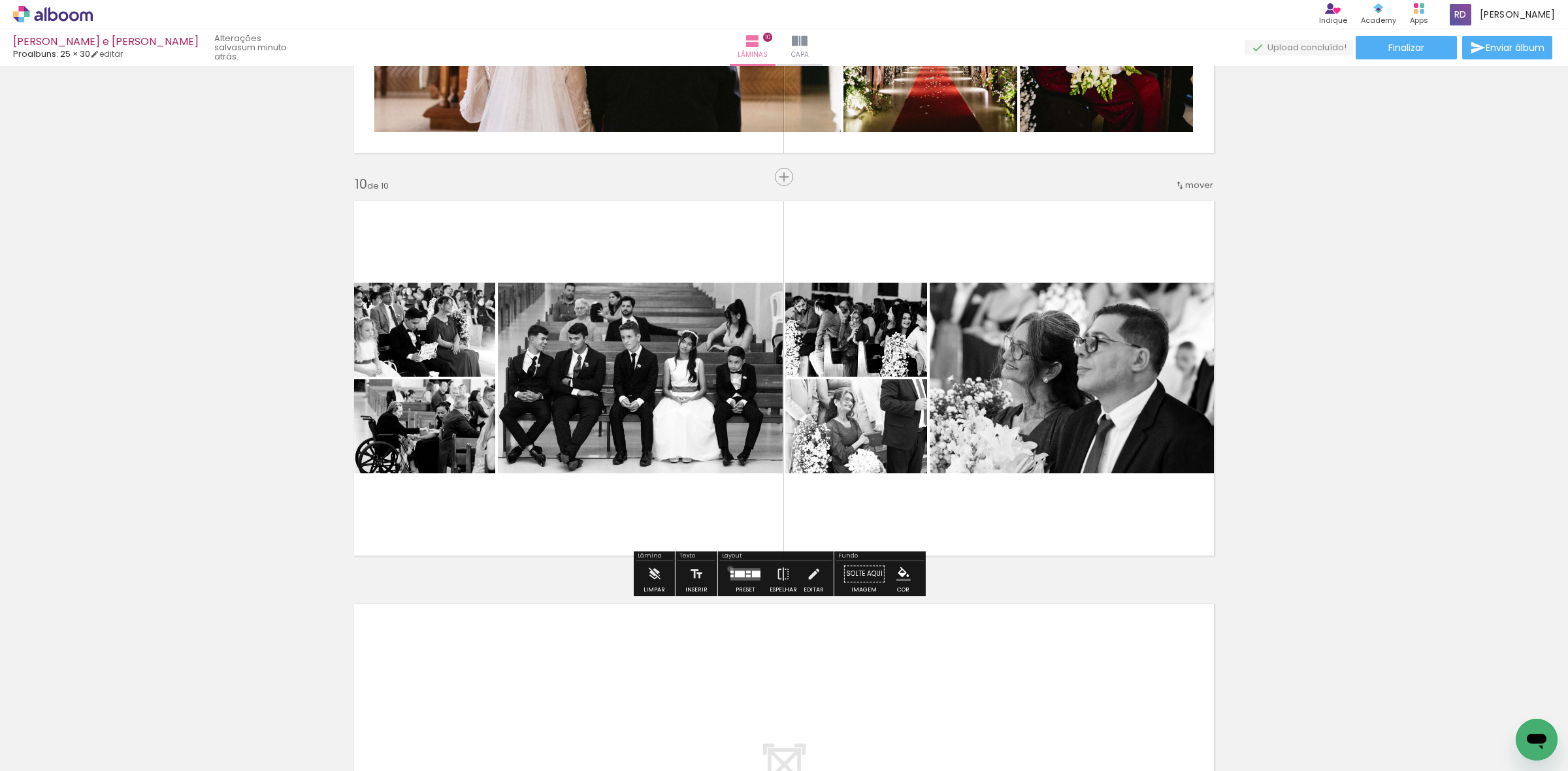
click at [731, 568] on quentale-layouter at bounding box center [746, 575] width 30 height 12
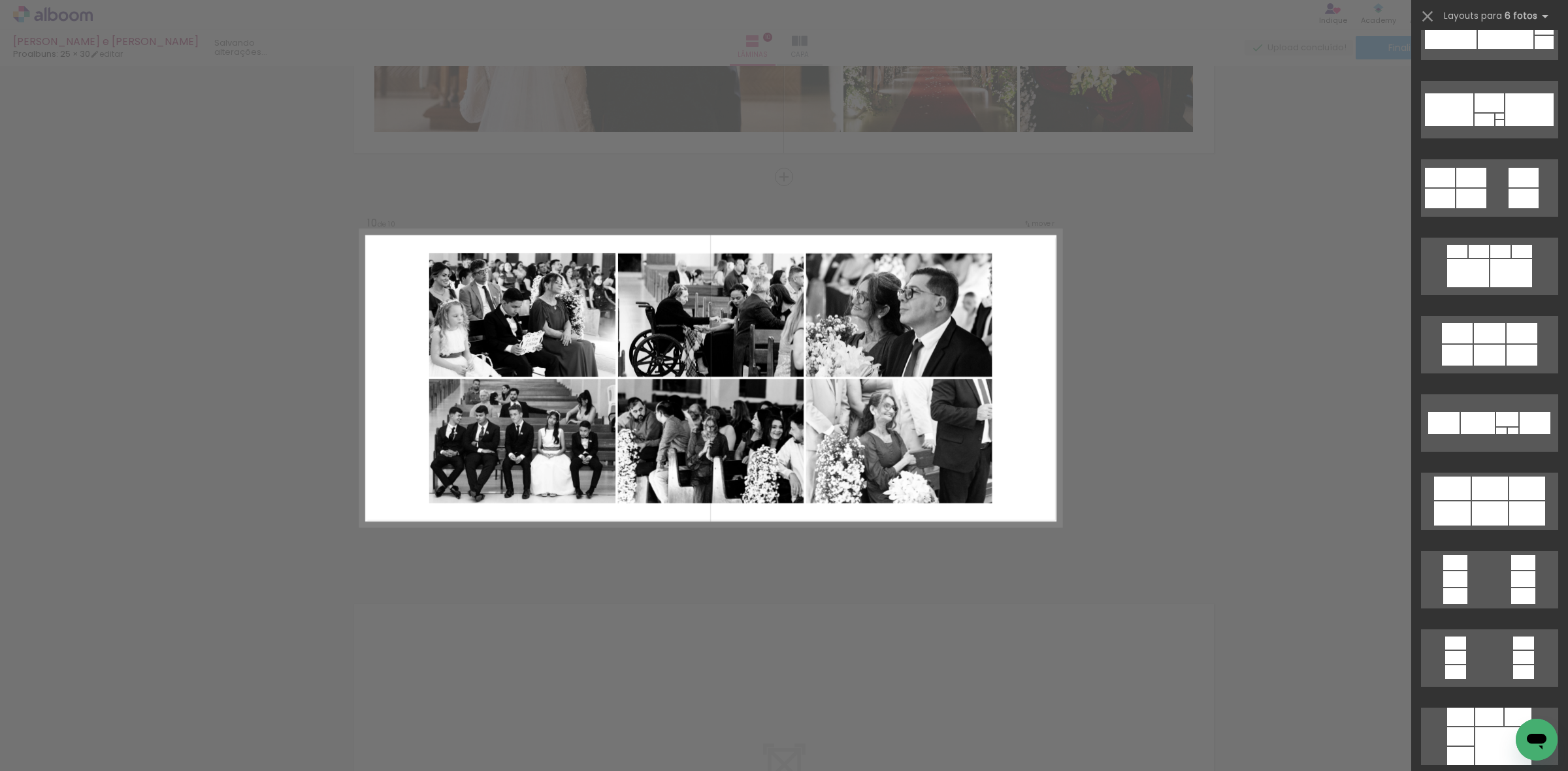
scroll to position [2938, 0]
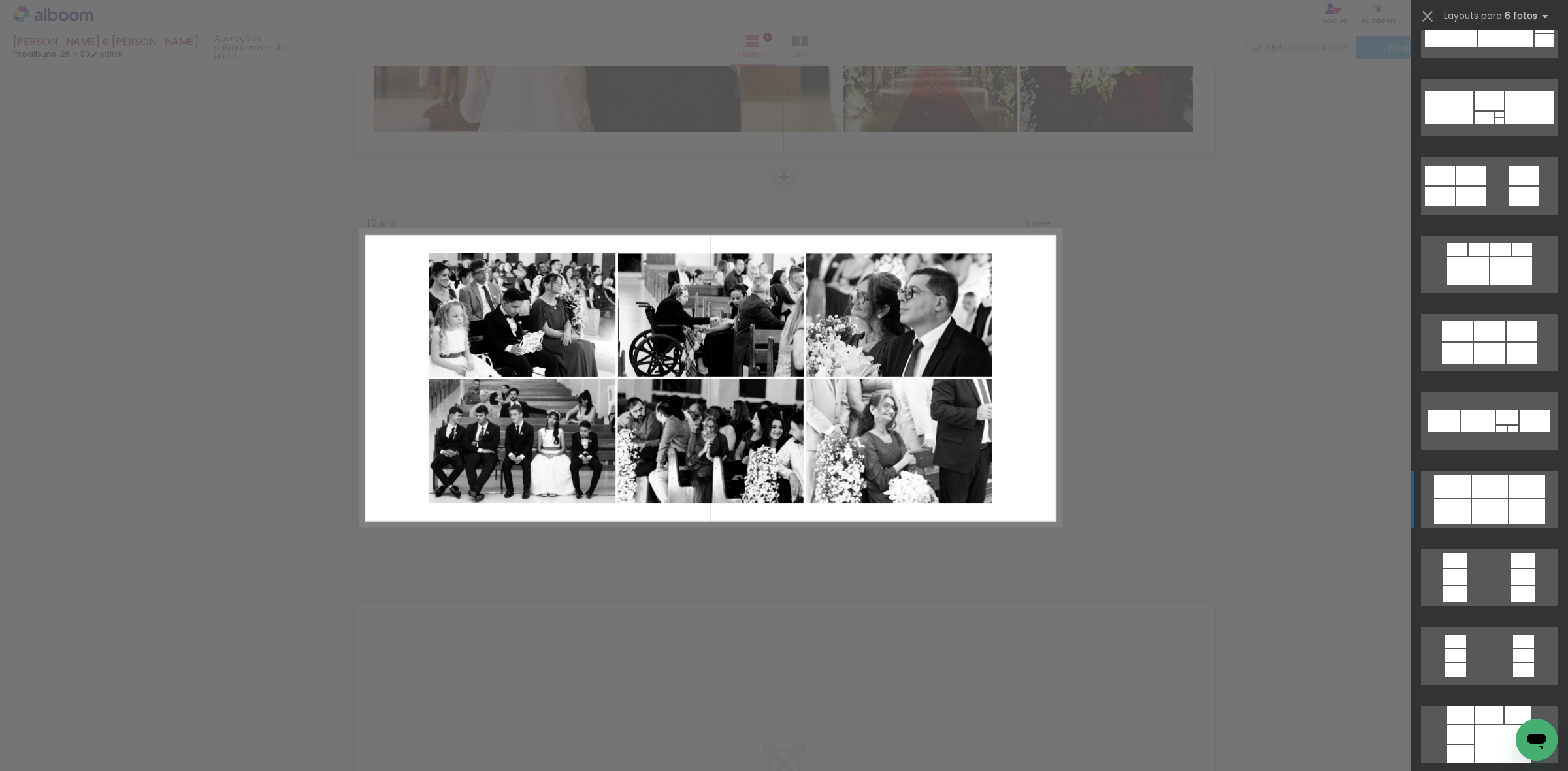
click at [1494, 514] on div at bounding box center [1489, 512] width 36 height 24
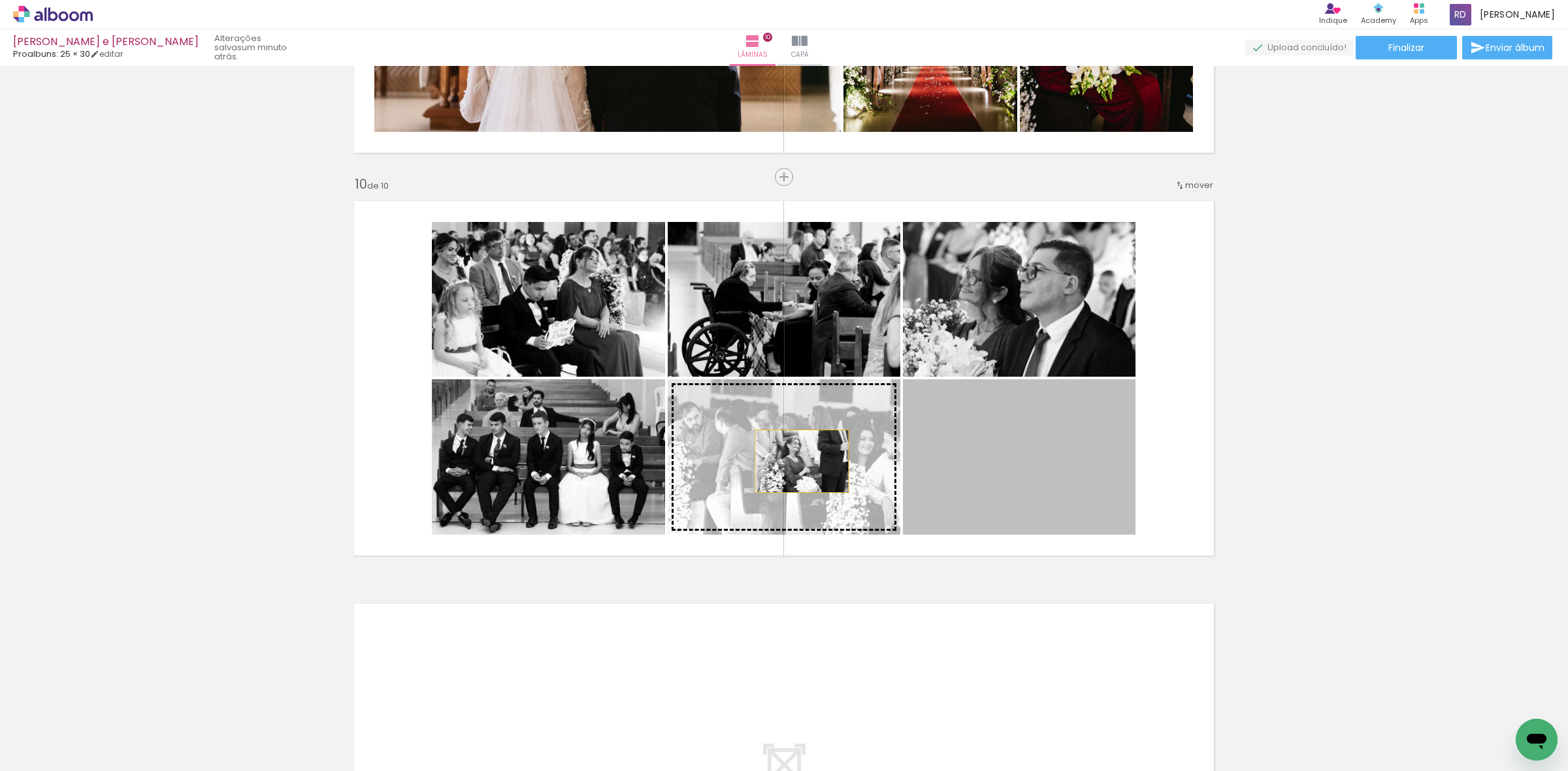
drag, startPoint x: 1050, startPoint y: 464, endPoint x: 796, endPoint y: 461, distance: 254.0
click at [0, 0] on slot at bounding box center [0, 0] width 0 height 0
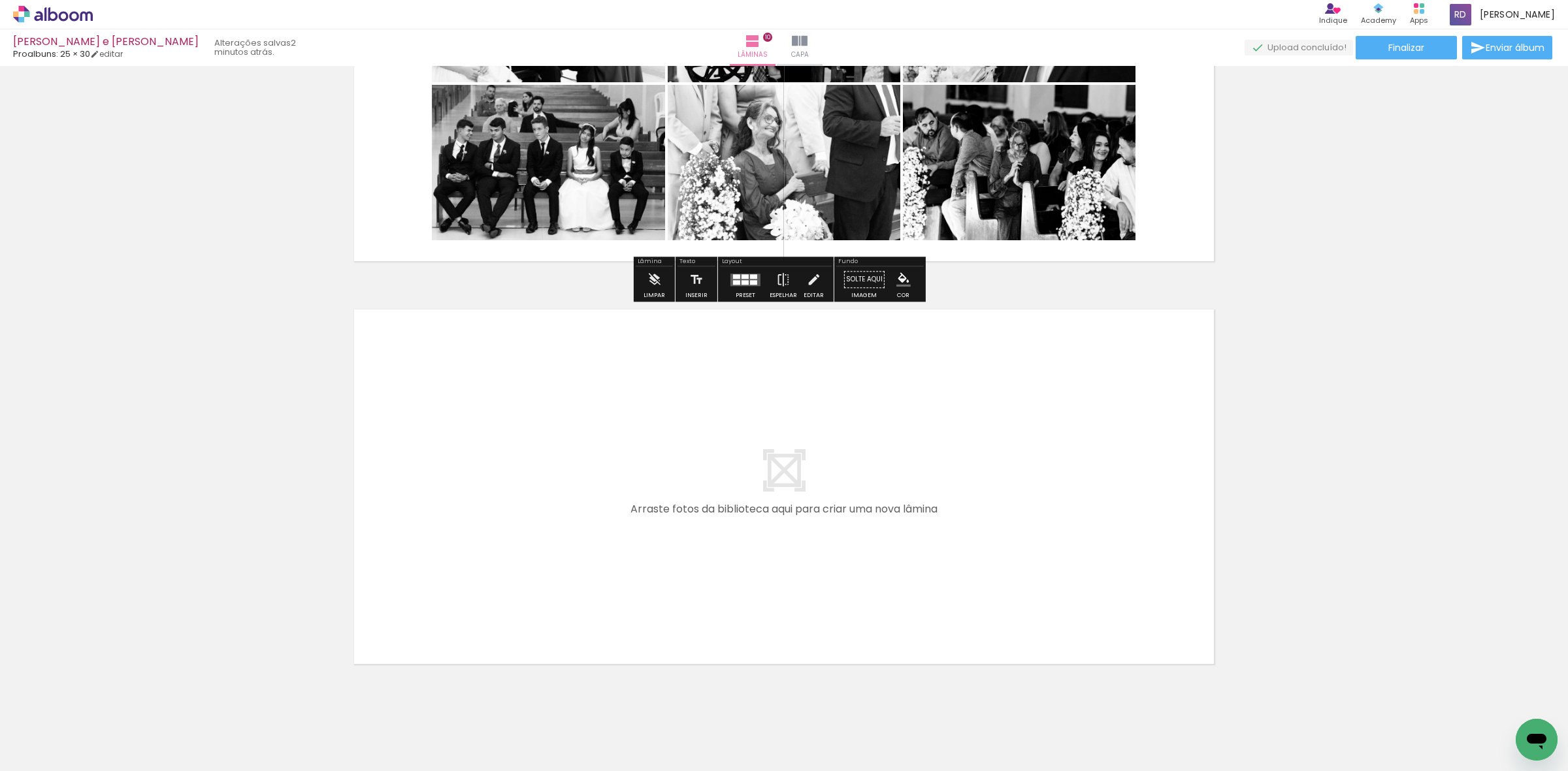
scroll to position [3859, 0]
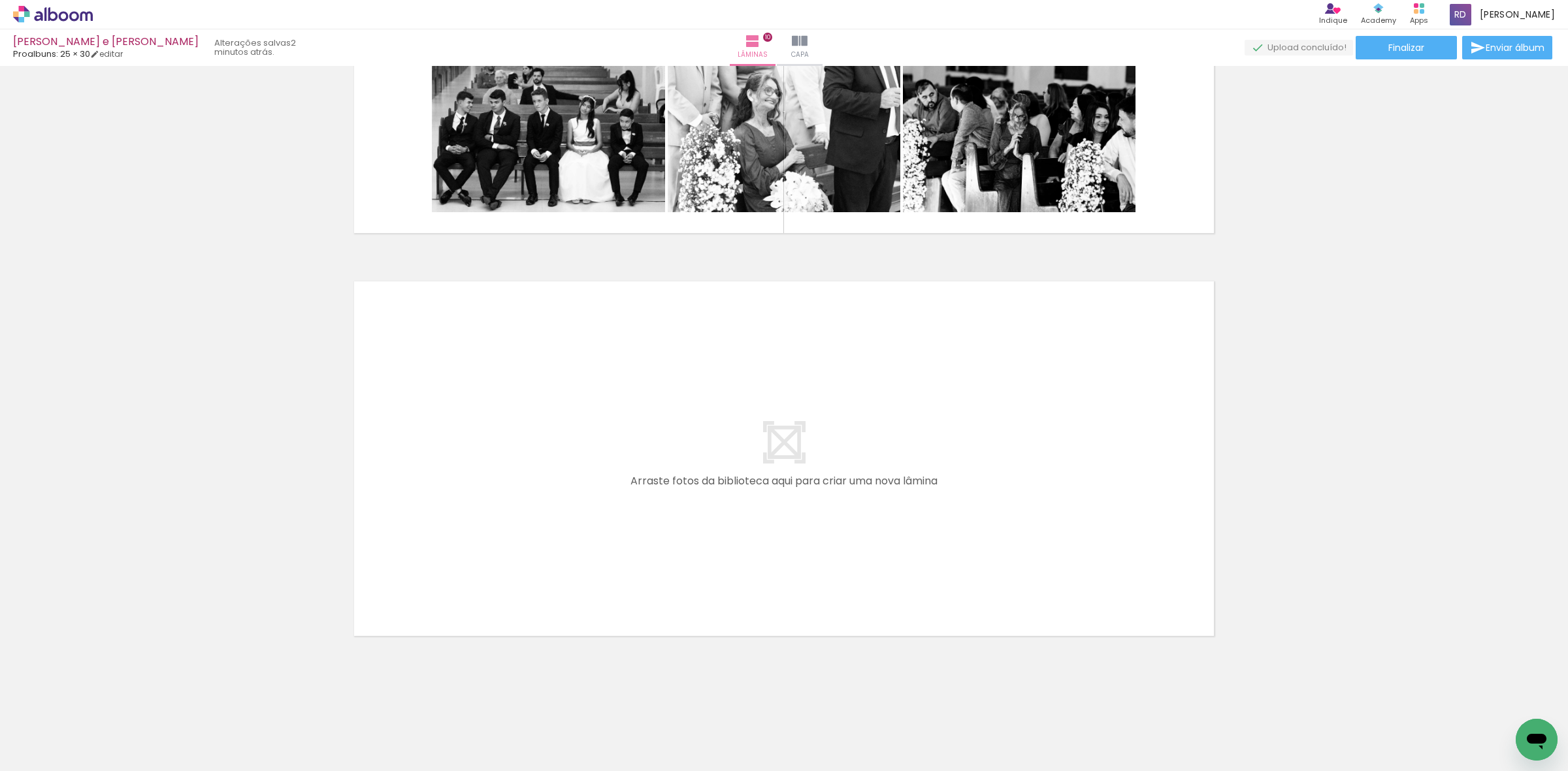
drag, startPoint x: 644, startPoint y: 742, endPoint x: 641, endPoint y: 532, distance: 210.0
click at [641, 532] on quentale-workspace at bounding box center [784, 386] width 1568 height 771
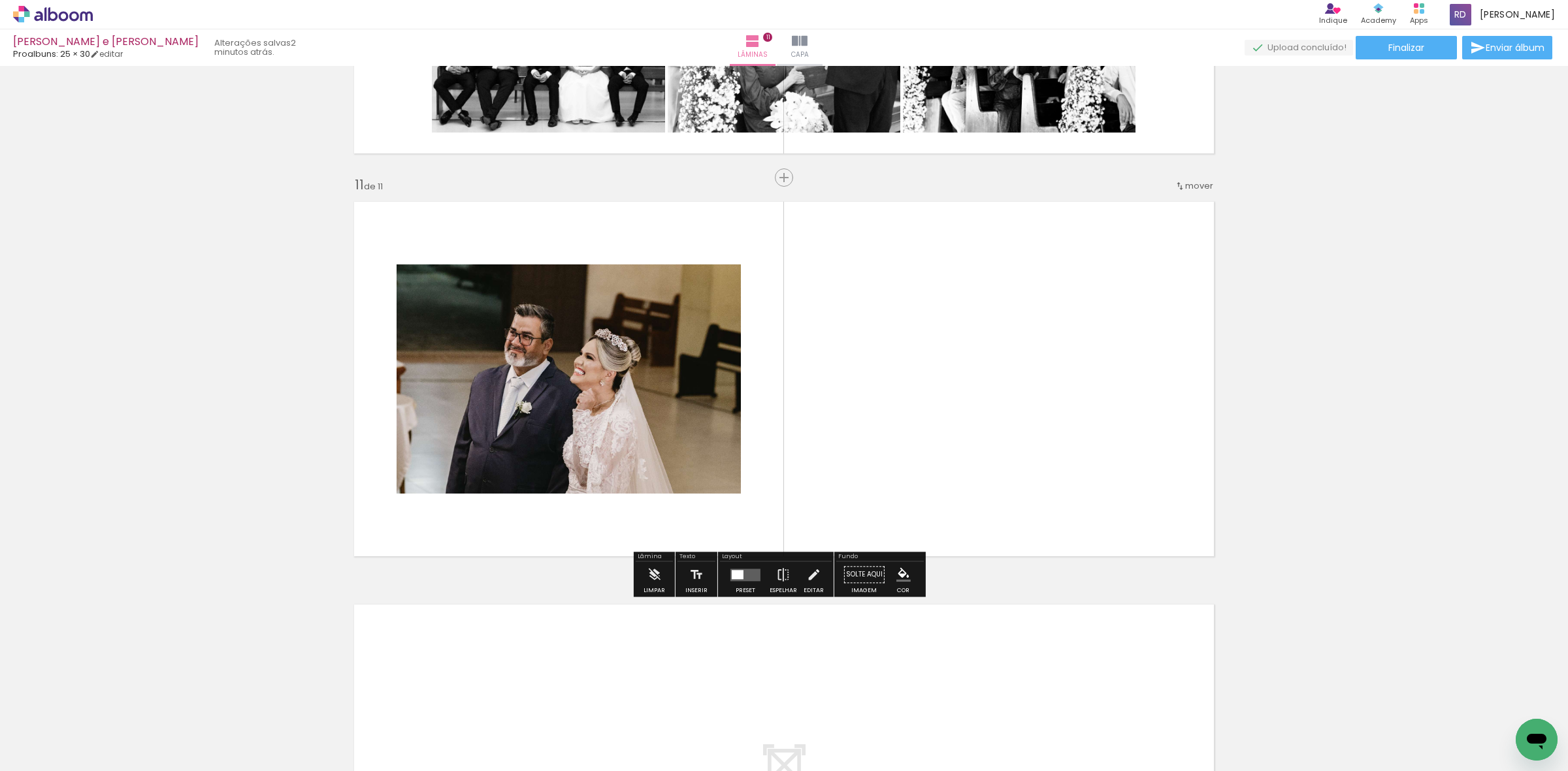
scroll to position [3940, 0]
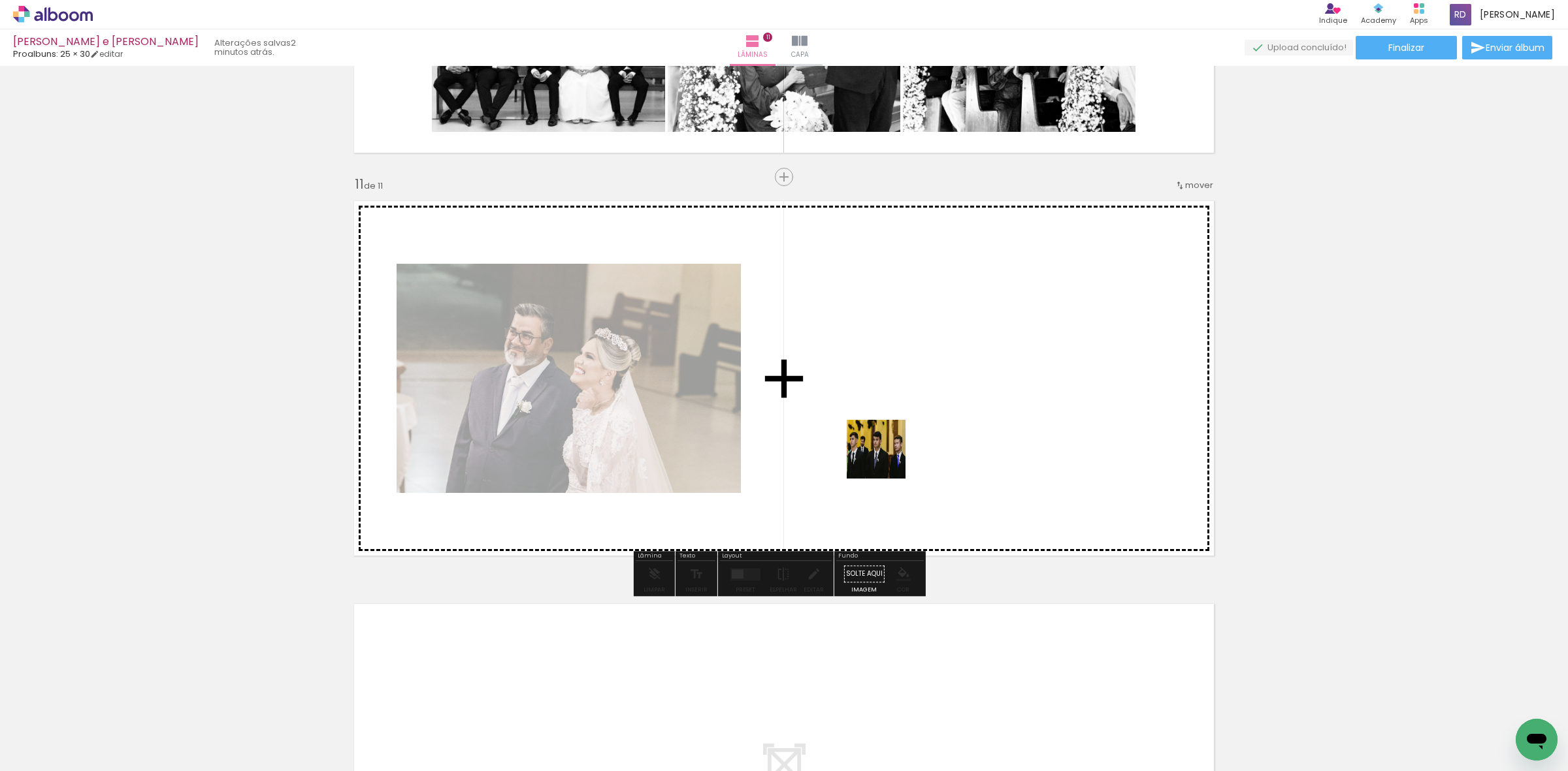
drag, startPoint x: 552, startPoint y: 742, endPoint x: 886, endPoint y: 459, distance: 437.8
click at [886, 459] on quentale-workspace at bounding box center [784, 386] width 1568 height 771
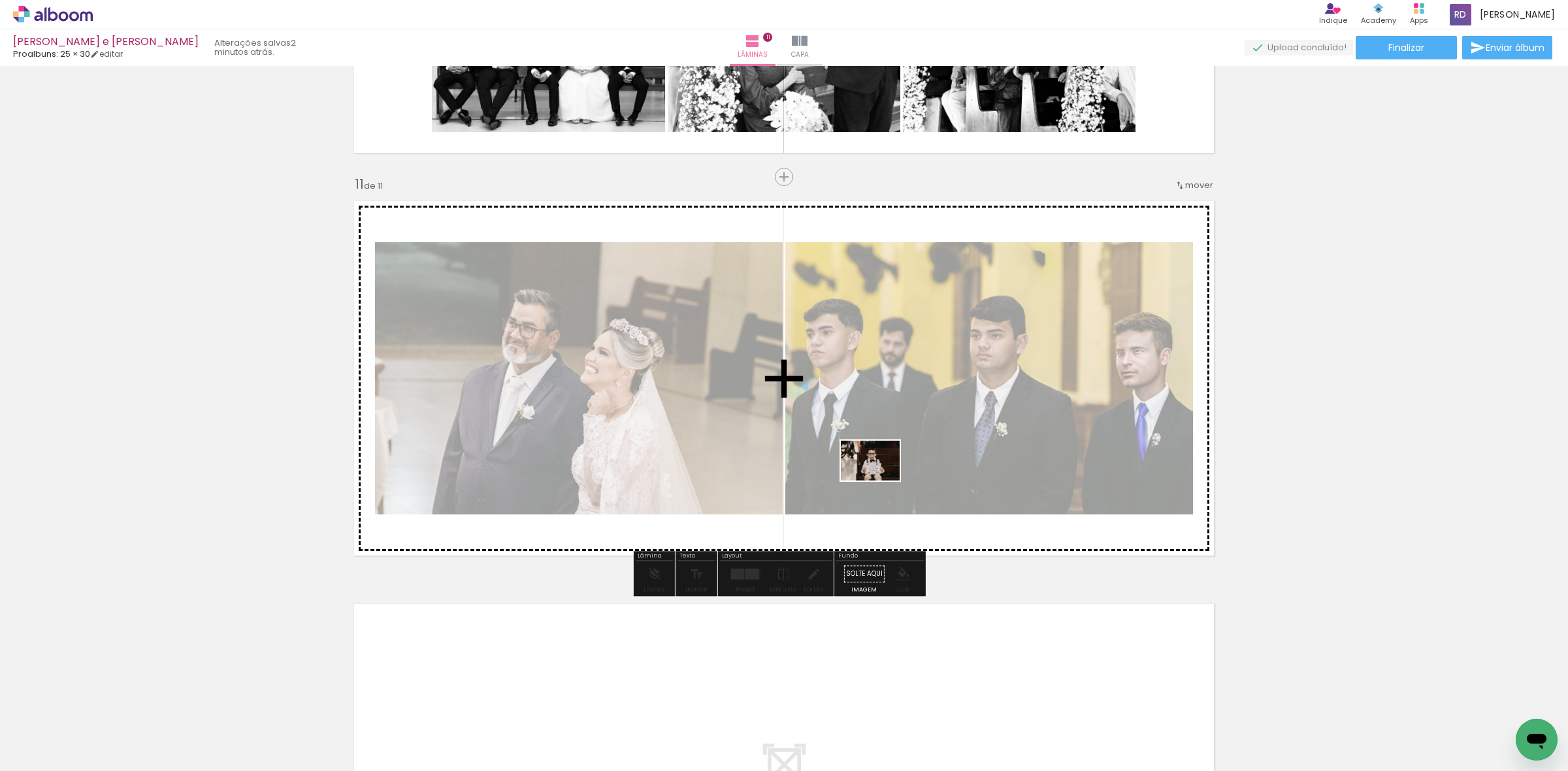
drag, startPoint x: 132, startPoint y: 732, endPoint x: 942, endPoint y: 471, distance: 851.0
click at [942, 471] on quentale-workspace at bounding box center [784, 386] width 1568 height 771
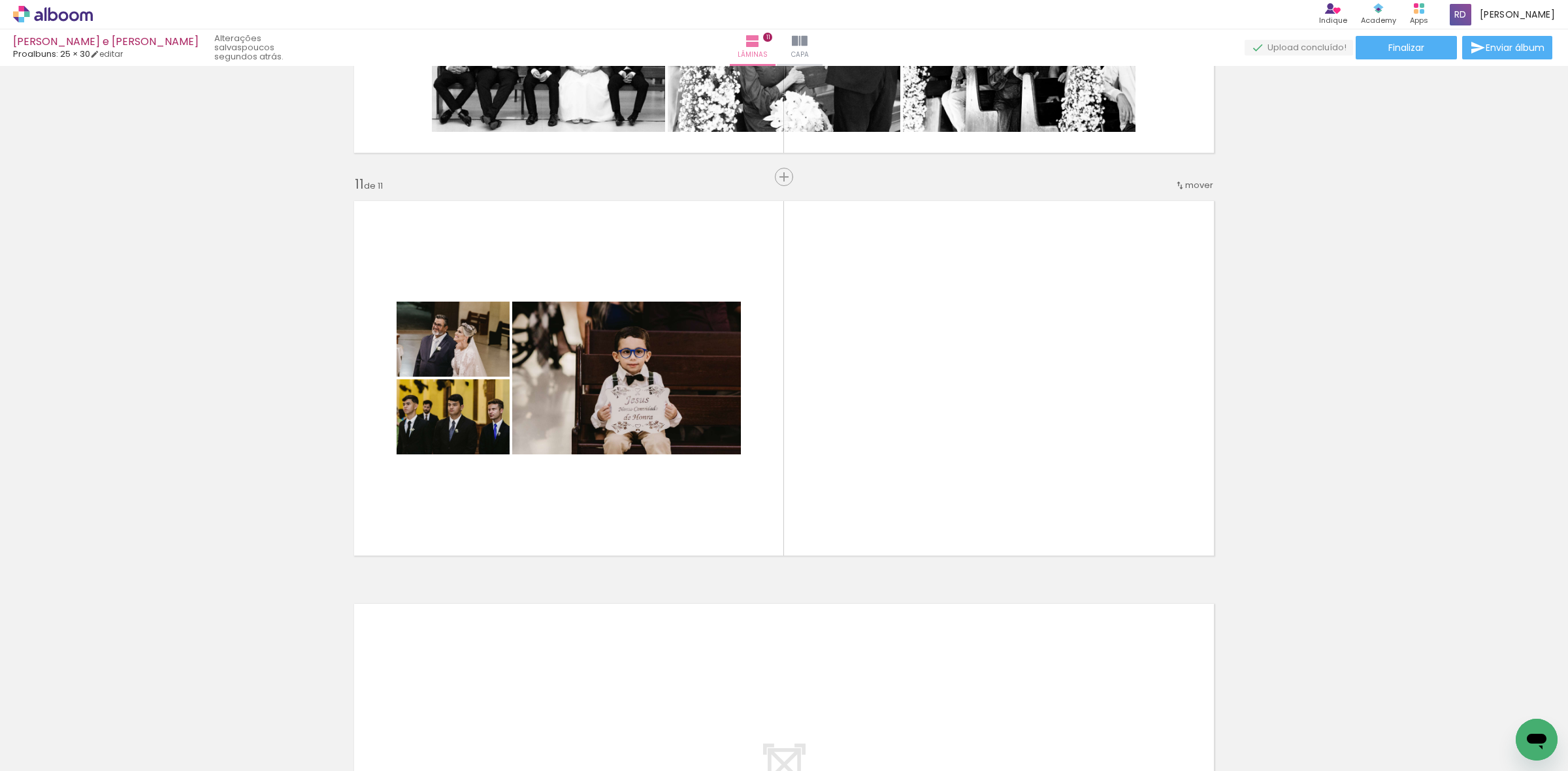
scroll to position [0, 1405]
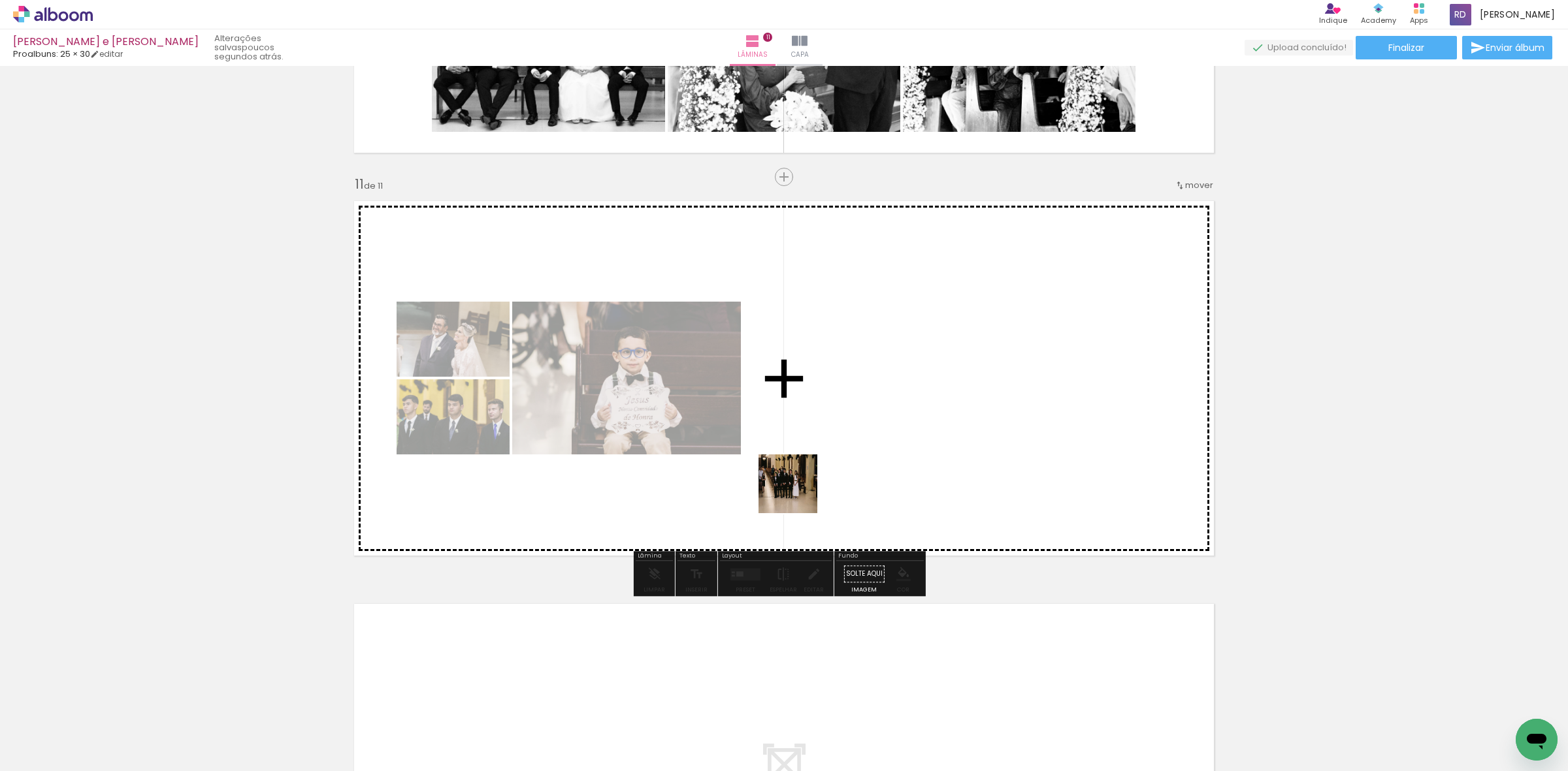
drag, startPoint x: 331, startPoint y: 736, endPoint x: 856, endPoint y: 472, distance: 587.6
click at [856, 472] on quentale-workspace at bounding box center [784, 386] width 1568 height 771
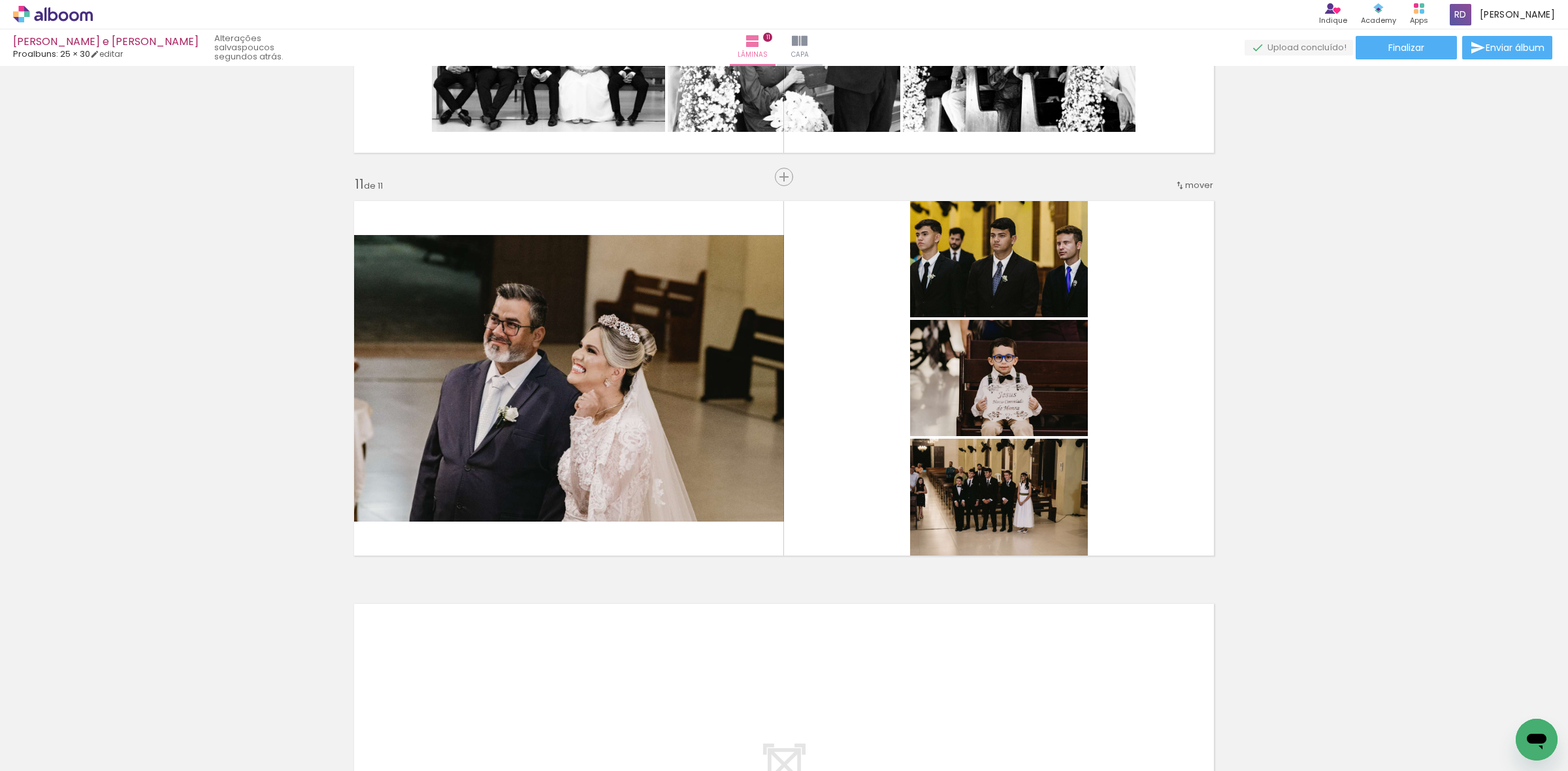
scroll to position [0, 4326]
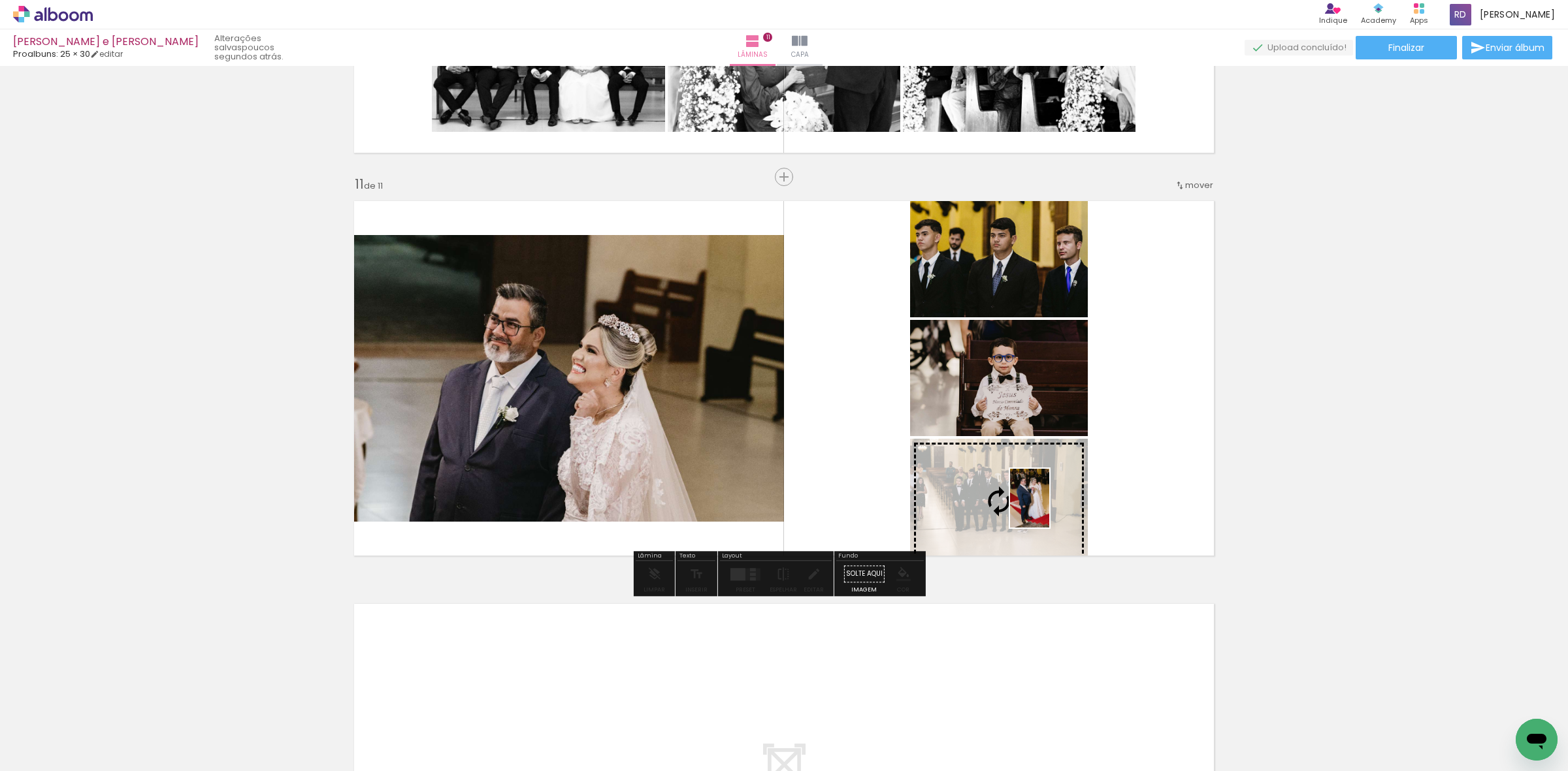
drag, startPoint x: 736, startPoint y: 745, endPoint x: 1049, endPoint y: 507, distance: 393.2
click at [1049, 507] on quentale-workspace at bounding box center [784, 386] width 1568 height 771
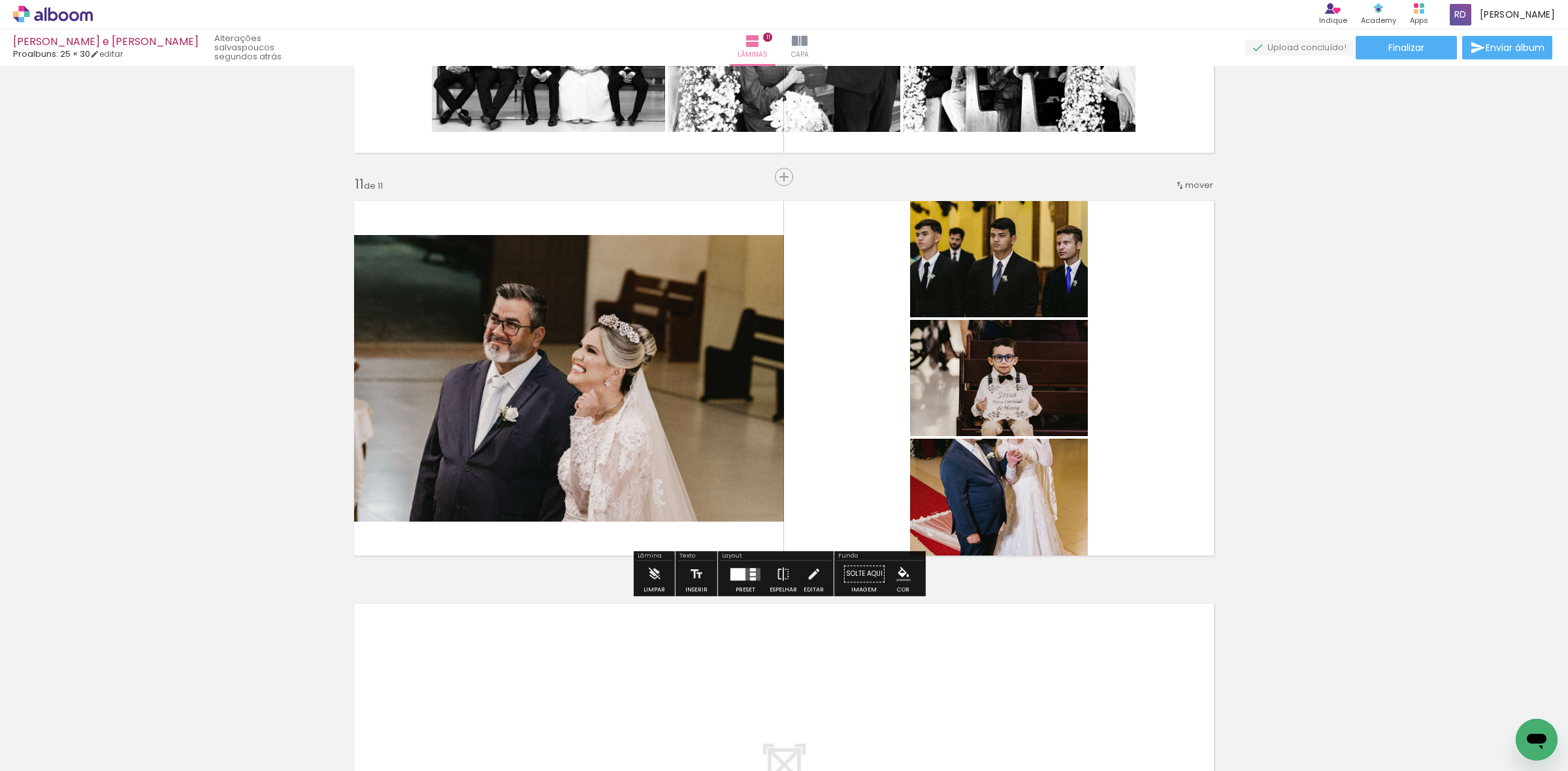
click at [750, 575] on div at bounding box center [752, 574] width 6 height 3
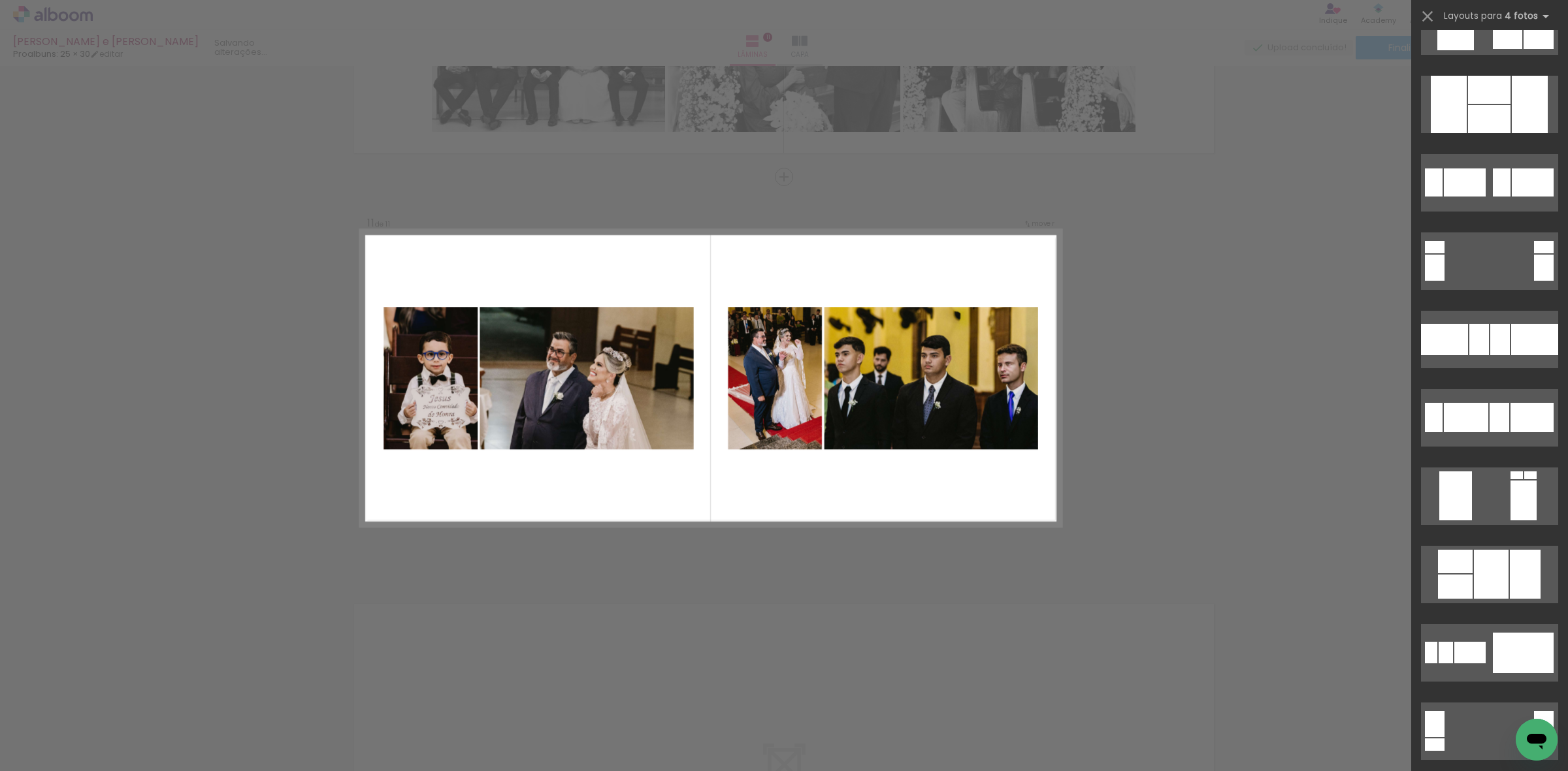
scroll to position [6693, 0]
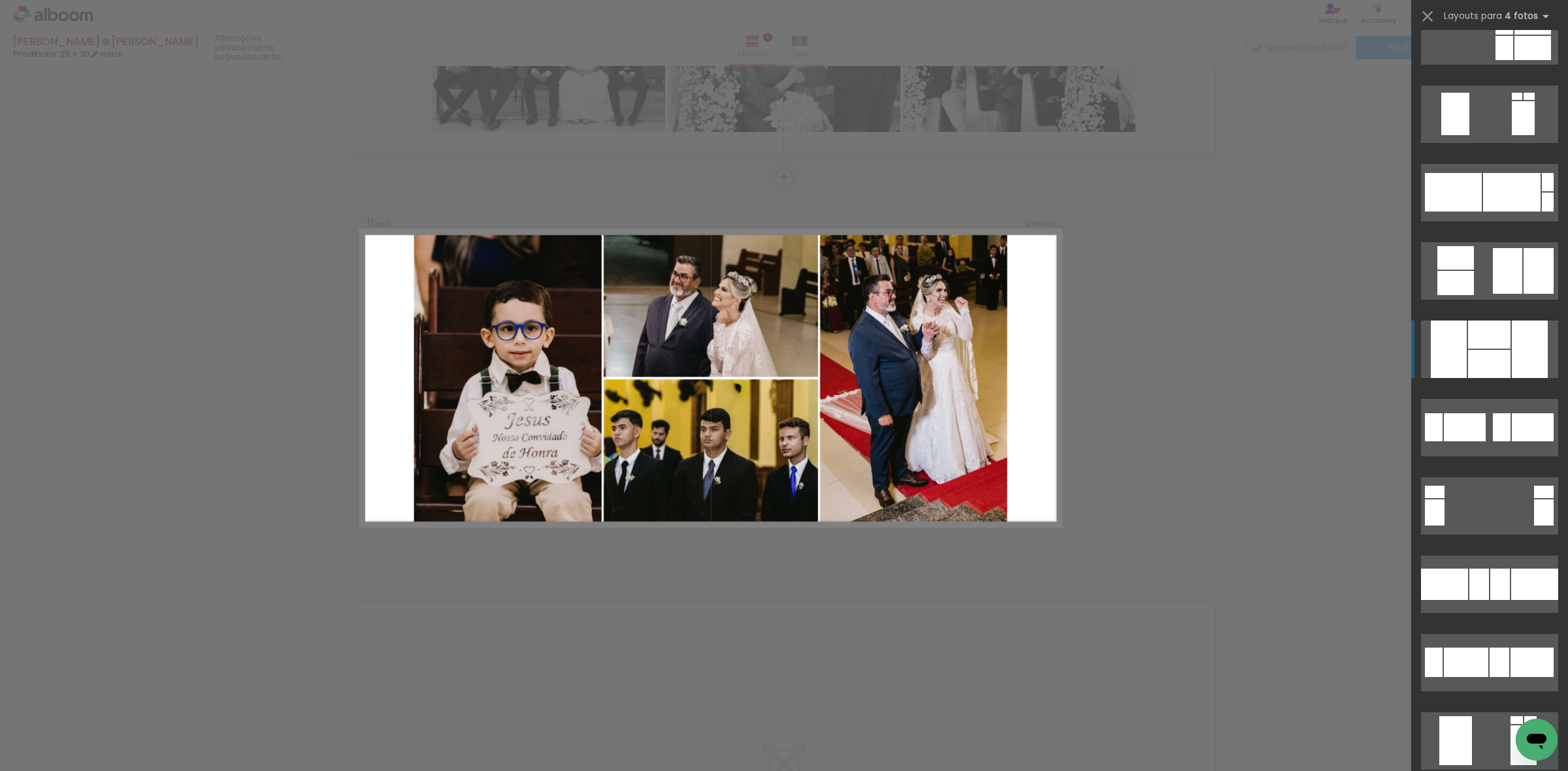
click at [1502, 354] on div at bounding box center [1489, 364] width 43 height 28
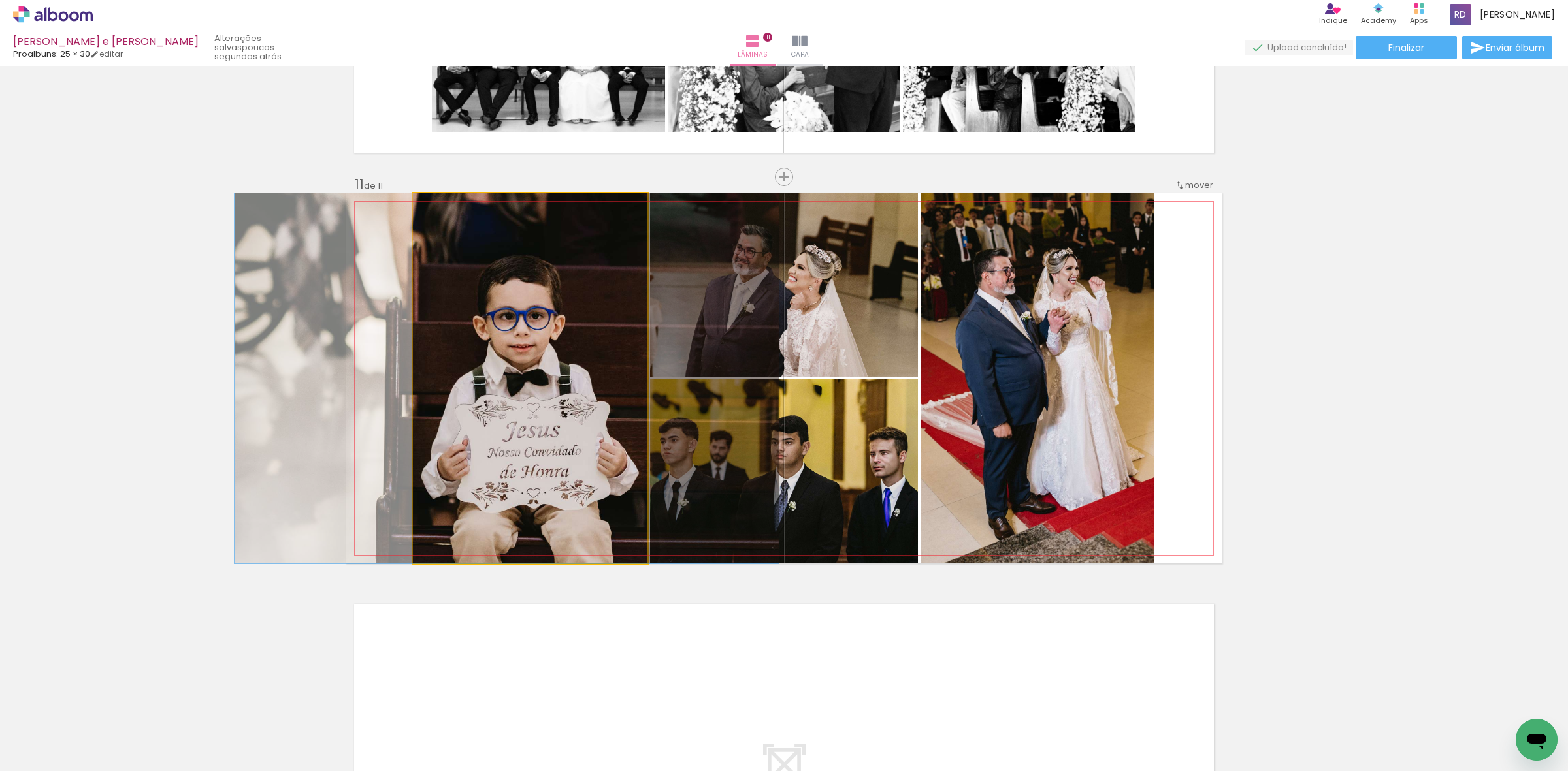
drag, startPoint x: 563, startPoint y: 388, endPoint x: 539, endPoint y: 381, distance: 25.0
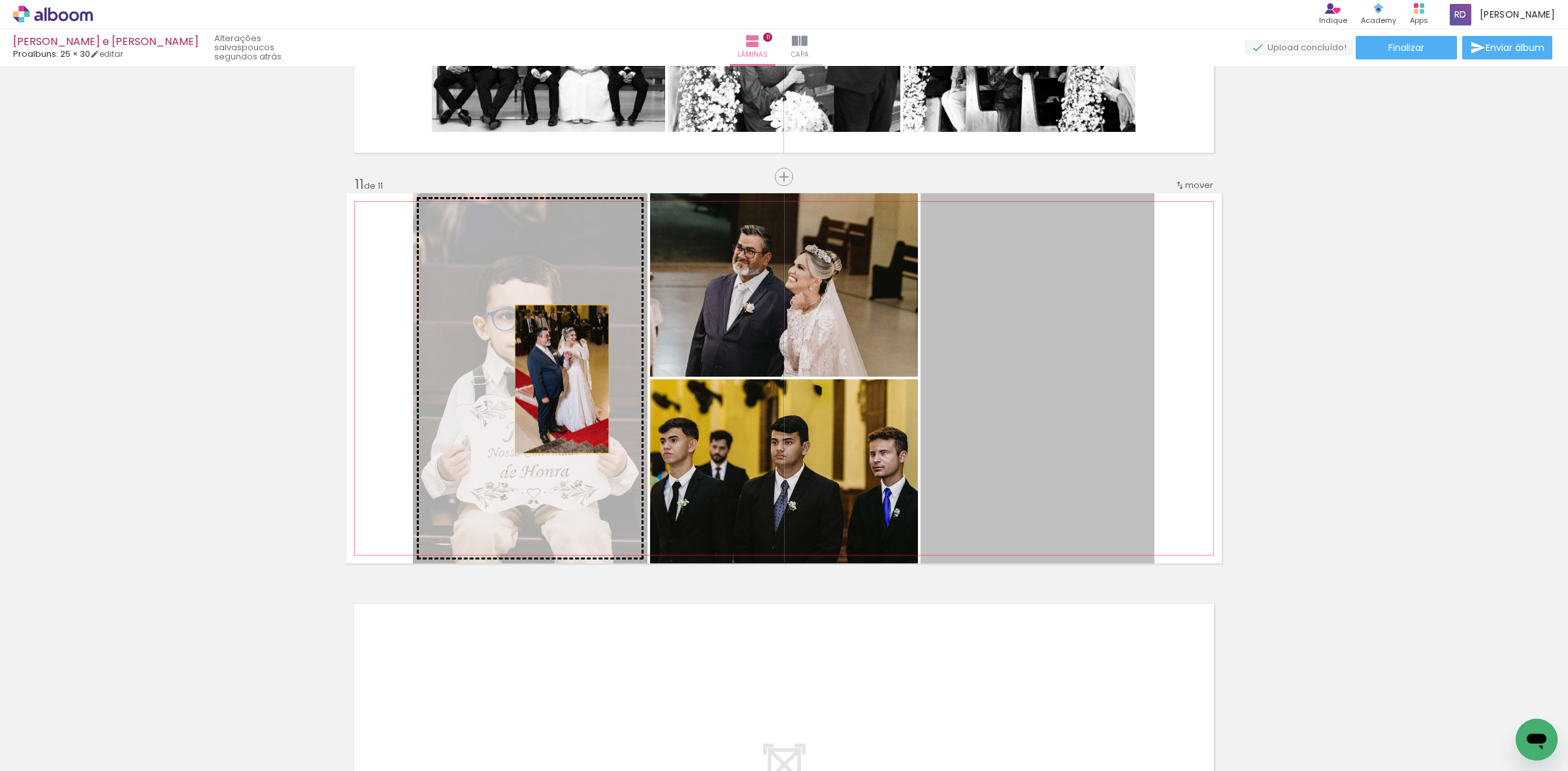
drag, startPoint x: 1082, startPoint y: 386, endPoint x: 550, endPoint y: 379, distance: 532.0
click at [0, 0] on slot at bounding box center [0, 0] width 0 height 0
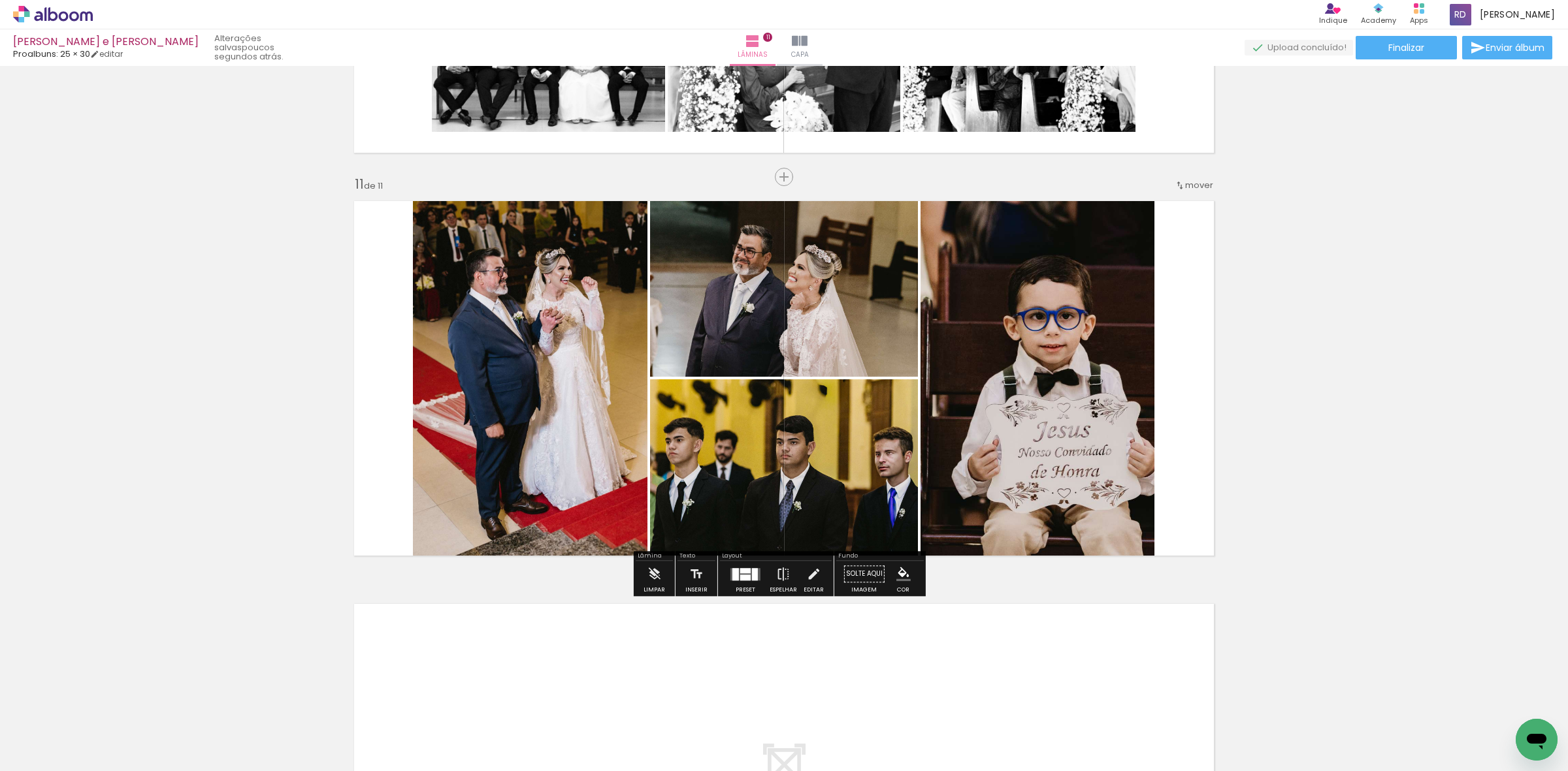
click at [877, 457] on quentale-photo at bounding box center [784, 472] width 268 height 184
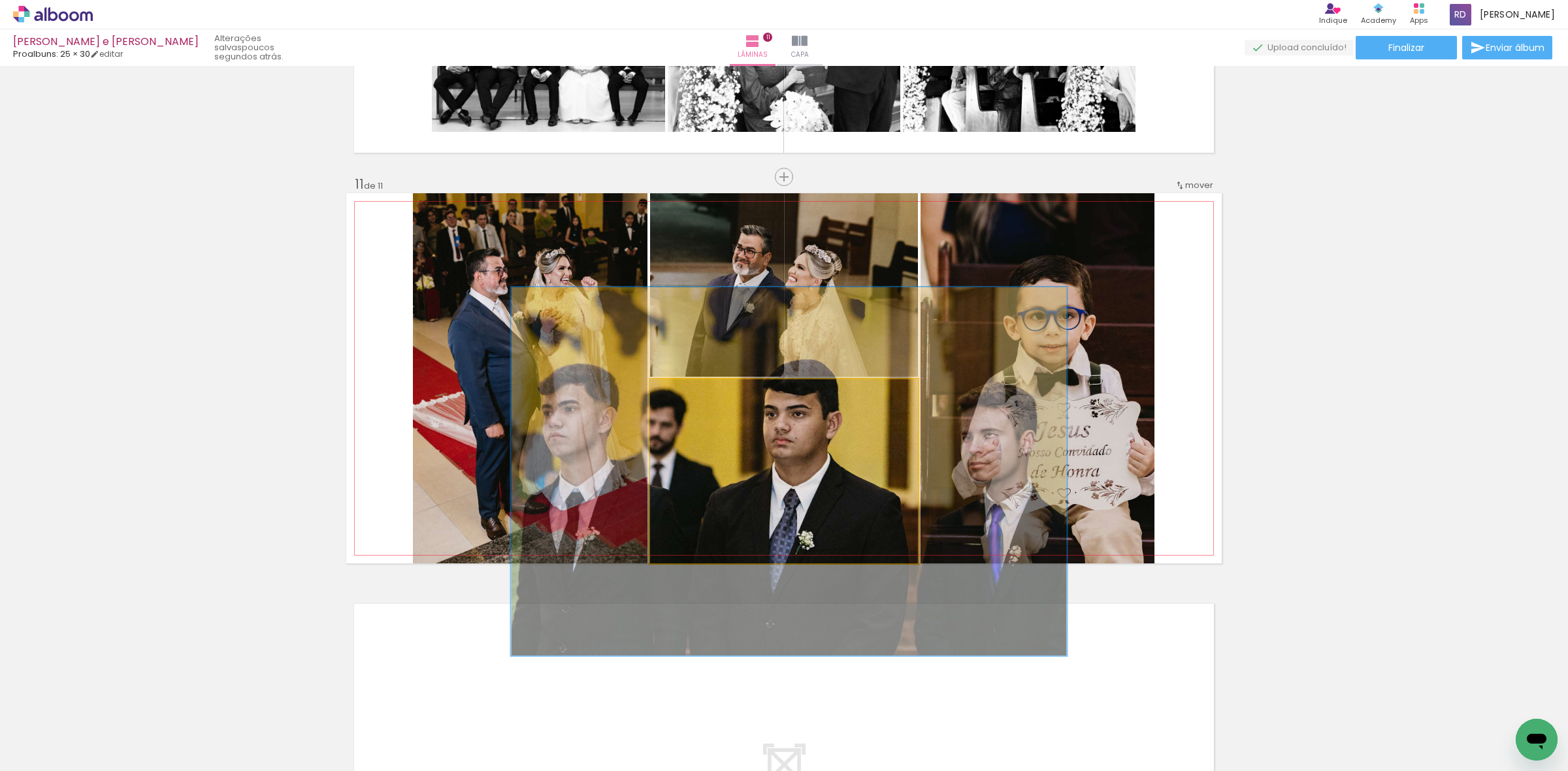
drag, startPoint x: 670, startPoint y: 390, endPoint x: 719, endPoint y: 412, distance: 53.7
type paper-slider "200"
click at [719, 412] on quentale-photo at bounding box center [784, 472] width 268 height 184
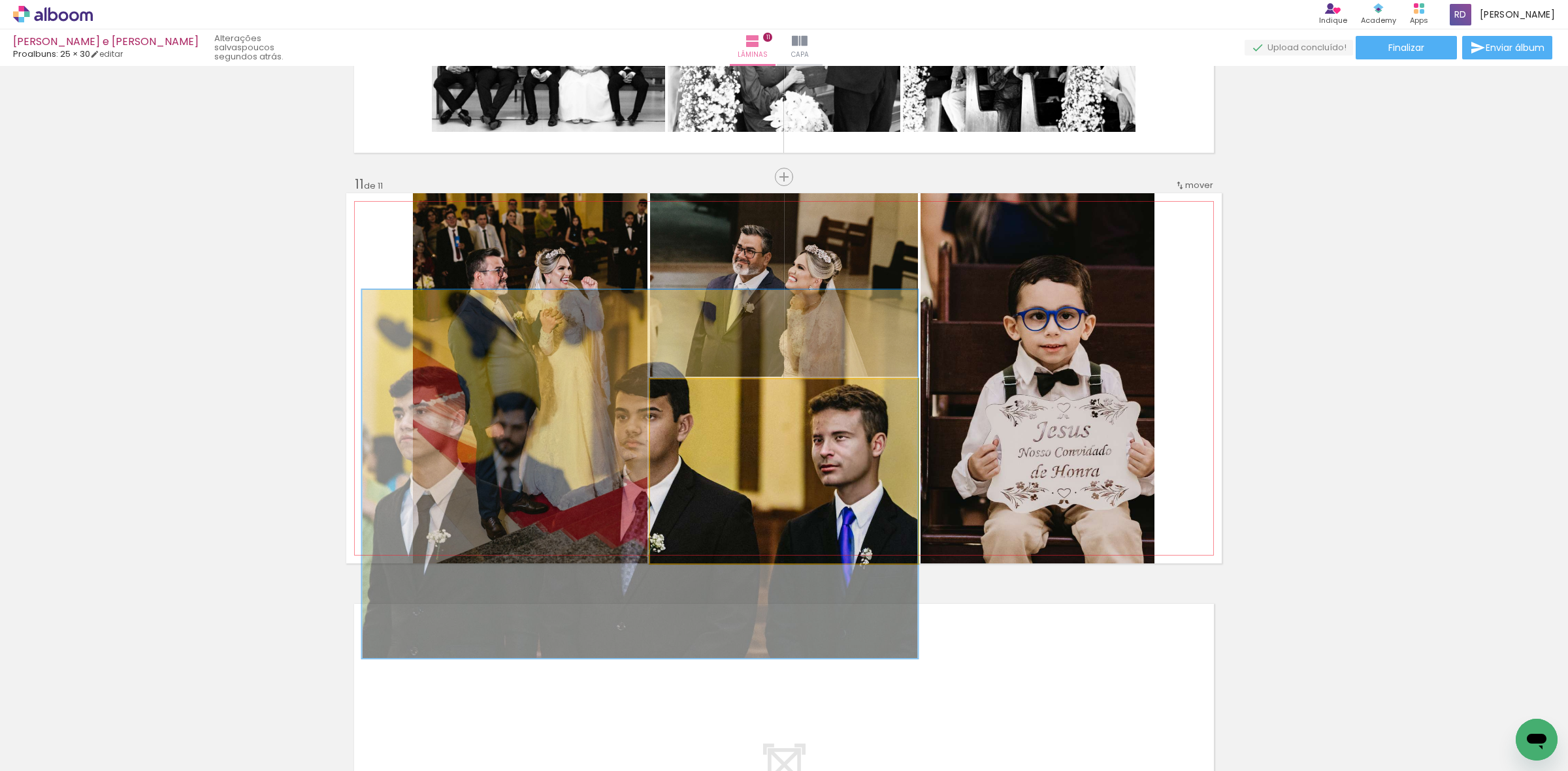
drag, startPoint x: 835, startPoint y: 472, endPoint x: 660, endPoint y: 474, distance: 175.0
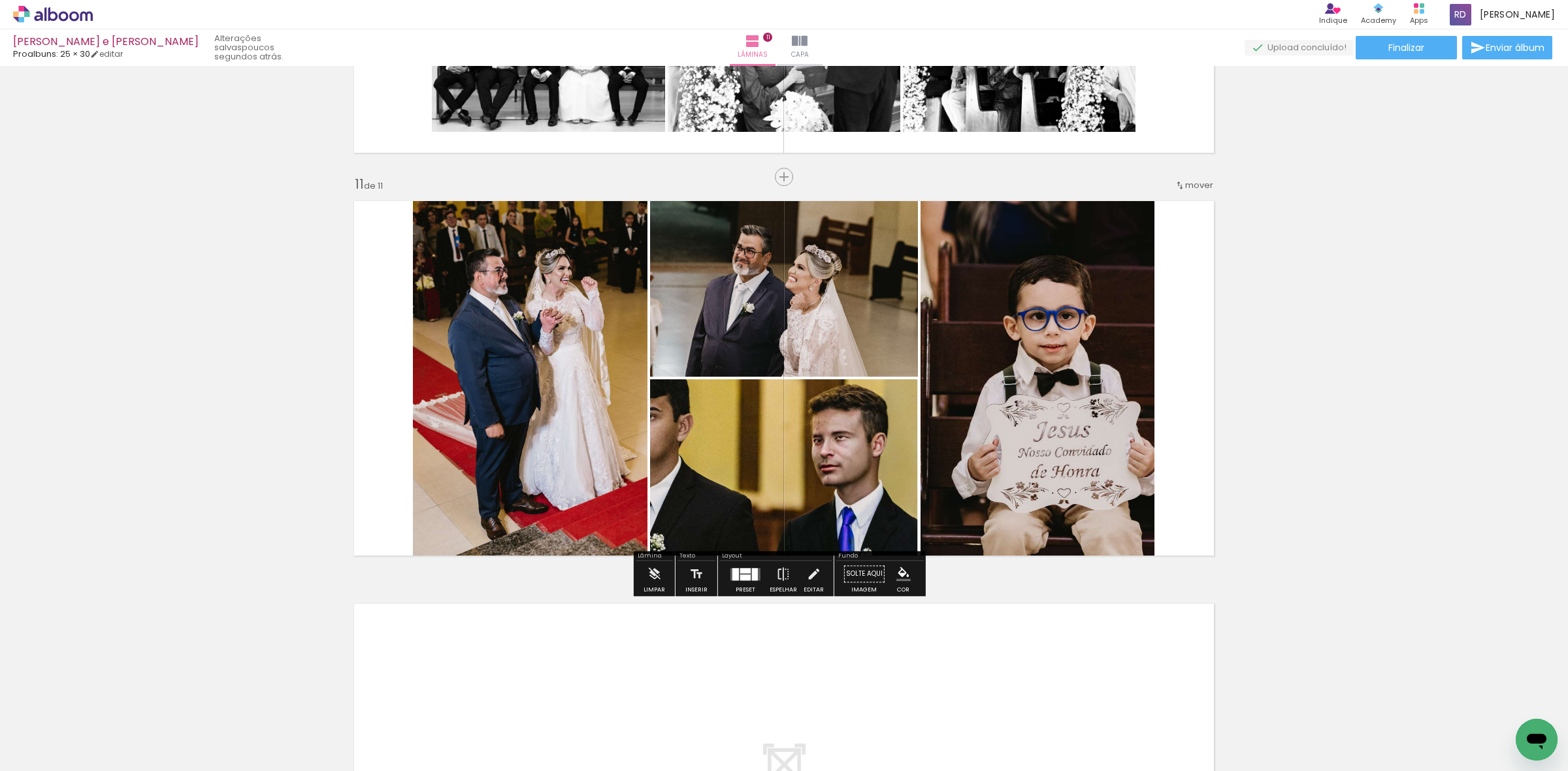
click at [841, 447] on quentale-photo at bounding box center [784, 472] width 268 height 184
